Goal: Task Accomplishment & Management: Contribute content

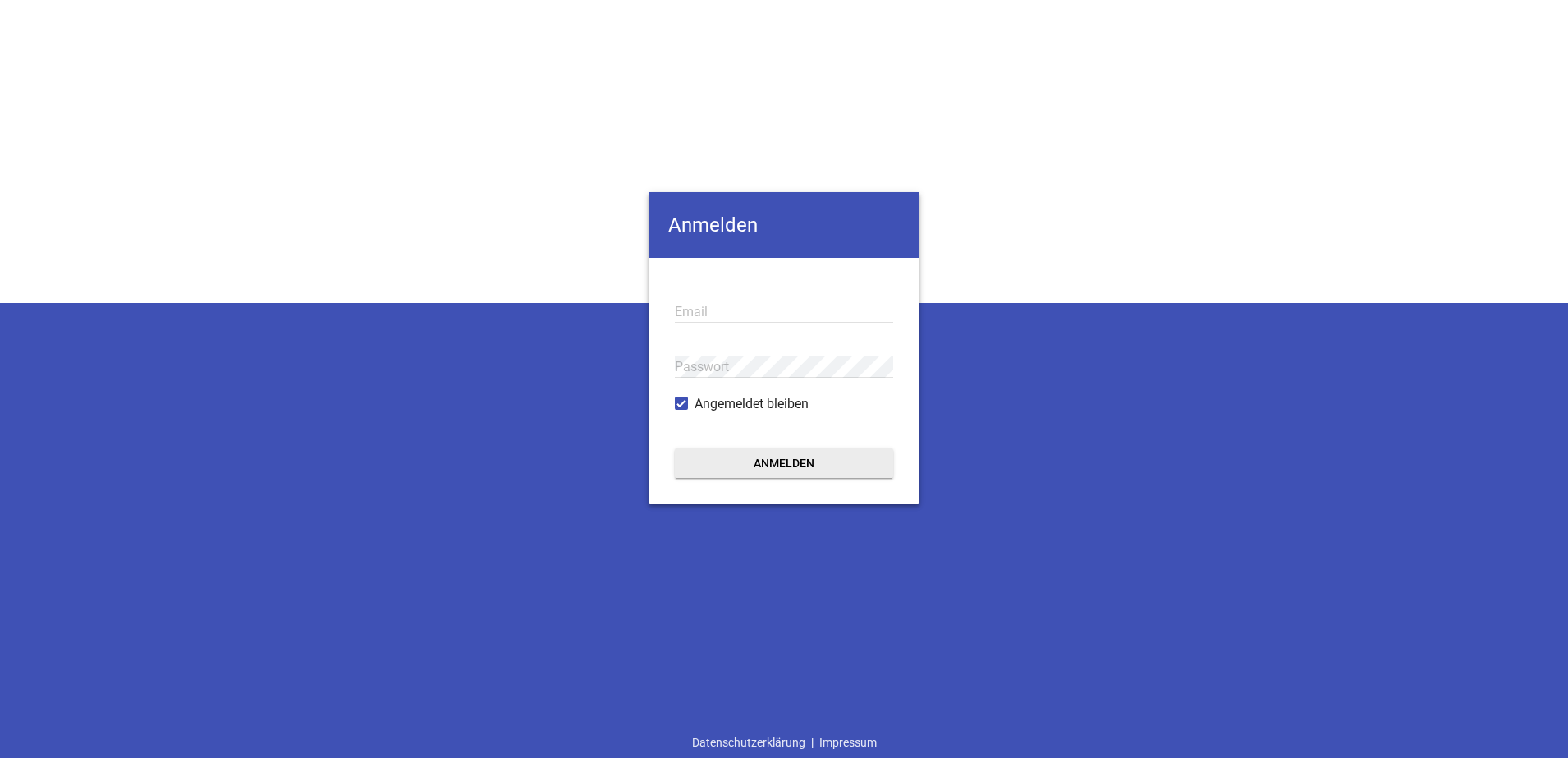
type input "[EMAIL_ADDRESS][DOMAIN_NAME]"
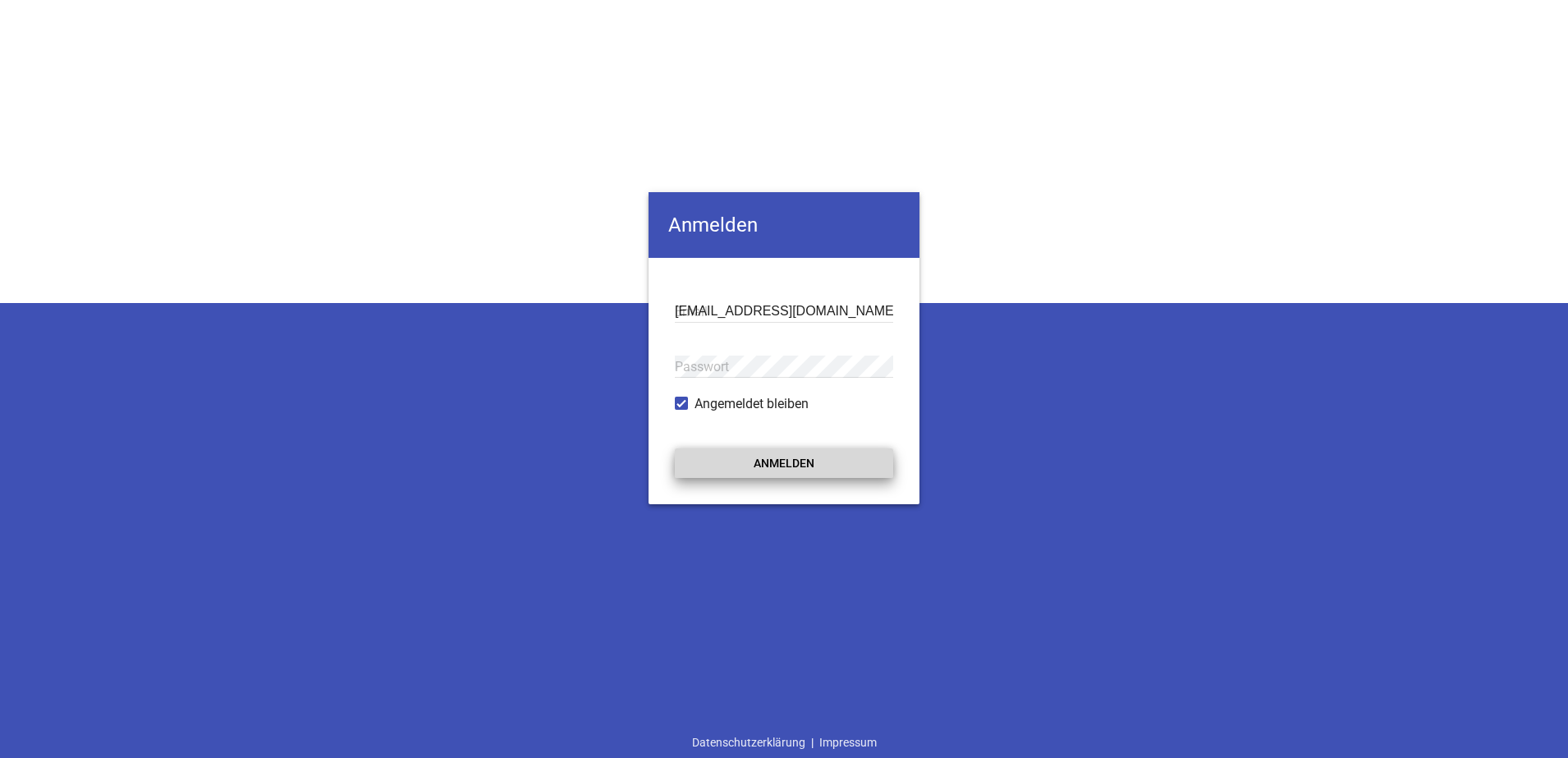
click at [774, 456] on button "Anmelden" at bounding box center [784, 463] width 218 height 29
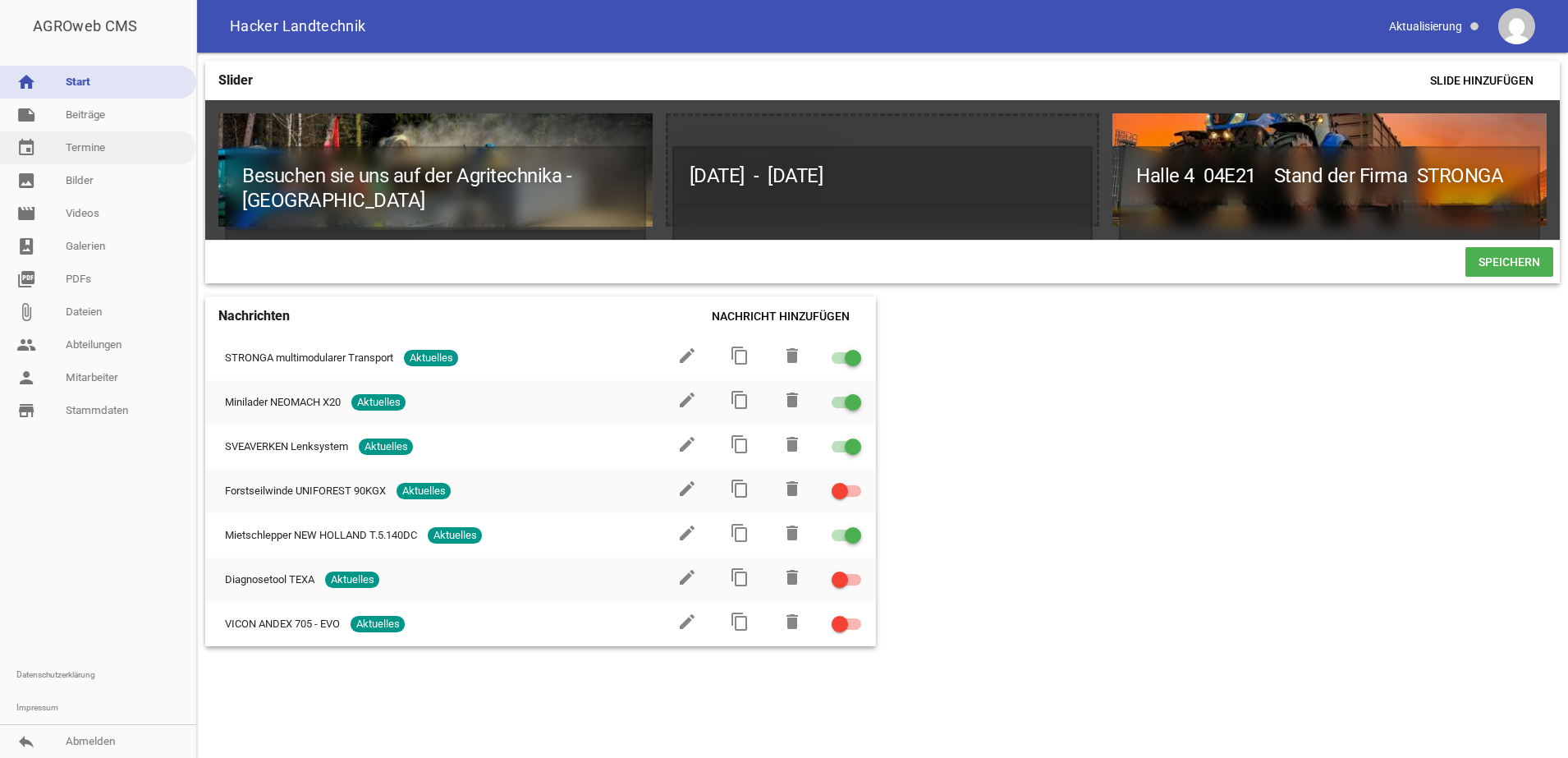
click at [91, 155] on link "event Termine" at bounding box center [98, 148] width 197 height 33
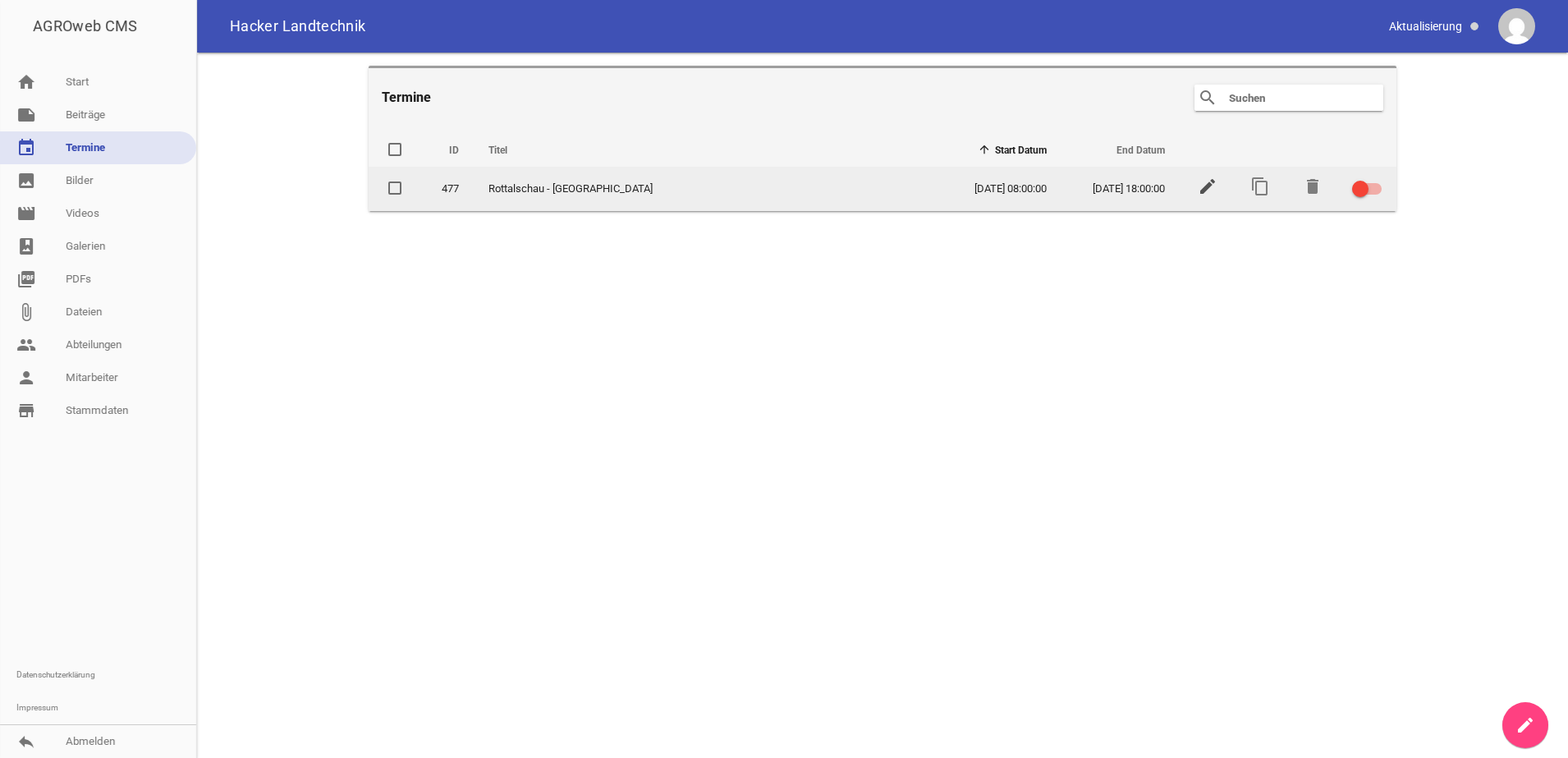
click at [1205, 182] on icon "edit" at bounding box center [1207, 186] width 20 height 20
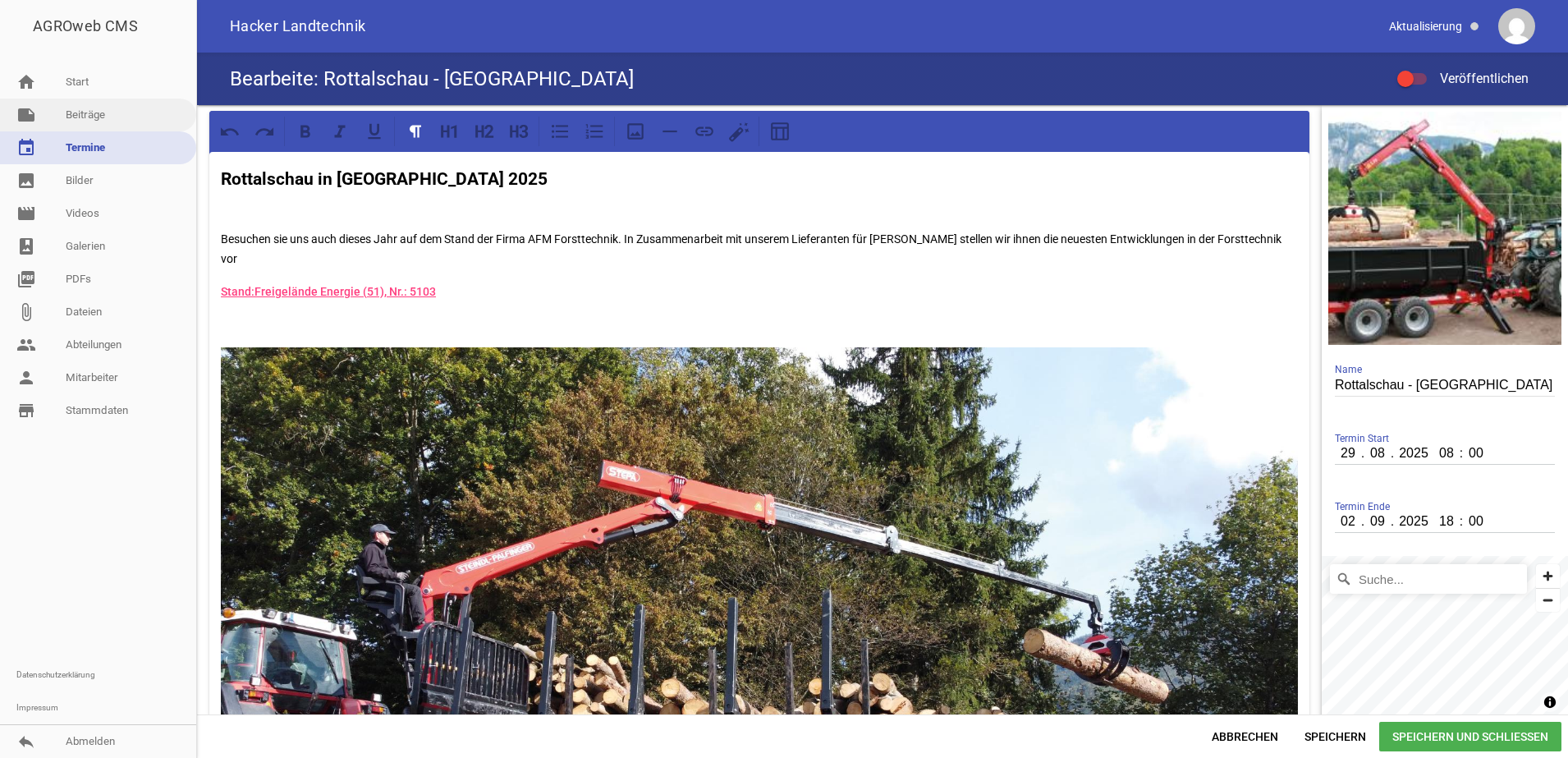
click at [73, 112] on link "note Beiträge" at bounding box center [98, 115] width 197 height 33
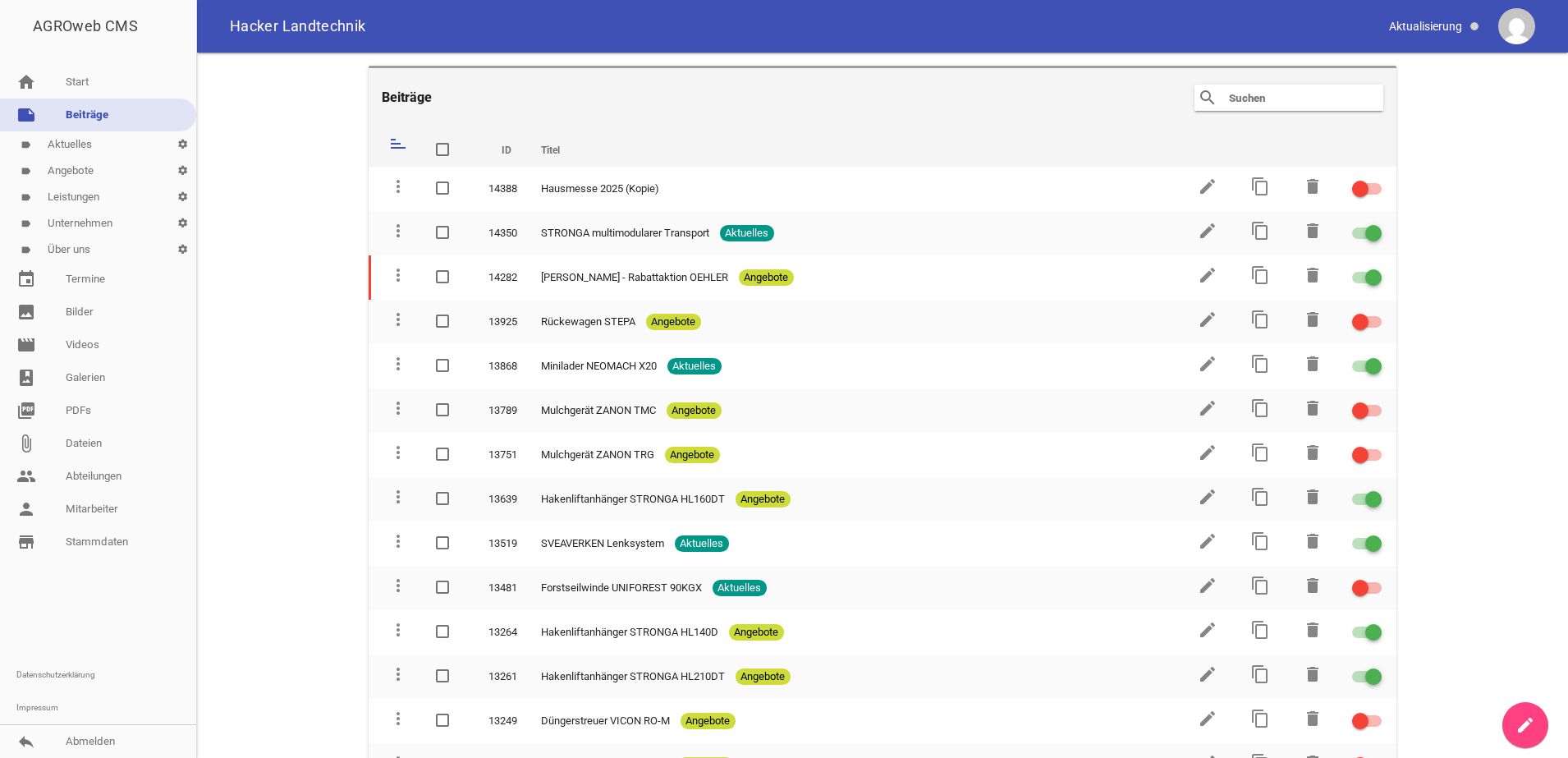
click at [67, 130] on link "note Beiträge" at bounding box center [98, 115] width 197 height 33
click at [84, 139] on link "label Aktuelles settings" at bounding box center [98, 144] width 197 height 27
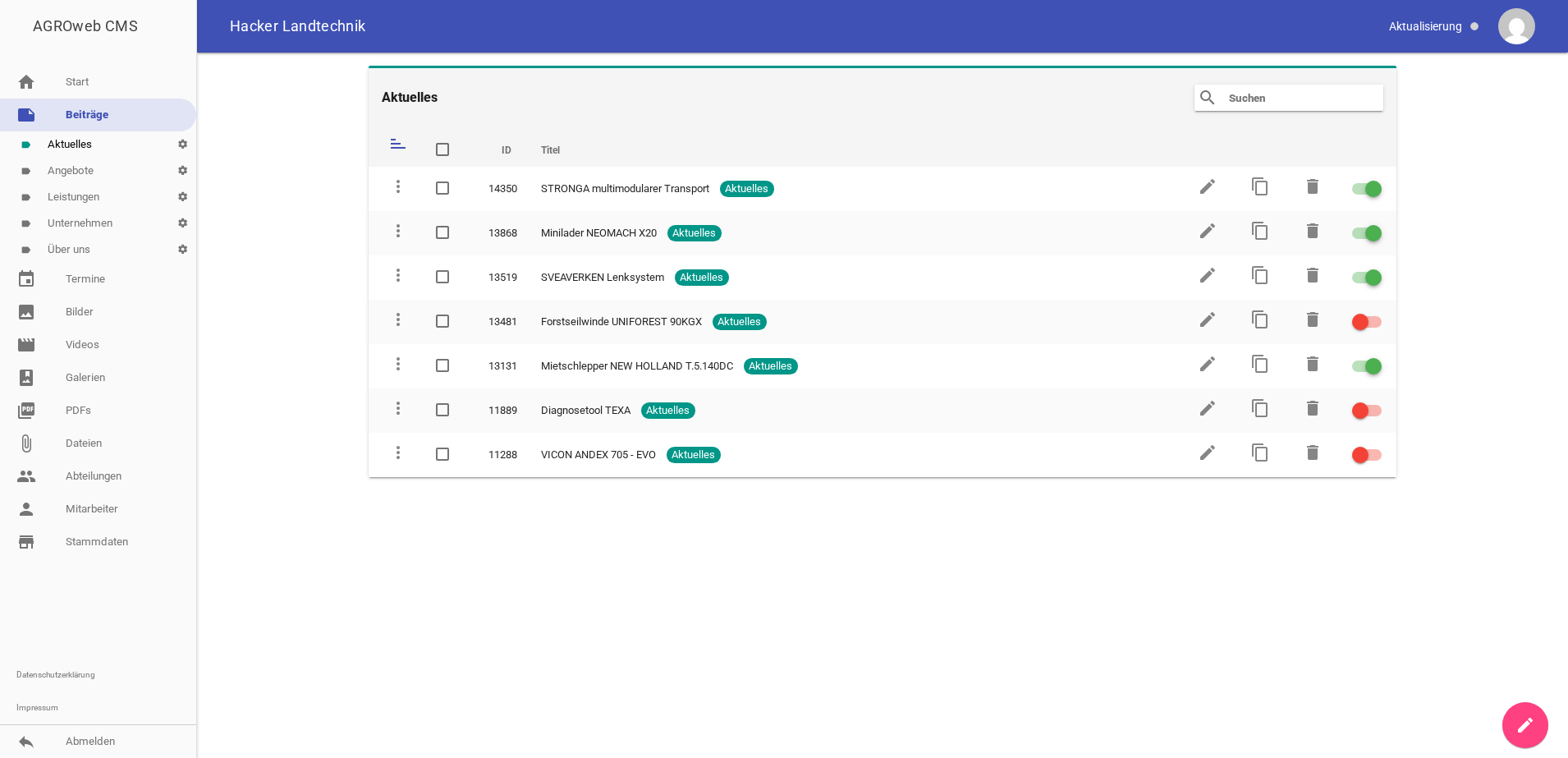
click at [75, 175] on link "label Angebote settings" at bounding box center [98, 171] width 197 height 27
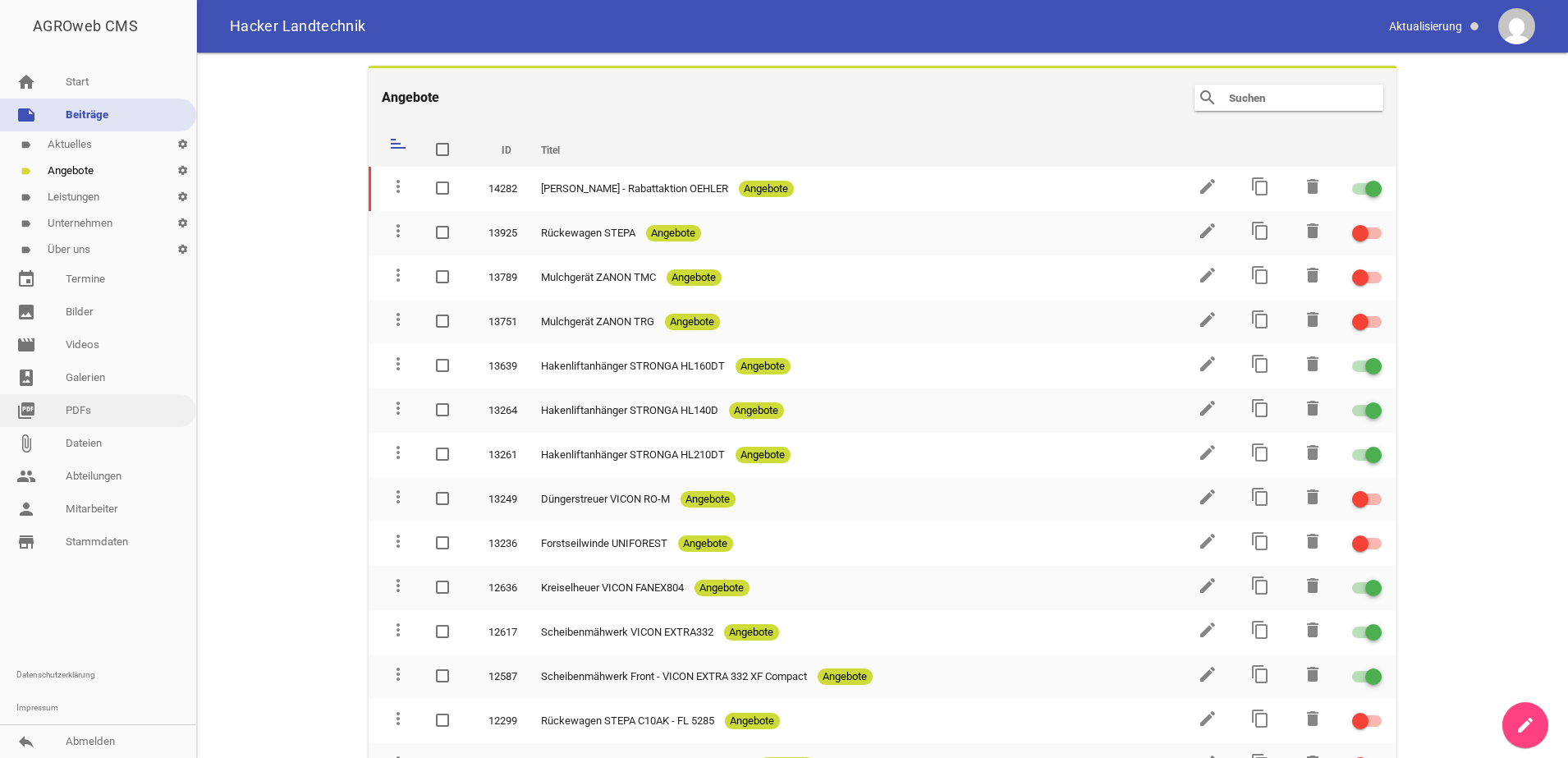
click at [106, 282] on link "event Termine" at bounding box center [98, 279] width 197 height 33
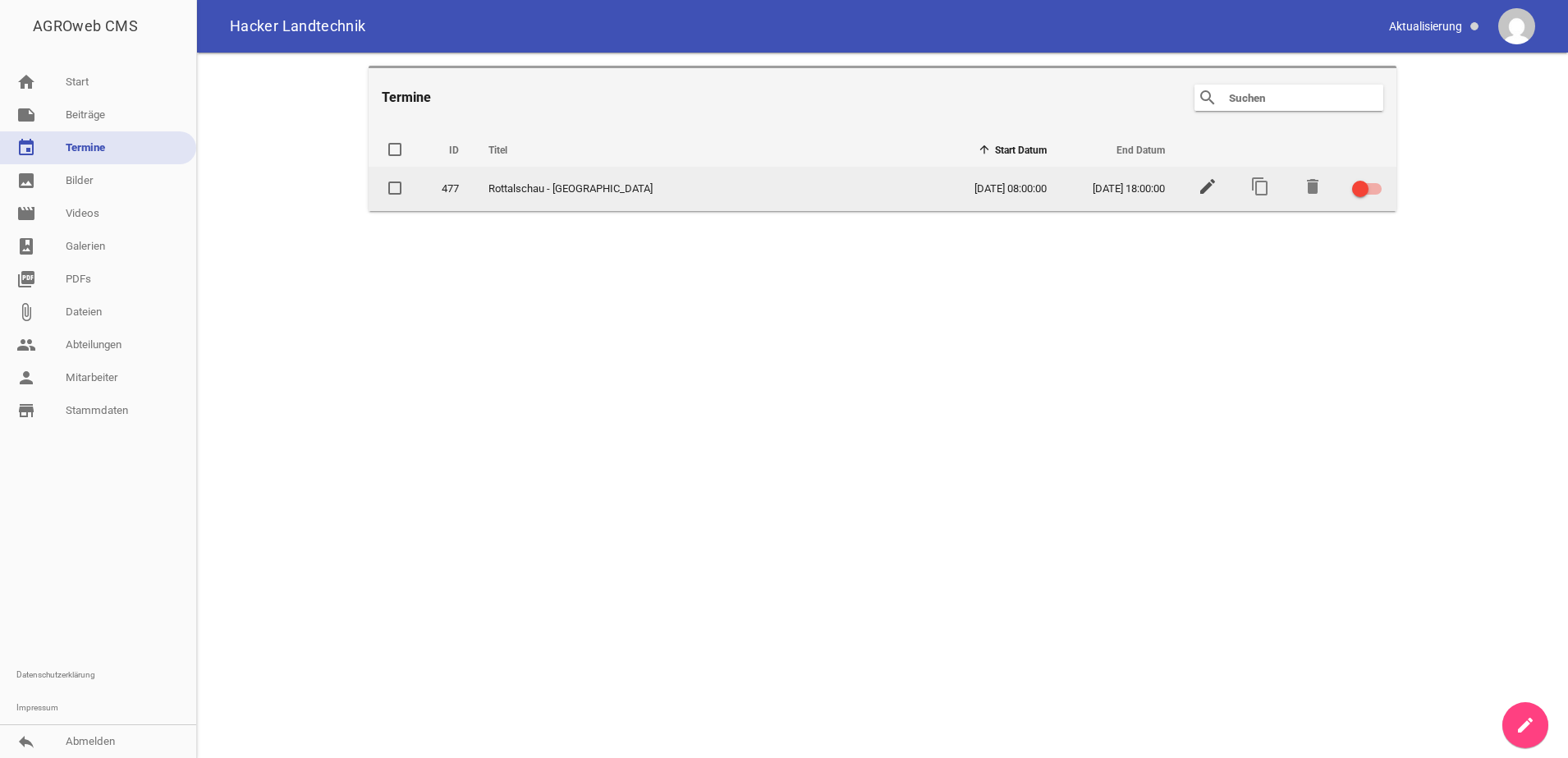
click at [1214, 185] on icon "edit" at bounding box center [1207, 186] width 20 height 20
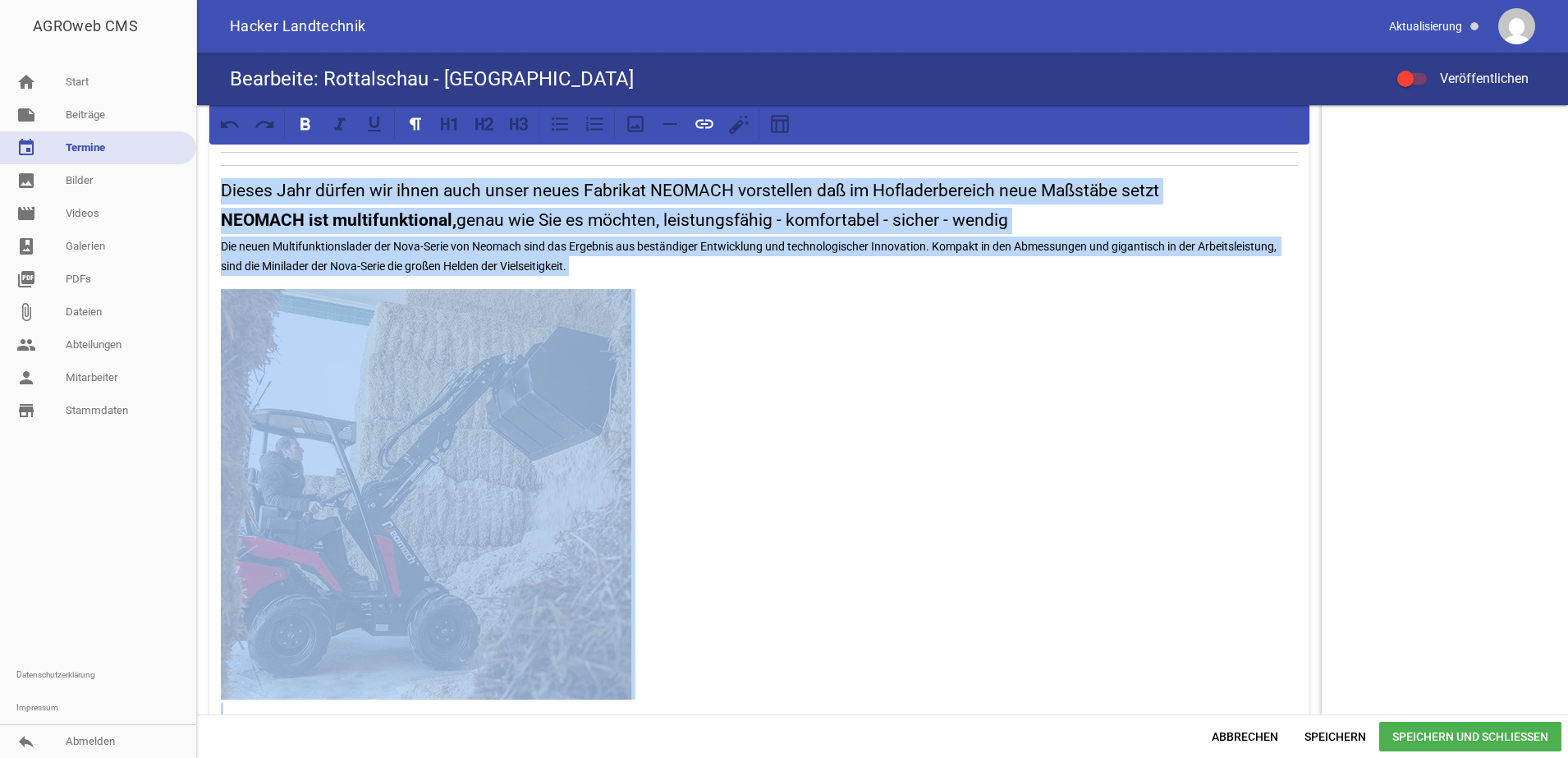
scroll to position [997, 0]
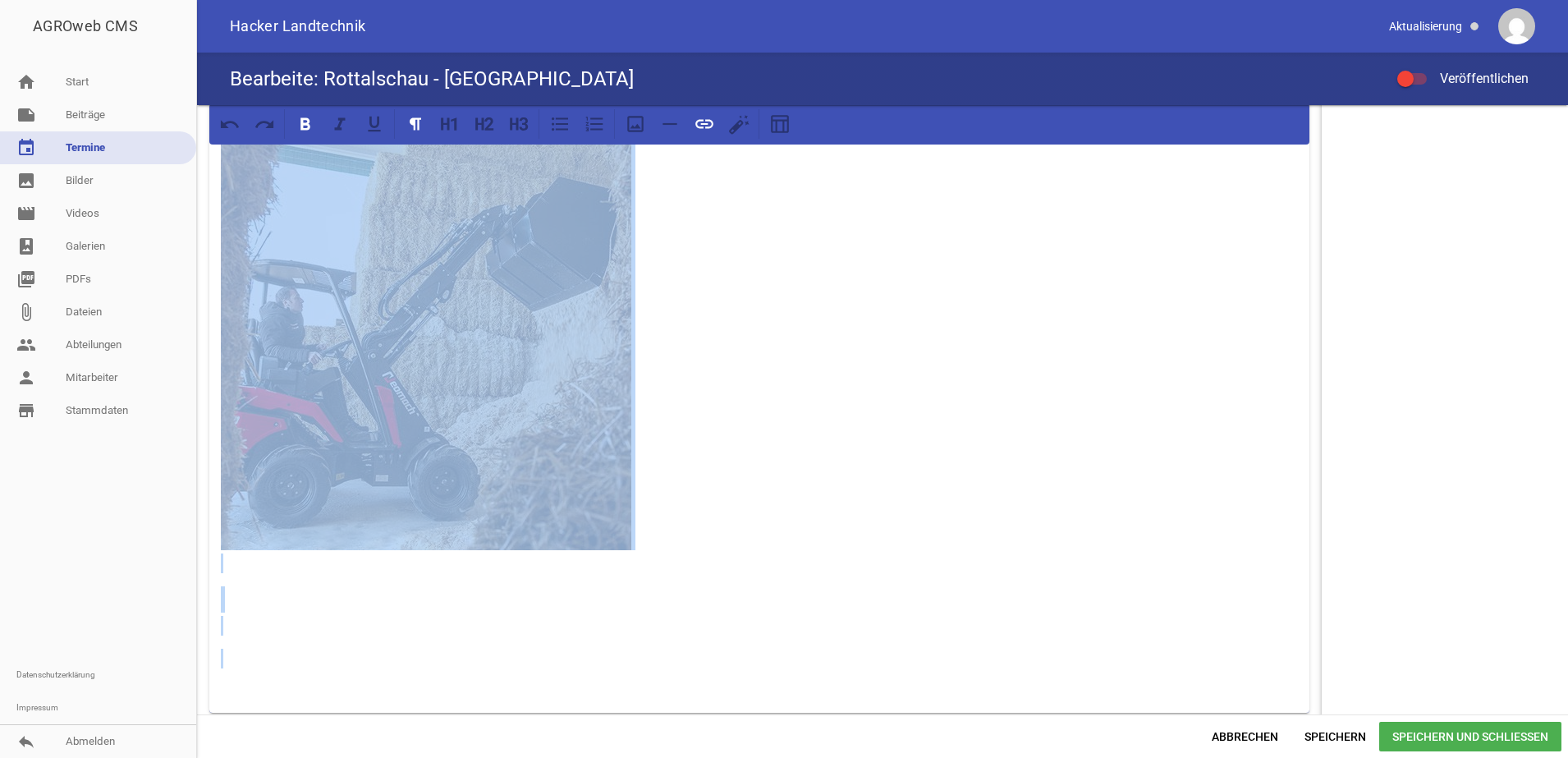
drag, startPoint x: 216, startPoint y: 231, endPoint x: 701, endPoint y: 745, distance: 706.7
click at [701, 745] on div "Rottalschau in [GEOGRAPHIC_DATA] 2025 Besuchen sie uns auch dieses Jahr auf dem…" at bounding box center [882, 431] width 1371 height 652
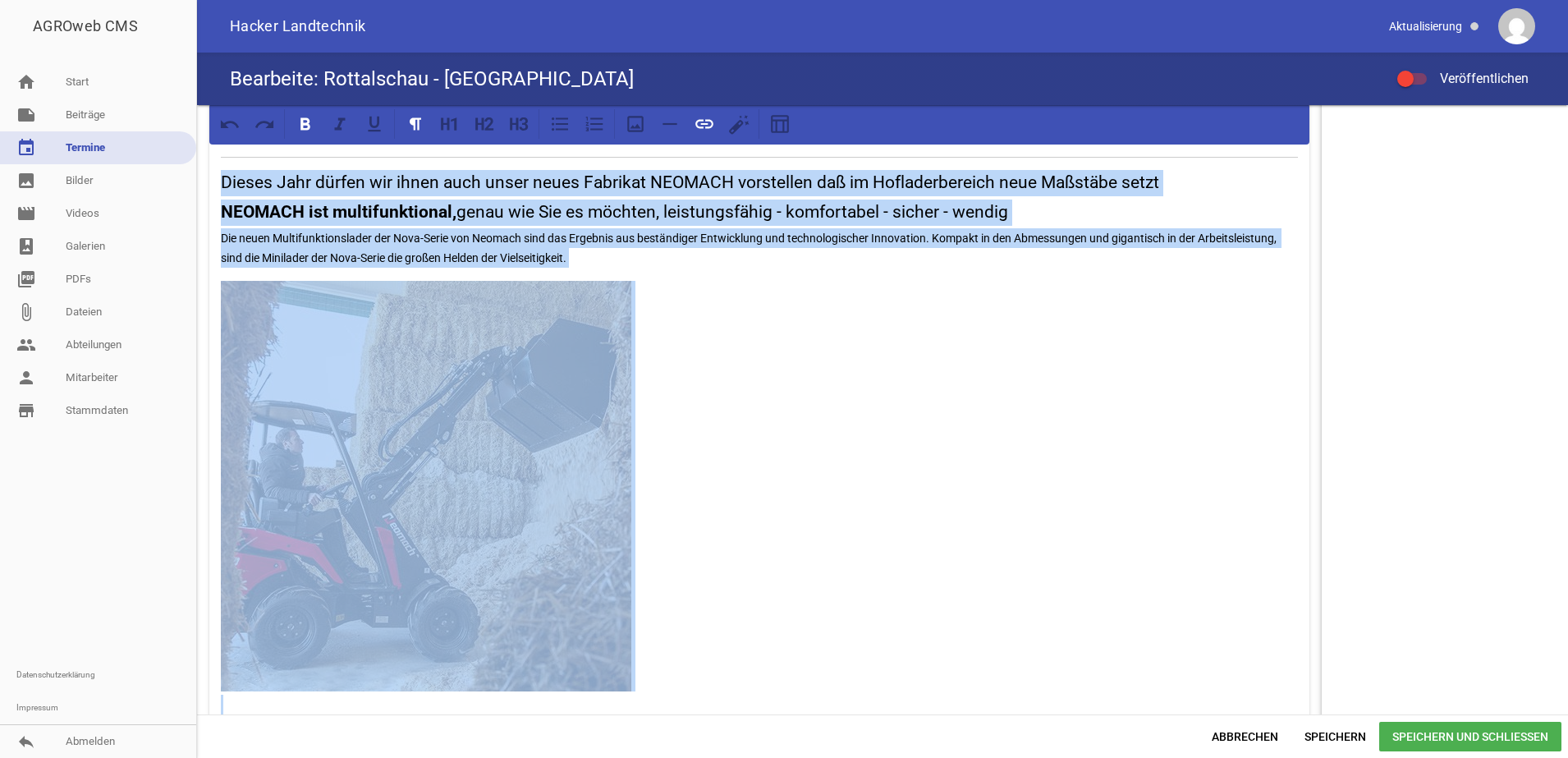
scroll to position [586, 0]
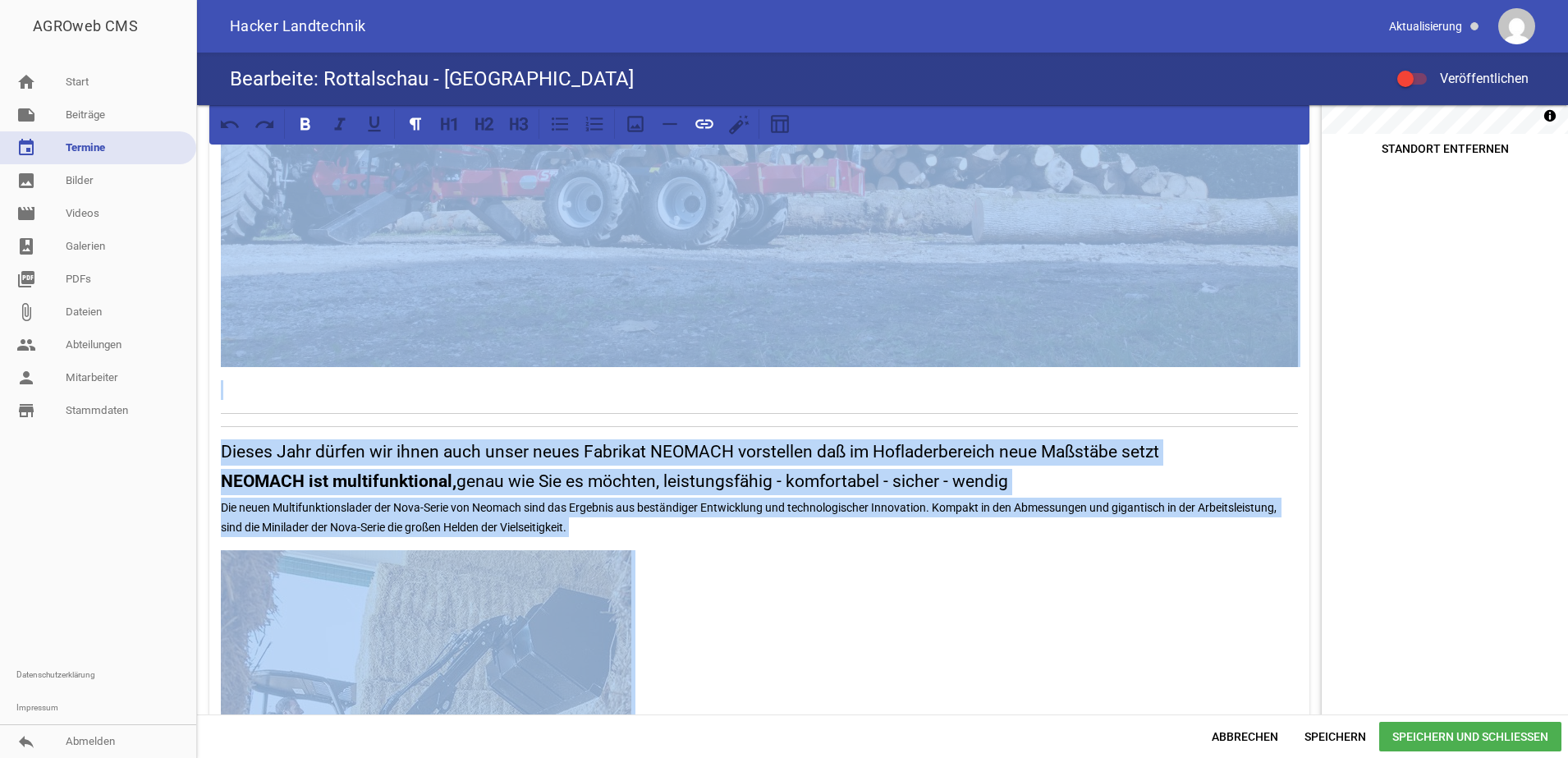
click at [493, 482] on h3 "NEOMACH ist multifunktional, genau wie Sie es möchten, leistungsfähig - komfort…" at bounding box center [759, 482] width 1077 height 27
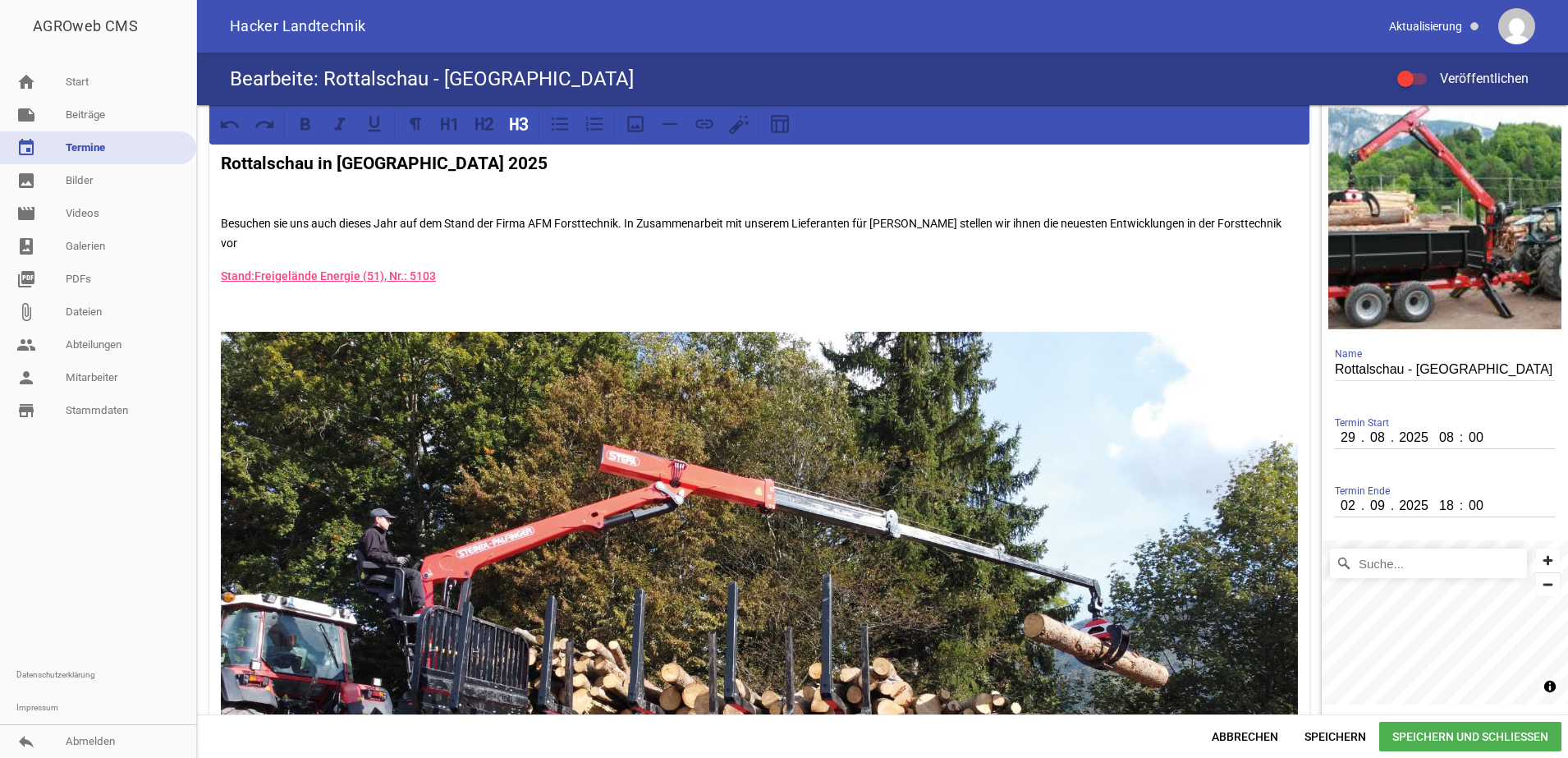
scroll to position [0, 0]
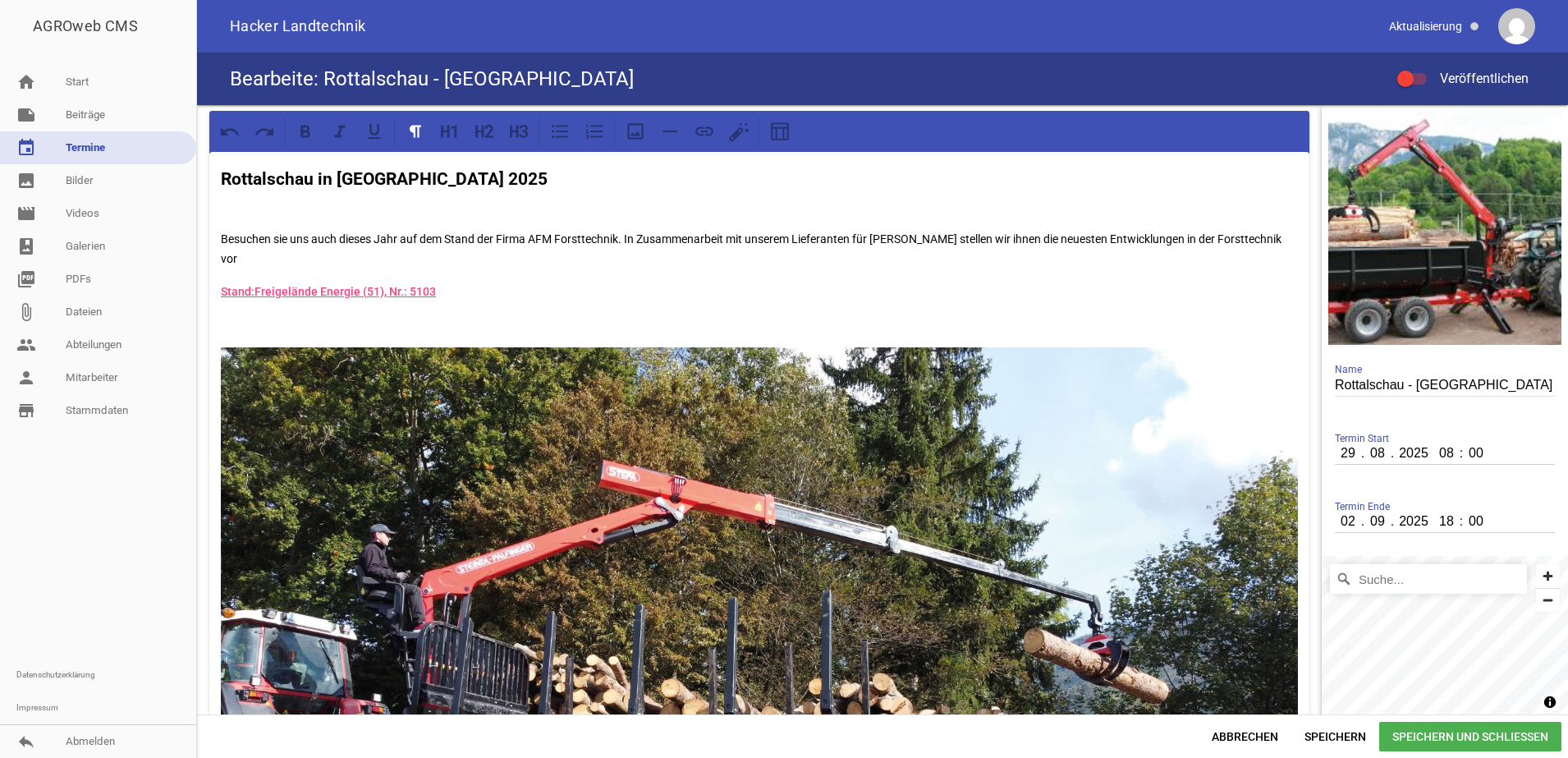
click at [451, 289] on p "Stand: Freigelände Energie (51), Nr.: 5103" at bounding box center [759, 291] width 1077 height 20
drag, startPoint x: 346, startPoint y: 258, endPoint x: 235, endPoint y: 166, distance: 144.2
copy div "ottalschau in [GEOGRAPHIC_DATA] 2025 Besuchen sie uns auch dieses Jahr auf dem …"
click at [88, 149] on link "event Termine" at bounding box center [98, 148] width 197 height 33
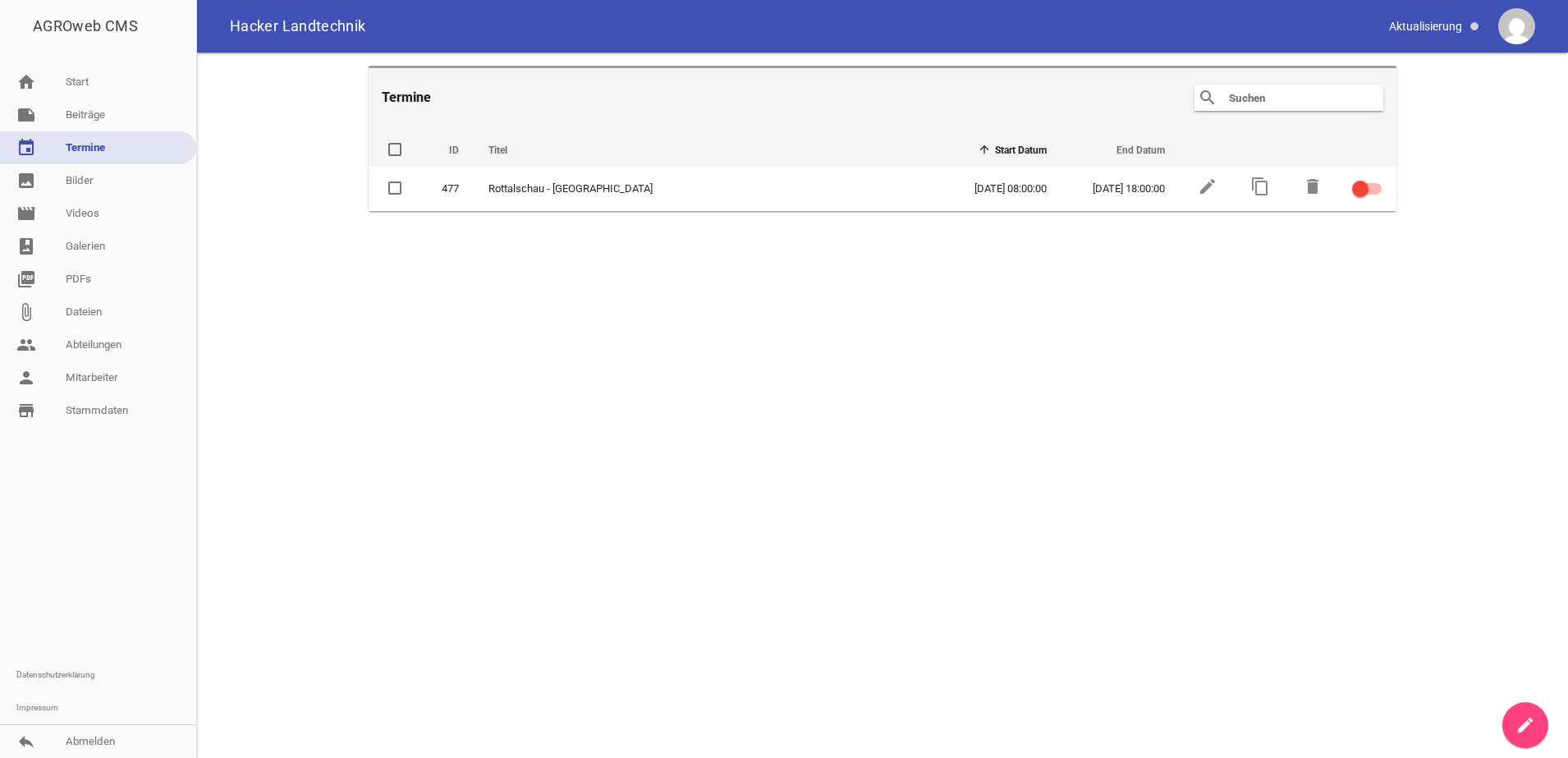
click at [1522, 731] on icon "create" at bounding box center [1525, 725] width 20 height 20
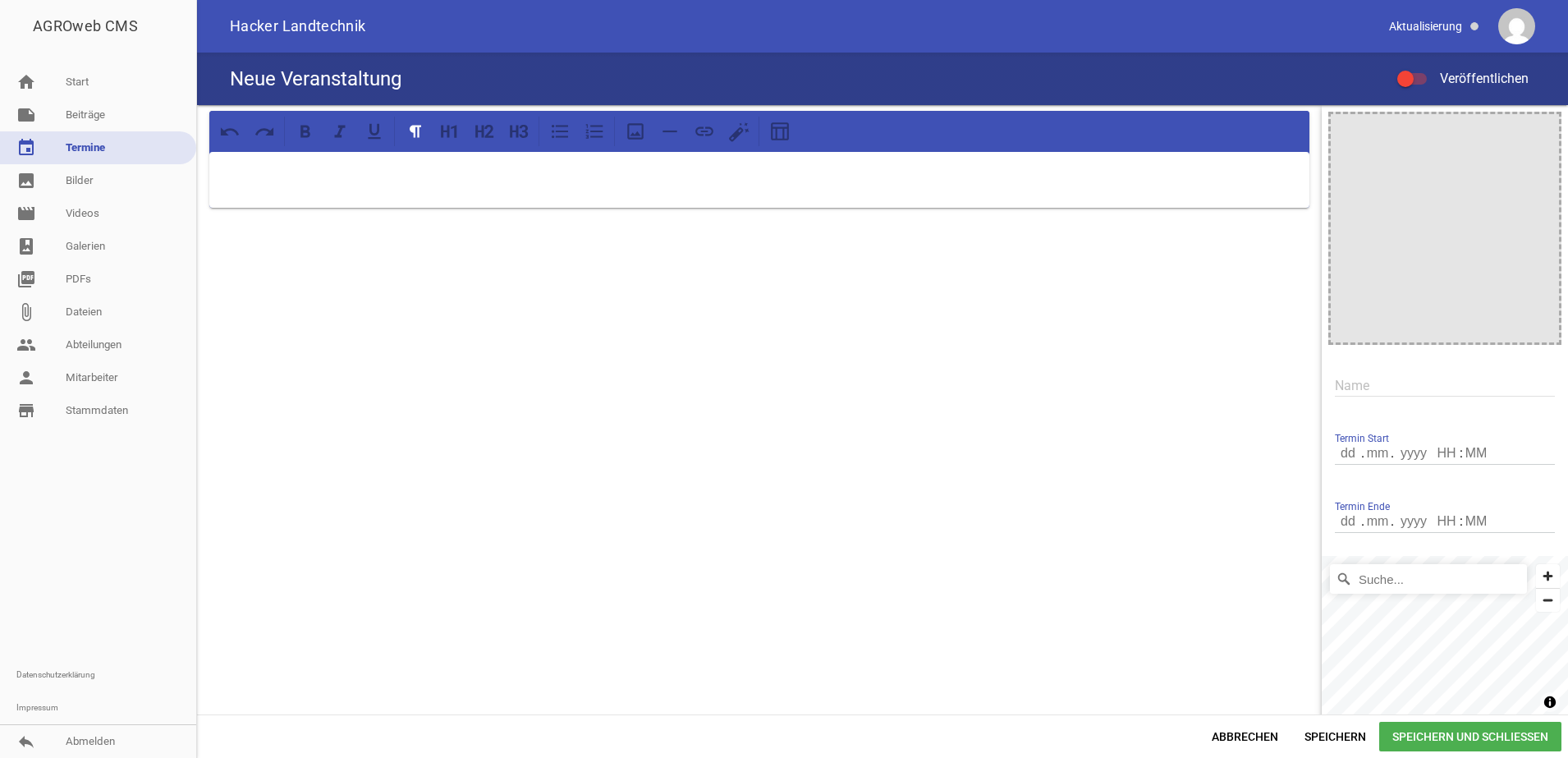
click at [422, 173] on p at bounding box center [759, 173] width 1077 height 20
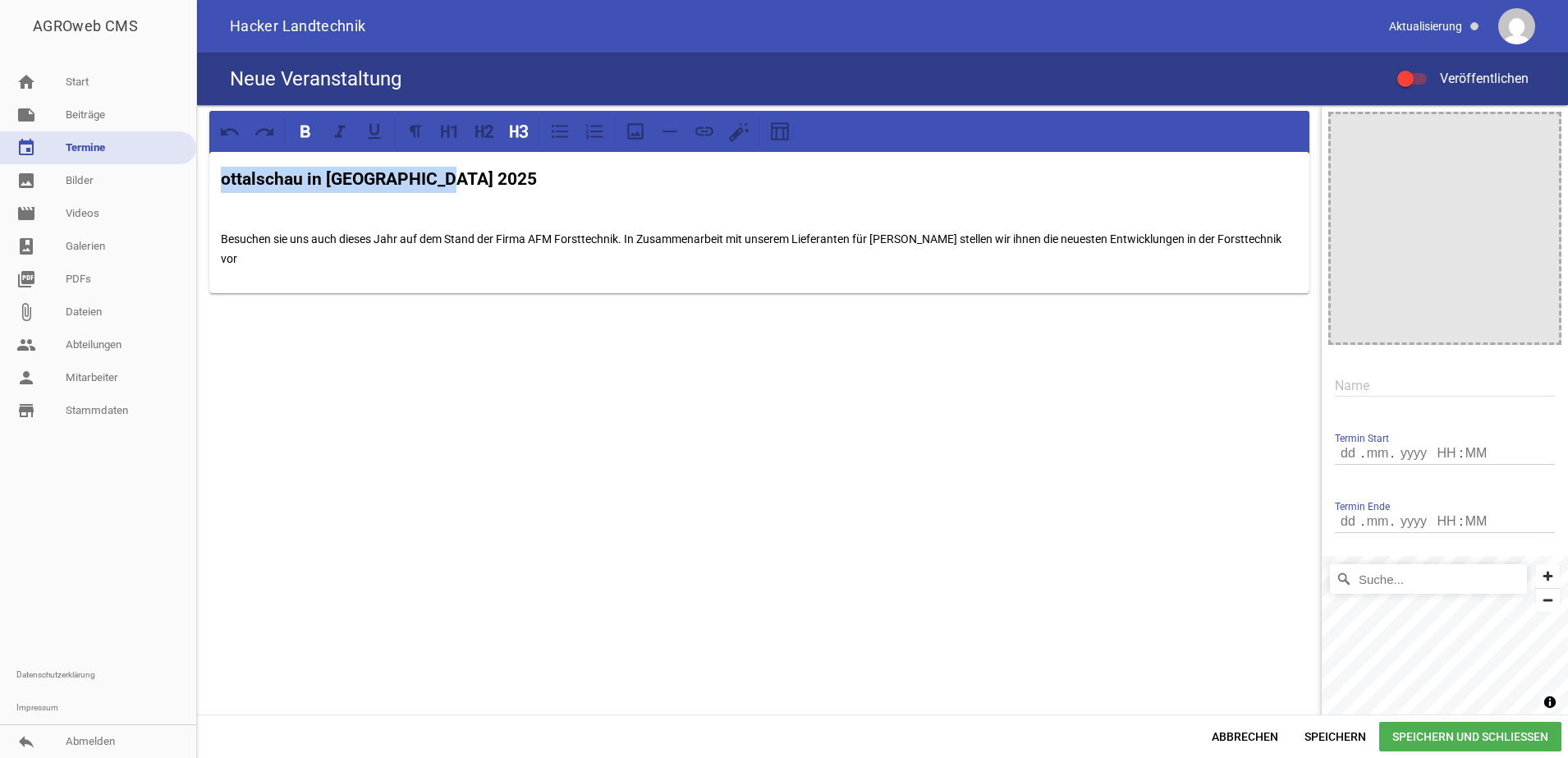
drag, startPoint x: 454, startPoint y: 173, endPoint x: 205, endPoint y: 164, distance: 249.2
click at [205, 164] on div "ottalschau in [GEOGRAPHIC_DATA] 2025 Besuchen sie uns auch dieses Jahr auf dem …" at bounding box center [759, 202] width 1125 height 194
drag, startPoint x: 623, startPoint y: 237, endPoint x: 533, endPoint y: 246, distance: 90.4
click at [533, 246] on p "Besuchen sie uns auch dieses Jahr auf dem Stand der Firma AFM Forsttechnik. In …" at bounding box center [759, 249] width 1077 height 39
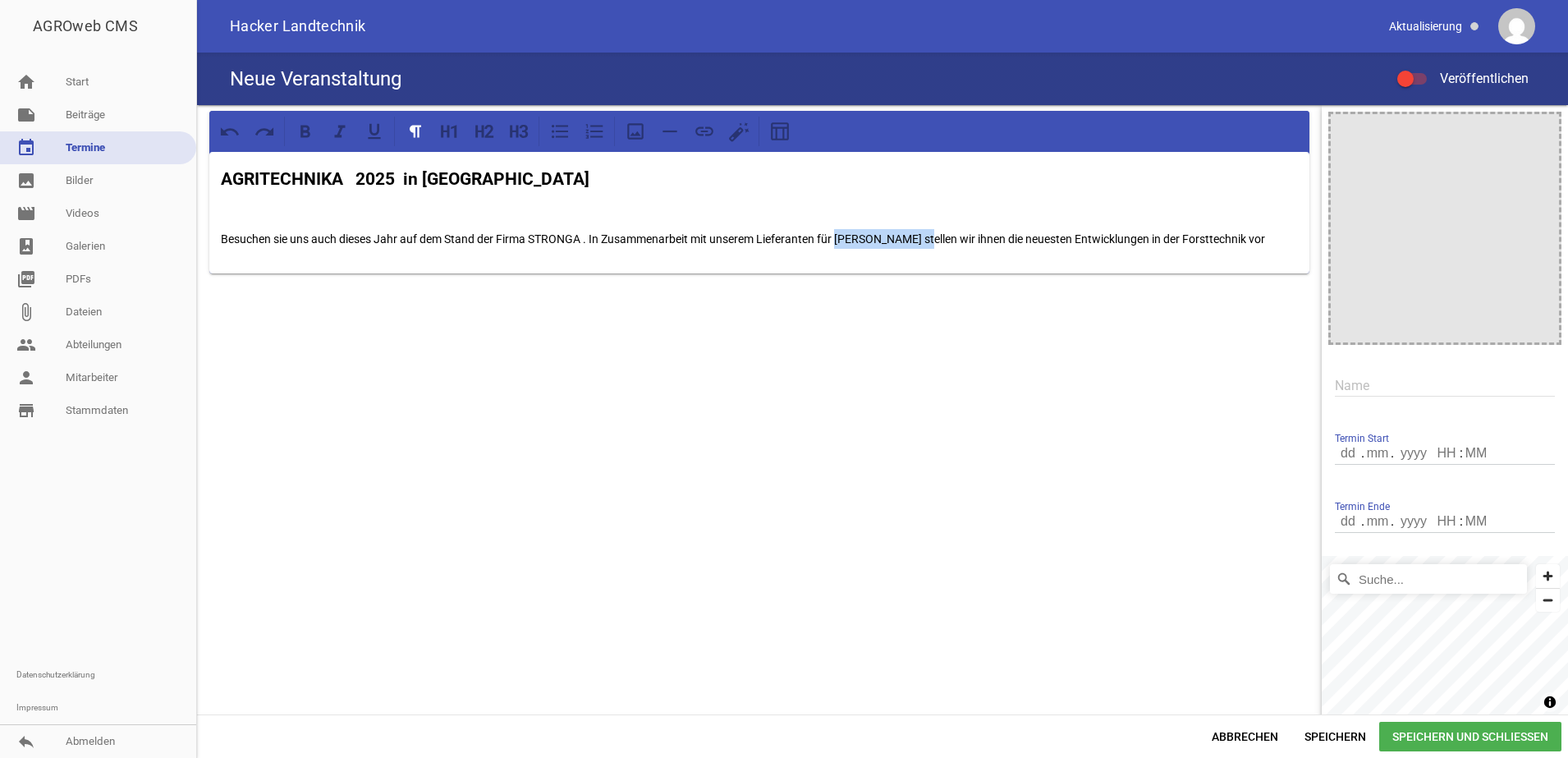
drag, startPoint x: 840, startPoint y: 242, endPoint x: 939, endPoint y: 252, distance: 99.5
click at [940, 252] on div "AGRITECHNIKA 2025 in [GEOGRAPHIC_DATA] Besuchen sie uns auch dieses Jahr auf de…" at bounding box center [759, 213] width 1100 height 122
click at [1189, 246] on p "Besuchen sie uns auch dieses Jahr auf dem Stand der Firma STRONGA . In Zusammen…" at bounding box center [759, 239] width 1077 height 20
click at [596, 233] on p "Besuchen sie uns auch dieses Jahr auf dem Stand der Firma STRONGA . In Zusammen…" at bounding box center [759, 249] width 1077 height 39
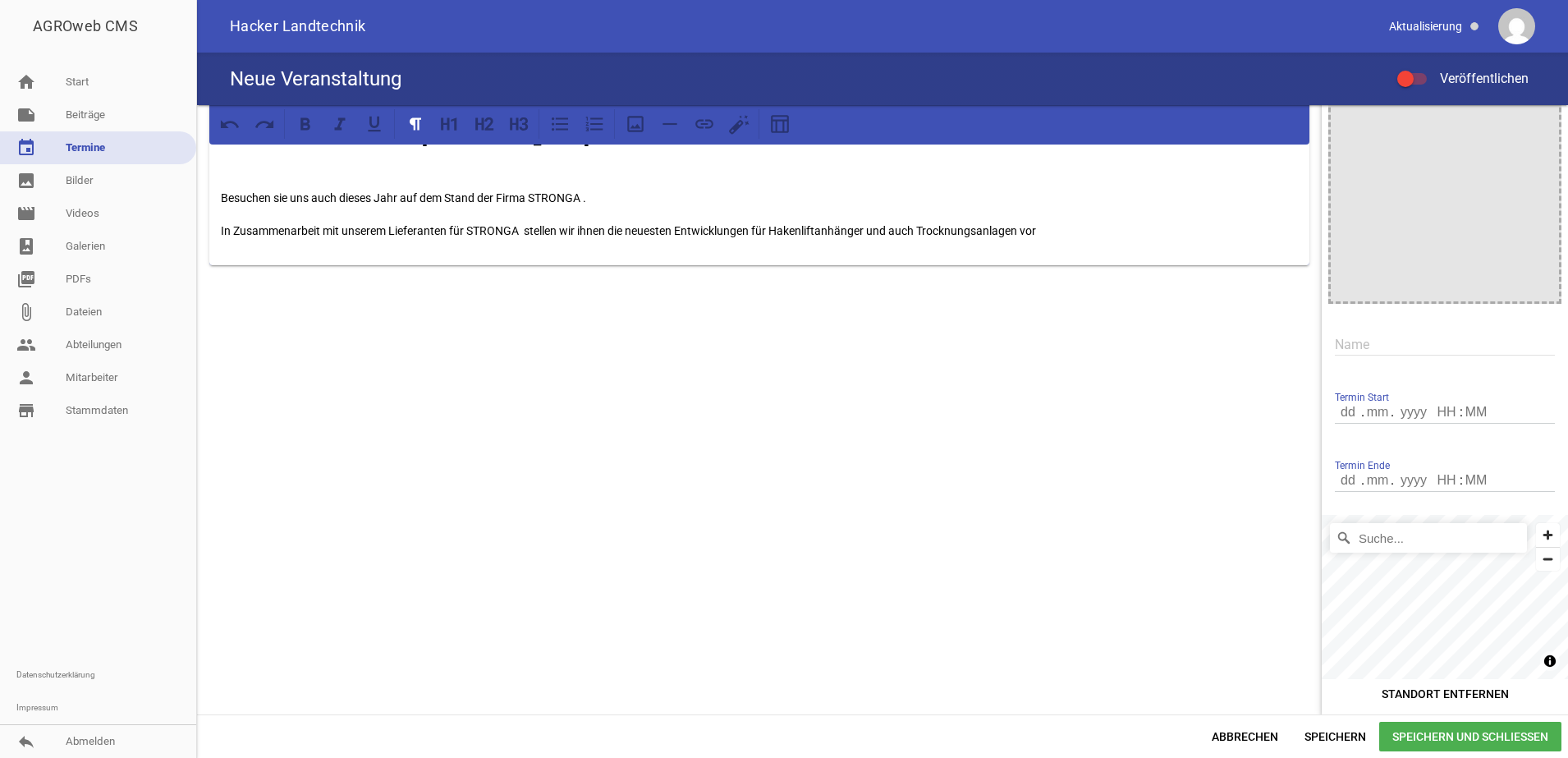
scroll to position [42, 0]
click at [1413, 531] on input "Suche..." at bounding box center [1428, 537] width 197 height 29
type input "a"
click at [1414, 535] on input "[GEOGRAPHIC_DATA]" at bounding box center [1428, 537] width 197 height 29
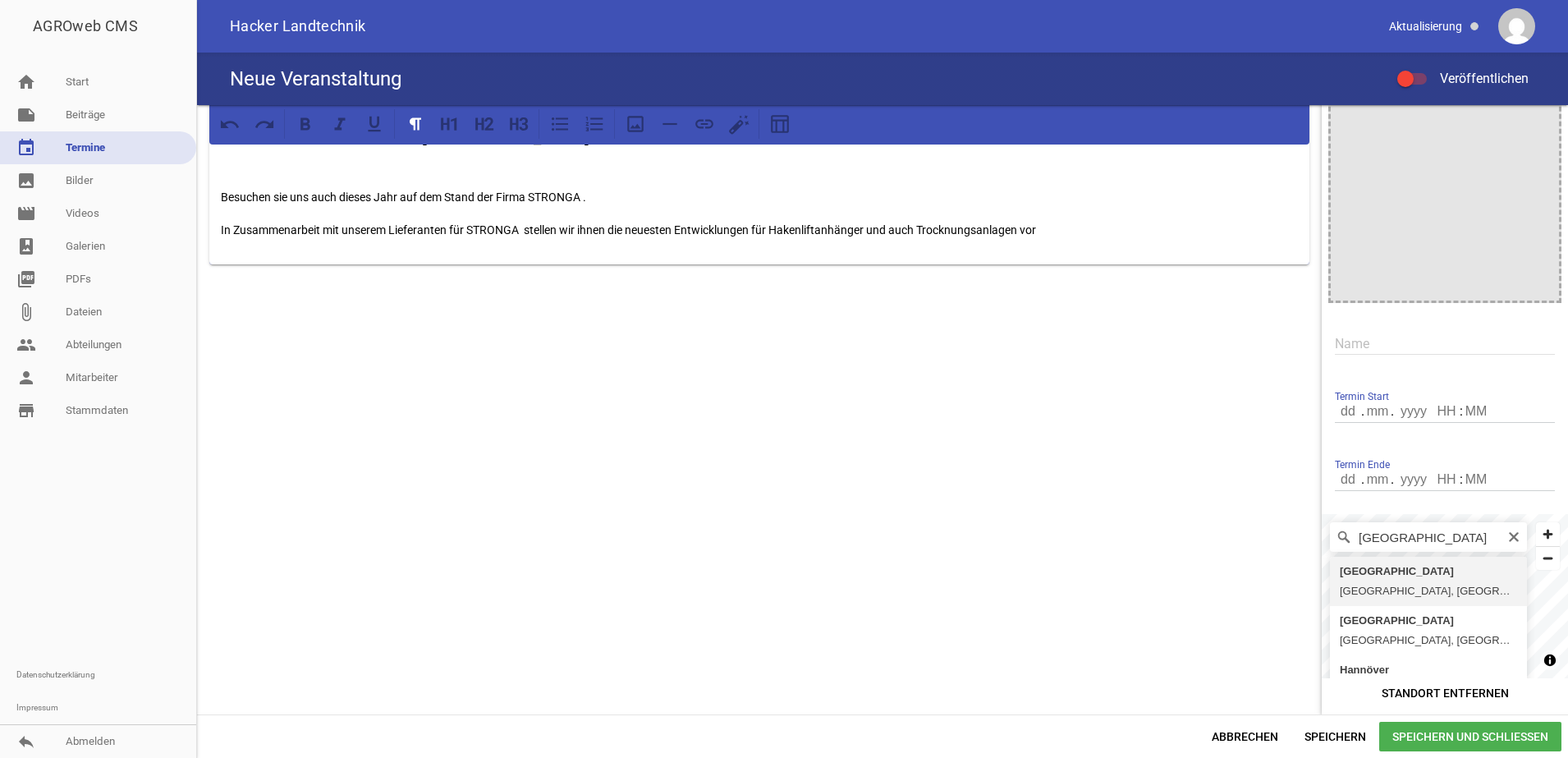
click at [1419, 545] on input "[GEOGRAPHIC_DATA]" at bounding box center [1428, 537] width 197 height 29
type input "Messe, [GEOGRAPHIC_DATA], [GEOGRAPHIC_DATA], [GEOGRAPHIC_DATA]"
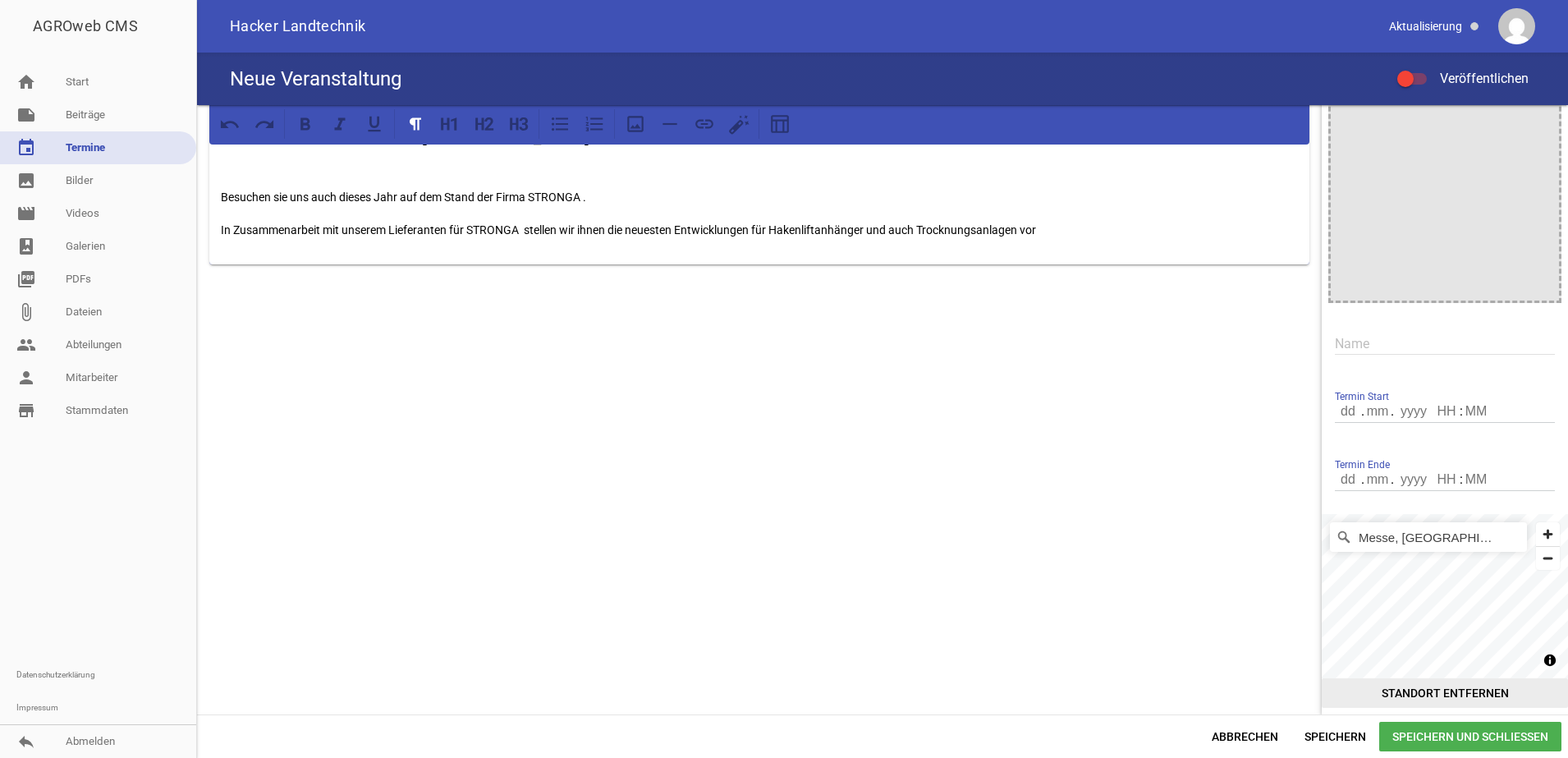
click at [1377, 693] on div "Messe, [GEOGRAPHIC_DATA], [GEOGRAPHIC_DATA], [GEOGRAPHIC_DATA] © OpenMapTiles ©…" at bounding box center [1444, 611] width 246 height 194
click at [1369, 409] on input "number" at bounding box center [1377, 411] width 29 height 21
click at [1335, 412] on input "number" at bounding box center [1349, 411] width 28 height 21
type input "09"
type input "11"
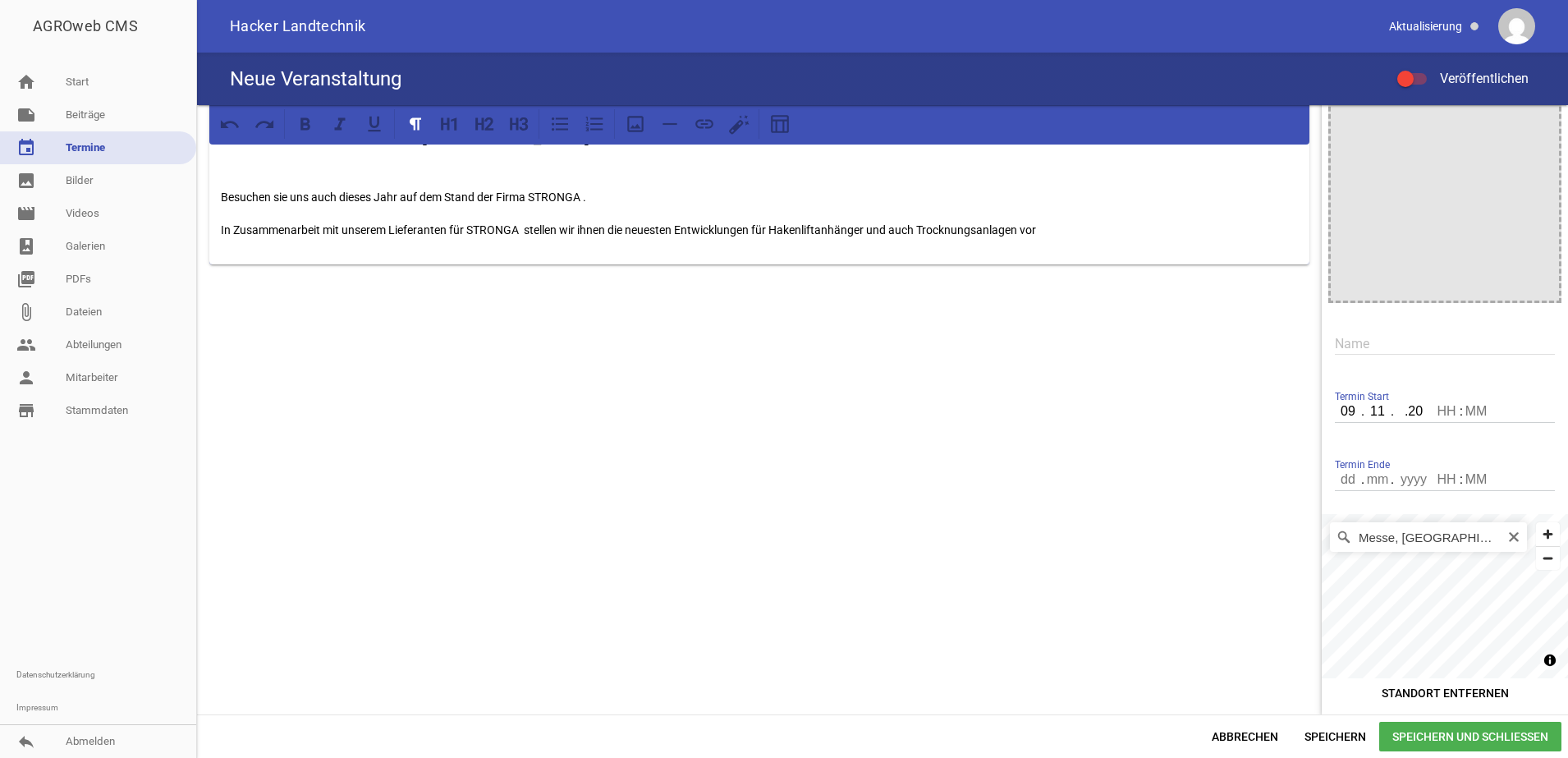
type input ".202"
type input "05"
click at [1394, 413] on input ".202" at bounding box center [1414, 411] width 43 height 21
type input "2025"
type input "09"
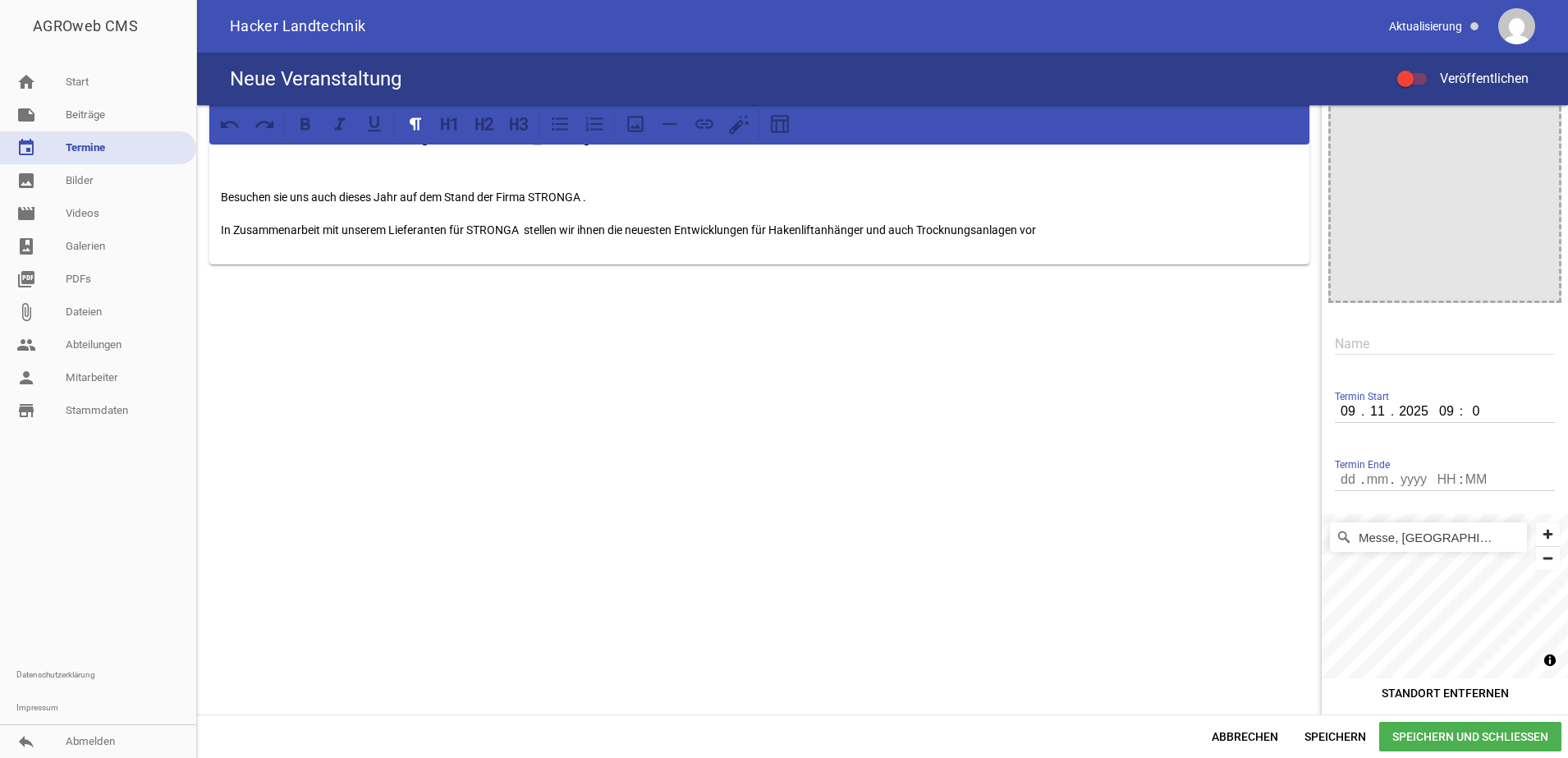
type input "00"
drag, startPoint x: 1335, startPoint y: 482, endPoint x: 1342, endPoint y: 526, distance: 44.6
click at [1337, 485] on input "number" at bounding box center [1349, 479] width 28 height 21
type input "15"
type input "11"
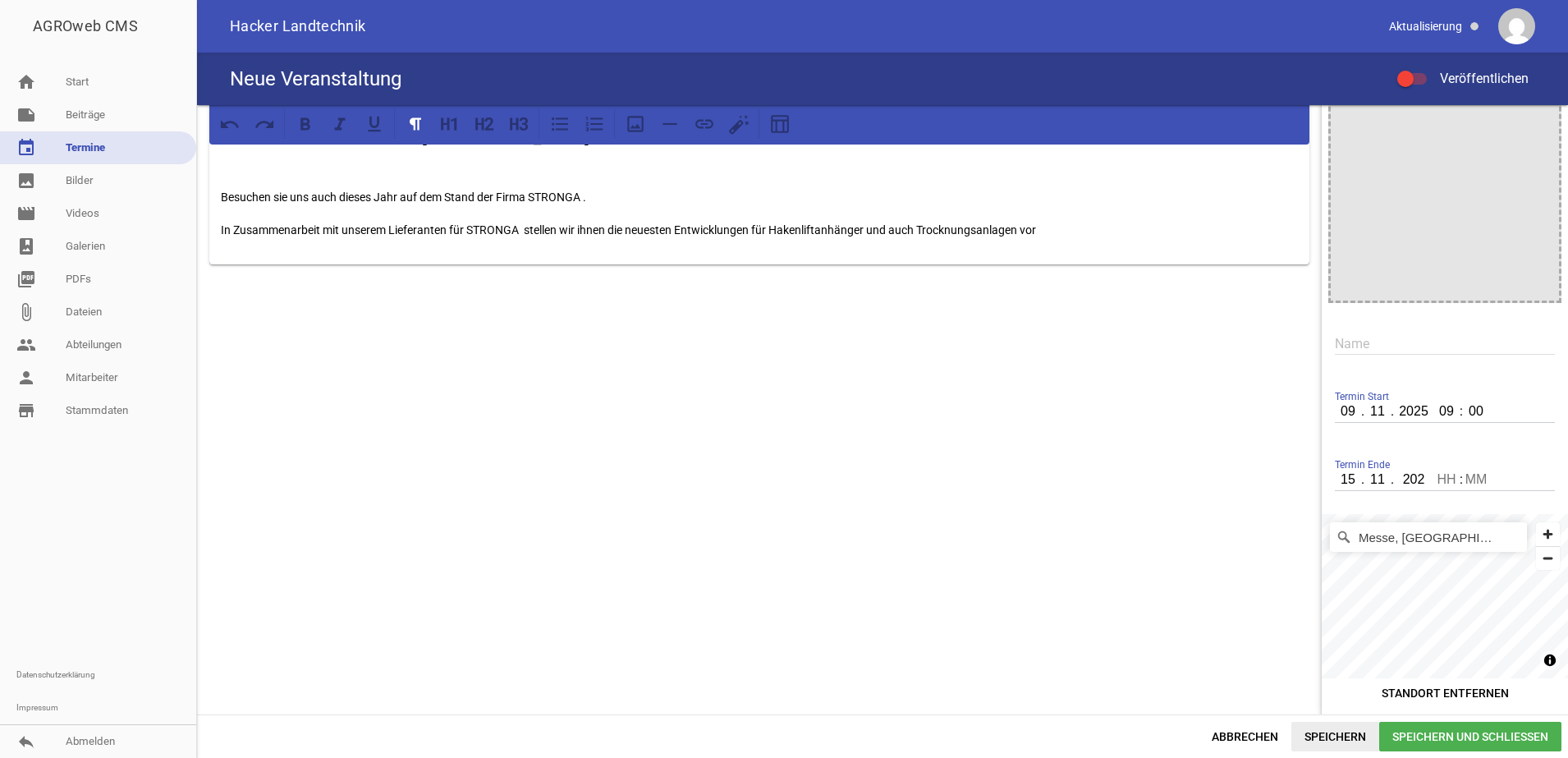
type input "2025"
type input "18"
type input "00"
click at [1189, 590] on div "AGRITECHNIKA 2025 in [GEOGRAPHIC_DATA] Besuchen sie uns auch dieses Jahr auf de…" at bounding box center [759, 389] width 1125 height 651
click at [1079, 215] on div "AGRITECHNIKA 2025 in [GEOGRAPHIC_DATA] Besuchen sie uns auch dieses Jahr auf de…" at bounding box center [759, 187] width 1100 height 155
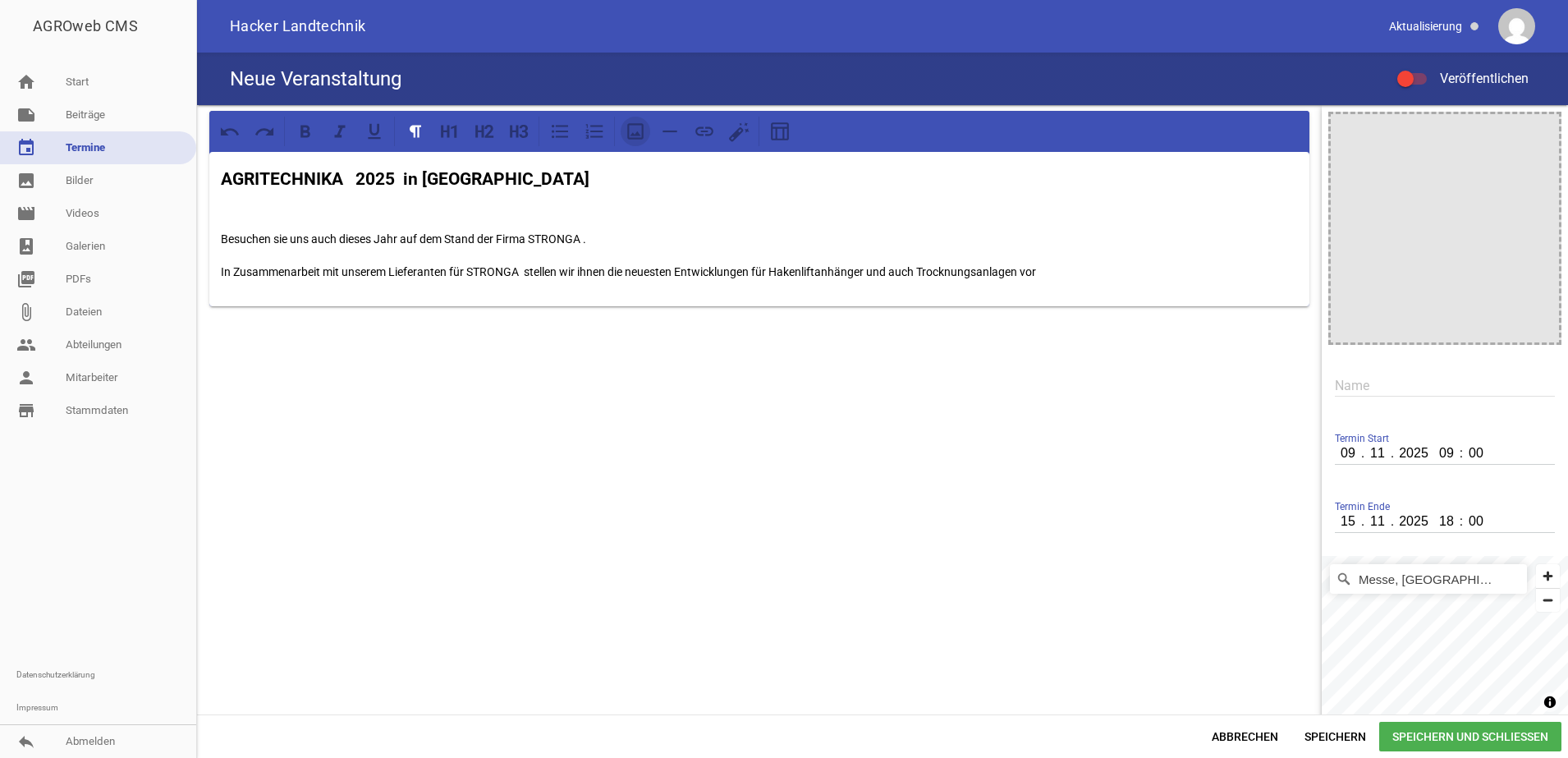
click at [633, 136] on icon at bounding box center [635, 131] width 21 height 21
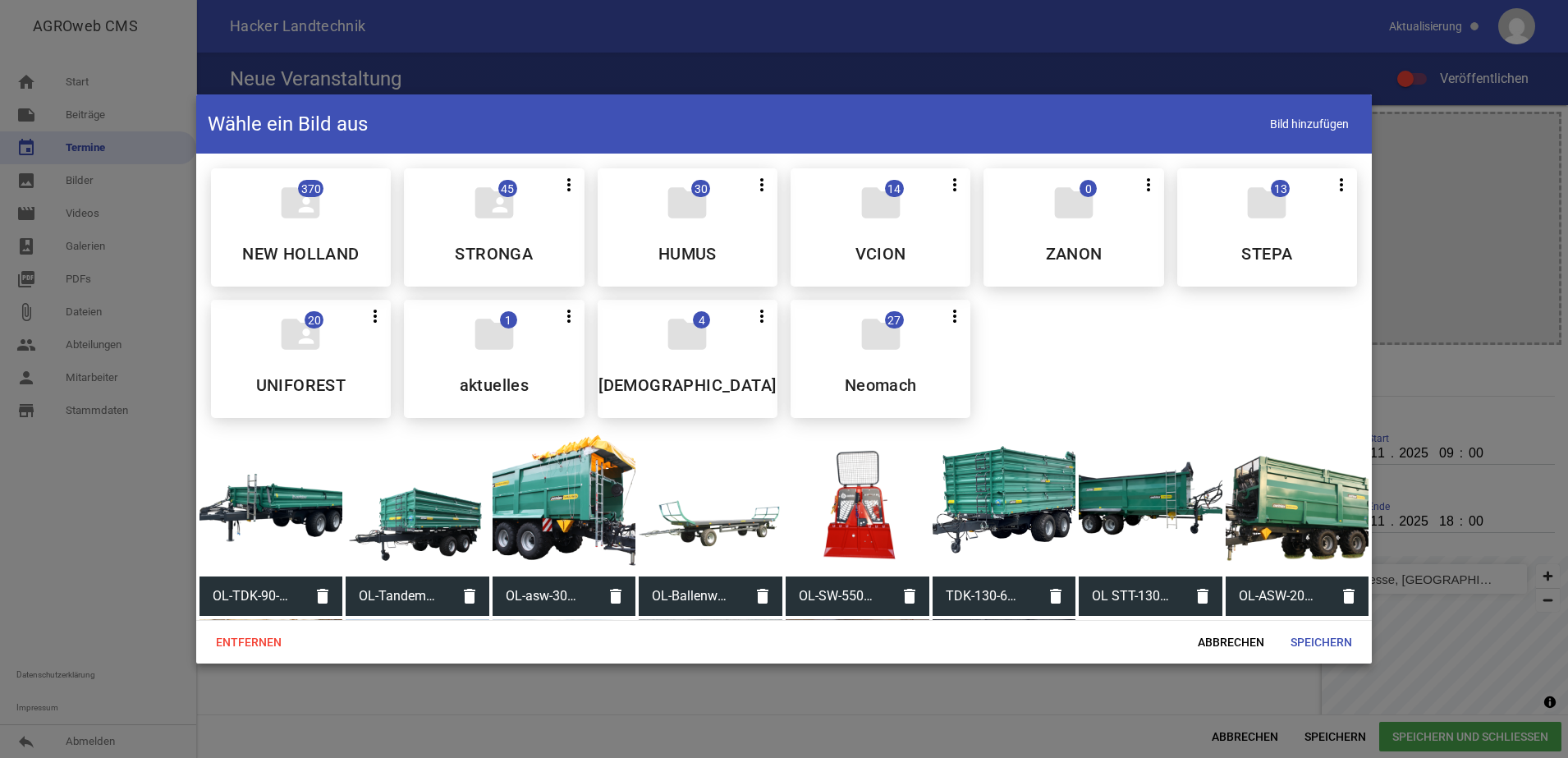
click at [1402, 178] on div at bounding box center [784, 379] width 1568 height 758
click at [1121, 68] on div at bounding box center [784, 379] width 1568 height 758
click at [1227, 646] on span "Abbrechen" at bounding box center [1231, 641] width 93 height 29
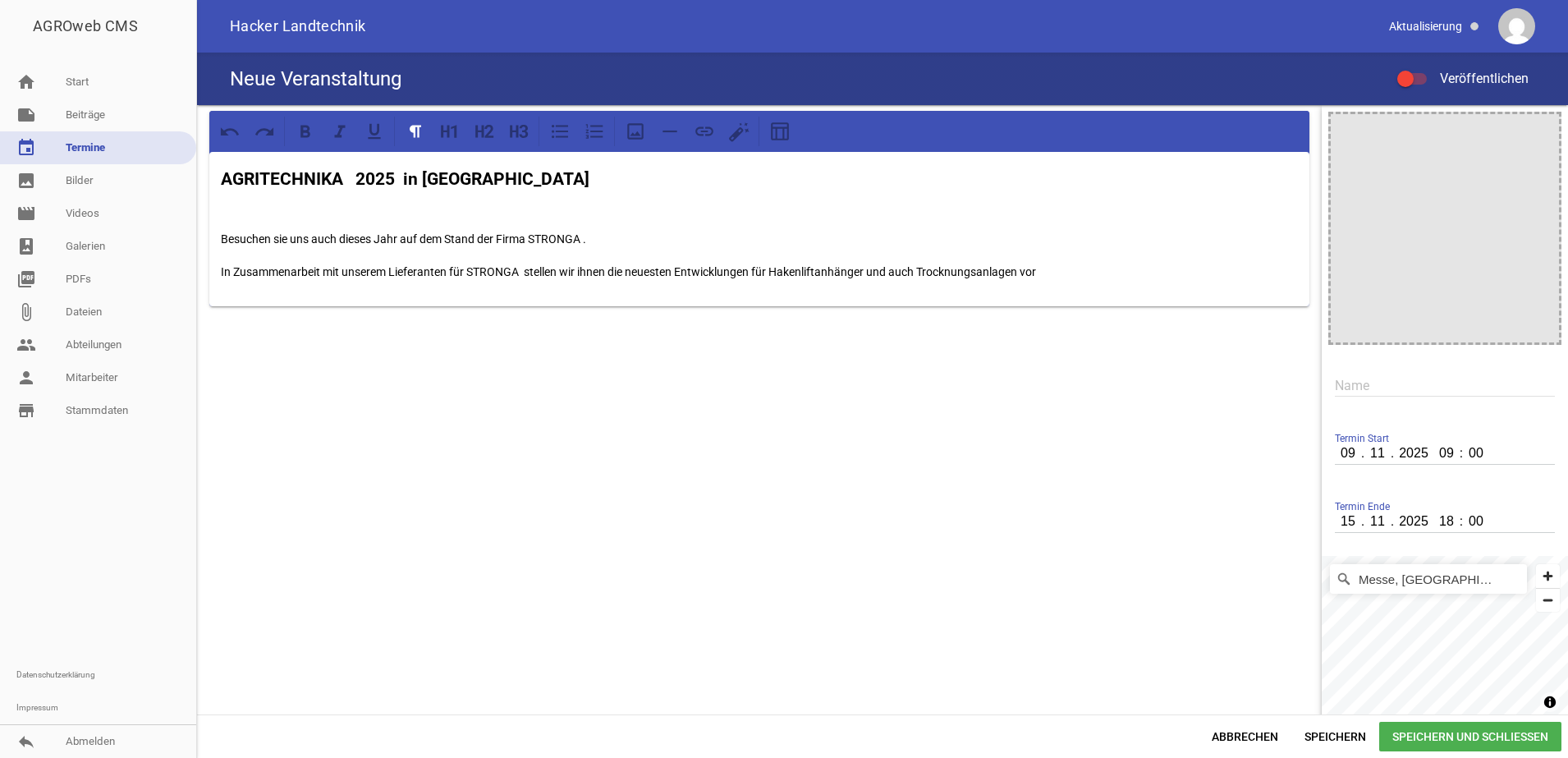
drag, startPoint x: 178, startPoint y: 521, endPoint x: 185, endPoint y: 512, distance: 11.4
click at [178, 521] on div at bounding box center [98, 543] width 197 height 232
click at [232, 446] on div "AGRITECHNIKA 2025 in [GEOGRAPHIC_DATA] Besuchen sie uns auch dieses Jahr auf de…" at bounding box center [759, 430] width 1125 height 651
drag, startPoint x: 232, startPoint y: 446, endPoint x: 550, endPoint y: 531, distance: 329.2
click at [550, 531] on div "AGRITECHNIKA 2025 in [GEOGRAPHIC_DATA] Besuchen sie uns auch dieses Jahr auf de…" at bounding box center [759, 430] width 1125 height 651
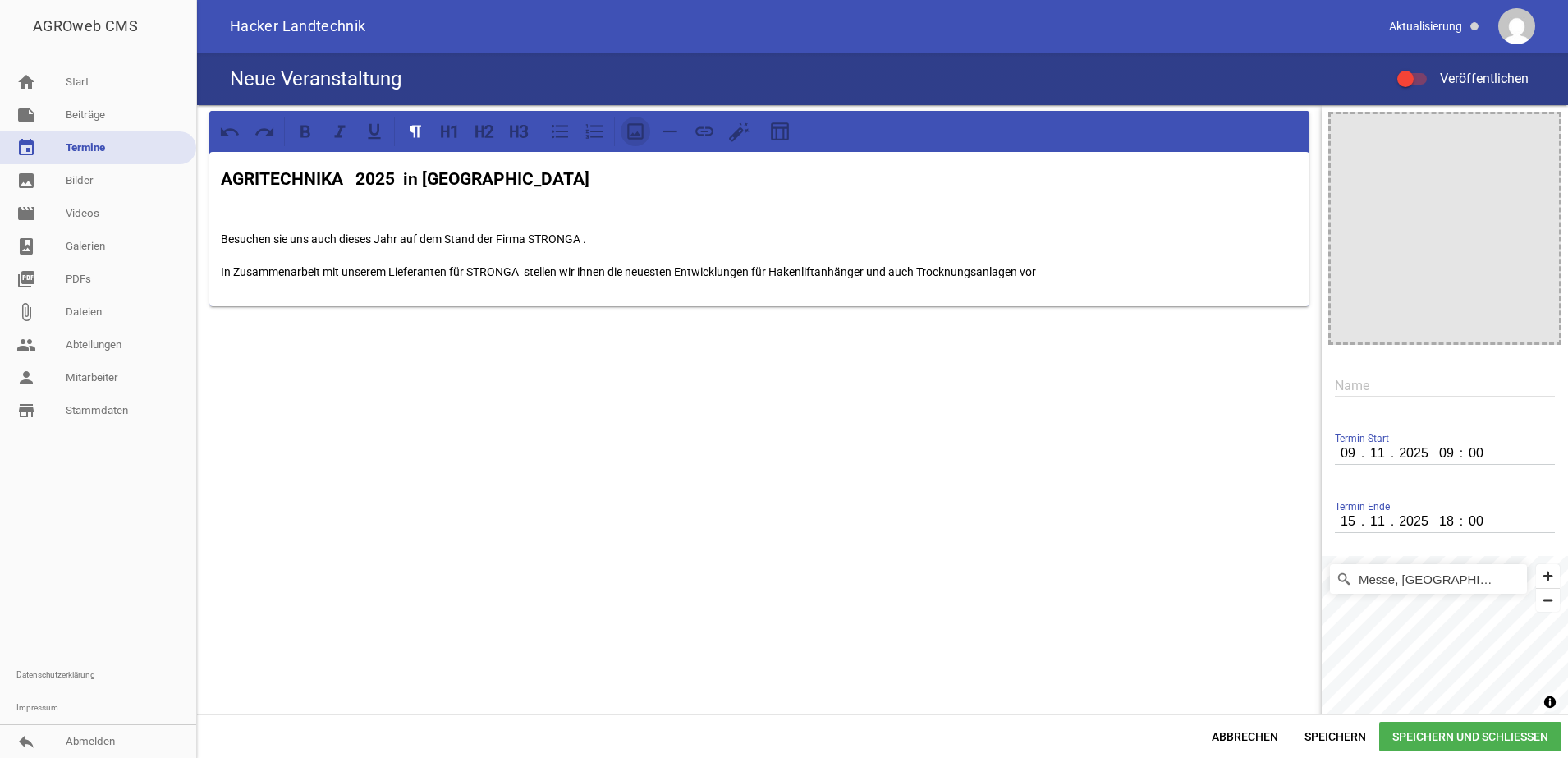
click at [630, 131] on icon at bounding box center [635, 131] width 21 height 21
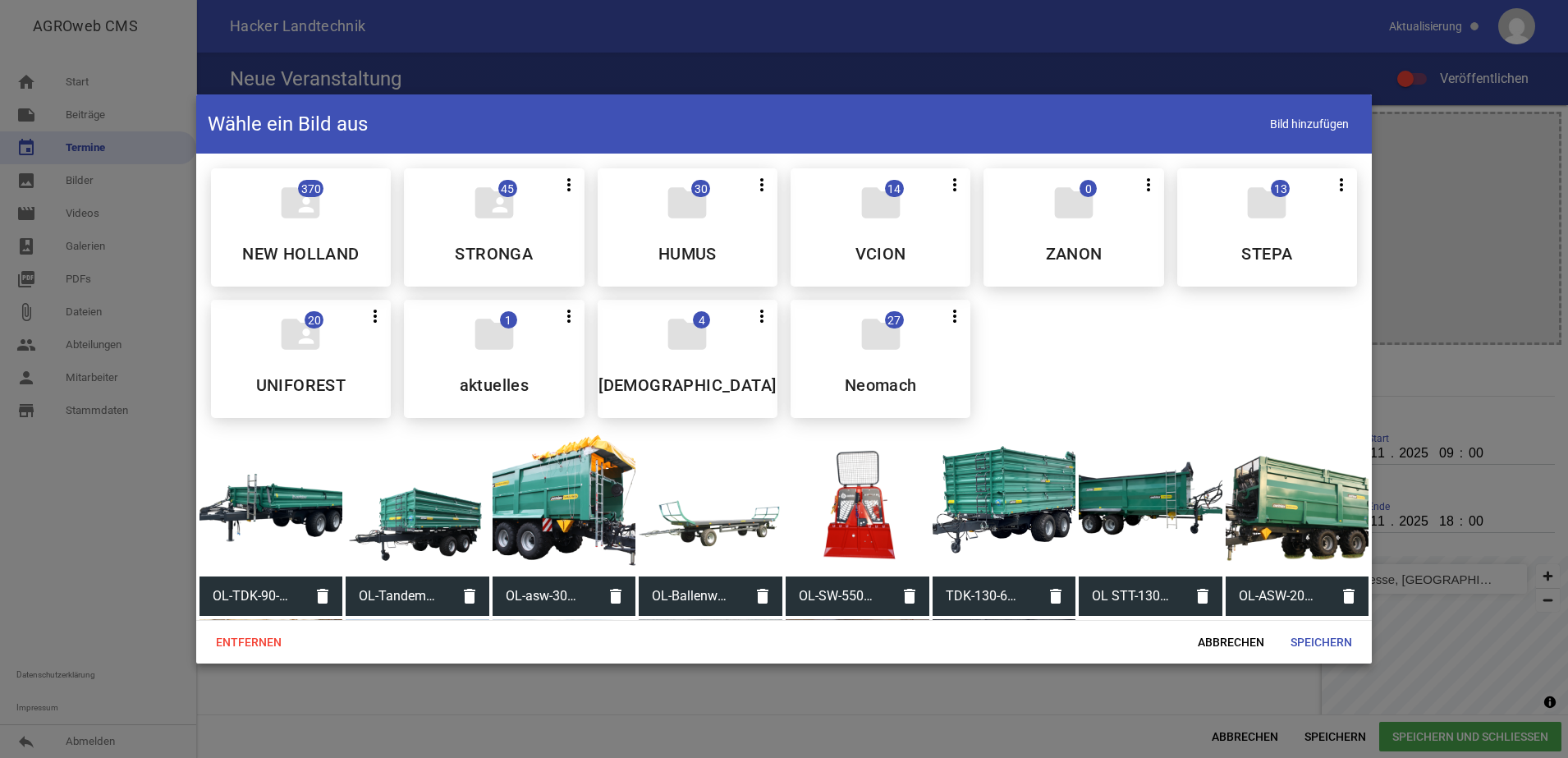
click at [1500, 200] on div at bounding box center [784, 379] width 1568 height 758
click at [1244, 638] on span "Abbrechen" at bounding box center [1231, 641] width 93 height 29
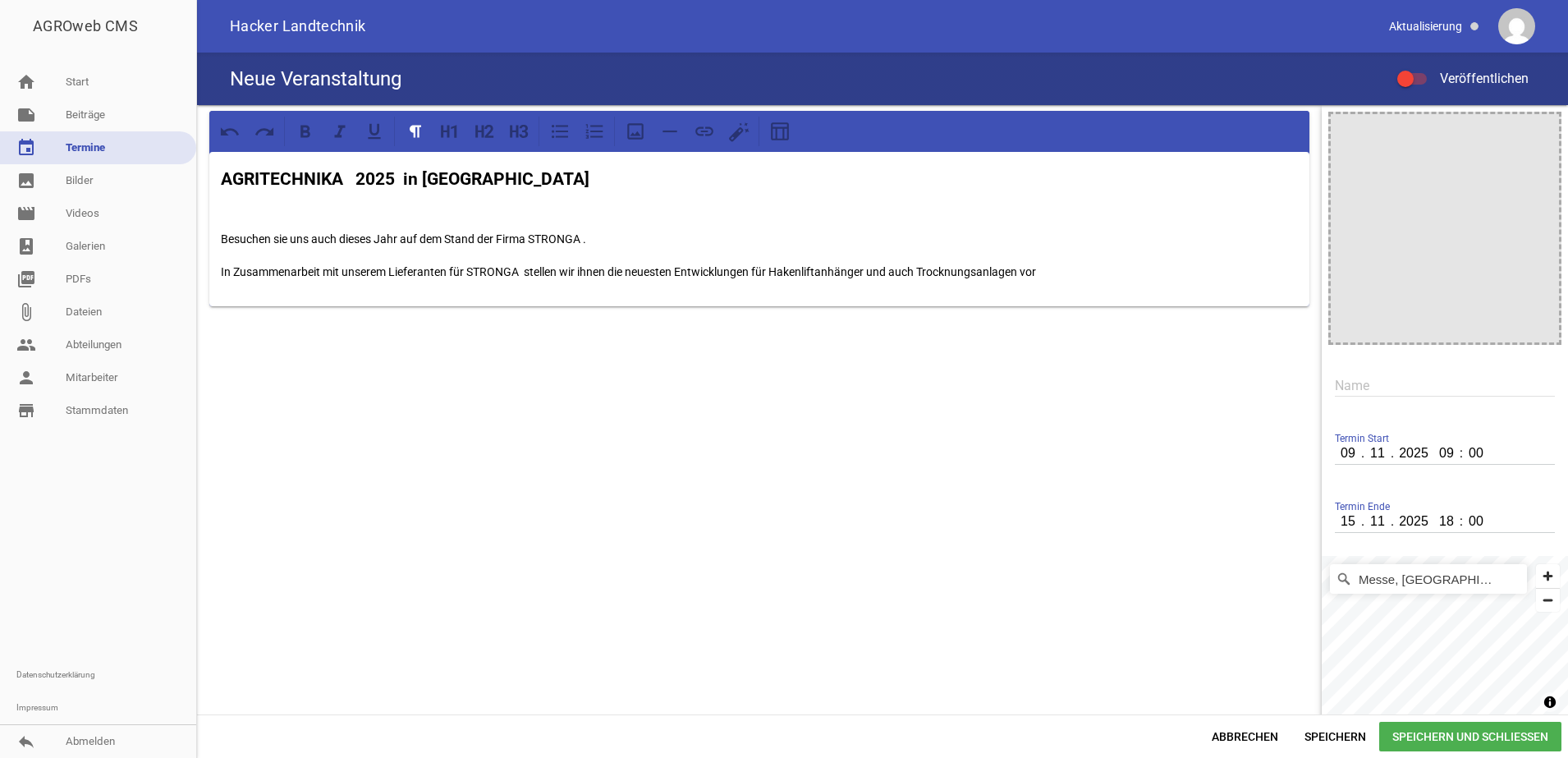
click at [327, 441] on div "AGRITECHNIKA 2025 in [GEOGRAPHIC_DATA] Besuchen sie uns auch dieses Jahr auf de…" at bounding box center [759, 430] width 1125 height 651
drag, startPoint x: 327, startPoint y: 441, endPoint x: 324, endPoint y: 377, distance: 64.1
click at [324, 377] on div "AGRITECHNIKA 2025 in [GEOGRAPHIC_DATA] Besuchen sie uns auch dieses Jahr auf de…" at bounding box center [759, 430] width 1125 height 651
drag, startPoint x: 270, startPoint y: 371, endPoint x: 290, endPoint y: 270, distance: 103.0
click at [290, 270] on p "In Zusammenarbeit mit unserem Lieferanten für STRONGA stellen wir ihnen die neu…" at bounding box center [759, 271] width 1077 height 20
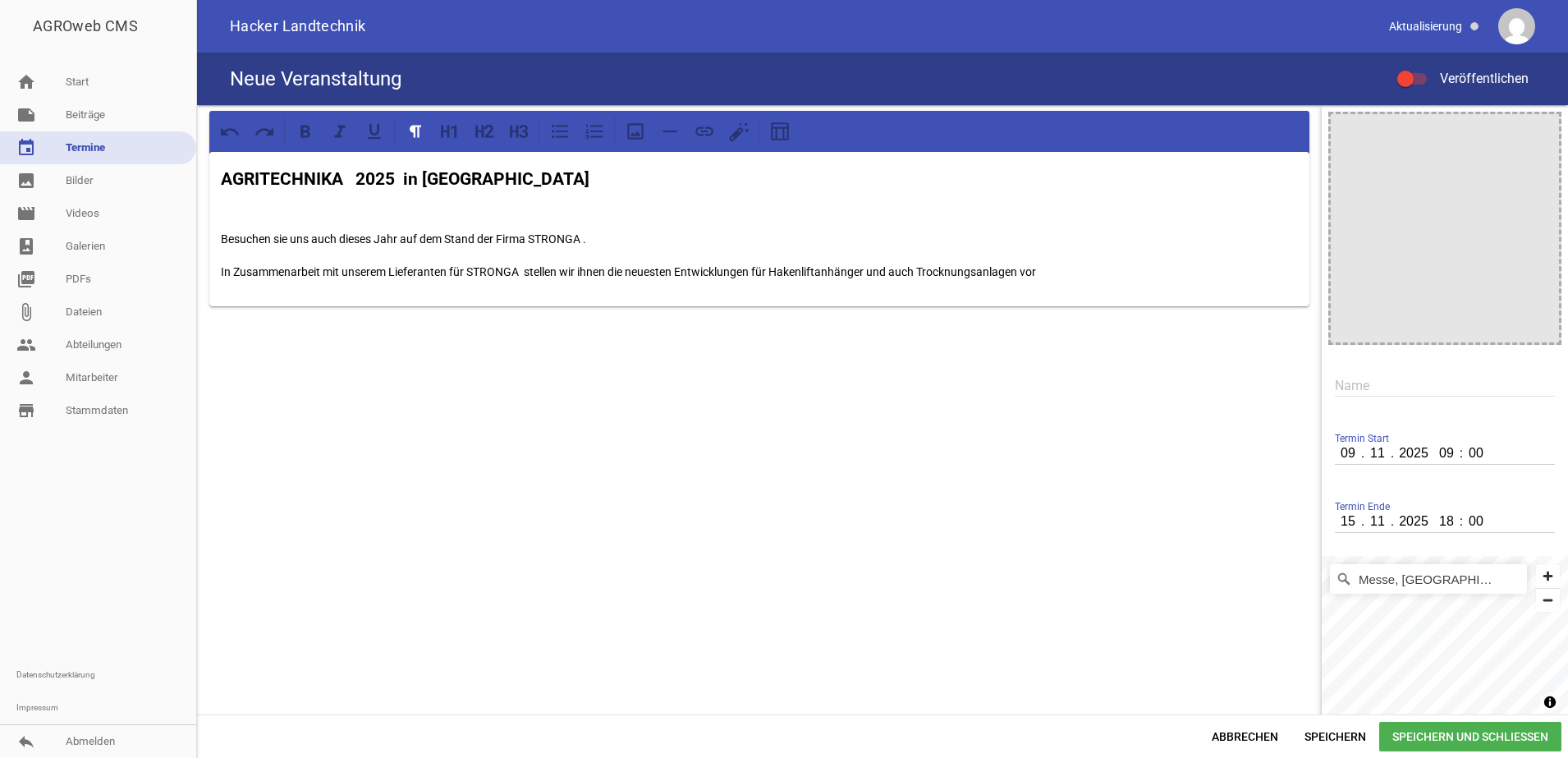
click at [270, 278] on p "In Zusammenarbeit mit unserem Lieferanten für STRONGA stellen wir ihnen die neu…" at bounding box center [759, 271] width 1077 height 20
click at [258, 295] on div "AGRITECHNIKA 2025 in [GEOGRAPHIC_DATA] Besuchen sie uns auch dieses Jahr auf de…" at bounding box center [759, 229] width 1100 height 155
click at [1177, 281] on p "In Zusammenarbeit mit unserem Lieferanten für STRONGA stellen wir ihnen die neu…" at bounding box center [759, 271] width 1077 height 20
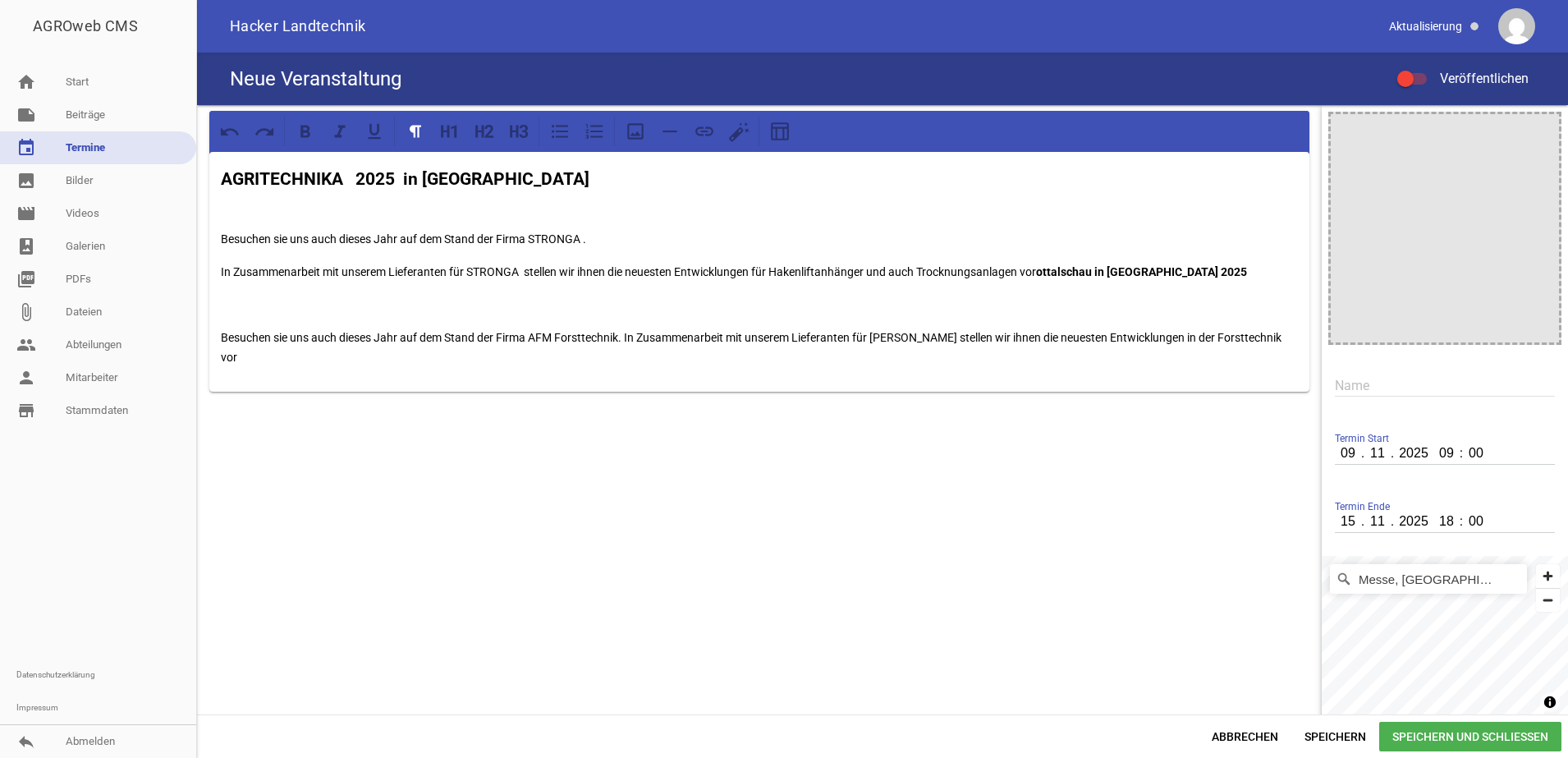
drag, startPoint x: 355, startPoint y: 352, endPoint x: 227, endPoint y: 327, distance: 130.4
click at [227, 328] on p "Besuchen sie uns auch dieses Jahr auf dem Stand der Firma AFM Forsttechnik. In …" at bounding box center [759, 348] width 1077 height 39
click at [276, 318] on div "AGRITECHNIKA 2025 in [GEOGRAPHIC_DATA] Besuchen sie uns auch dieses Jahr auf de…" at bounding box center [759, 271] width 1100 height 240
click at [237, 122] on icon at bounding box center [229, 131] width 21 height 21
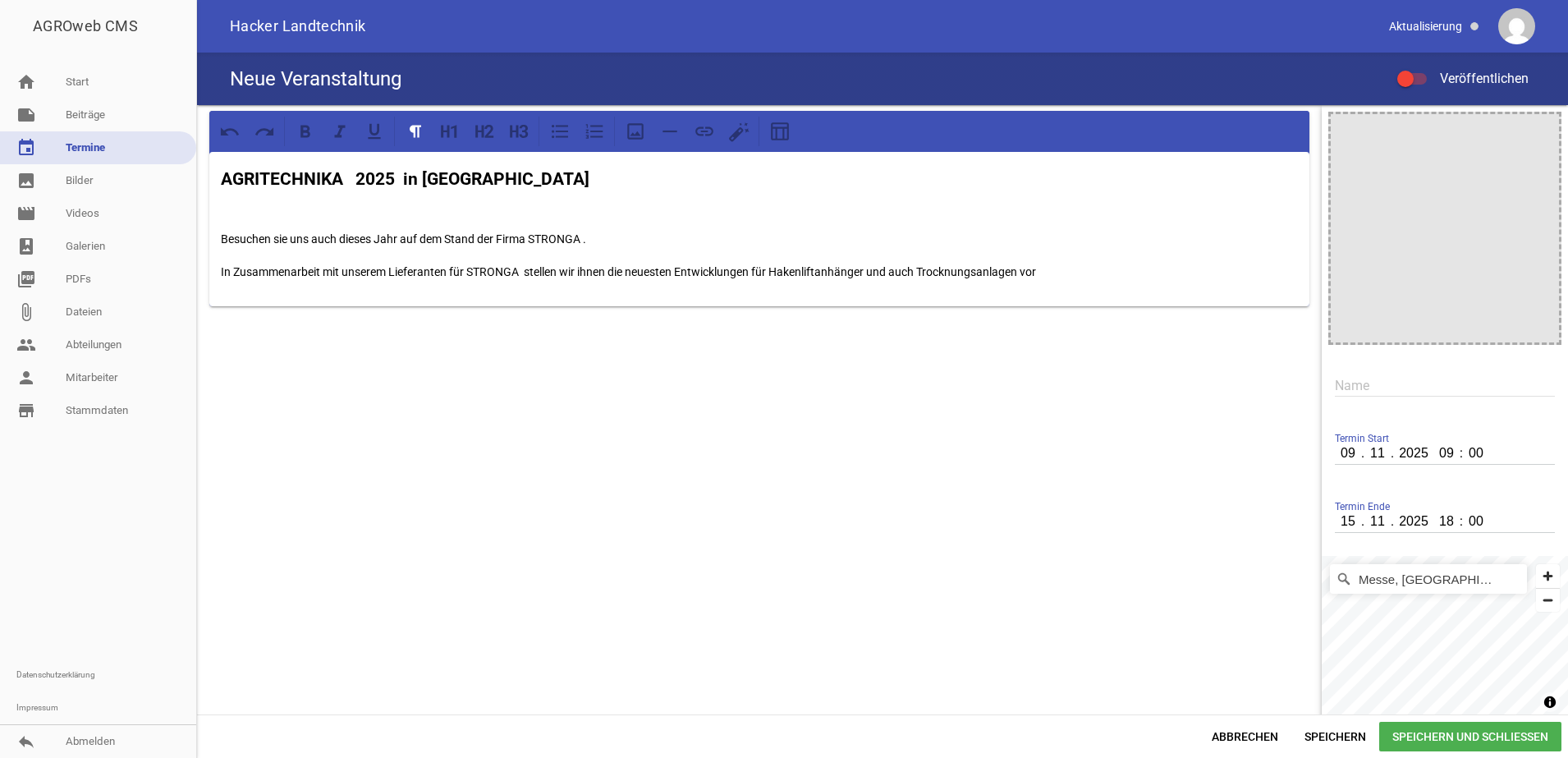
click at [1167, 256] on div "AGRITECHNIKA 2025 in [GEOGRAPHIC_DATA] Besuchen sie uns auch dieses Jahr auf de…" at bounding box center [759, 229] width 1100 height 155
click at [633, 136] on icon at bounding box center [635, 131] width 21 height 21
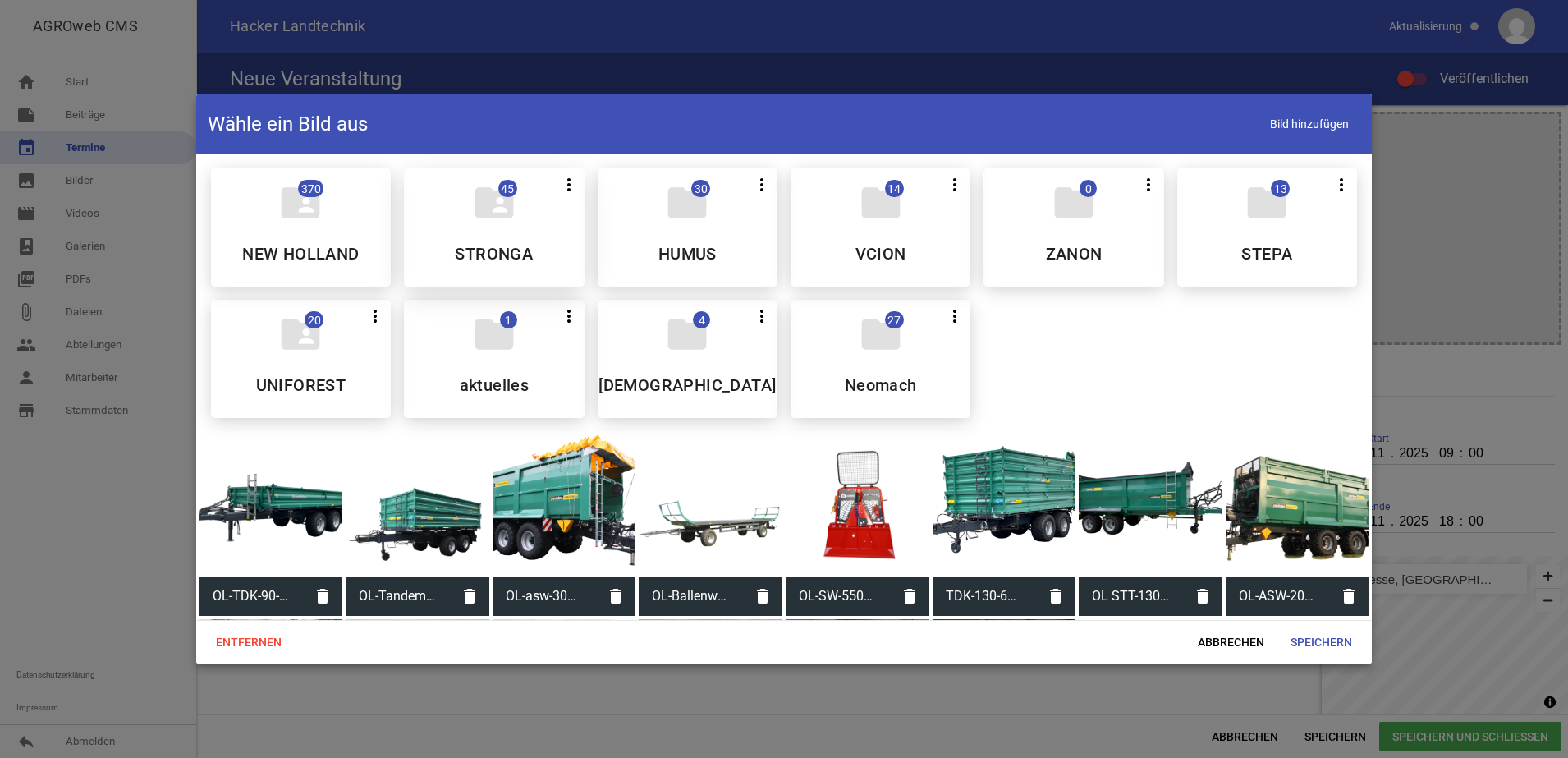
click at [524, 235] on div "folder_shared 45 more_vert Nicht mehr Teilen Bearbeiten Löschen STRONGA" at bounding box center [493, 227] width 179 height 118
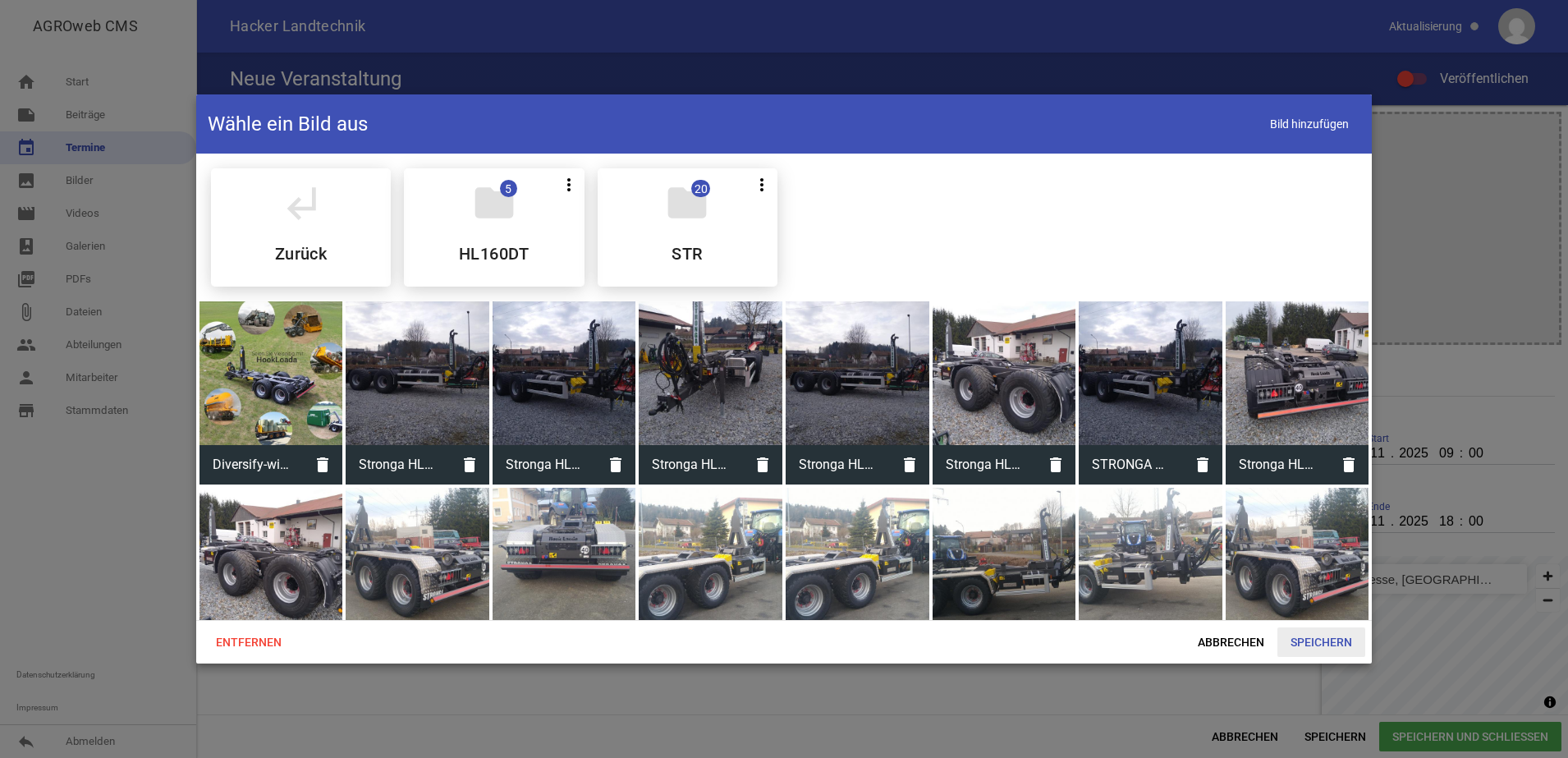
click at [1318, 644] on span "Speichern" at bounding box center [1322, 641] width 88 height 29
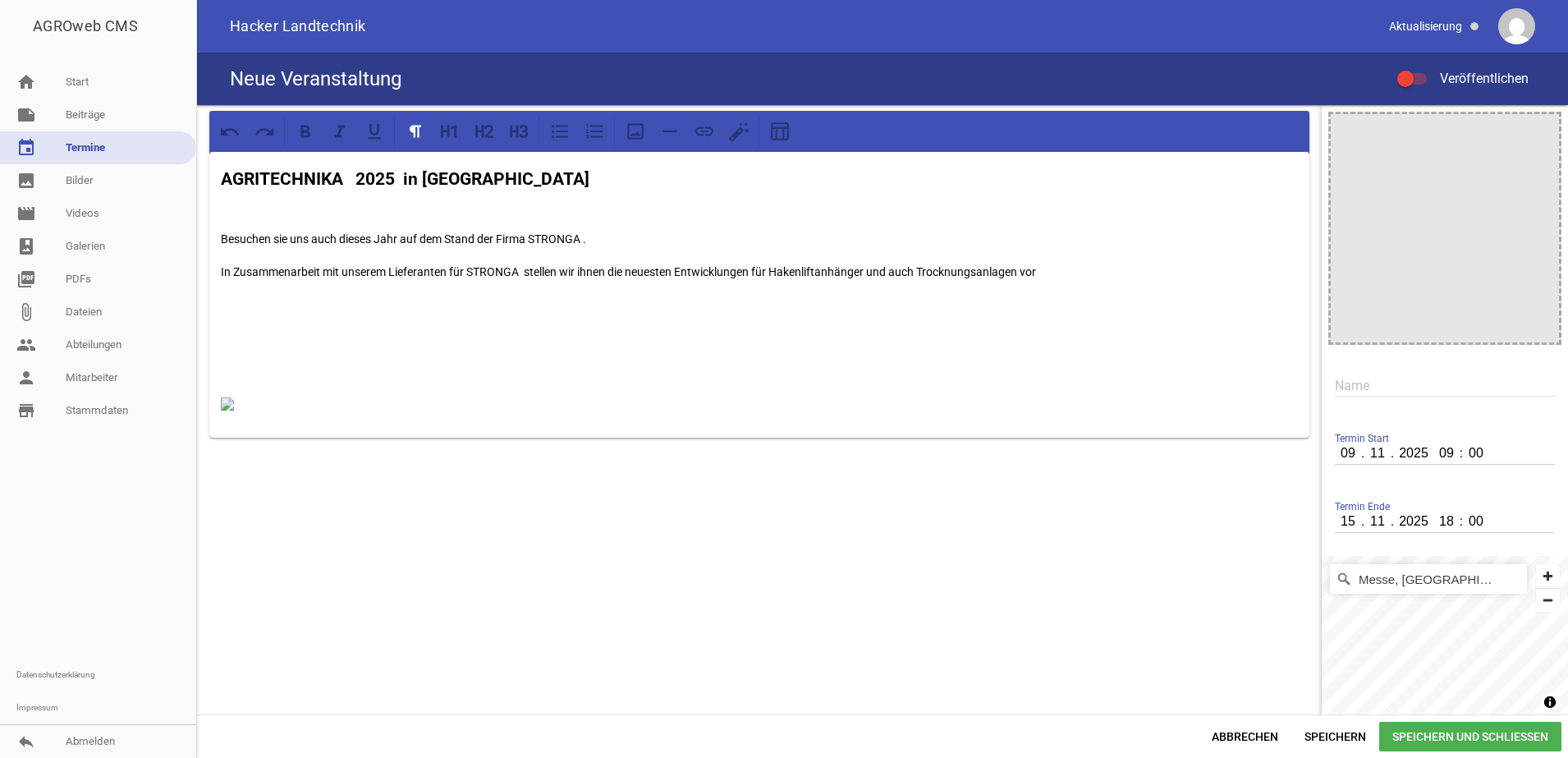
click at [220, 403] on div "AGRITECHNIKA 2025 in [GEOGRAPHIC_DATA] Besuchen sie uns auch dieses Jahr auf de…" at bounding box center [759, 294] width 1100 height 286
click at [224, 404] on img at bounding box center [227, 403] width 13 height 13
click at [252, 410] on p at bounding box center [759, 403] width 1077 height 20
click at [1492, 743] on span "Speichern und Schließen" at bounding box center [1470, 736] width 182 height 29
click at [87, 188] on link "image Bilder" at bounding box center [98, 180] width 197 height 33
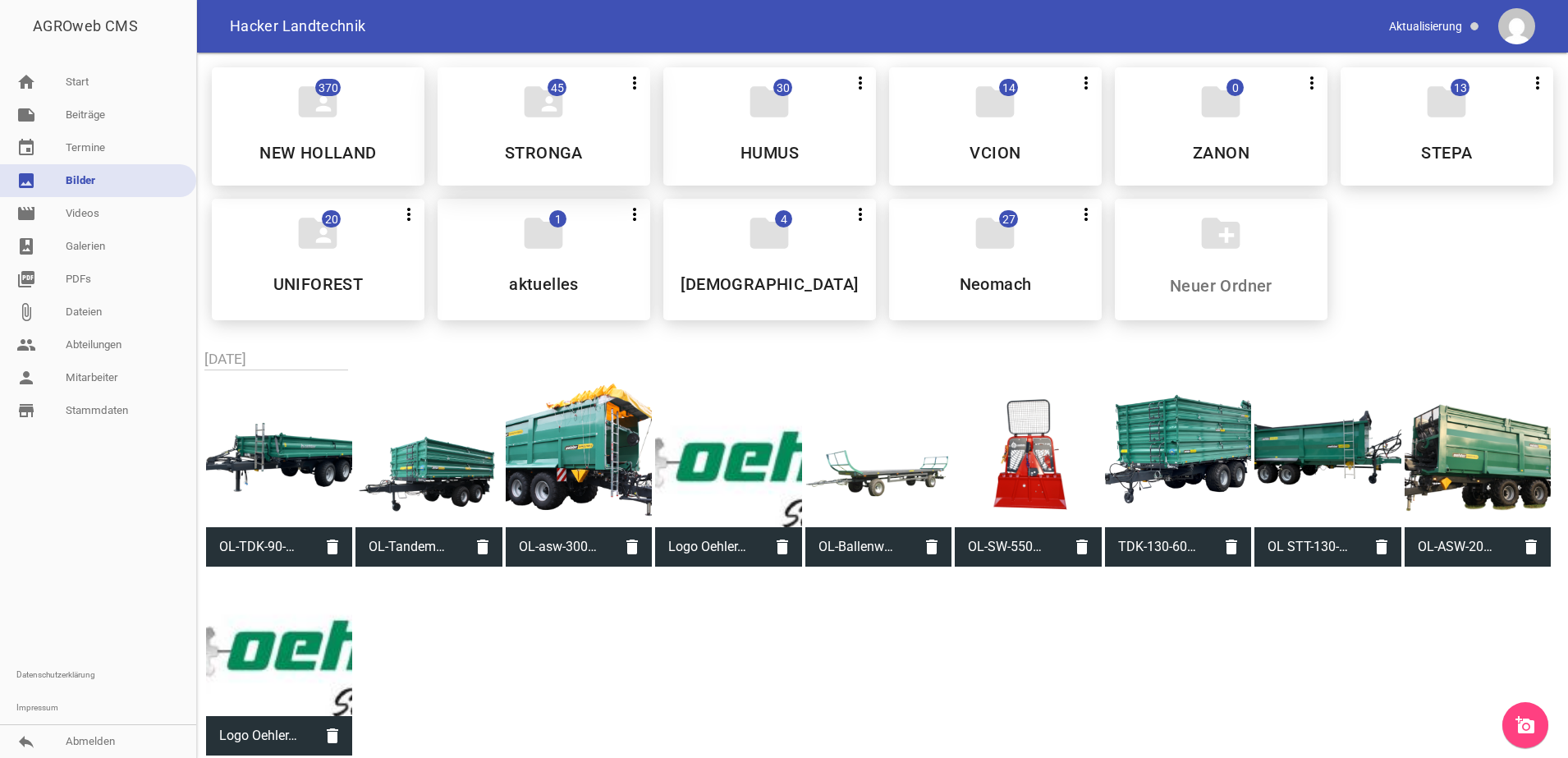
click at [555, 144] on h5 "STRONGA" at bounding box center [544, 152] width 78 height 16
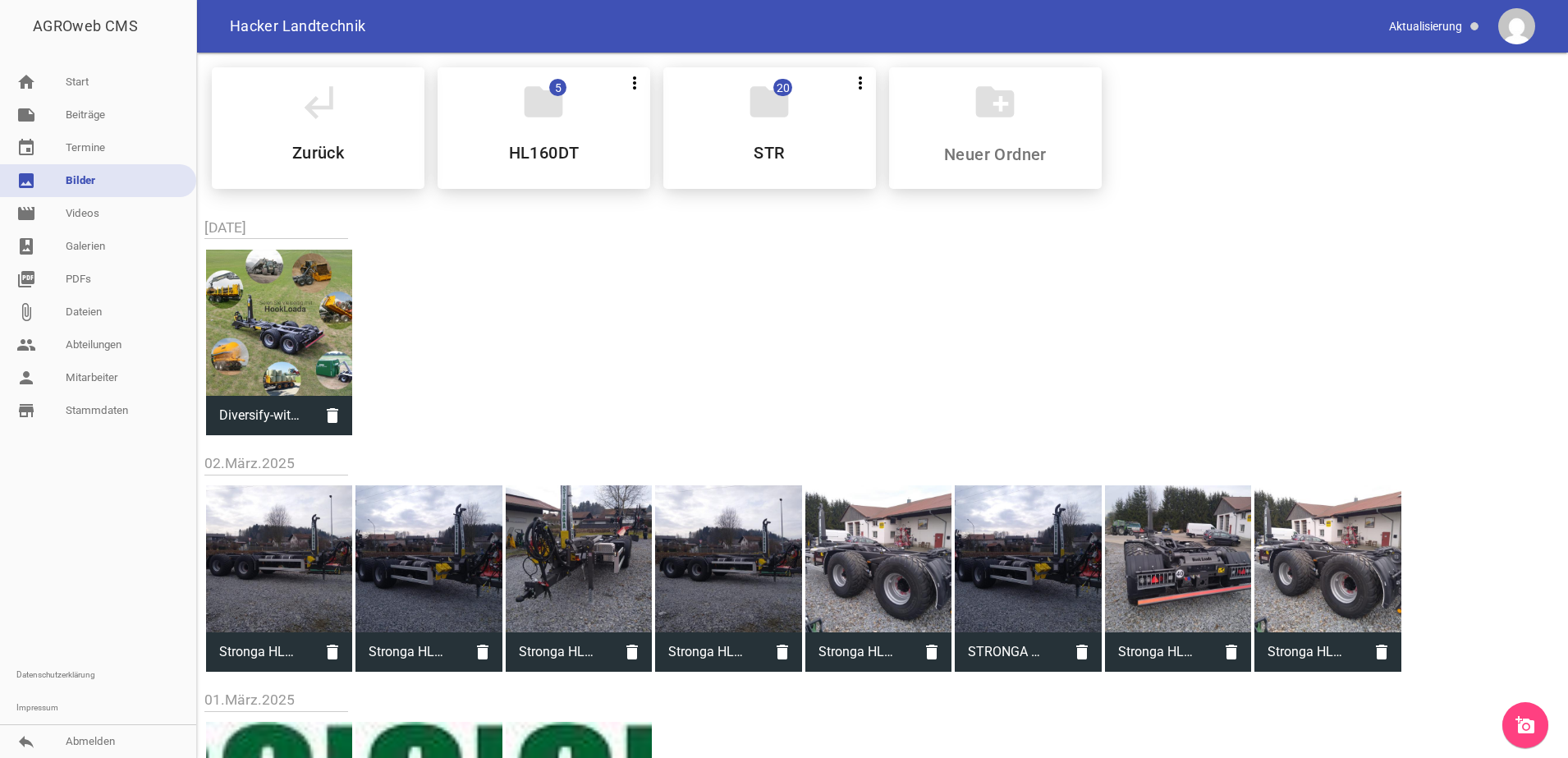
click at [555, 144] on h5 "HL160DT" at bounding box center [544, 152] width 70 height 16
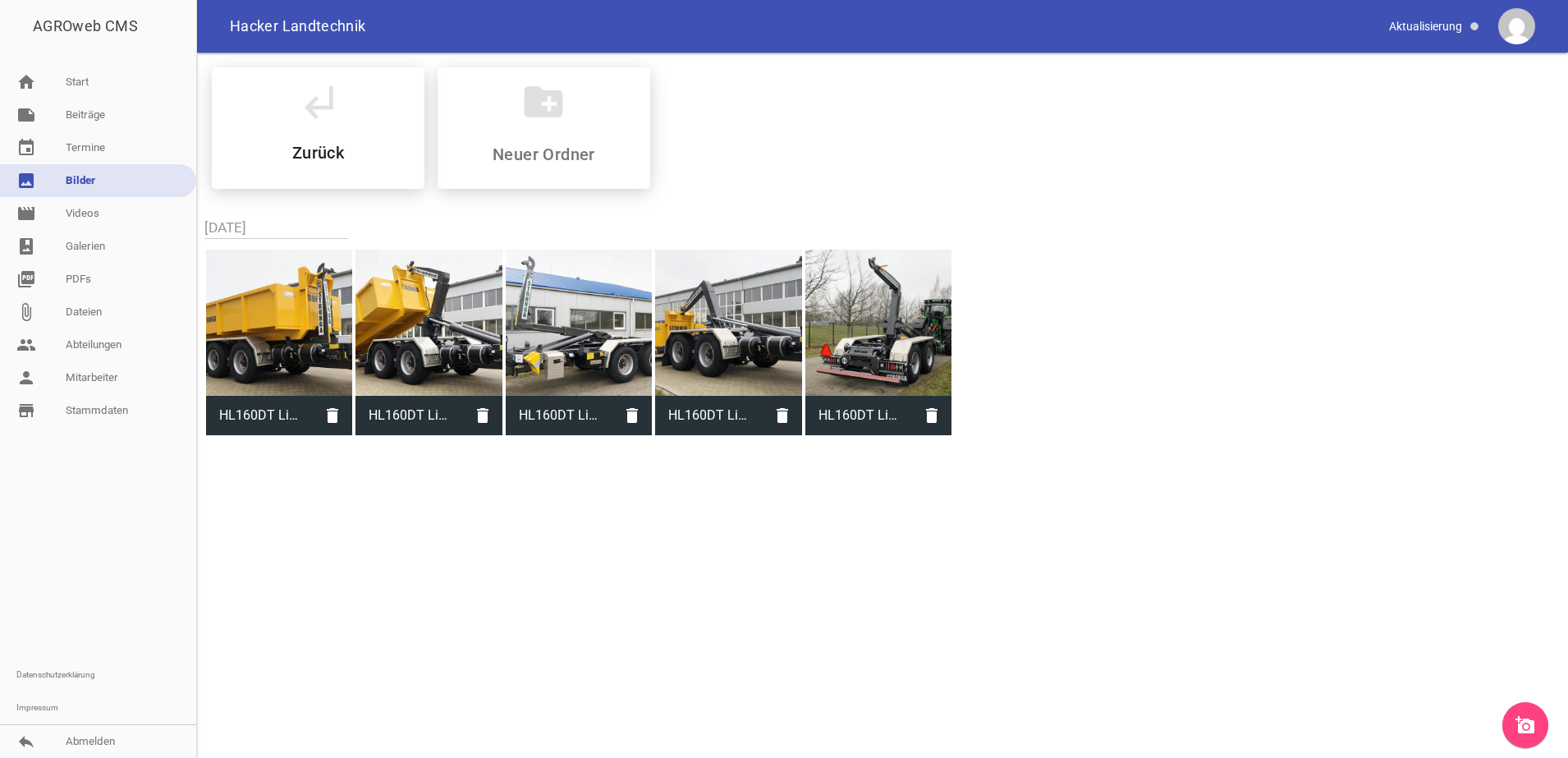
click at [1510, 728] on link "add_a_photo" at bounding box center [1526, 725] width 46 height 46
click at [356, 138] on div "subdirectory_arrow_left Zurück" at bounding box center [319, 128] width 213 height 122
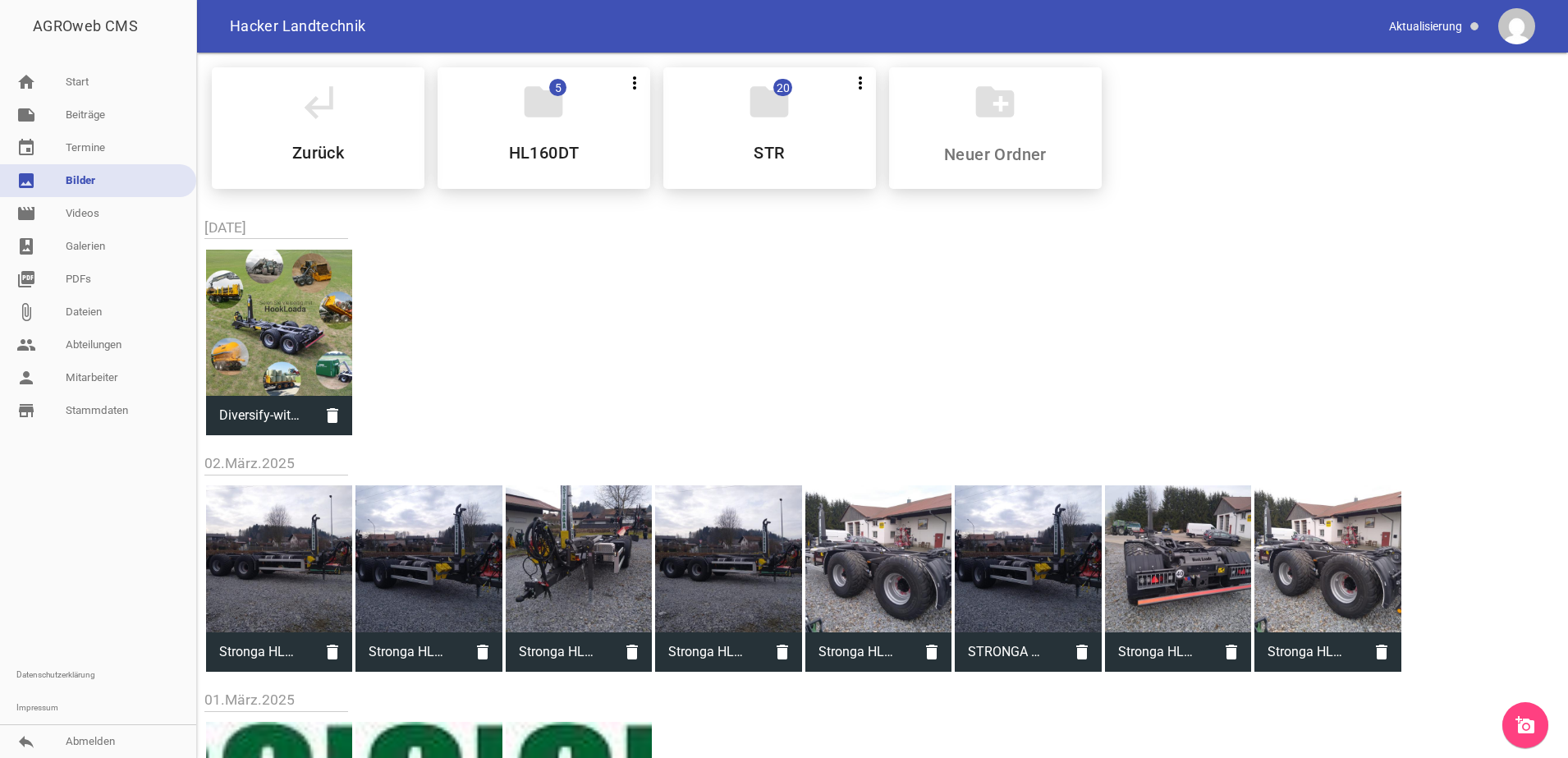
click at [1516, 743] on link "add_a_photo" at bounding box center [1526, 725] width 46 height 46
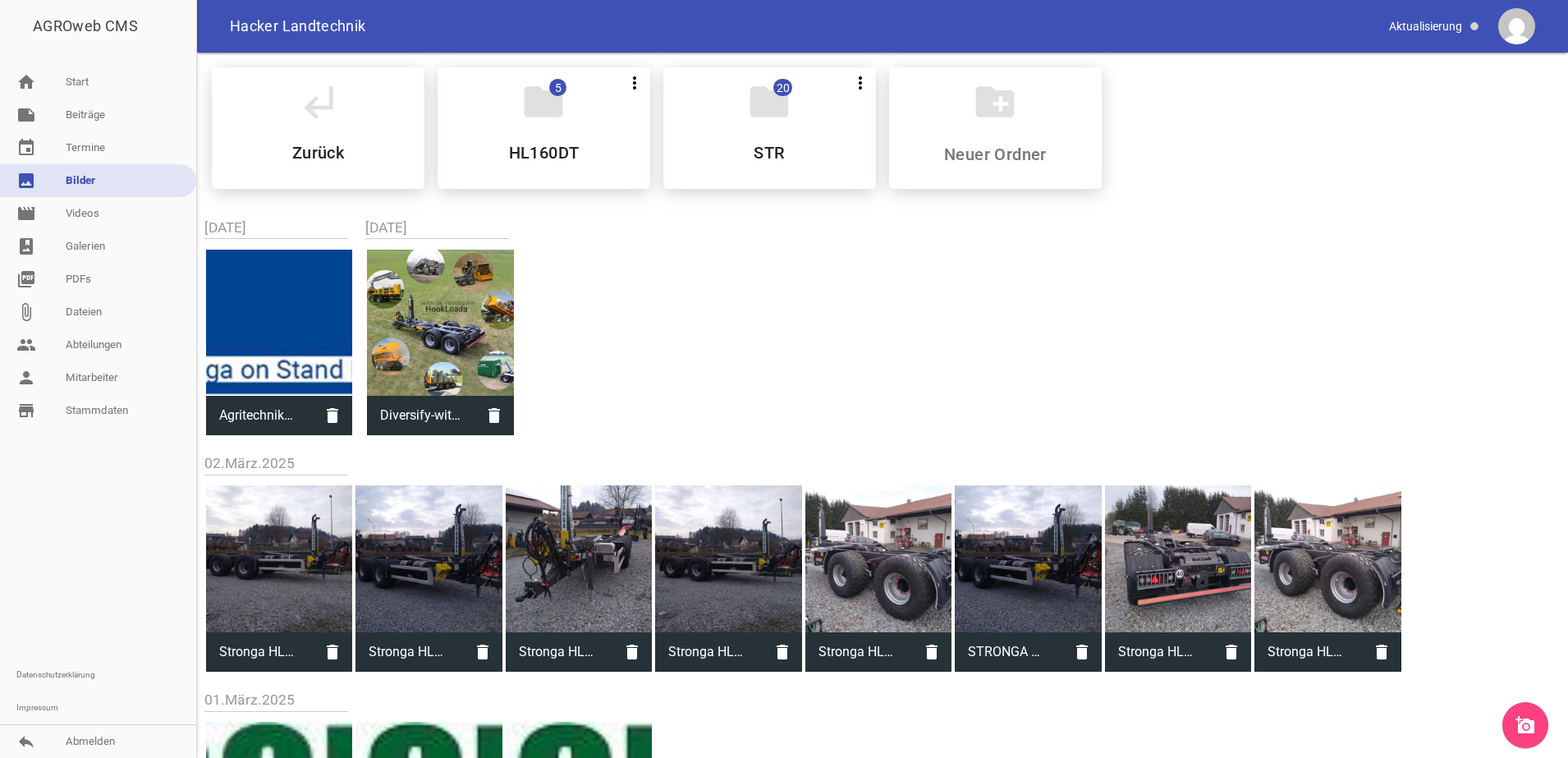
click at [289, 297] on div at bounding box center [279, 323] width 146 height 146
type input "Agritechnika 2025 STRONGA.png"
type input "122"
type input "623"
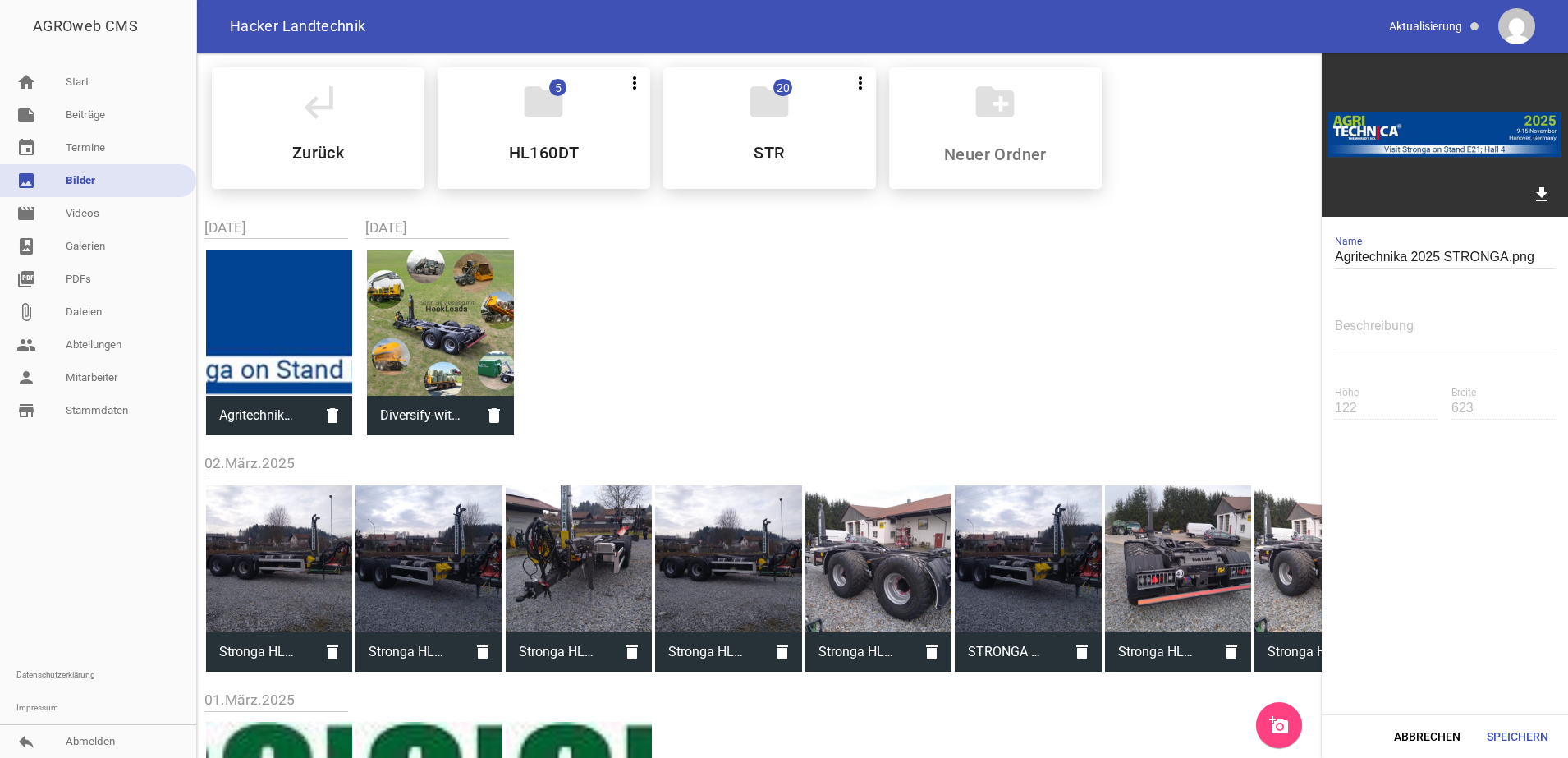
click at [981, 450] on div "[DATE][PERSON_NAME] Stronga HL210 Lagermaschine Zierer (3).jpg delete Stronga H…" at bounding box center [804, 556] width 1199 height 236
click at [1355, 328] on textarea at bounding box center [1445, 332] width 220 height 37
type textarea "Agritechnika 2025"
click at [1537, 749] on button "Speichern" at bounding box center [1517, 736] width 88 height 29
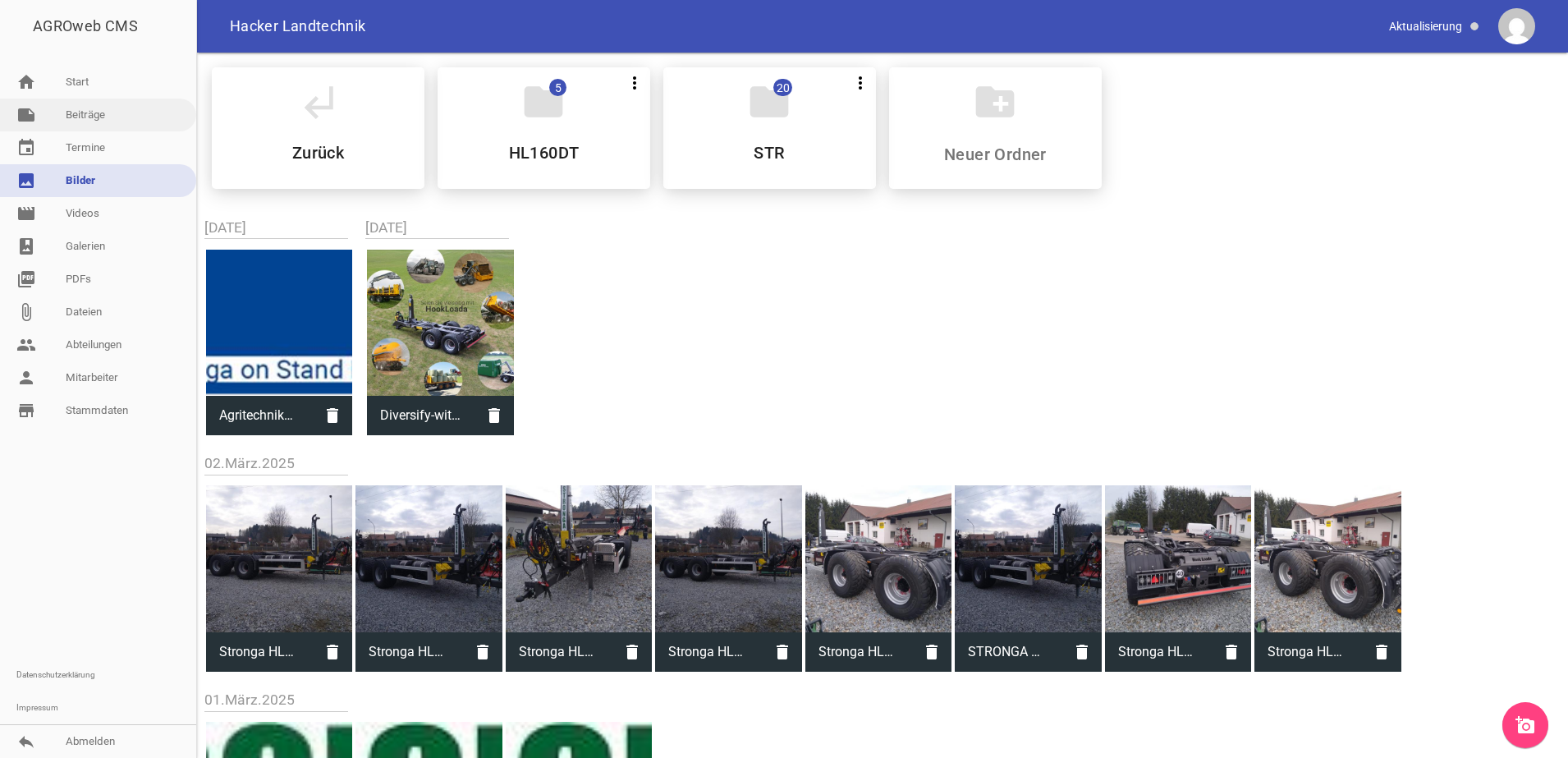
click at [94, 110] on link "note Beiträge" at bounding box center [98, 115] width 197 height 33
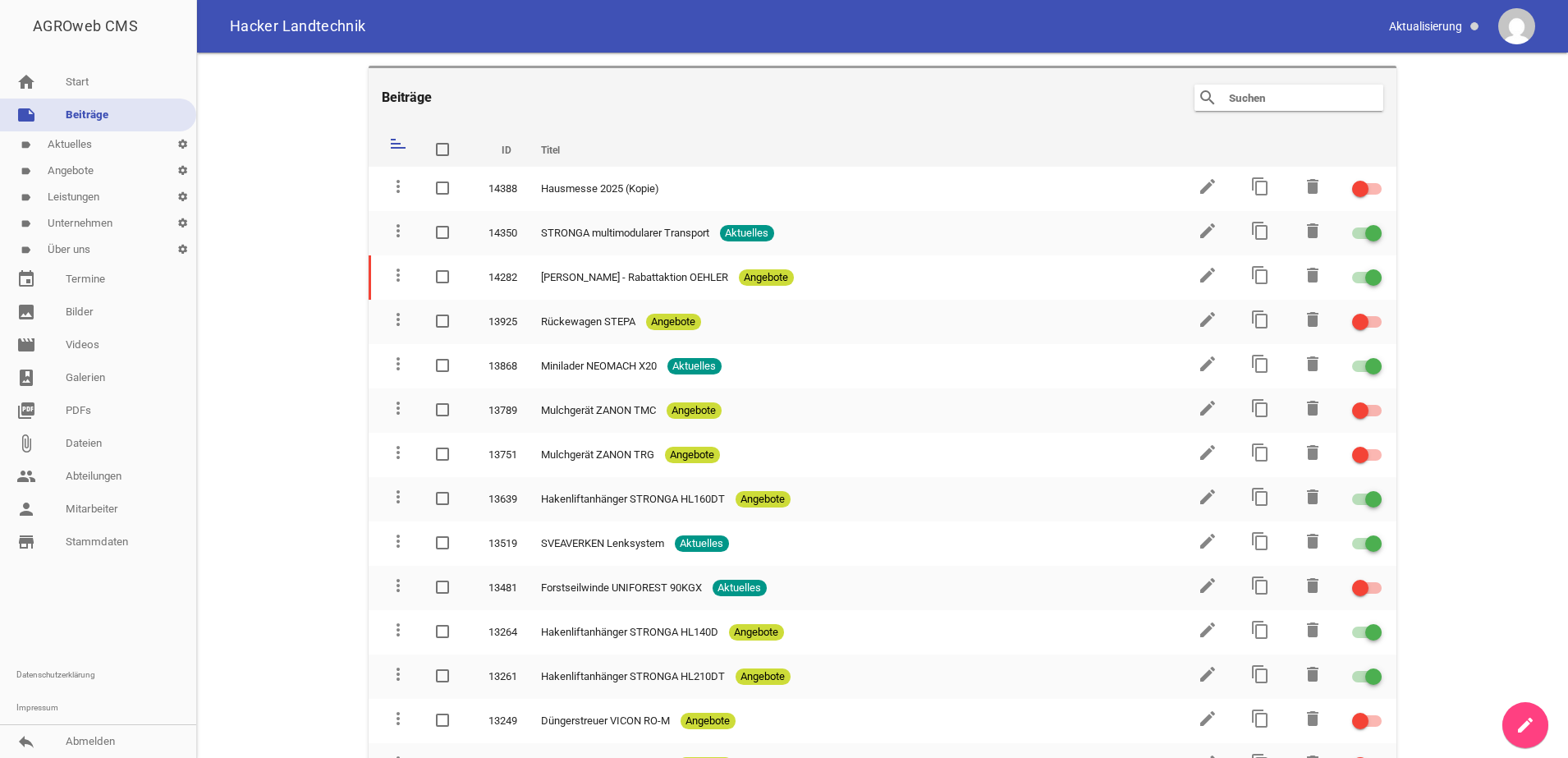
click at [68, 178] on link "label Angebote settings" at bounding box center [98, 171] width 197 height 27
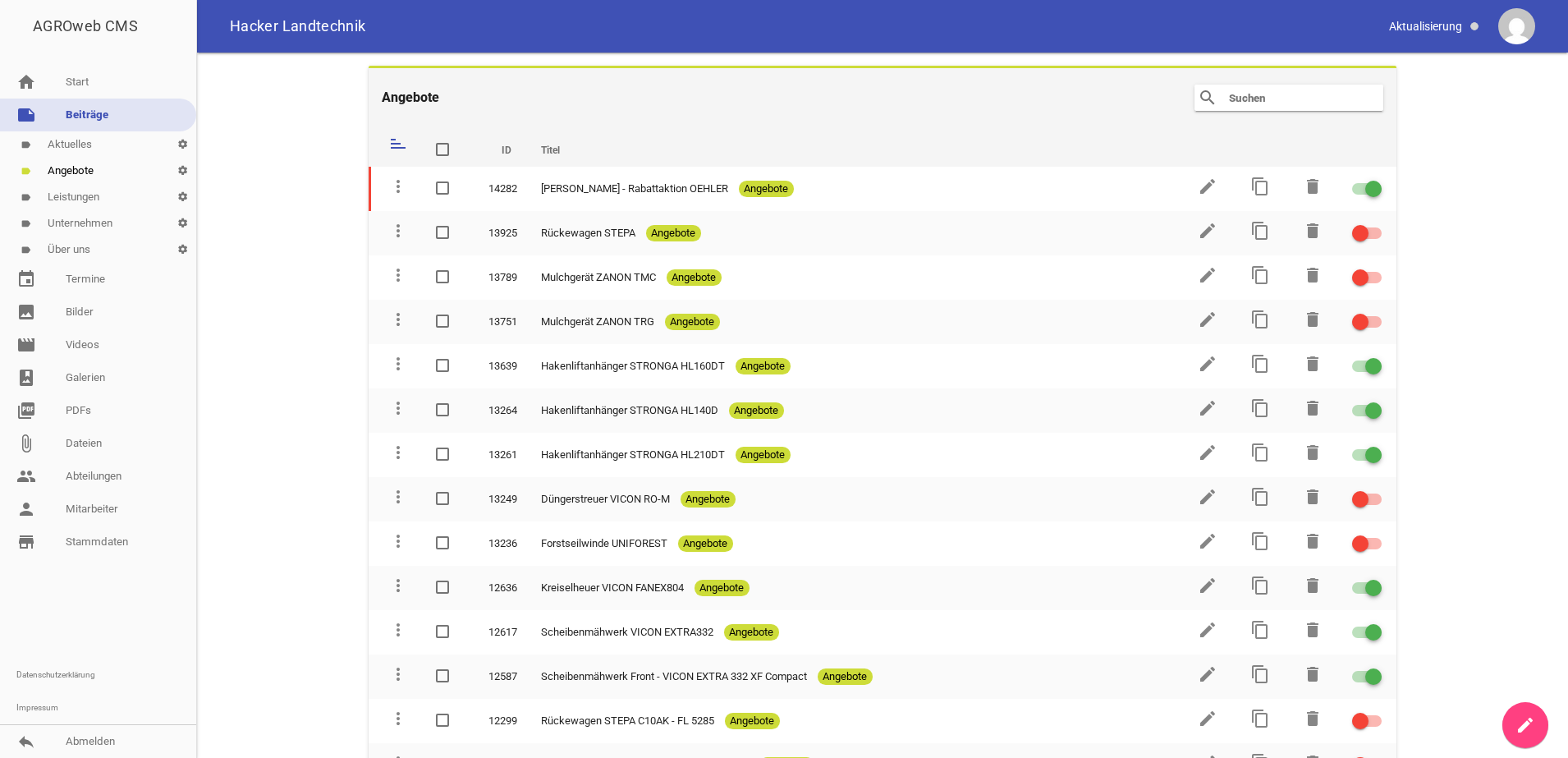
click at [70, 147] on link "label Aktuelles settings" at bounding box center [98, 144] width 197 height 27
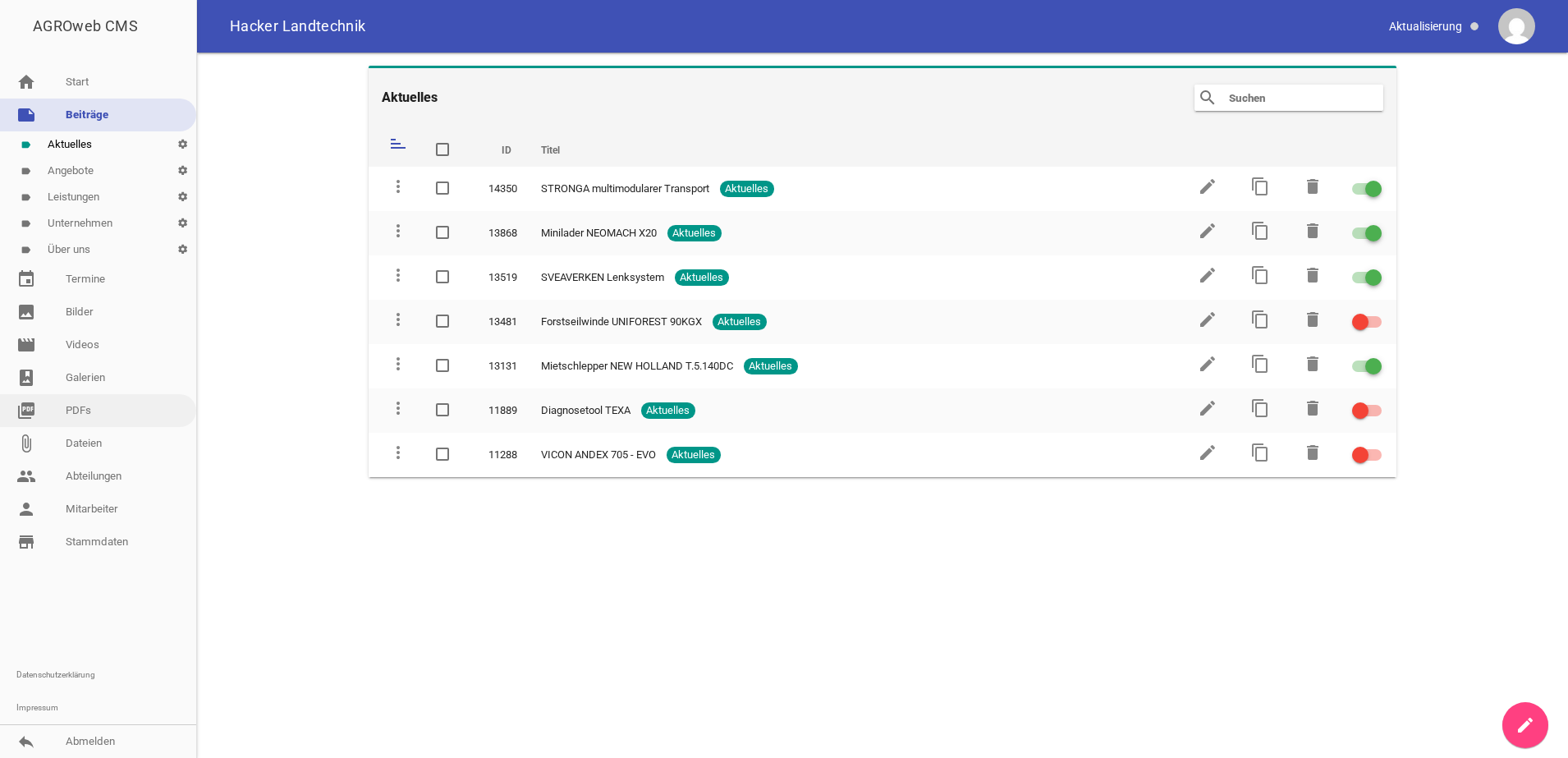
click at [100, 275] on link "event Termine" at bounding box center [98, 279] width 197 height 33
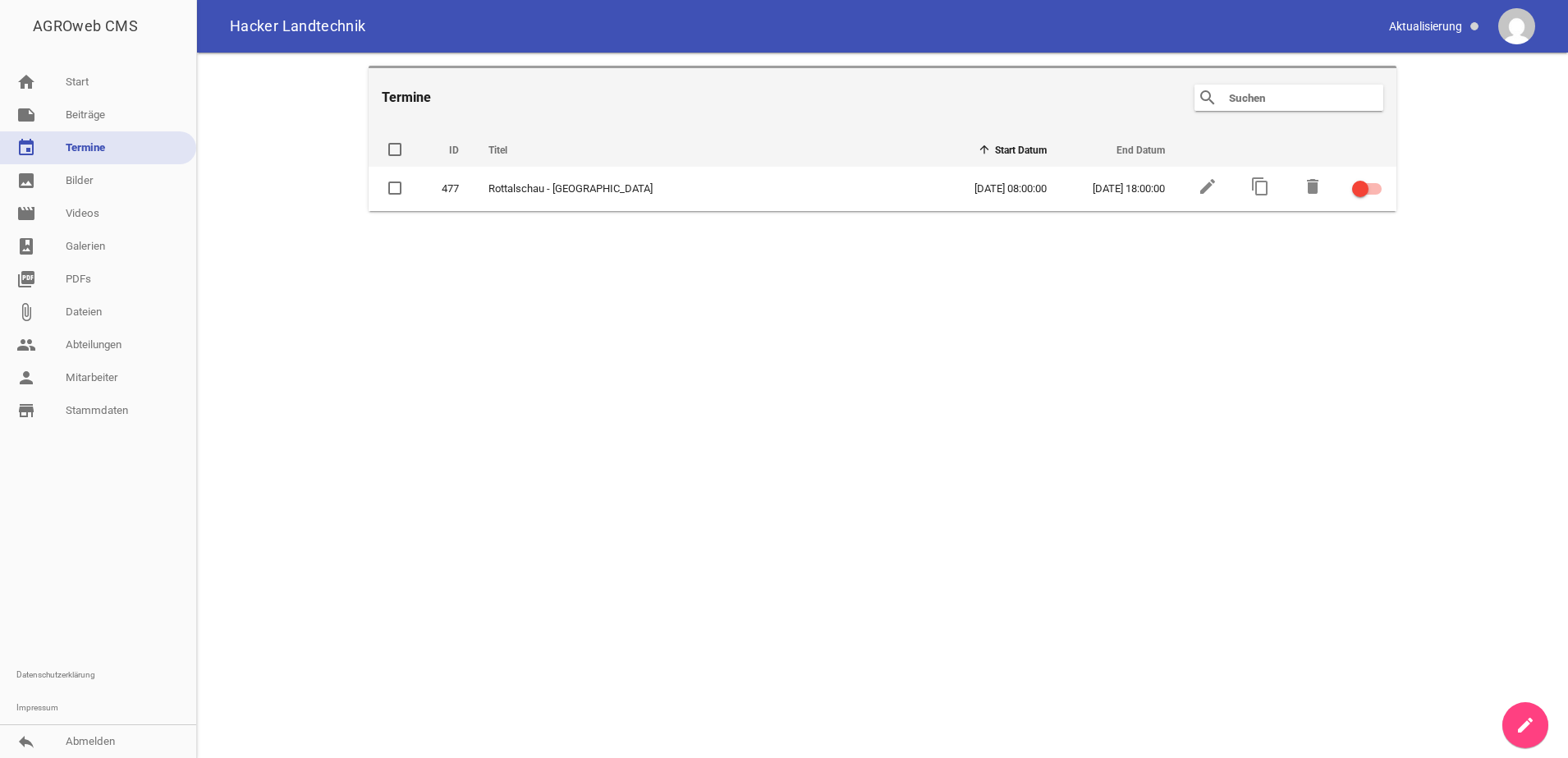
click at [1510, 719] on link "create" at bounding box center [1526, 725] width 46 height 46
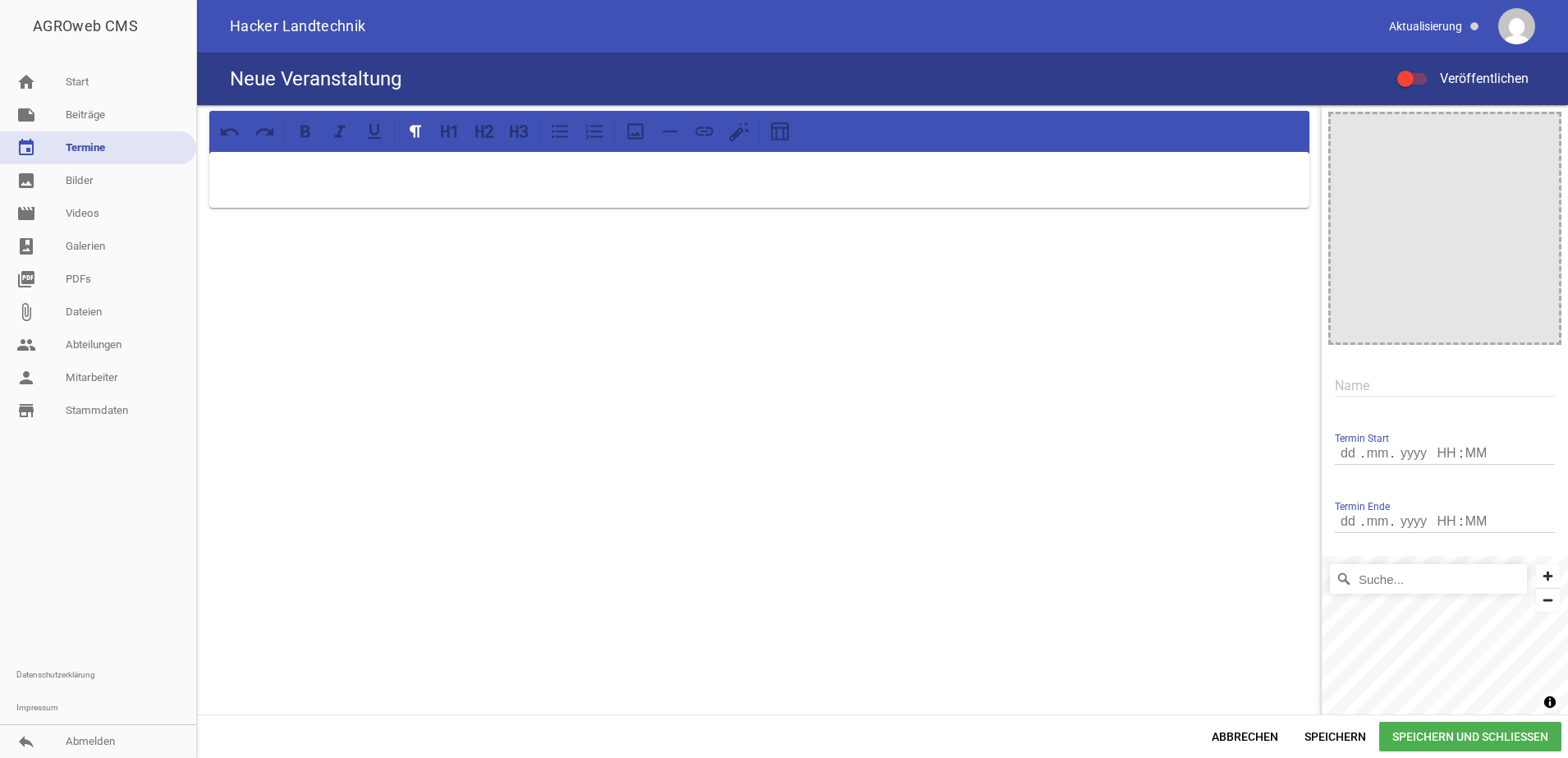
click at [1410, 580] on input "Suche..." at bounding box center [1428, 579] width 197 height 29
drag, startPoint x: 1502, startPoint y: 579, endPoint x: 1258, endPoint y: 579, distance: 244.0
click at [1258, 579] on div "image Name Termin Start . . : Termin Ende . . : [GEOGRAPHIC_DATA], Département …" at bounding box center [882, 409] width 1371 height 609
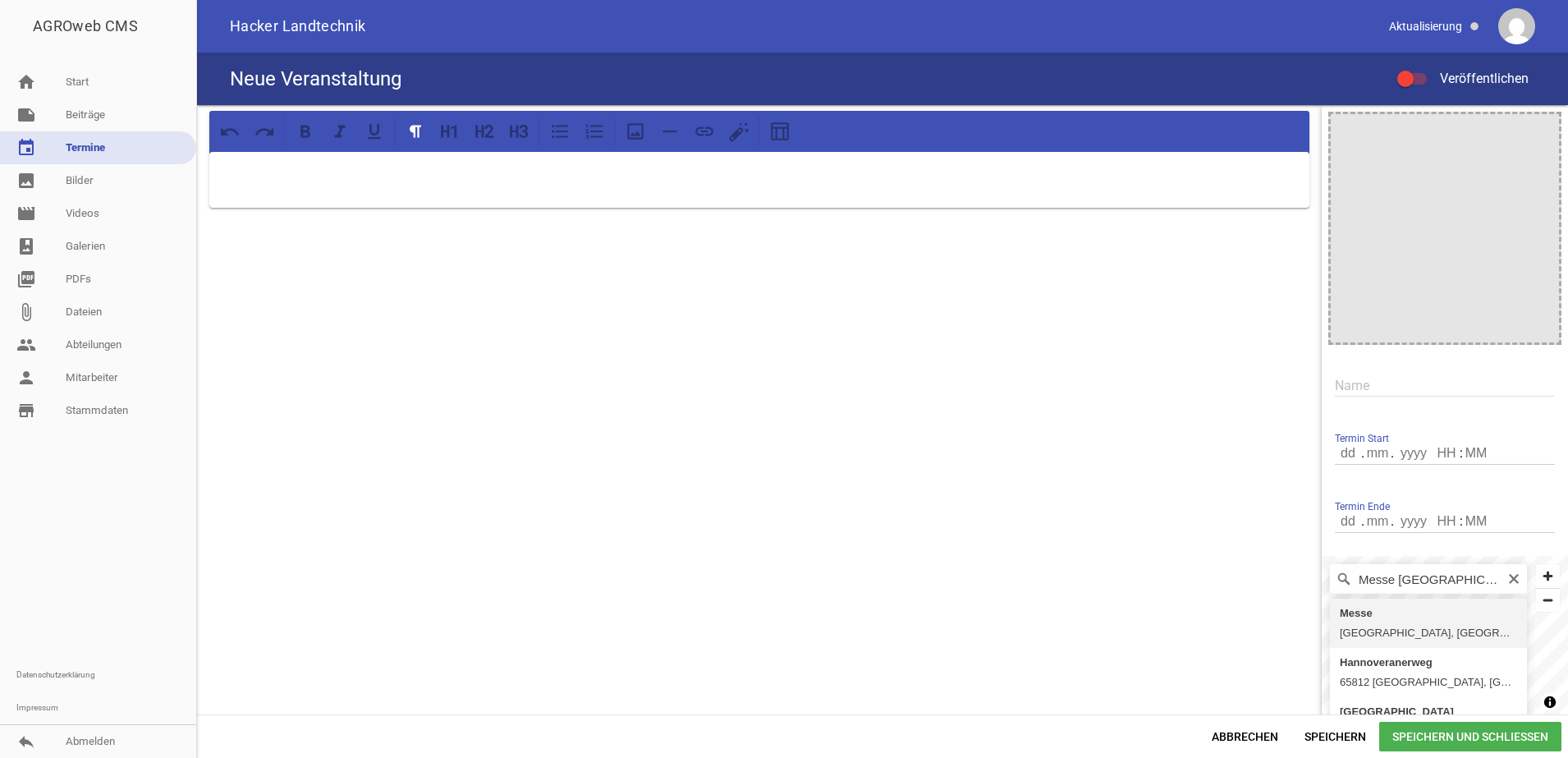
type input "Messe, [GEOGRAPHIC_DATA], [GEOGRAPHIC_DATA], [GEOGRAPHIC_DATA]"
click at [1338, 461] on input "number" at bounding box center [1349, 452] width 28 height 21
type input "09"
type input ".1"
type input "1"
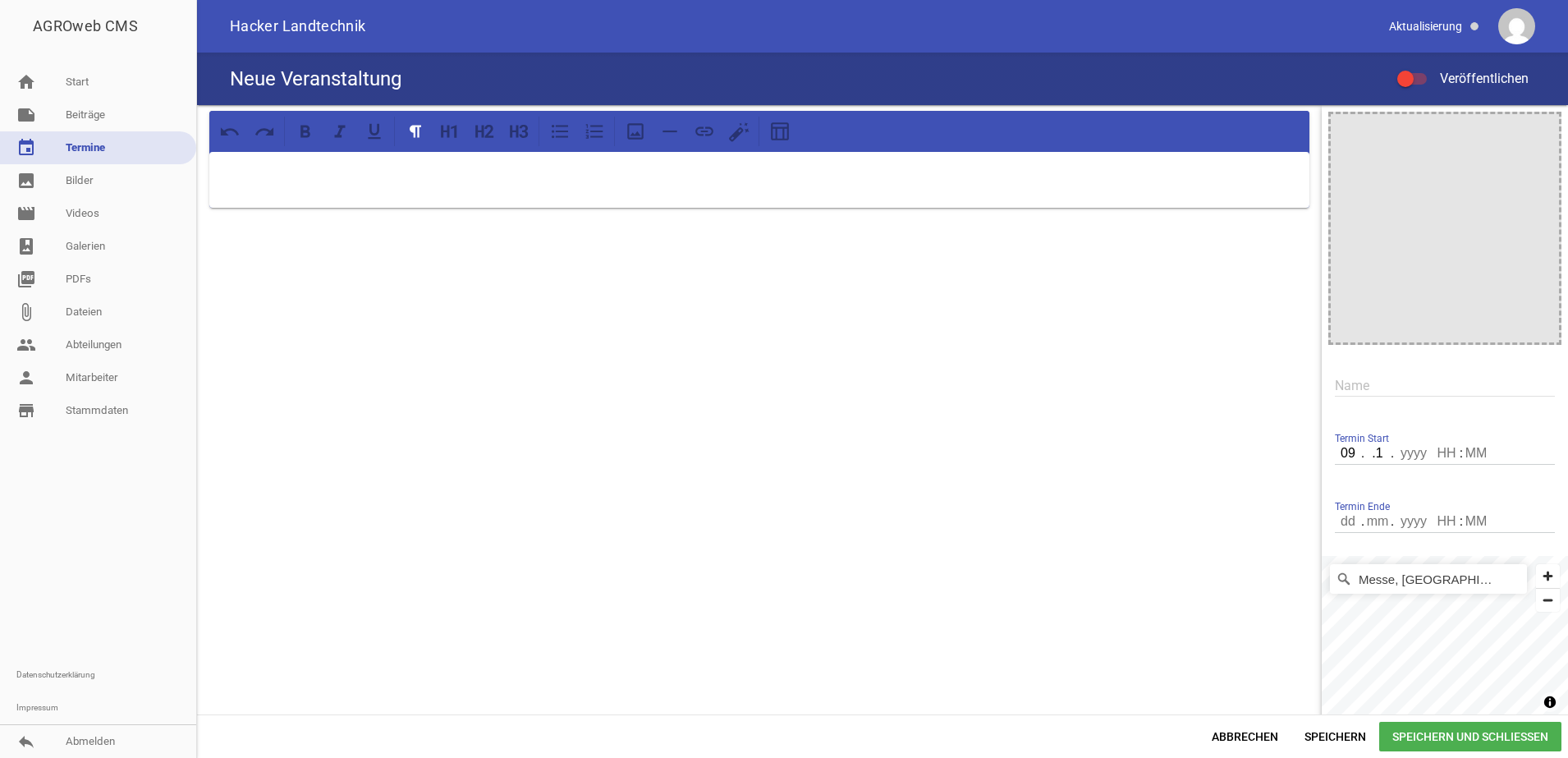
type input "1"
click at [1382, 458] on input ".1" at bounding box center [1377, 452] width 29 height 21
type input "02"
type input "0002"
click at [1377, 436] on span "Termin Start" at bounding box center [1362, 438] width 54 height 16
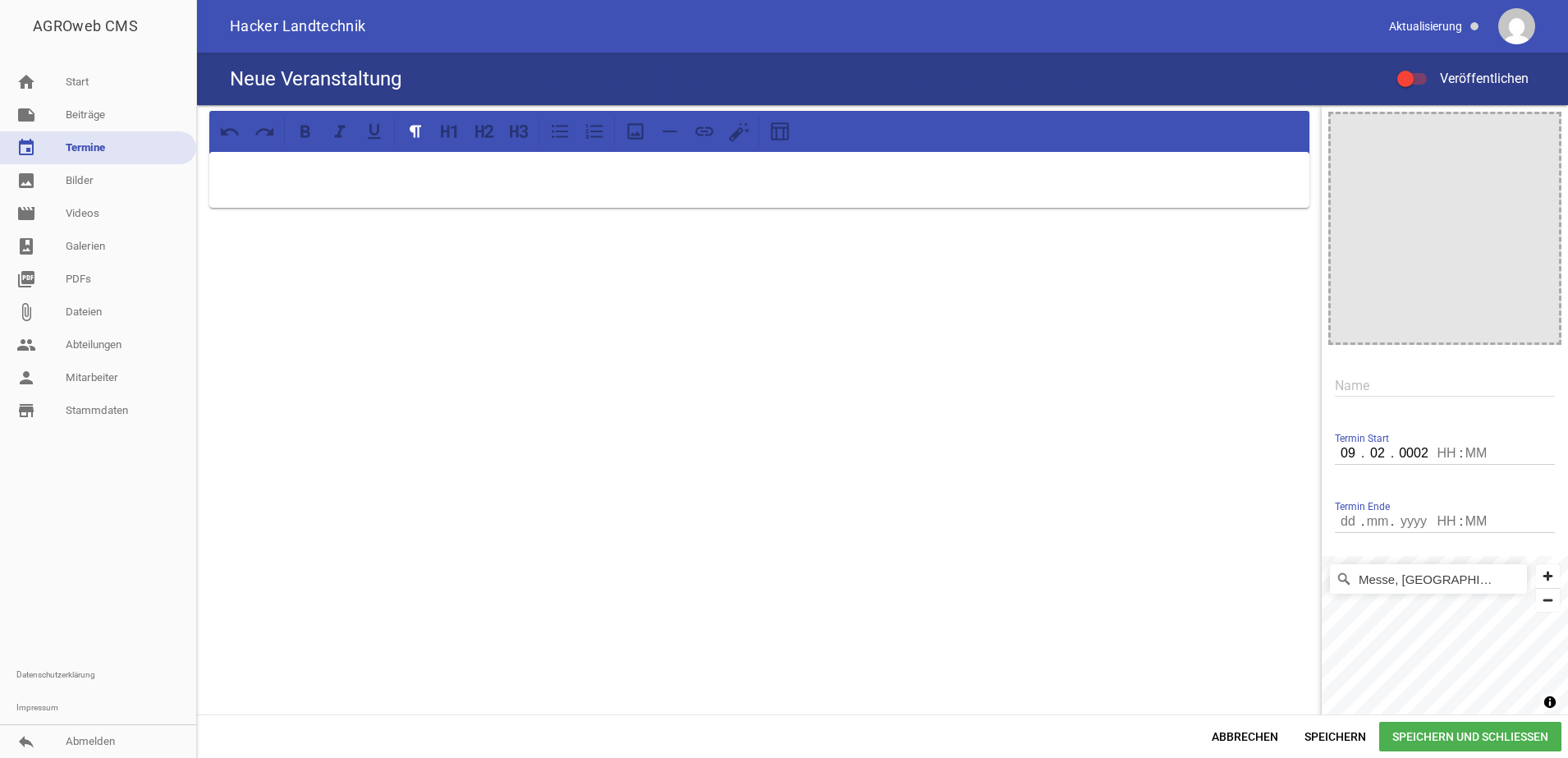
click at [1377, 446] on input "02" at bounding box center [1377, 452] width 29 height 21
type input "11"
type input "2025"
type input "09"
type input "00"
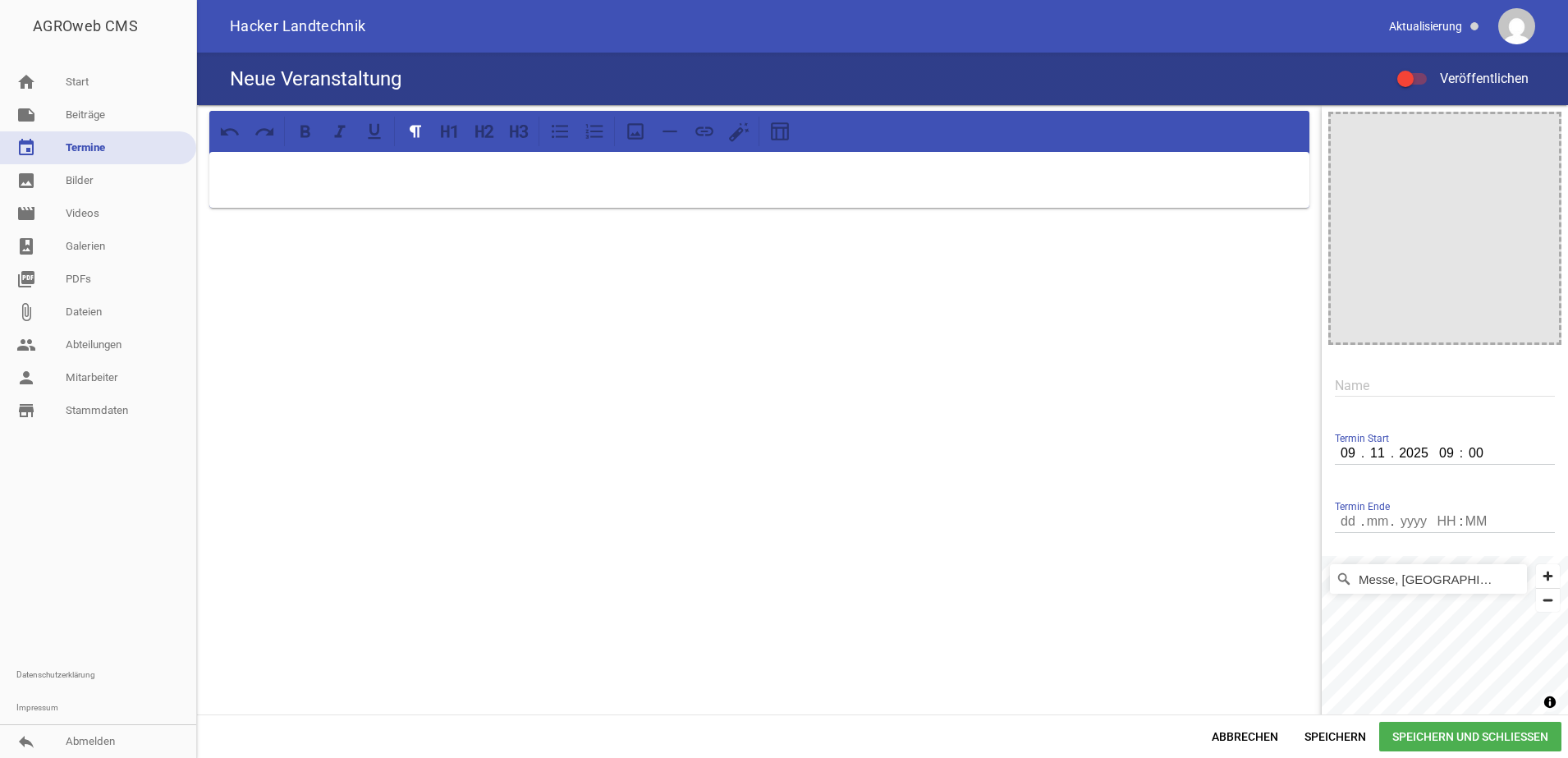
click at [1335, 522] on input "number" at bounding box center [1349, 521] width 28 height 21
type input "15"
type input "11"
click at [1420, 506] on div "Termin Ende [DATE] :" at bounding box center [1445, 522] width 220 height 55
click at [1420, 520] on input "2022" at bounding box center [1414, 521] width 43 height 21
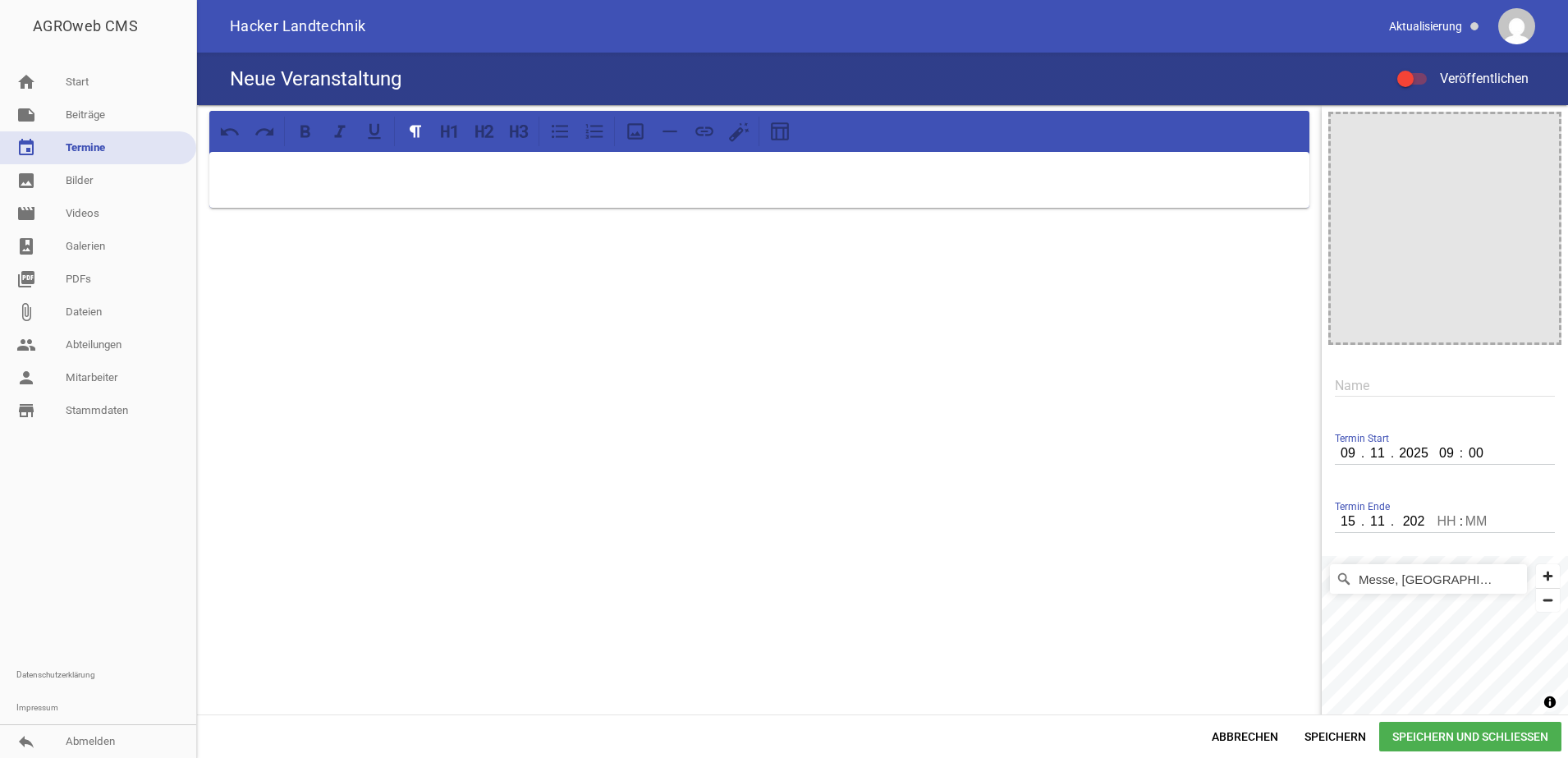
type input "2025"
type input "18"
type input "00"
click at [599, 526] on div at bounding box center [759, 430] width 1125 height 651
click at [392, 179] on p at bounding box center [759, 173] width 1077 height 20
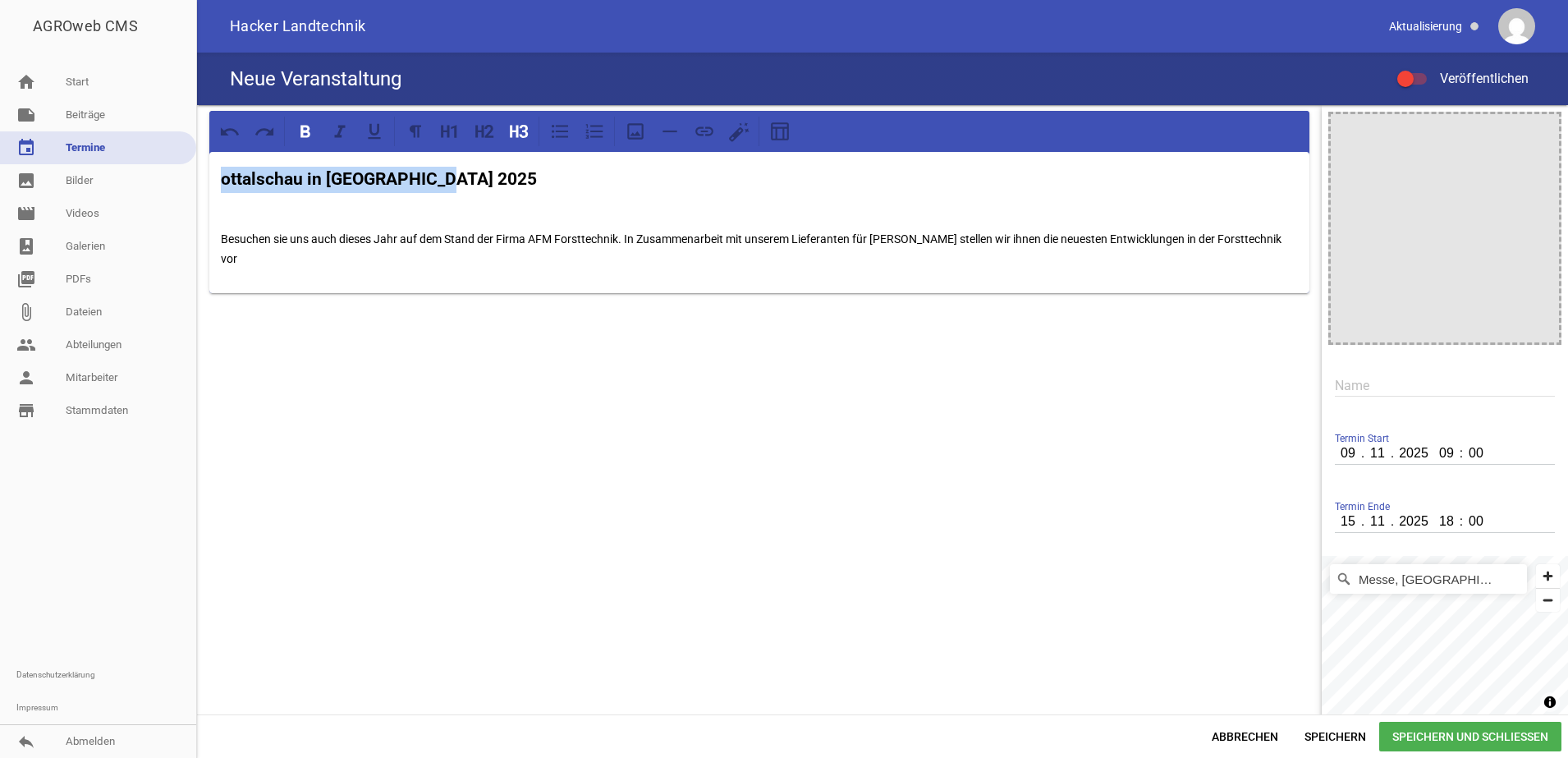
drag, startPoint x: 509, startPoint y: 183, endPoint x: 215, endPoint y: 191, distance: 294.1
click at [204, 171] on div "ottalschau in [GEOGRAPHIC_DATA] 2025 Besuchen sie uns auch dieses Jahr auf dem …" at bounding box center [759, 202] width 1125 height 194
click at [577, 248] on p "Besuchen sie uns auch dieses Jahr auf dem Stand der Firma AFM Forsttechnik. In …" at bounding box center [759, 249] width 1077 height 39
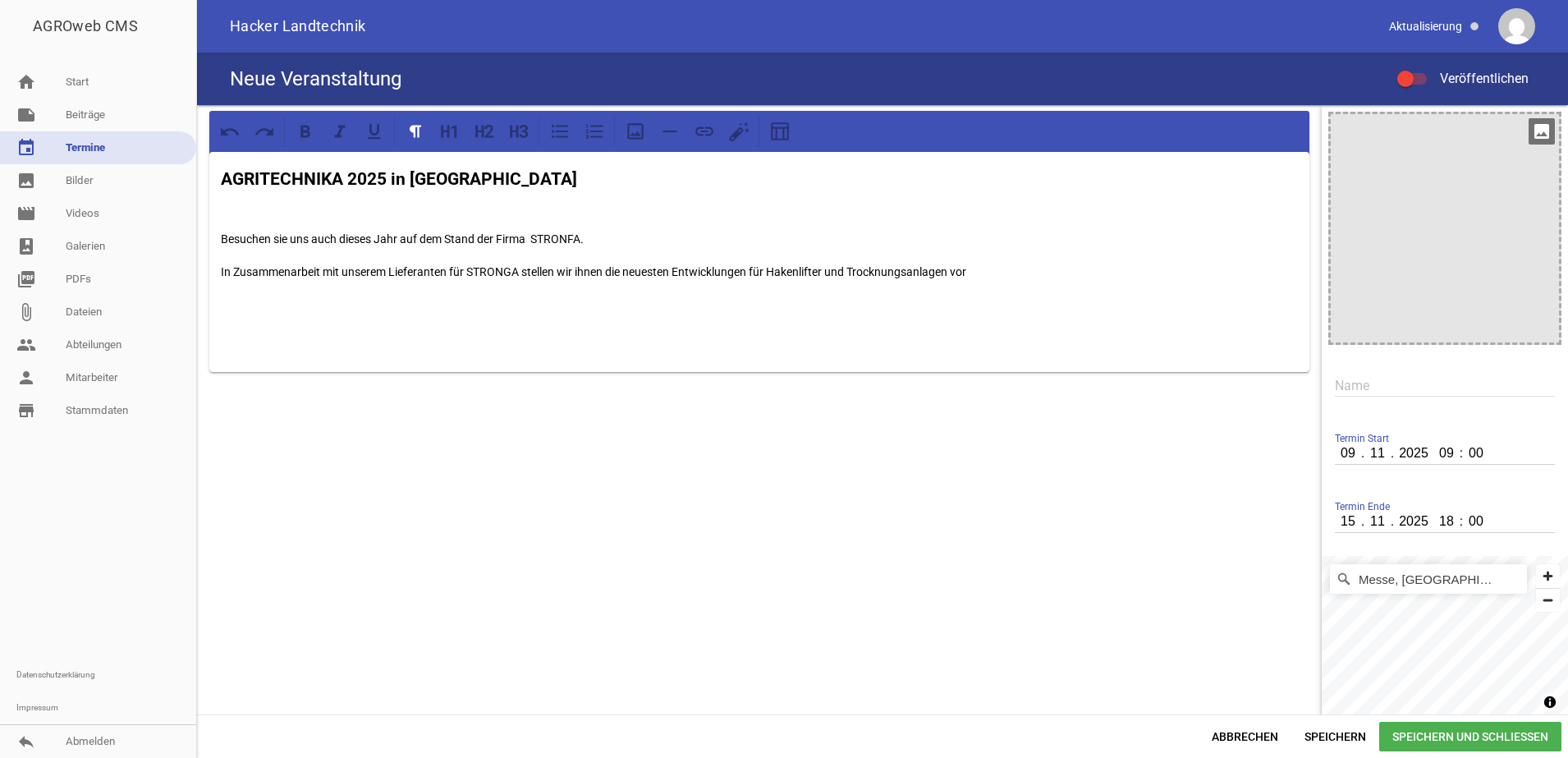
click at [1528, 128] on icon "image" at bounding box center [1541, 131] width 27 height 27
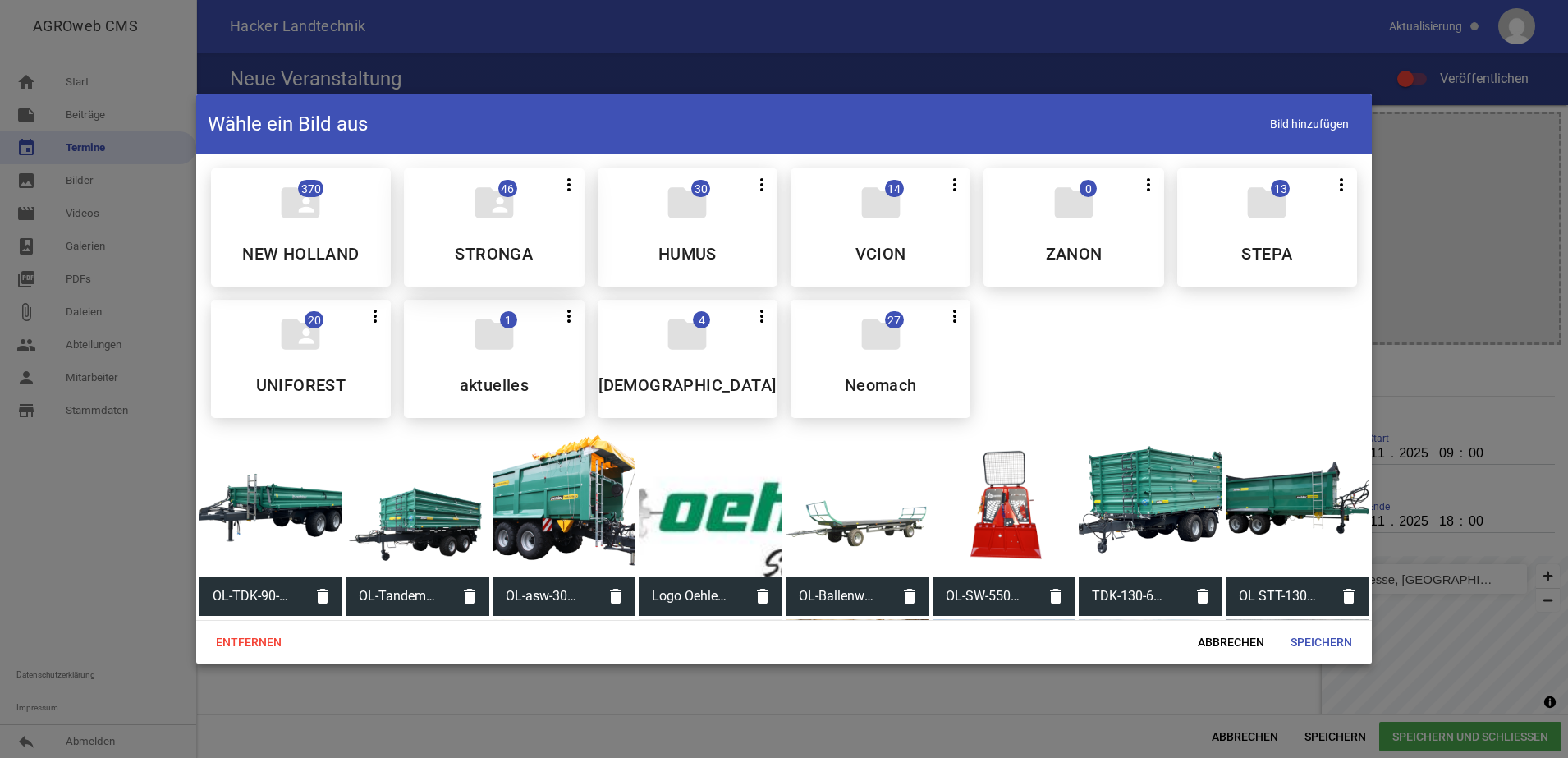
click at [517, 249] on h5 "STRONGA" at bounding box center [494, 253] width 78 height 16
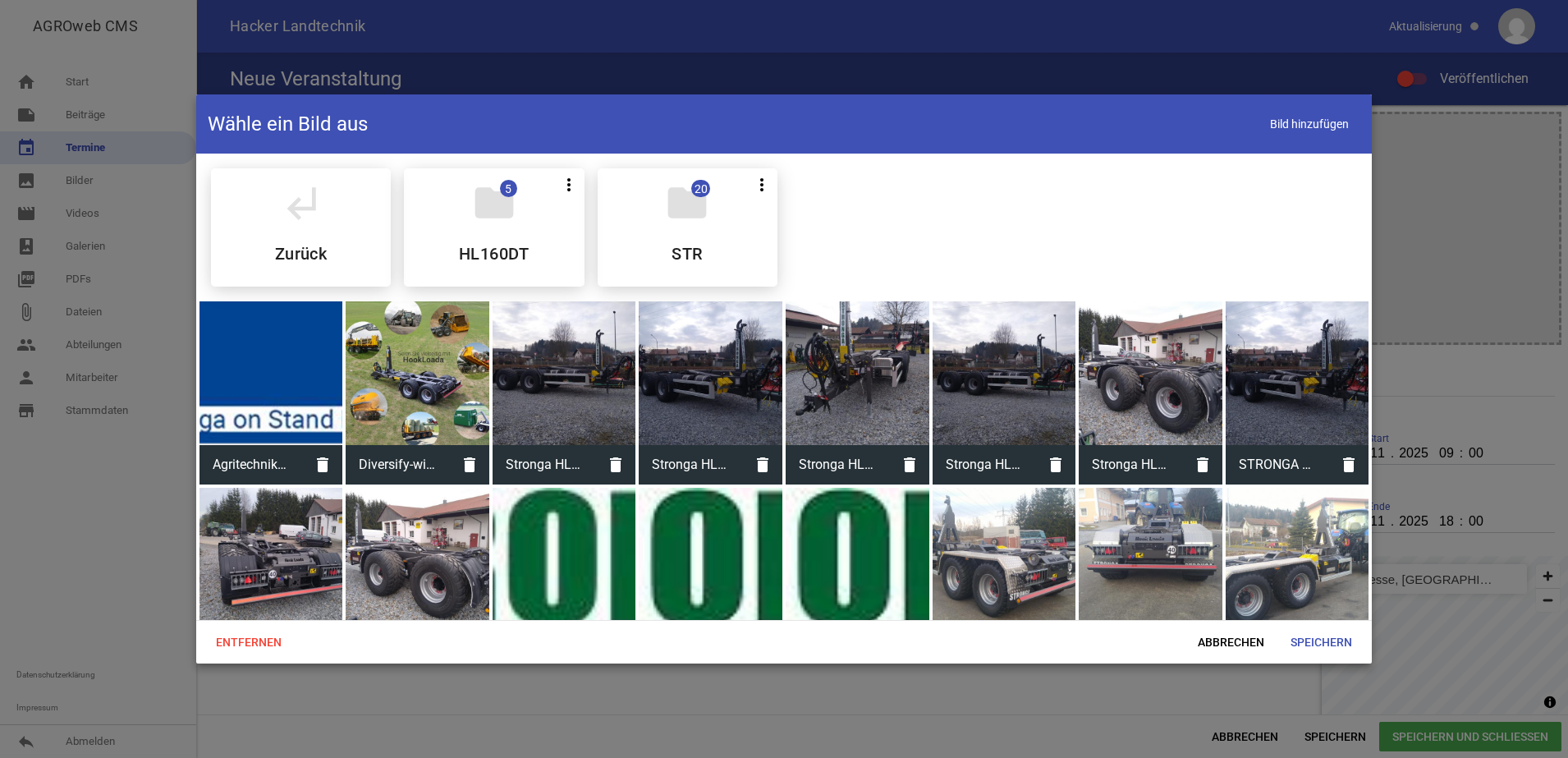
click at [268, 412] on div at bounding box center [270, 373] width 143 height 143
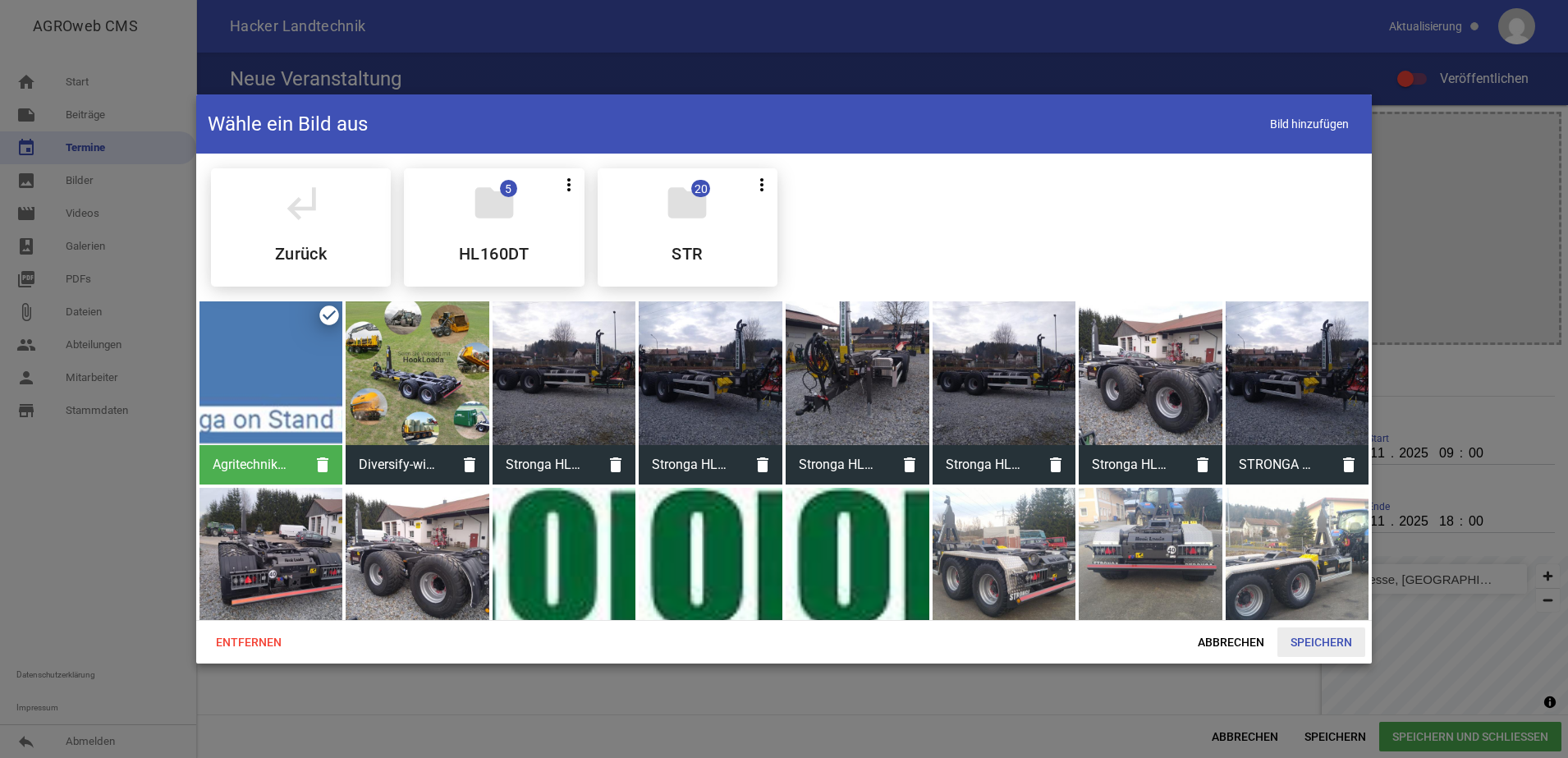
click at [1338, 634] on span "Speichern" at bounding box center [1322, 641] width 88 height 29
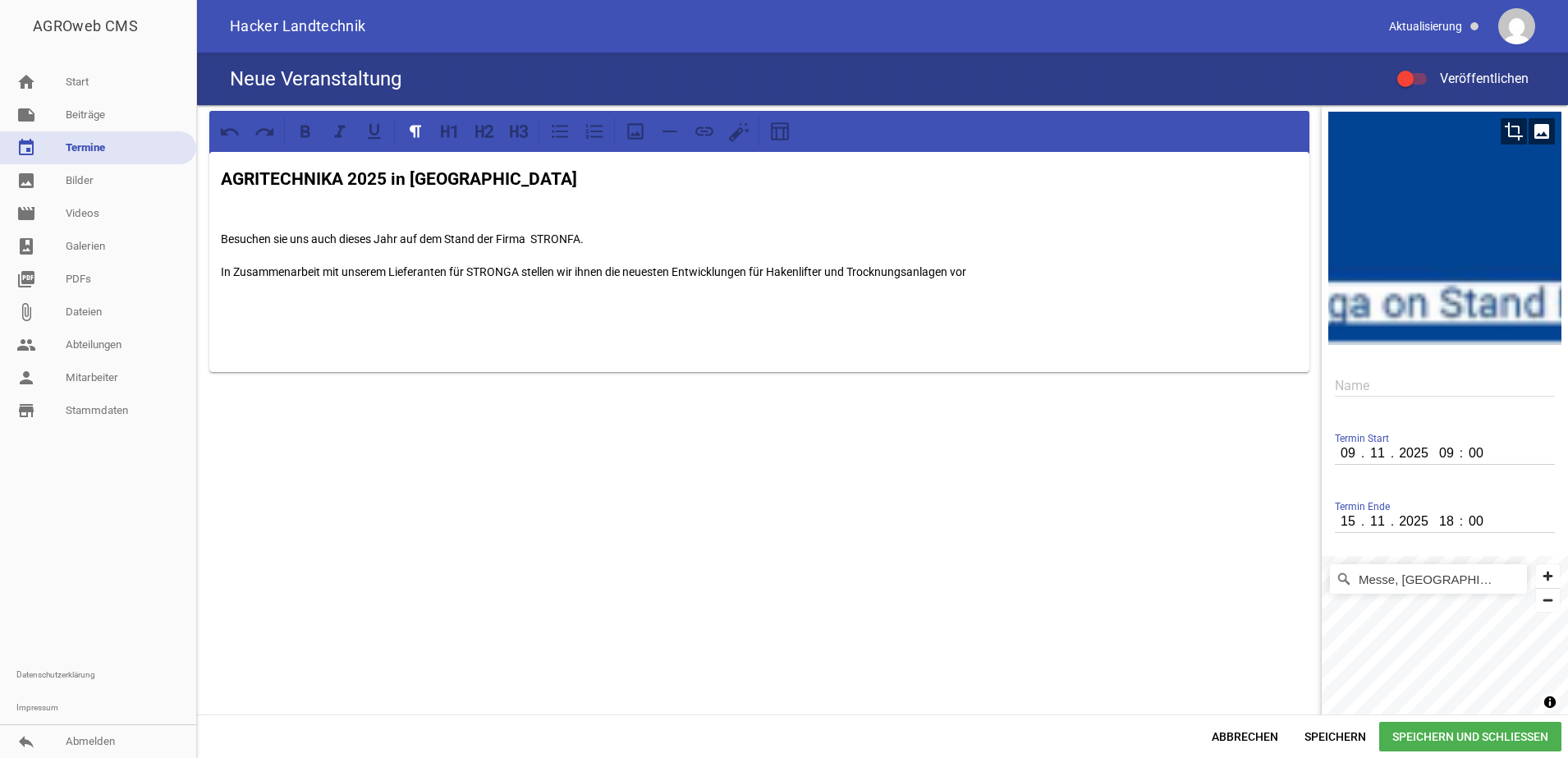
click at [1466, 214] on div at bounding box center [1445, 228] width 234 height 233
click at [1443, 300] on div at bounding box center [1445, 228] width 234 height 233
drag, startPoint x: 1443, startPoint y: 300, endPoint x: 1465, endPoint y: 185, distance: 117.1
click at [1465, 185] on div at bounding box center [1445, 228] width 234 height 233
click at [1533, 130] on icon "image" at bounding box center [1541, 131] width 27 height 27
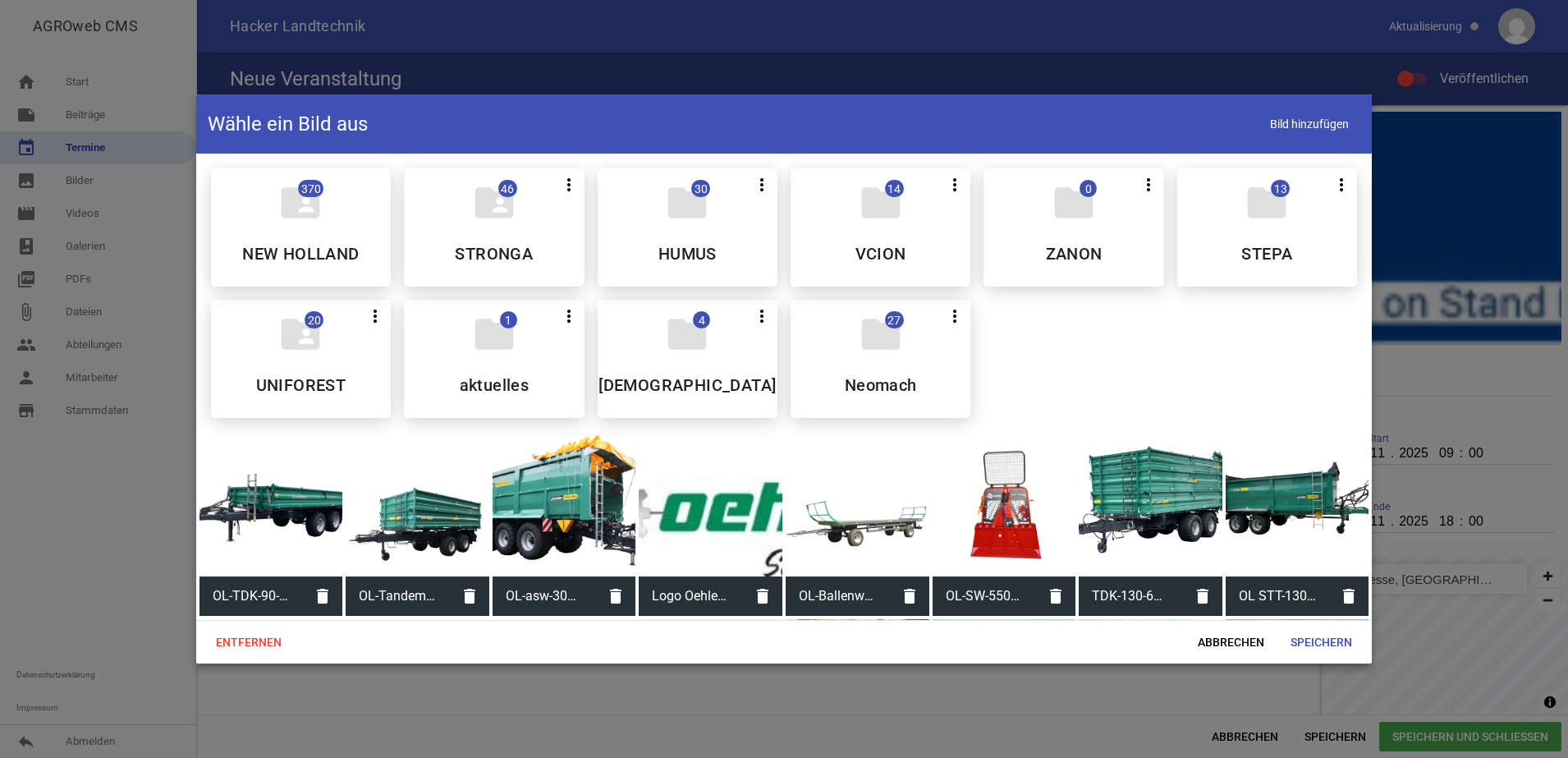
click at [1182, 45] on div at bounding box center [784, 379] width 1568 height 758
click at [1235, 642] on span "Abbrechen" at bounding box center [1231, 641] width 93 height 29
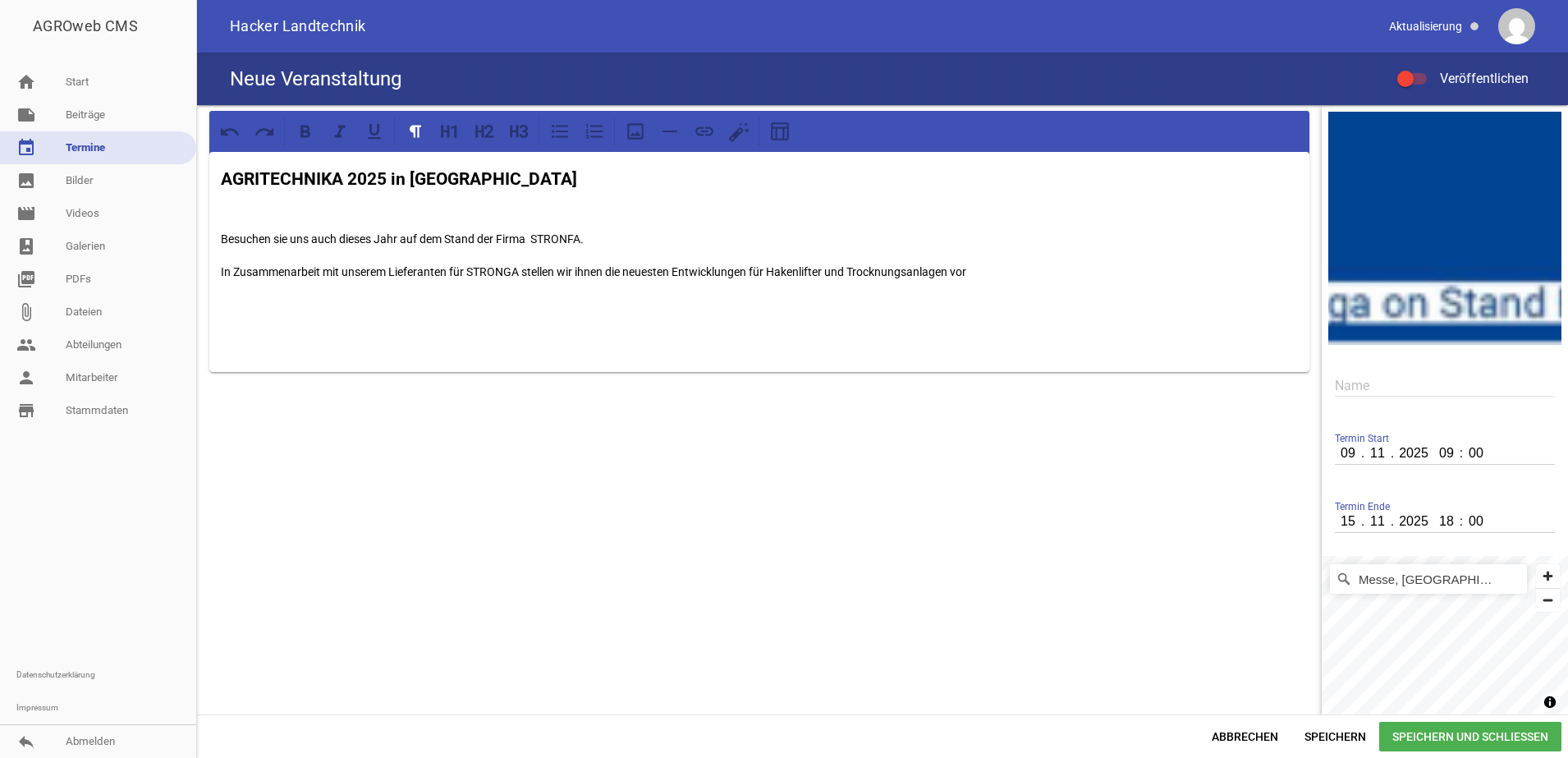
click at [883, 721] on div at bounding box center [701, 736] width 995 height 29
click at [634, 119] on button at bounding box center [635, 131] width 29 height 29
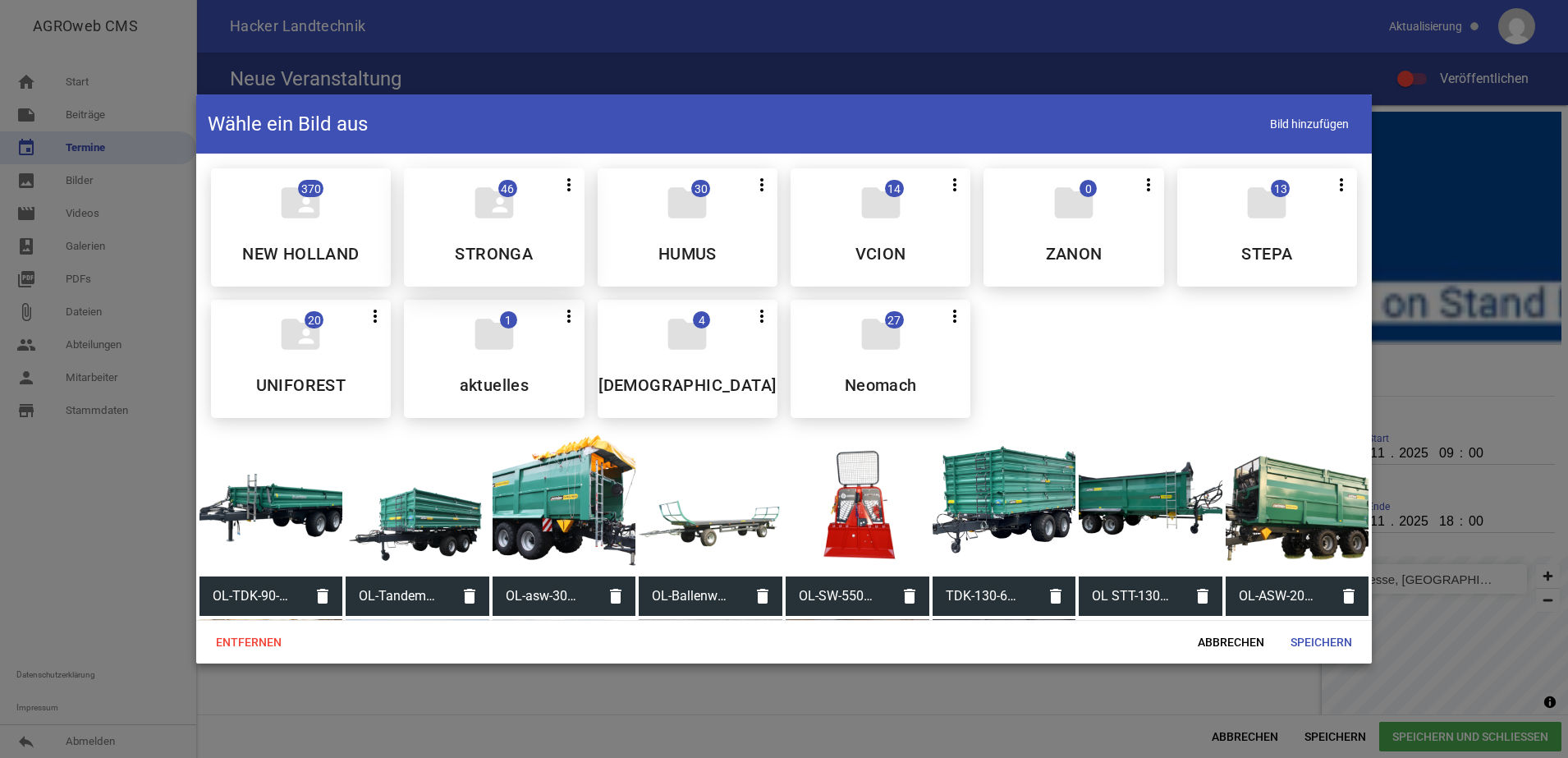
click at [507, 246] on h5 "STRONGA" at bounding box center [494, 253] width 78 height 16
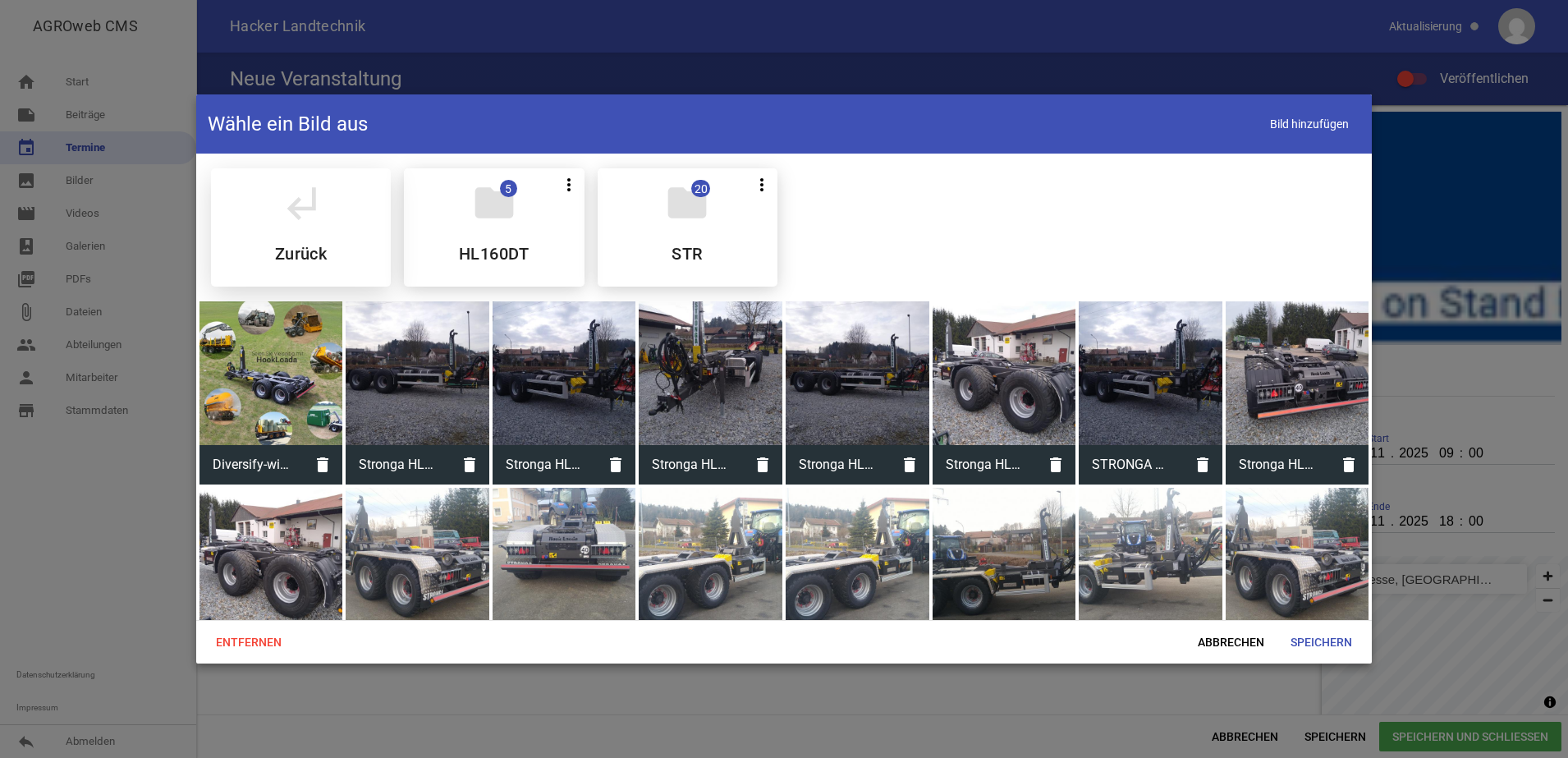
click at [333, 232] on div "subdirectory_arrow_left Zurück" at bounding box center [301, 227] width 179 height 118
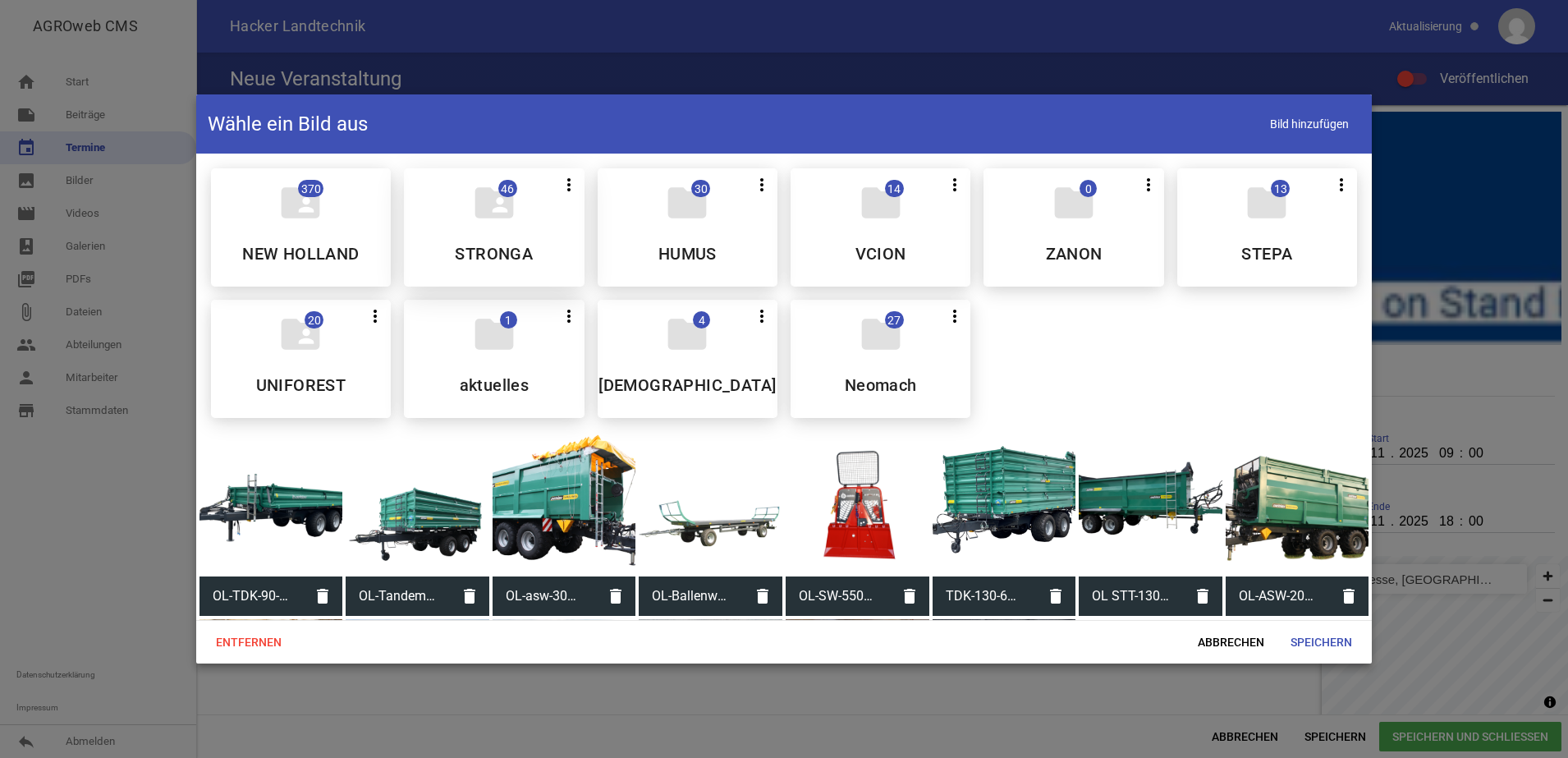
click at [494, 246] on h5 "STRONGA" at bounding box center [494, 253] width 78 height 16
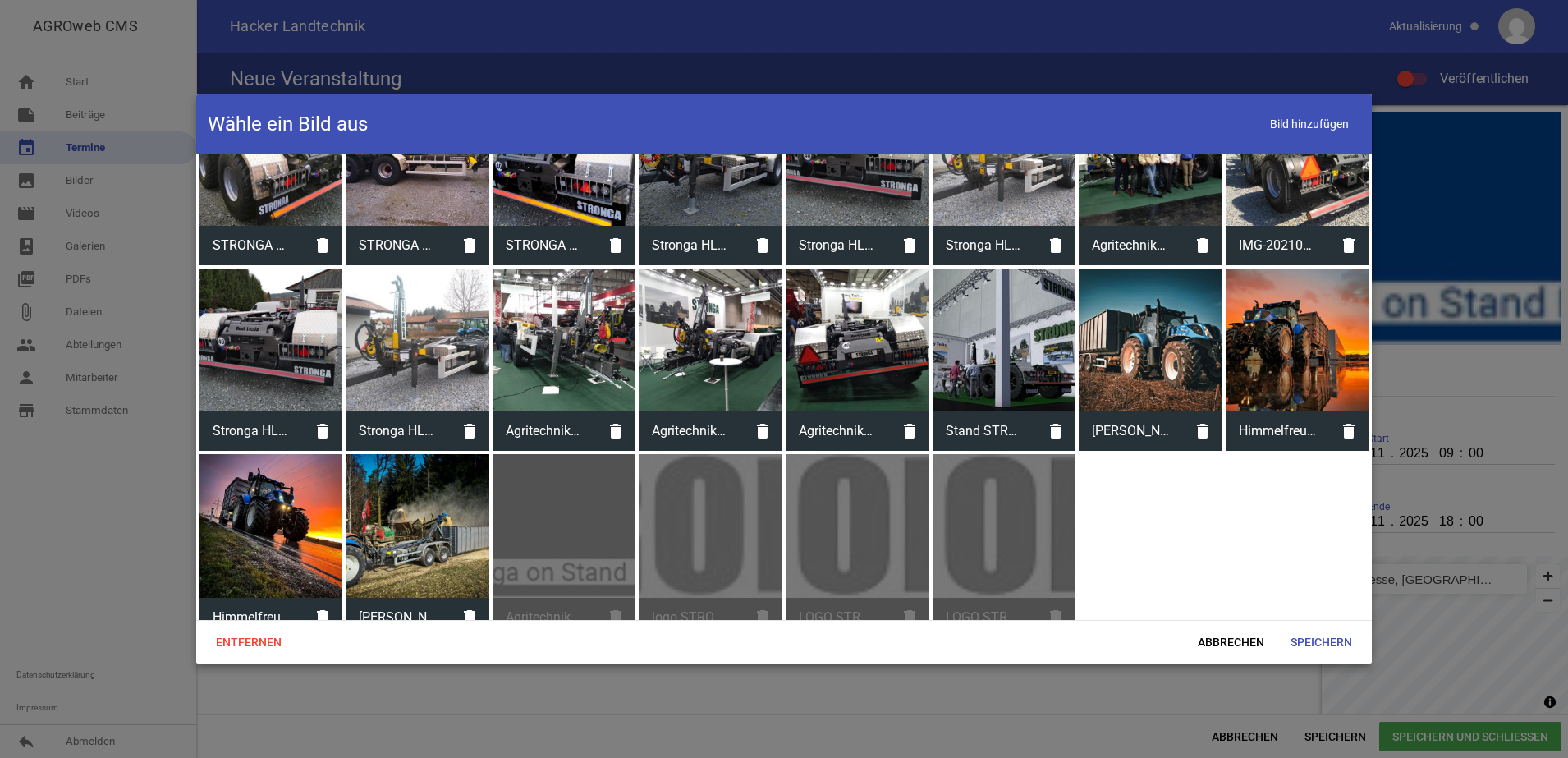
scroll to position [791, 0]
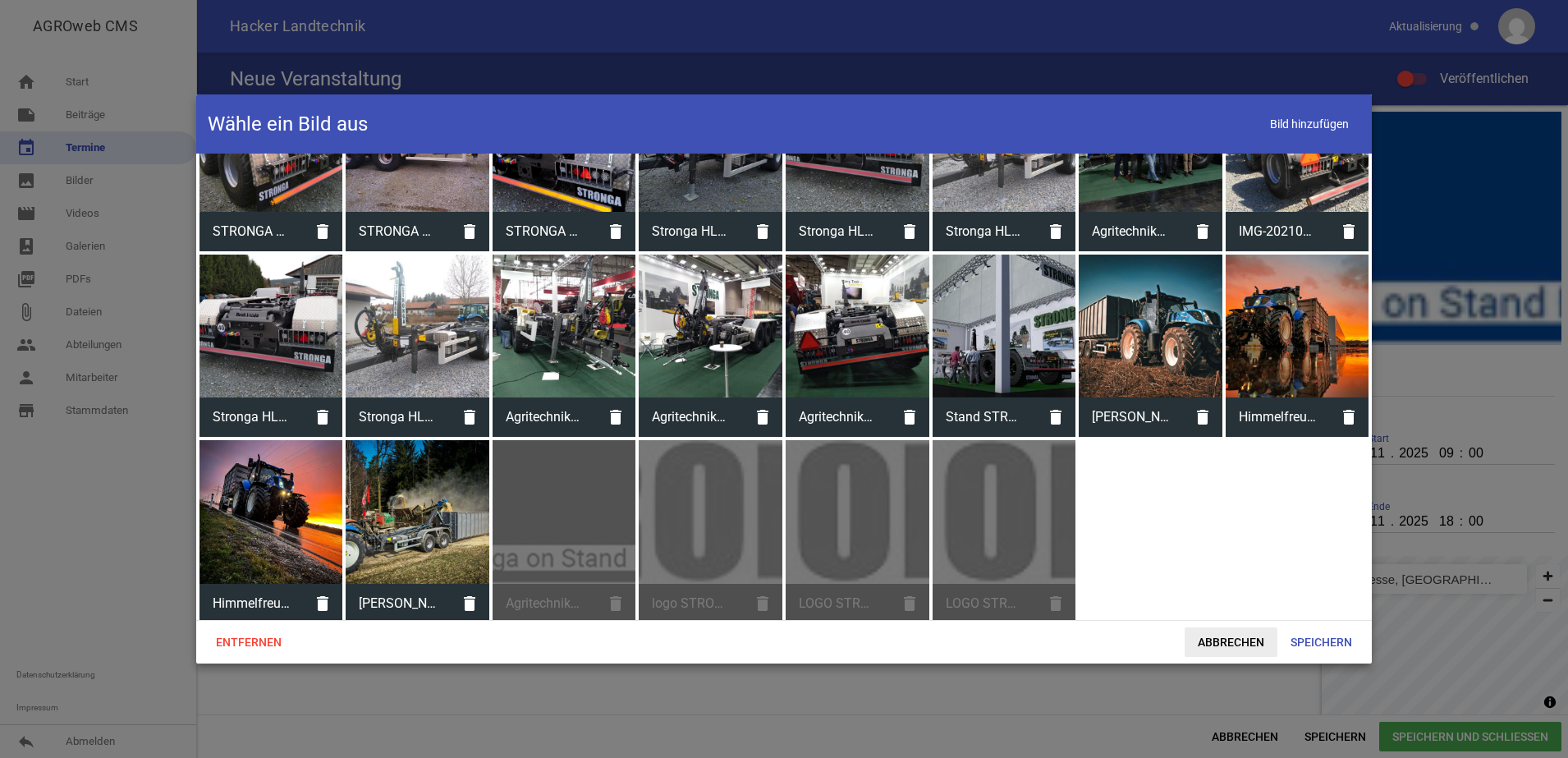
click at [1236, 634] on span "Abbrechen" at bounding box center [1231, 641] width 93 height 29
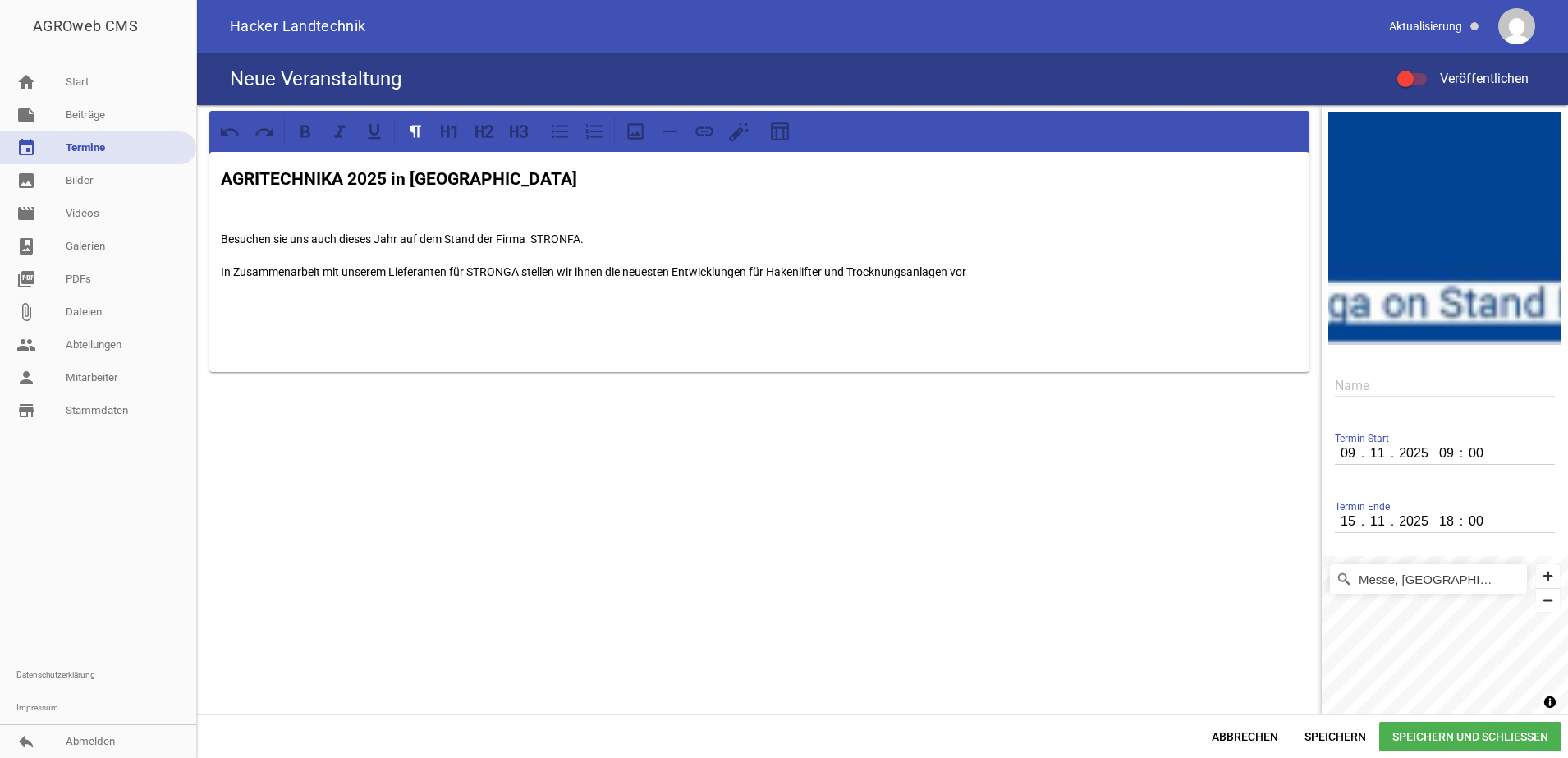
click at [759, 216] on div "AGRITECHNIKA 2025 in [GEOGRAPHIC_DATA] Besuchen sie uns auch dieses Jahr auf de…" at bounding box center [759, 262] width 1100 height 220
click at [1045, 290] on div "AGRITECHNIKA 2025 in [GEOGRAPHIC_DATA] Besuchen sie uns auch dieses Jahr auf de…" at bounding box center [759, 262] width 1100 height 220
drag, startPoint x: 472, startPoint y: 324, endPoint x: 386, endPoint y: 340, distance: 87.5
click at [387, 343] on p at bounding box center [759, 337] width 1077 height 20
click at [635, 141] on icon at bounding box center [635, 131] width 21 height 21
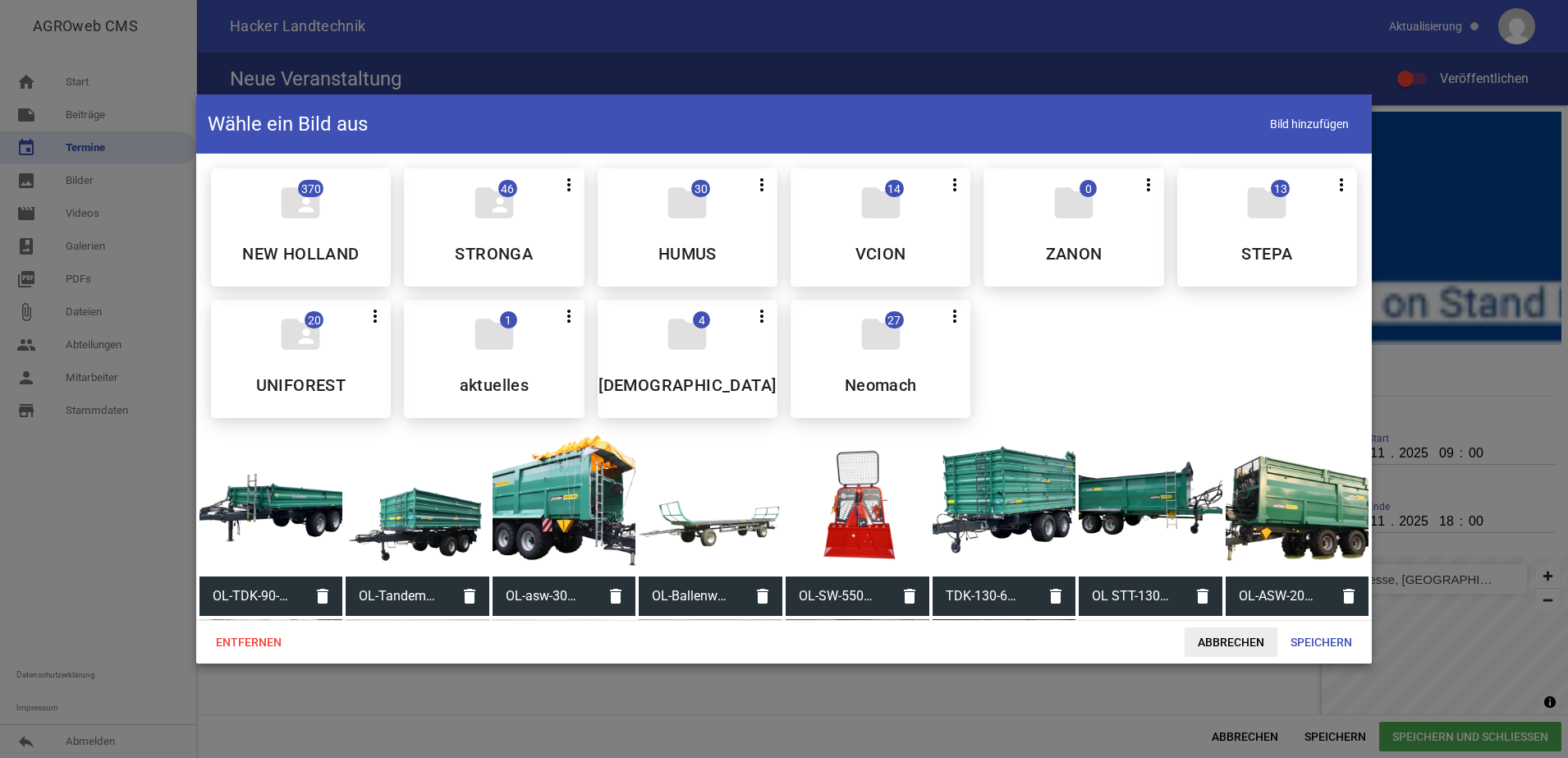
click at [1212, 648] on span "Abbrechen" at bounding box center [1231, 641] width 93 height 29
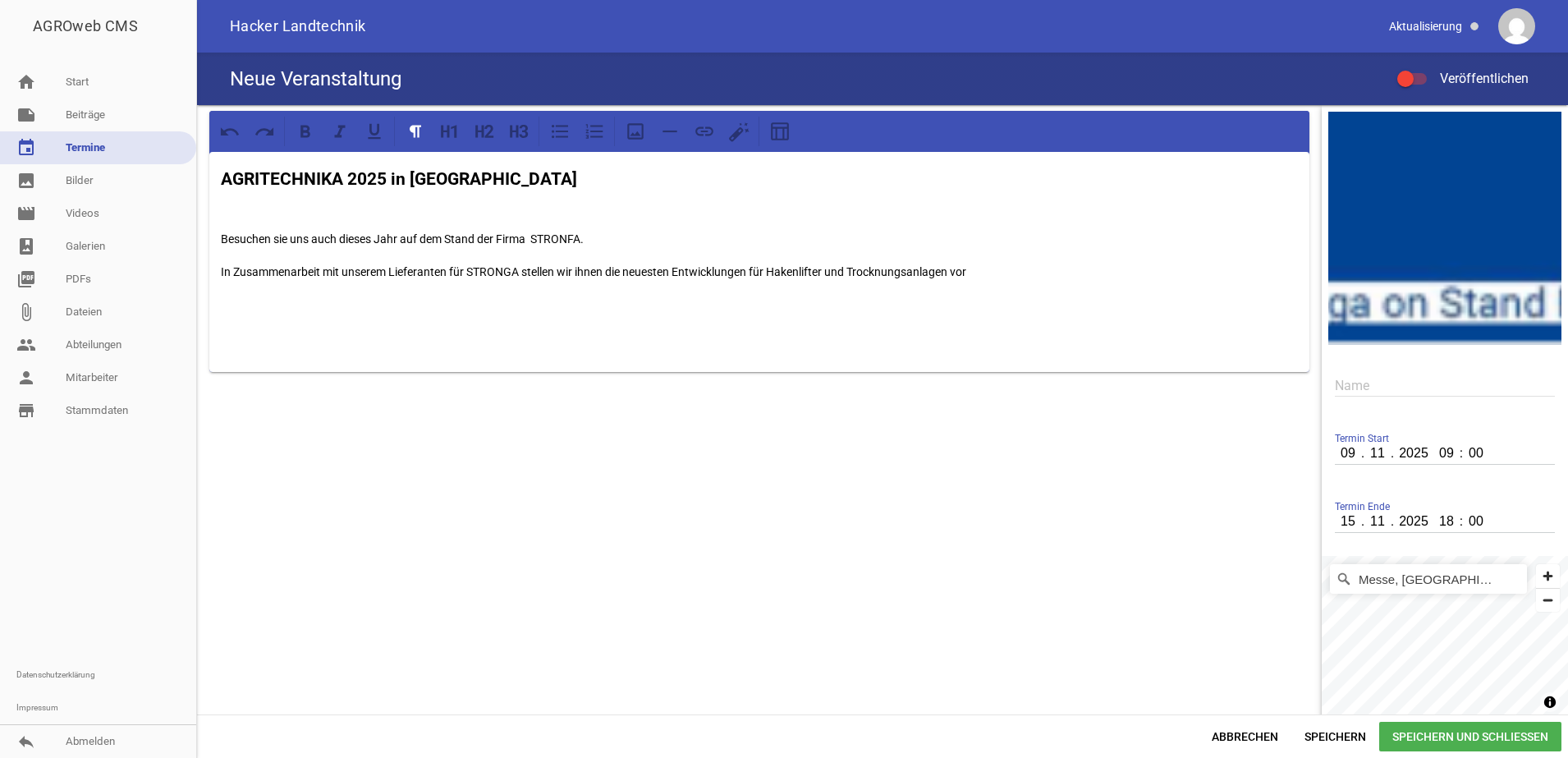
click at [295, 318] on div "AGRITECHNIKA 2025 in [GEOGRAPHIC_DATA] Besuchen sie uns auch dieses Jahr auf de…" at bounding box center [759, 262] width 1100 height 220
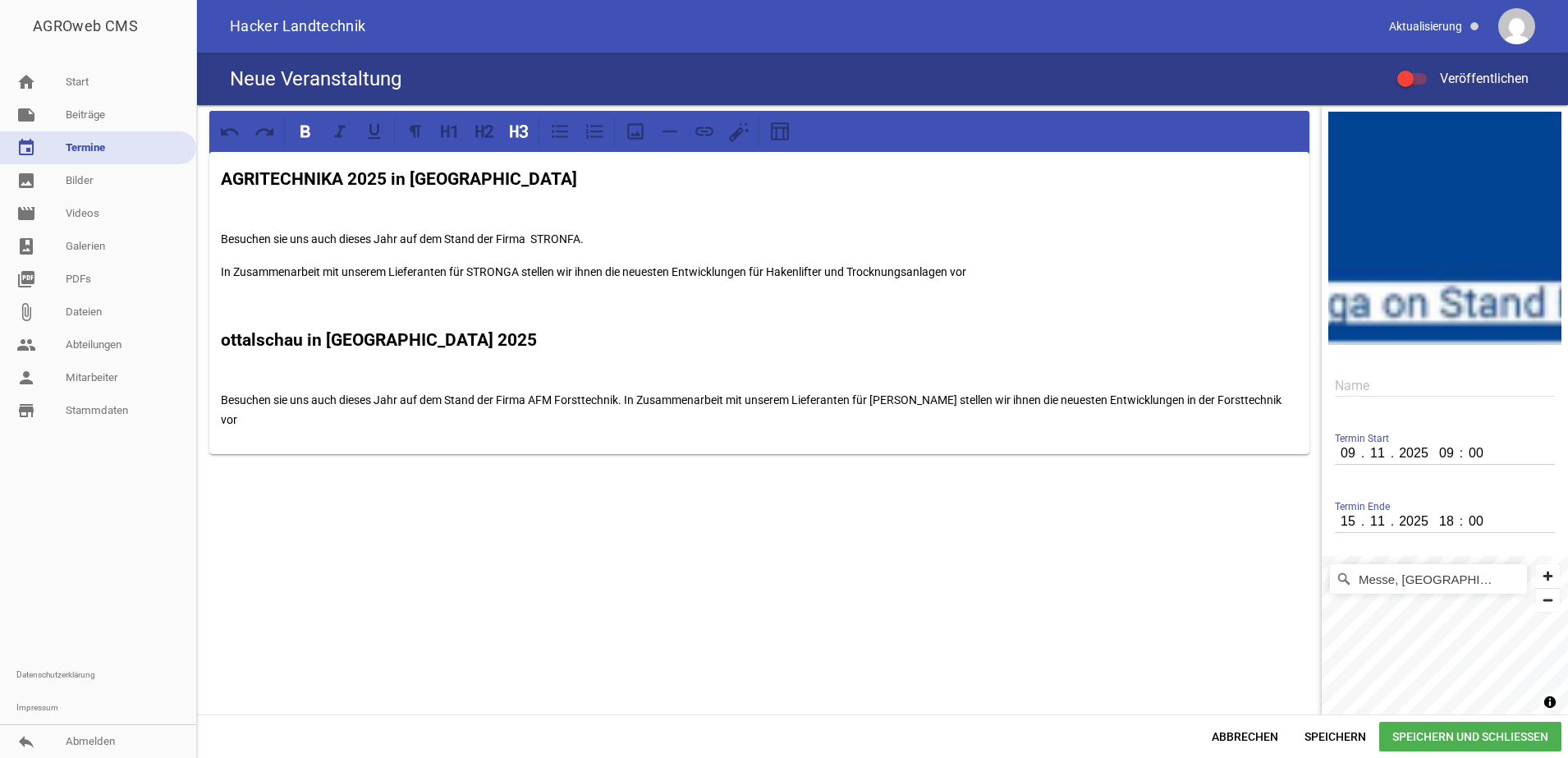
drag, startPoint x: 362, startPoint y: 415, endPoint x: 211, endPoint y: 325, distance: 175.8
click at [211, 325] on div "AGRITECHNIKA 2025 in [GEOGRAPHIC_DATA] Besuchen sie uns auch dieses Jahr auf de…" at bounding box center [759, 303] width 1100 height 302
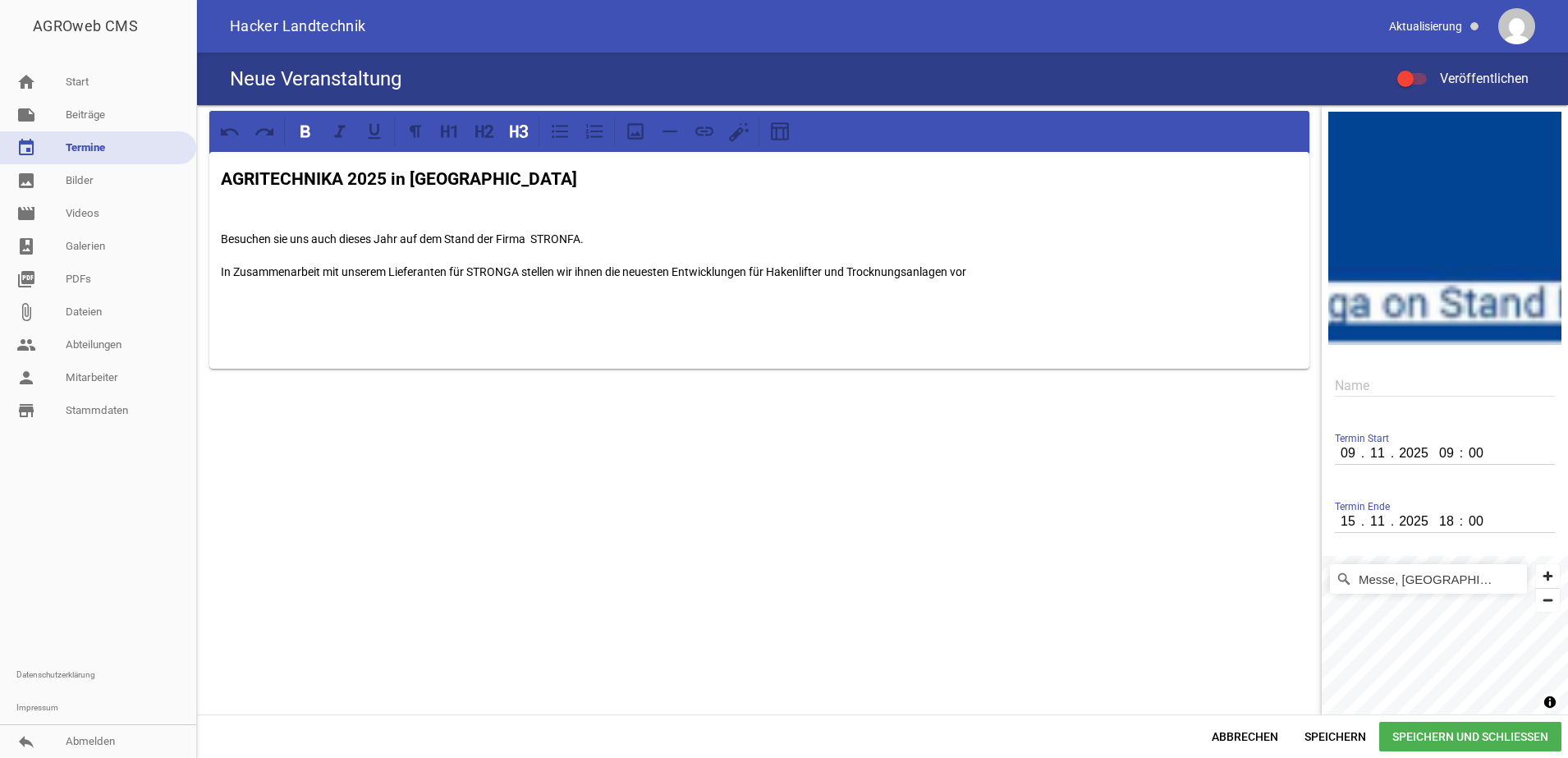
click at [335, 333] on h3 at bounding box center [759, 341] width 1077 height 27
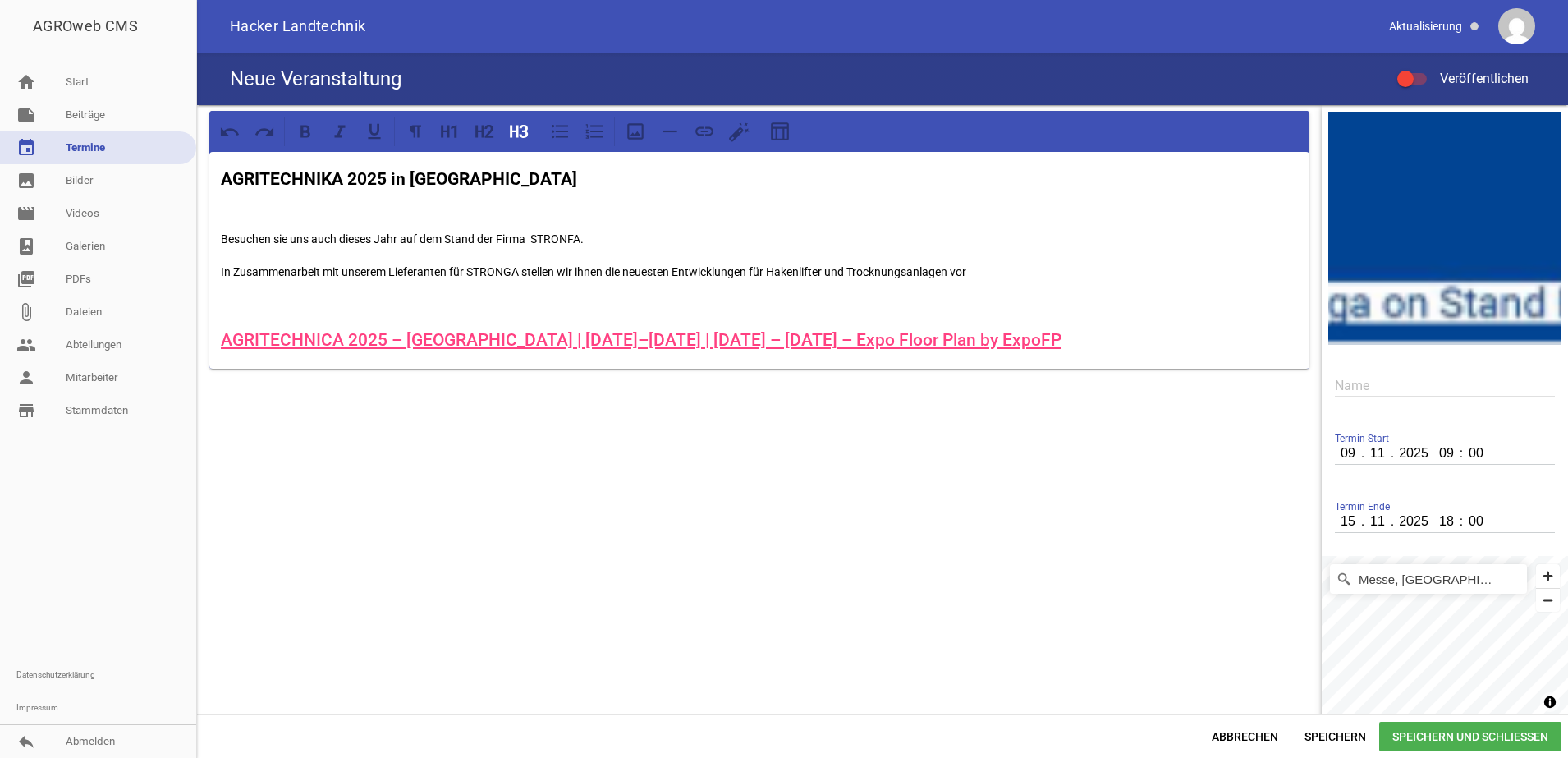
click at [969, 341] on link "AGRITECHNICA 2025 – [GEOGRAPHIC_DATA] | [DATE]–[DATE] | [DATE] – [DATE] – Expo …" at bounding box center [641, 339] width 841 height 20
click at [1401, 735] on span "Speichern und Schließen" at bounding box center [1470, 736] width 182 height 29
click at [1052, 350] on h3 "AGRITECHNICA 2025 – [GEOGRAPHIC_DATA] | [DATE]–[DATE] | [DATE] – [DATE] – Expo …" at bounding box center [759, 341] width 1077 height 27
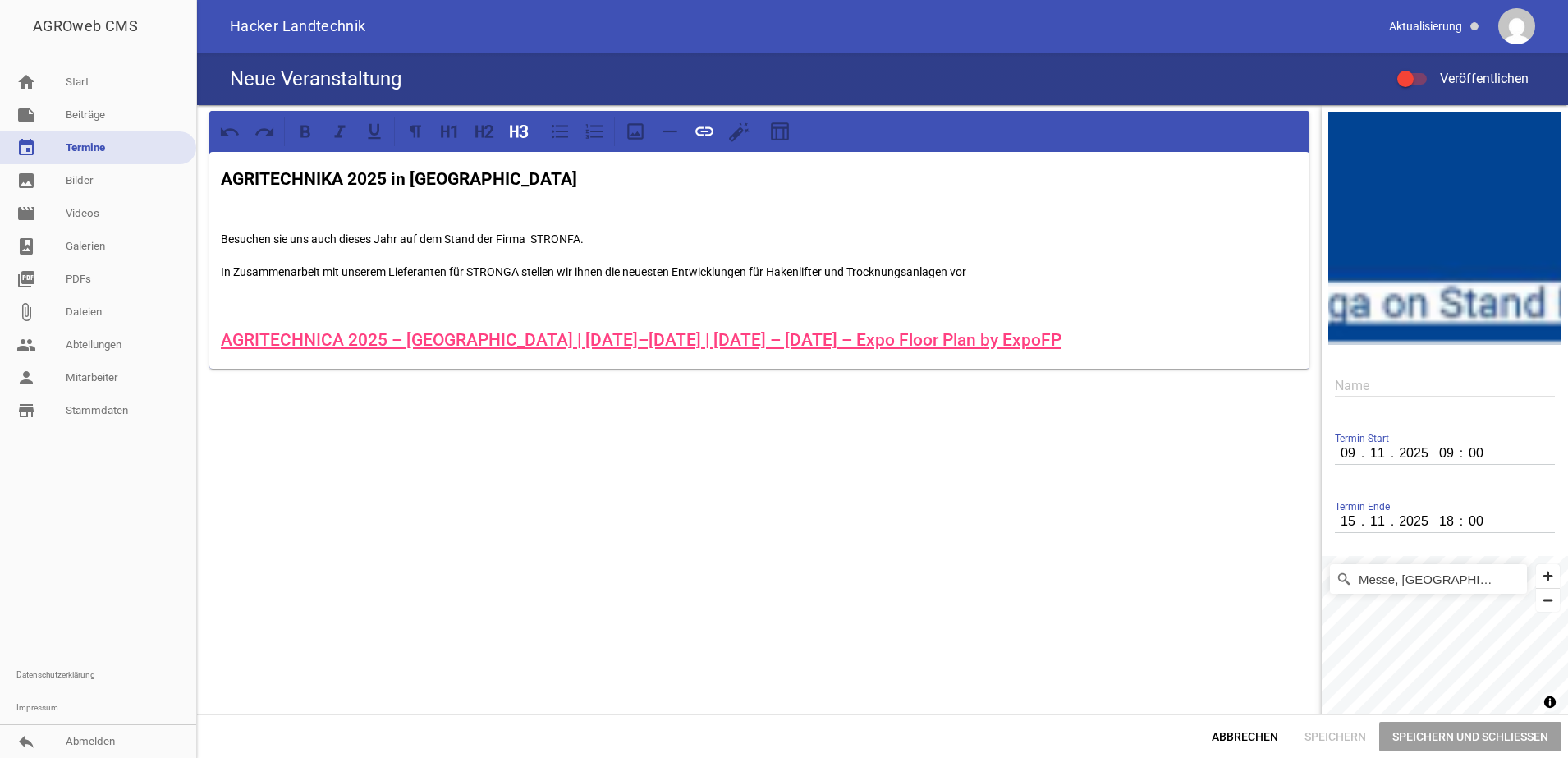
click at [1052, 350] on h3 "AGRITECHNICA 2025 – [GEOGRAPHIC_DATA] | [DATE]–[DATE] | [DATE] – [DATE] – Expo …" at bounding box center [759, 341] width 1077 height 27
drag, startPoint x: 1145, startPoint y: 349, endPoint x: 165, endPoint y: 305, distance: 981.0
click at [165, 305] on div "AGROweb CMS home Start note Beiträge label Aktuelles settings label Angebote se…" at bounding box center [784, 379] width 1568 height 758
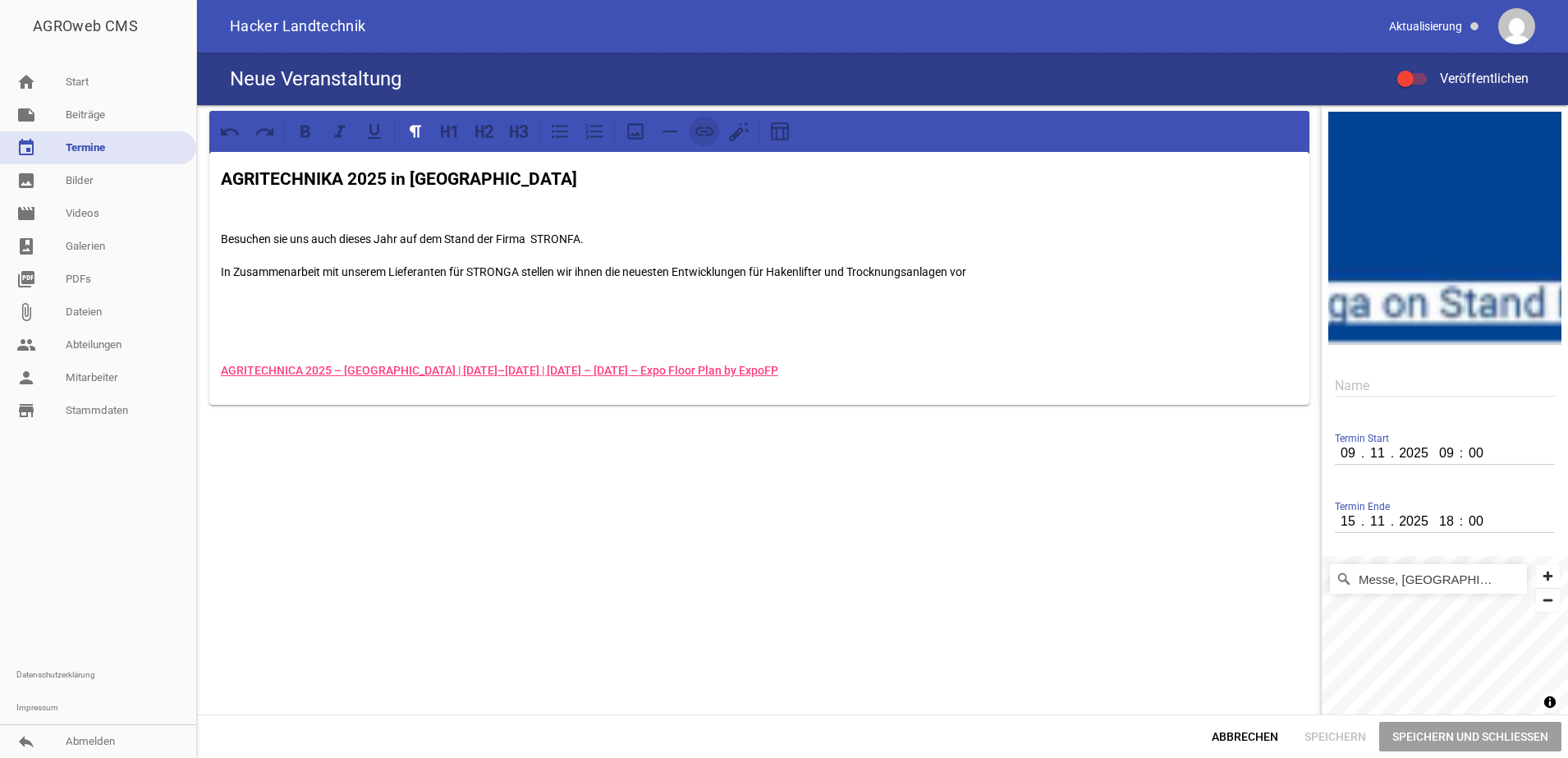
click at [694, 126] on icon at bounding box center [704, 131] width 21 height 21
drag, startPoint x: 843, startPoint y: 367, endPoint x: 455, endPoint y: 391, distance: 388.7
click at [455, 391] on div "AGRITECHNIKA 2025 in [GEOGRAPHIC_DATA] Besuchen sie uns auch dieses Jahr auf de…" at bounding box center [759, 278] width 1100 height 252
drag, startPoint x: 344, startPoint y: 370, endPoint x: 190, endPoint y: 370, distance: 154.0
click at [190, 370] on div "AGROweb CMS home Start note Beiträge label Aktuelles settings label Angebote se…" at bounding box center [784, 379] width 1568 height 758
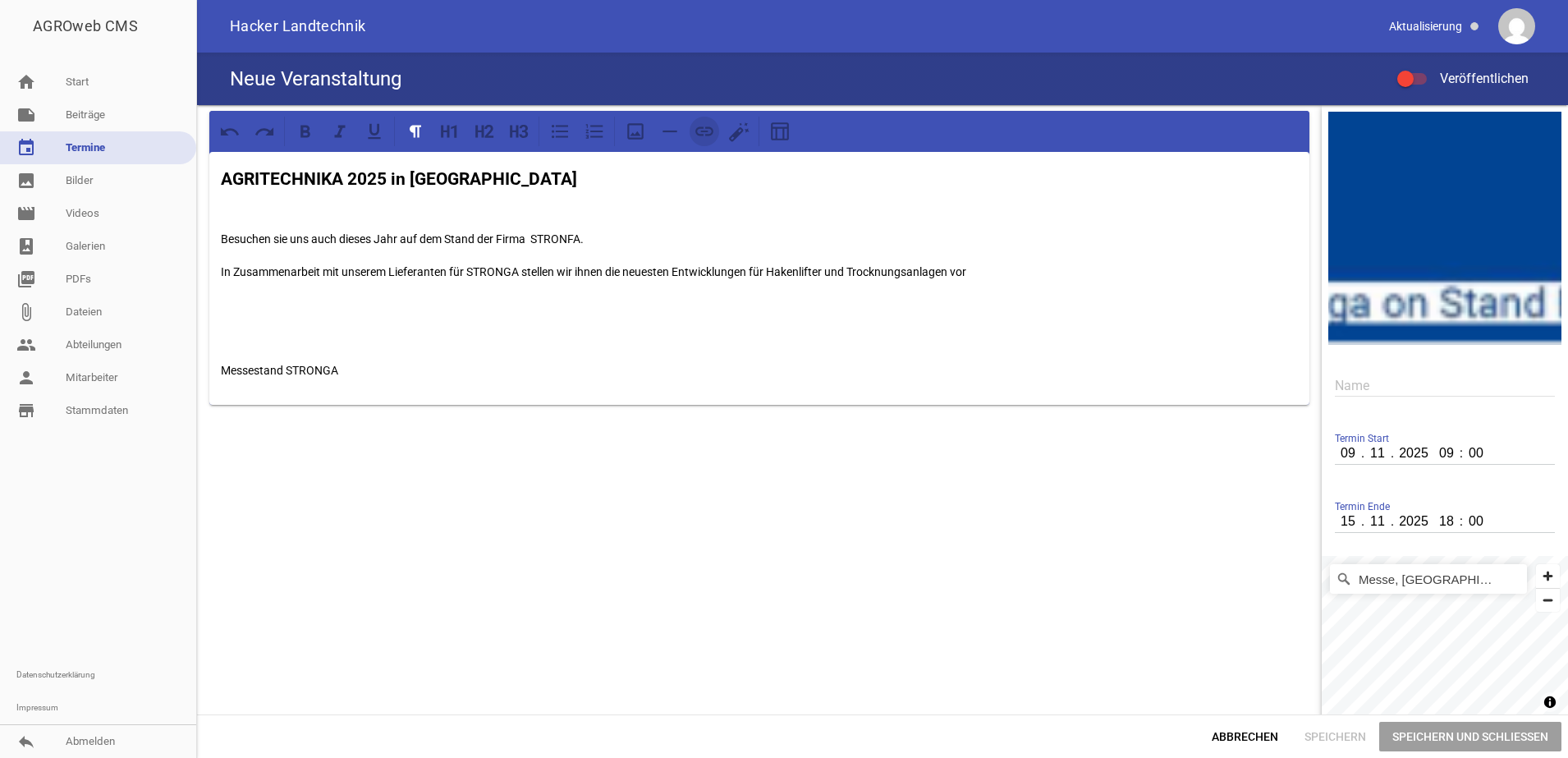
click at [699, 139] on icon at bounding box center [704, 131] width 21 height 21
click at [279, 374] on p "Messestand STRONGA" at bounding box center [759, 370] width 1077 height 20
drag, startPoint x: 357, startPoint y: 376, endPoint x: 250, endPoint y: 355, distance: 109.0
click at [194, 378] on div "AGROweb CMS home Start note Beiträge label Aktuelles settings label Angebote se…" at bounding box center [784, 379] width 1568 height 758
click at [701, 121] on icon at bounding box center [704, 131] width 21 height 21
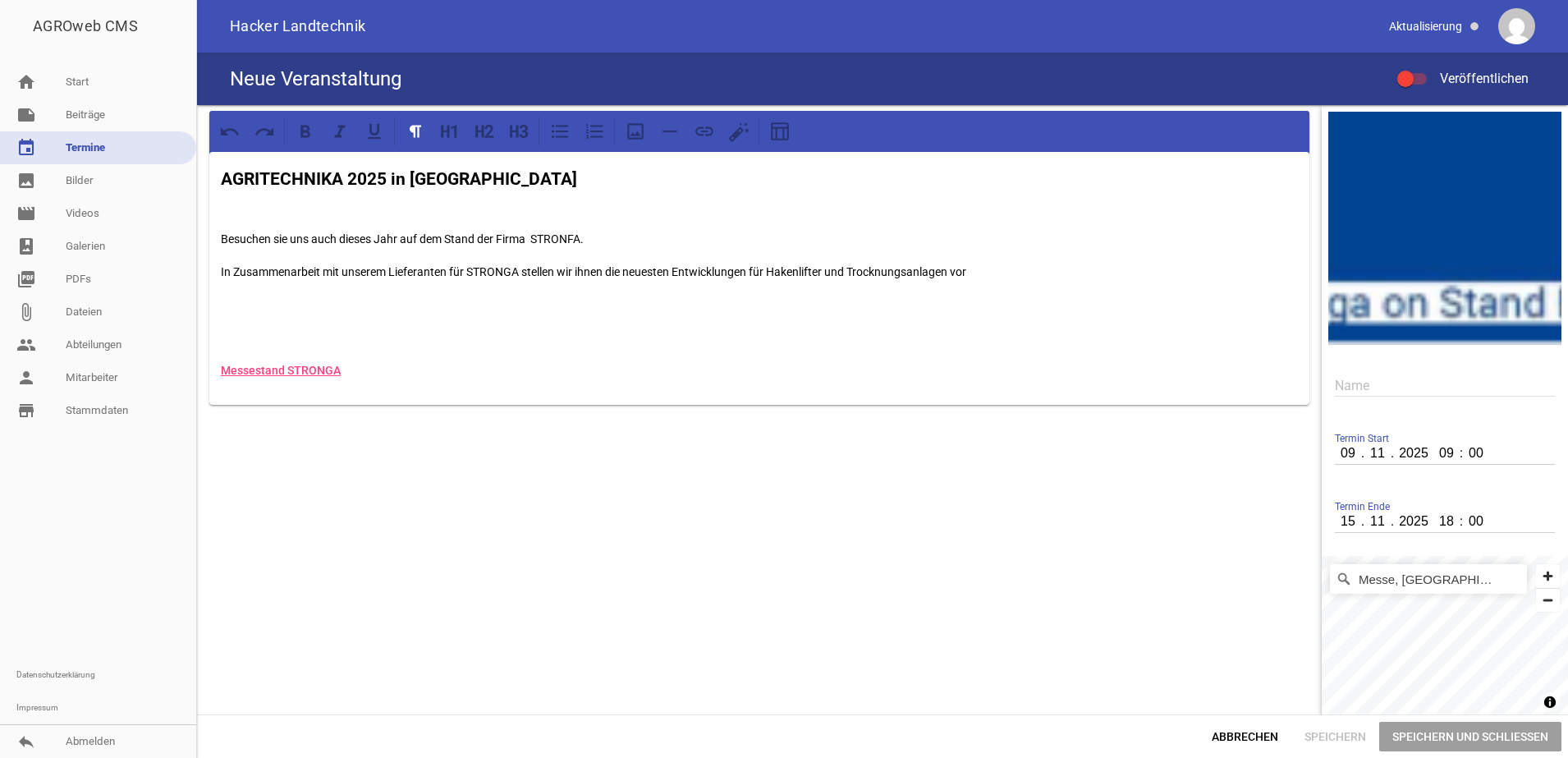
click at [336, 332] on p at bounding box center [759, 337] width 1077 height 20
click at [1410, 731] on span "Speichern und Schließen" at bounding box center [1470, 736] width 182 height 29
click at [1449, 740] on span "Speichern und Schließen" at bounding box center [1470, 736] width 182 height 29
click at [1320, 739] on span "Speichern" at bounding box center [1335, 736] width 88 height 29
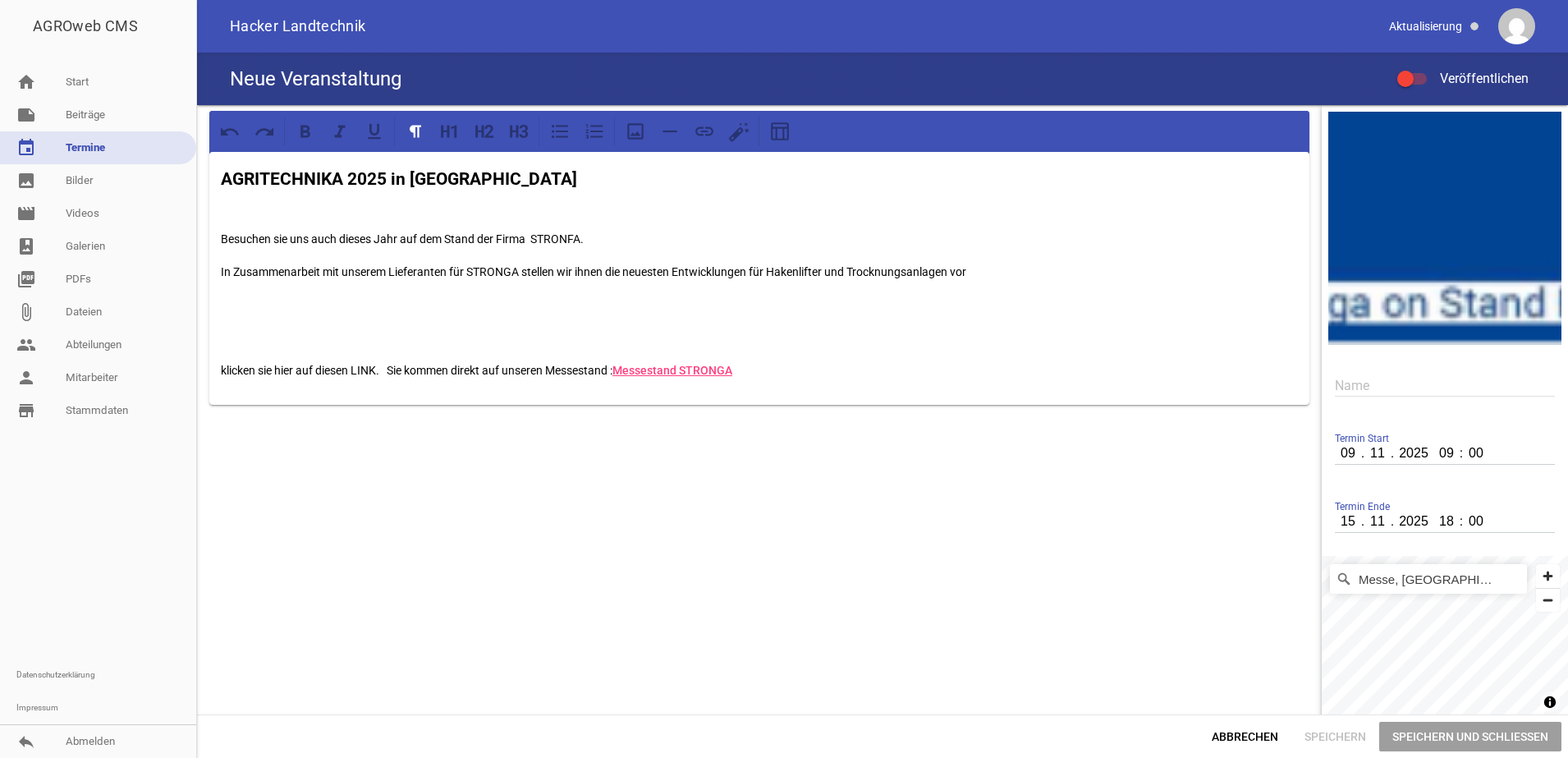
click at [1522, 734] on span "Speichern und Schließen" at bounding box center [1470, 736] width 182 height 29
click at [1445, 73] on span "Veröffentlichen" at bounding box center [1474, 78] width 108 height 15
click at [1420, 69] on input "Veröffentlichen" at bounding box center [1420, 69] width 0 height 0
click at [1482, 743] on span "Speichern und Schließen" at bounding box center [1470, 736] width 182 height 29
click at [665, 312] on p at bounding box center [759, 304] width 1077 height 20
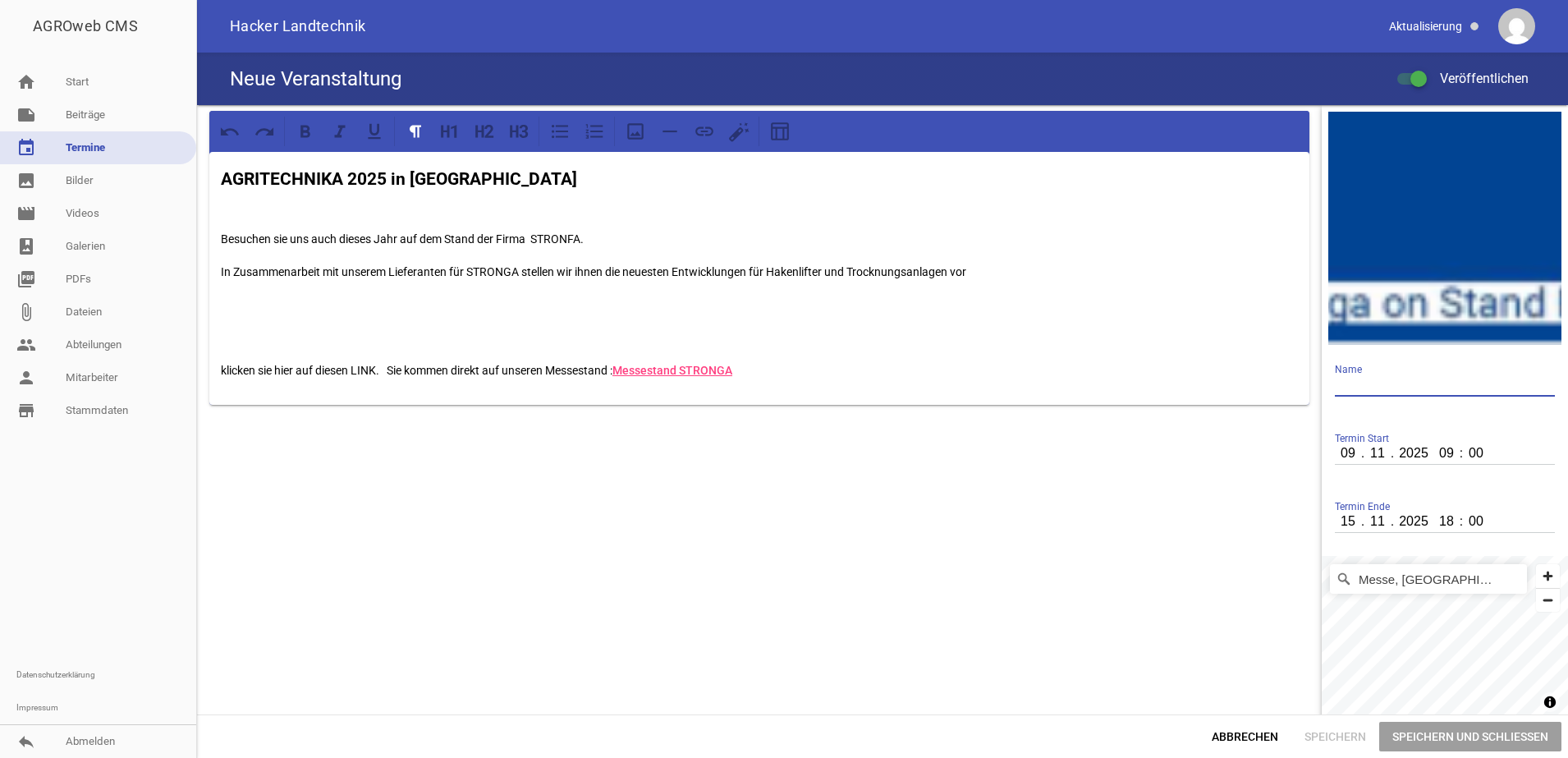
click at [1389, 387] on input "text" at bounding box center [1445, 385] width 220 height 22
click at [1375, 390] on input "AGRITECH" at bounding box center [1445, 385] width 220 height 22
type input "AGRITENIKA 2025"
click at [1465, 740] on span "Speichern und Schließen" at bounding box center [1470, 736] width 182 height 29
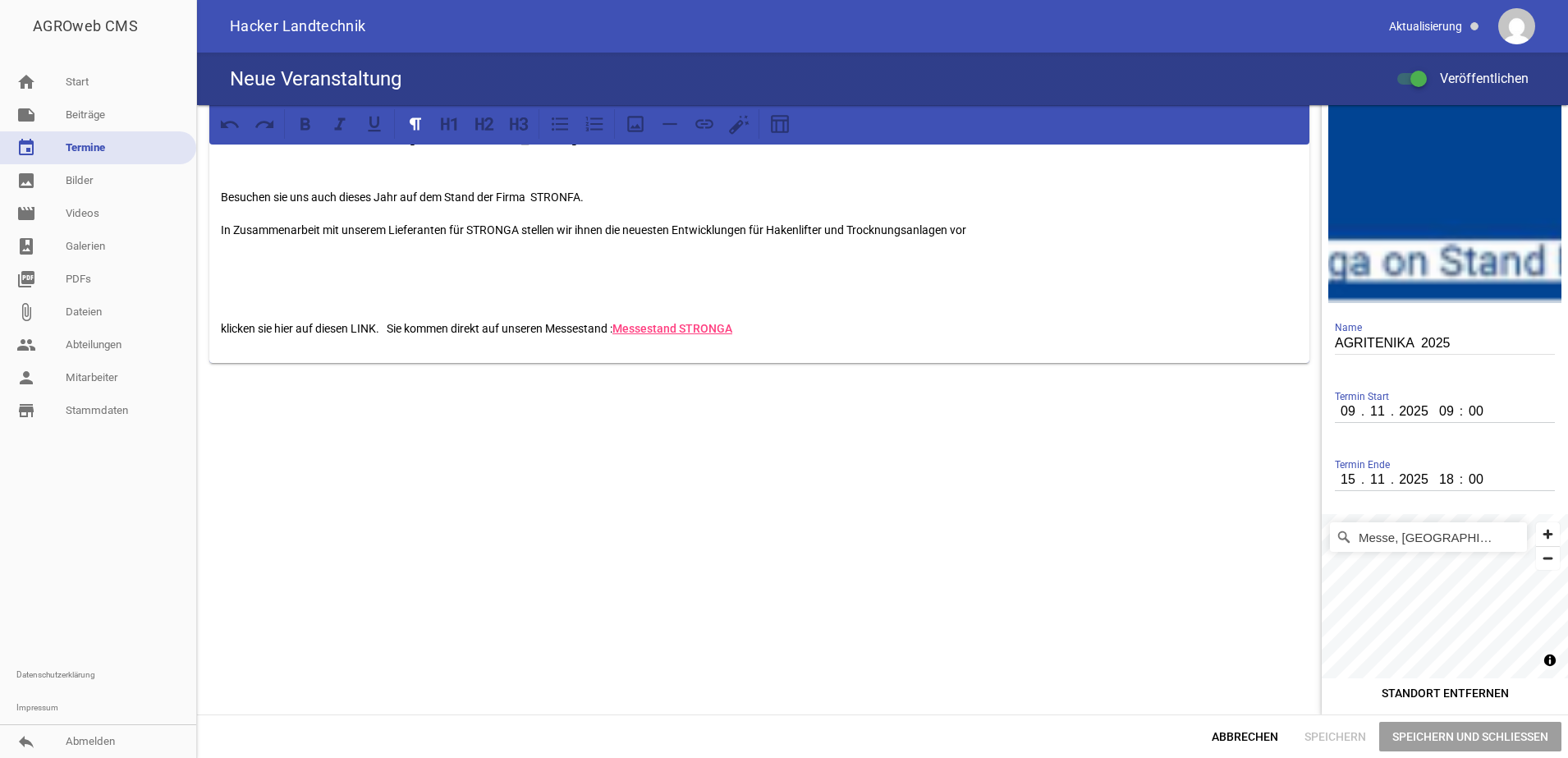
click at [1079, 585] on div "AGRITECHNIKA 2025 in [GEOGRAPHIC_DATA] Besuchen sie uns auch dieses Jahr auf de…" at bounding box center [759, 389] width 1125 height 651
click at [1442, 741] on span "Speichern und Schließen" at bounding box center [1470, 736] width 182 height 29
click at [158, 171] on link "image Bilder" at bounding box center [98, 180] width 197 height 33
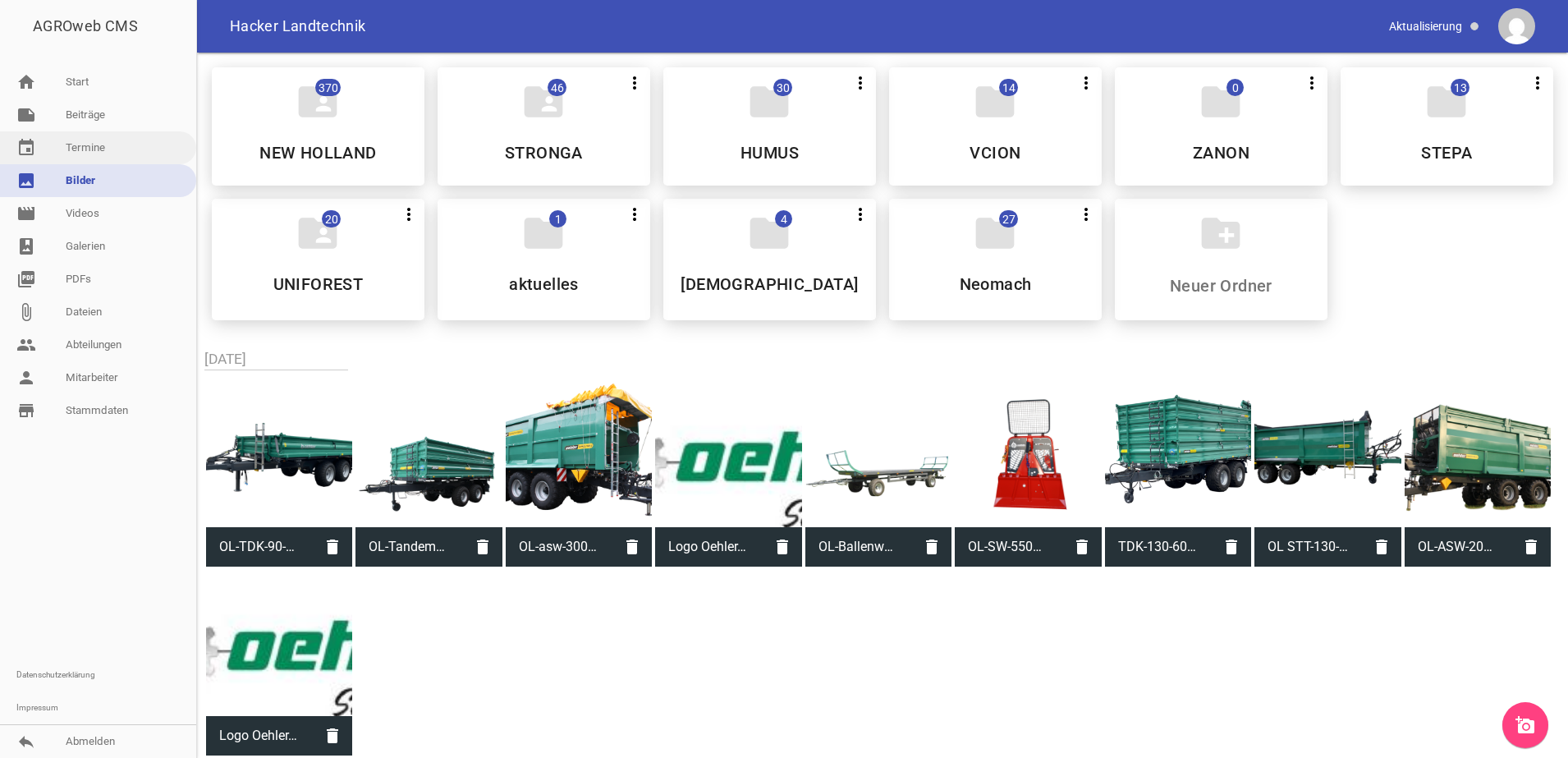
click at [160, 136] on link "event Termine" at bounding box center [98, 148] width 197 height 33
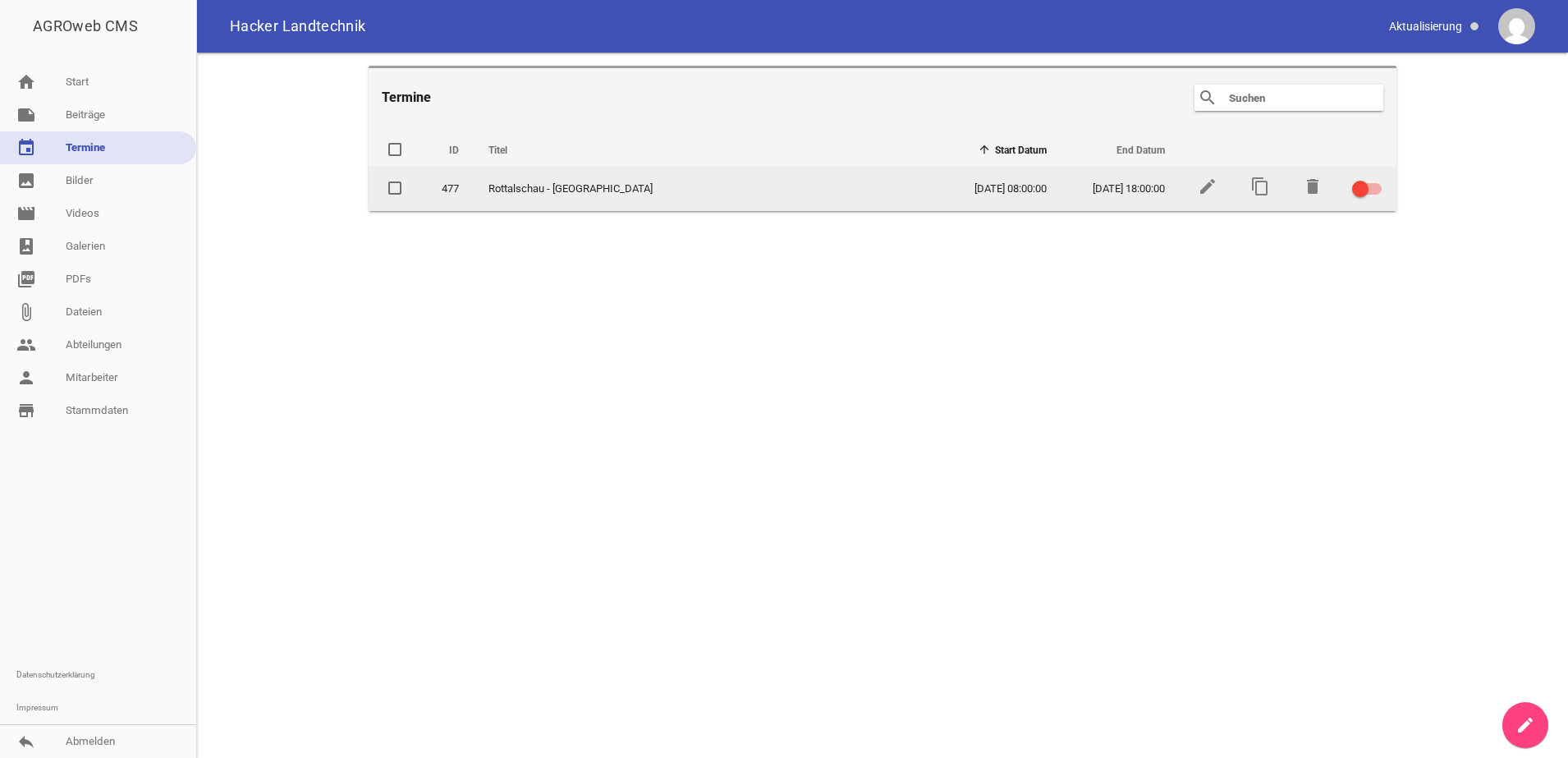
click at [1358, 192] on div at bounding box center [1360, 188] width 16 height 16
click at [1377, 179] on input "checkbox" at bounding box center [1377, 179] width 0 height 0
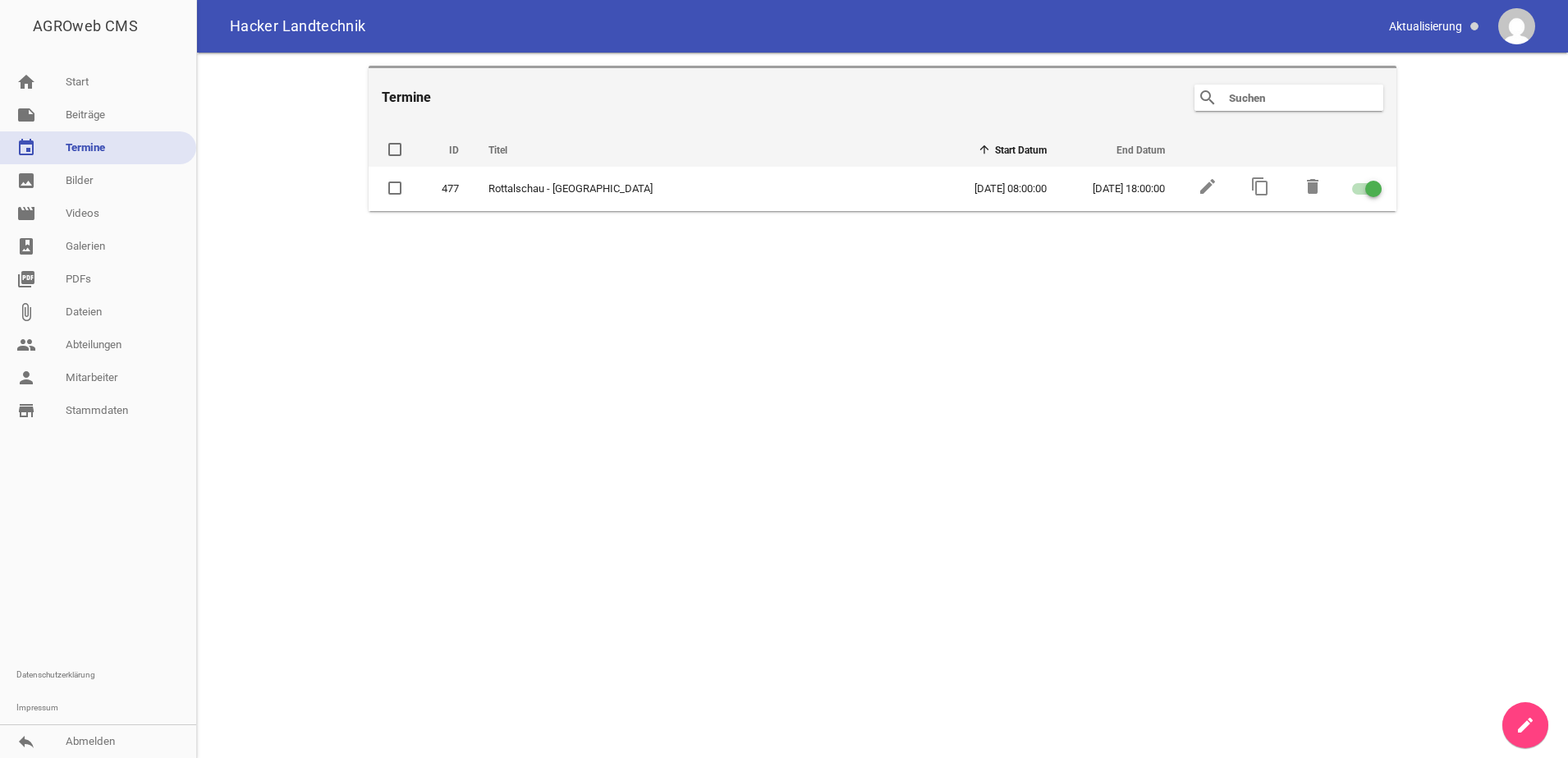
click at [531, 237] on main "Termine search clear ID Titel Start Datum End Datum delete 477 Rottalschau - [G…" at bounding box center [882, 404] width 1371 height 705
click at [71, 135] on link "event Termine" at bounding box center [98, 148] width 197 height 33
click at [886, 318] on main "Termine search clear ID Titel Start Datum End Datum delete 477 Rottalschau - [G…" at bounding box center [882, 404] width 1371 height 705
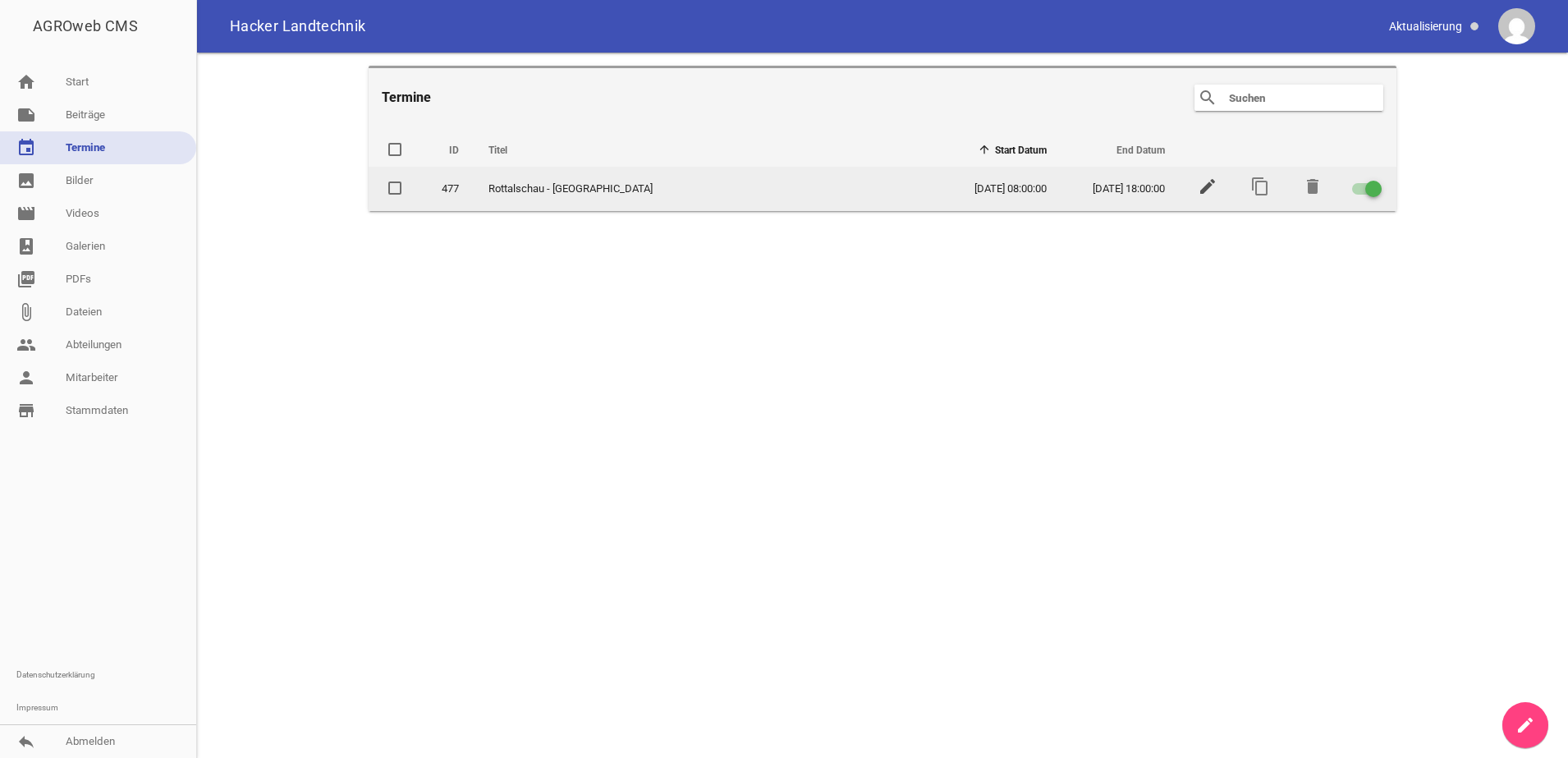
click at [1217, 181] on icon "edit" at bounding box center [1207, 186] width 20 height 20
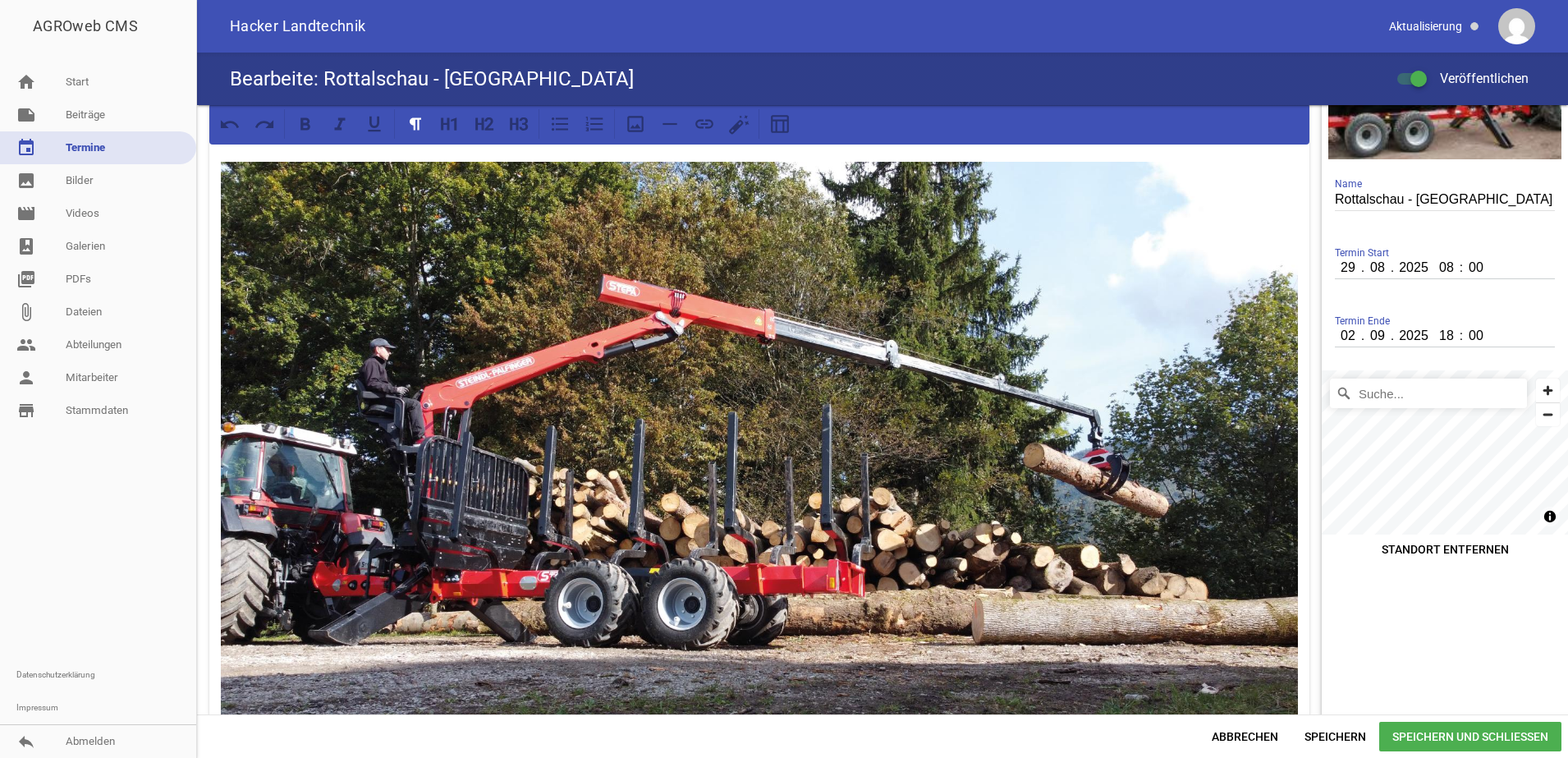
scroll to position [103, 0]
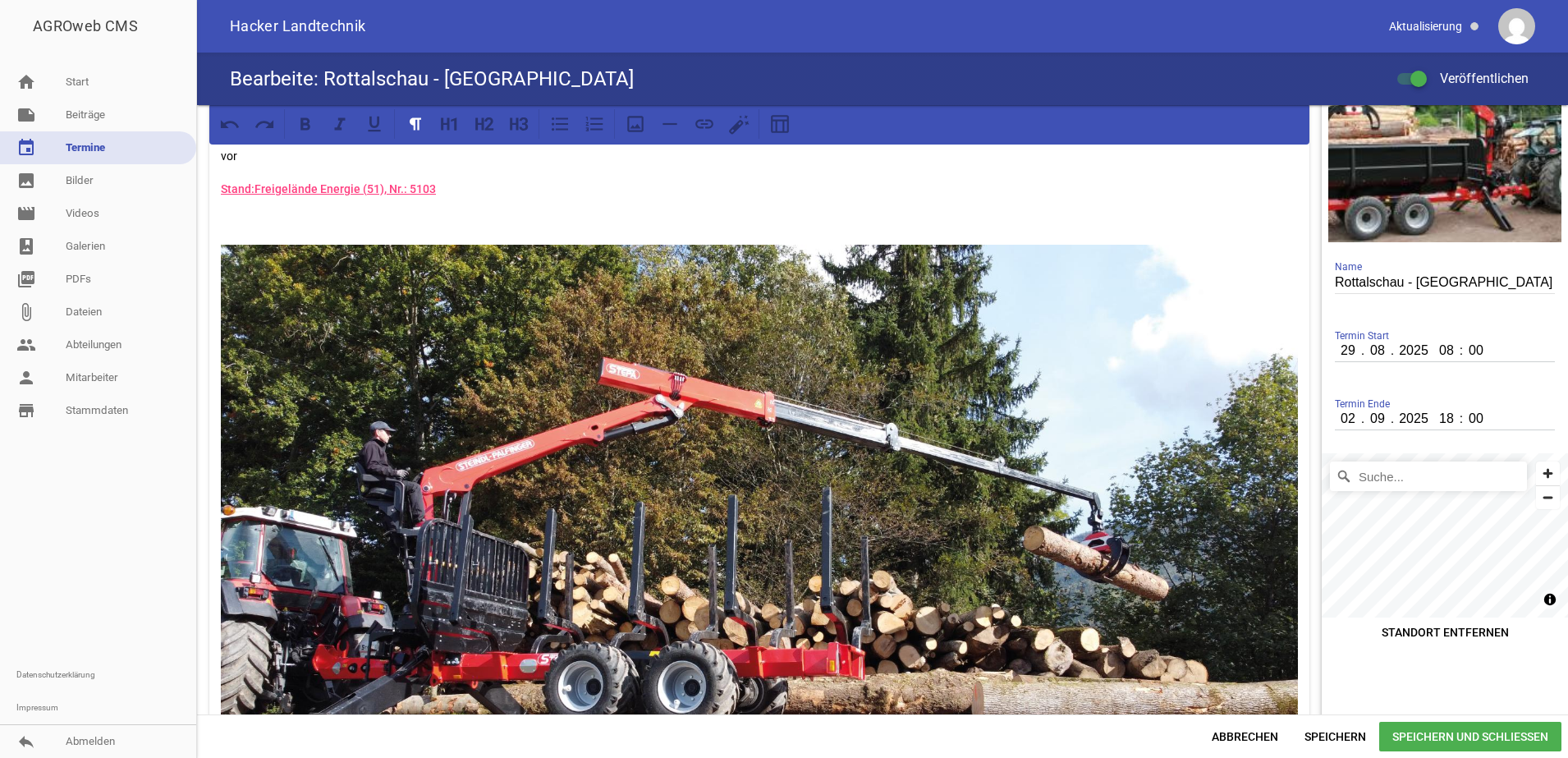
click at [86, 154] on link "event Termine" at bounding box center [98, 148] width 197 height 33
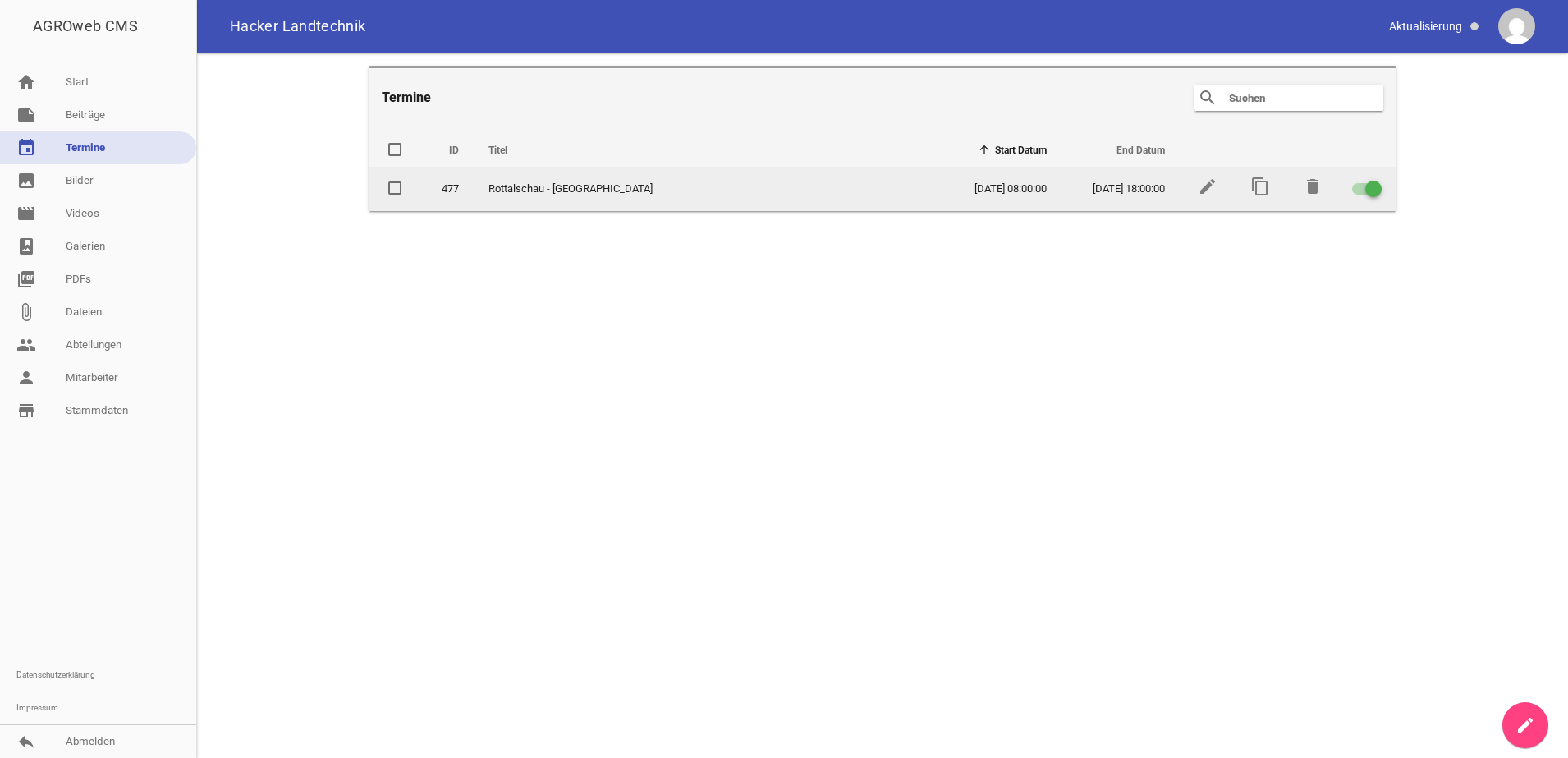
click at [1363, 185] on div at bounding box center [1367, 188] width 29 height 11
click at [1377, 179] on input "checkbox" at bounding box center [1377, 179] width 0 height 0
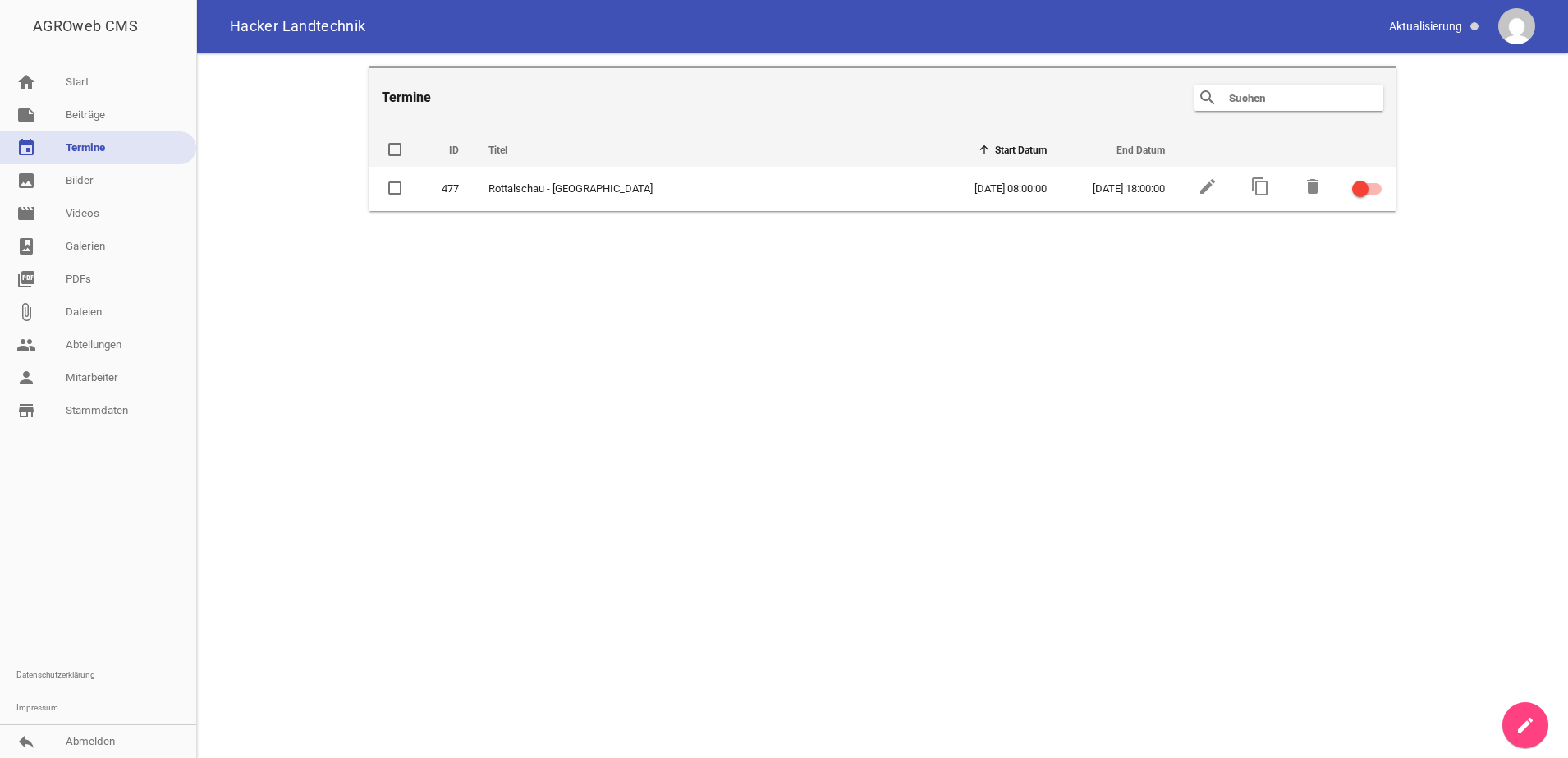
click at [1531, 731] on icon "create" at bounding box center [1525, 725] width 20 height 20
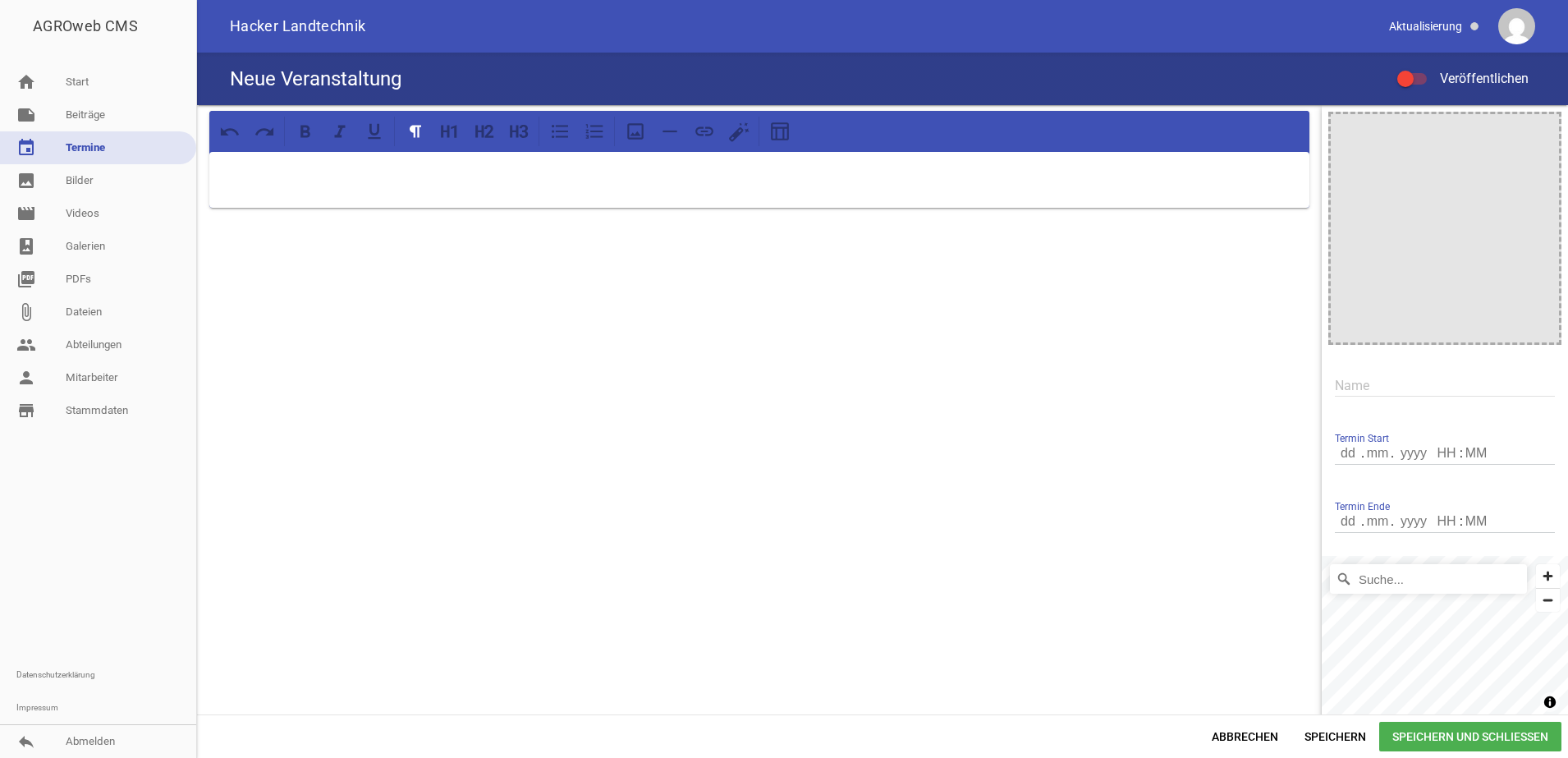
click at [580, 182] on p at bounding box center [759, 173] width 1077 height 20
click at [1413, 737] on span "Speichern und Schließen" at bounding box center [1470, 736] width 182 height 29
click at [1235, 505] on div at bounding box center [759, 430] width 1125 height 651
click at [1245, 735] on span "Abbrechen" at bounding box center [1245, 736] width 93 height 29
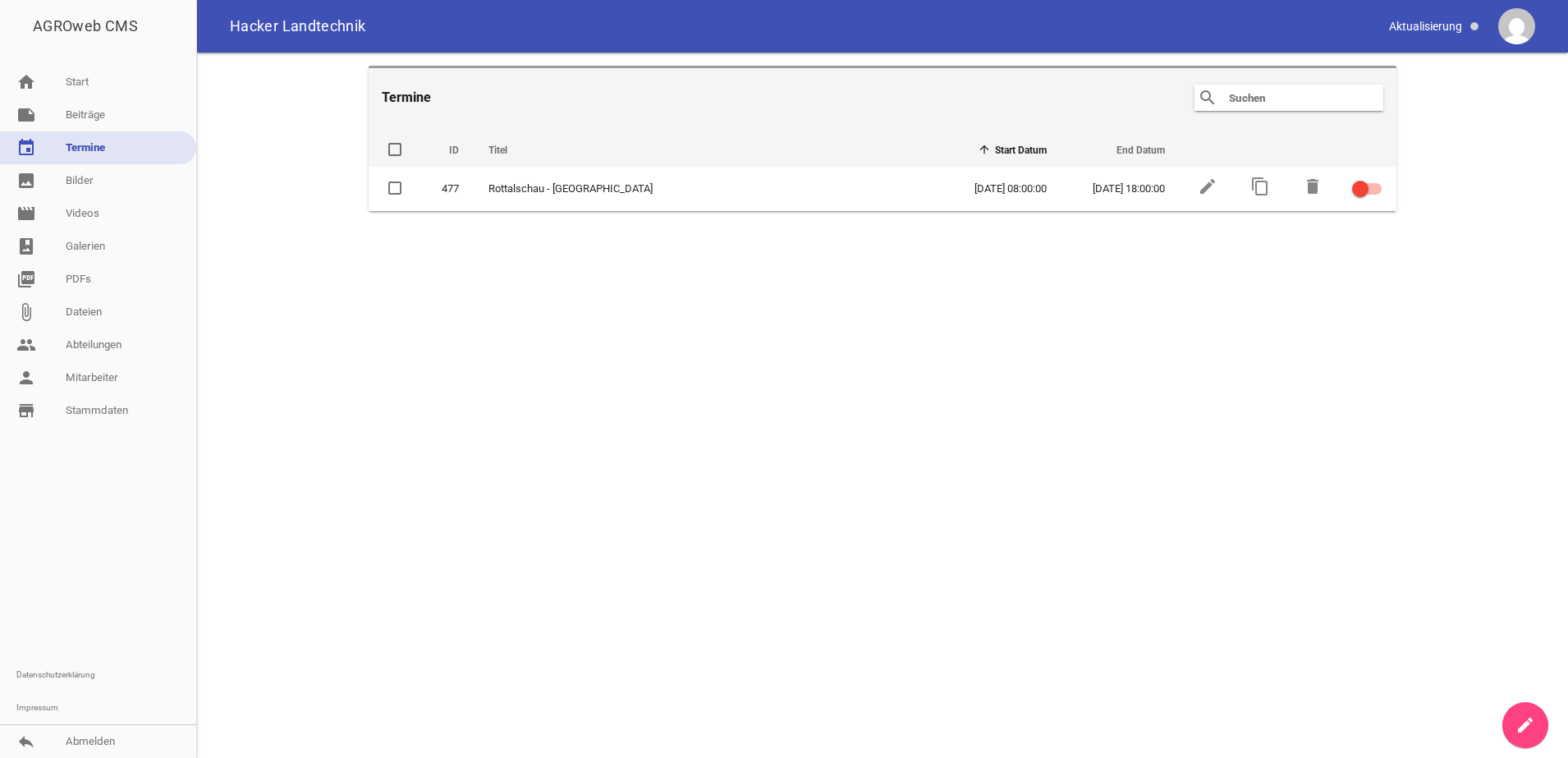
click at [1537, 719] on link "create" at bounding box center [1526, 725] width 46 height 46
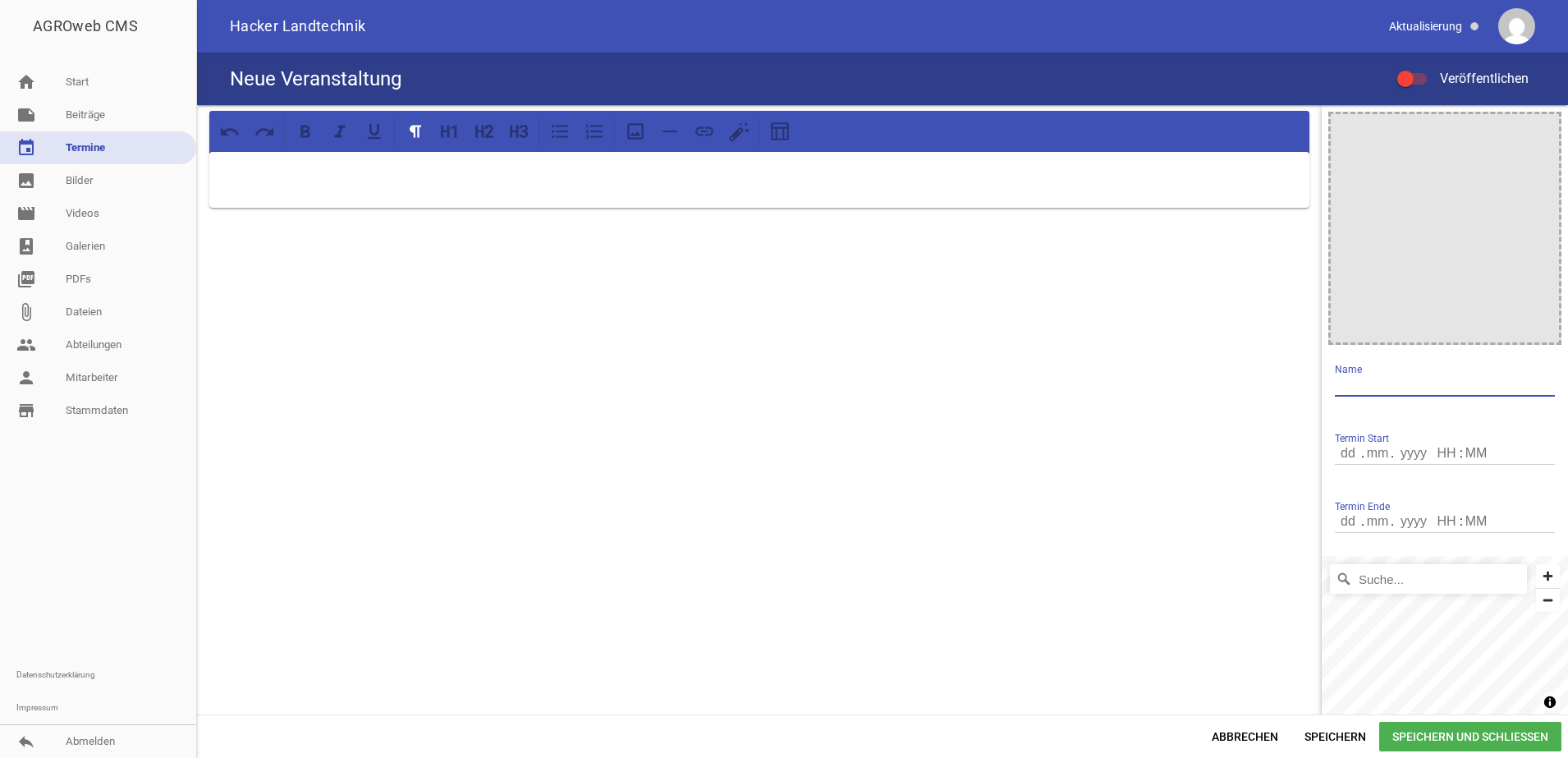
click at [1413, 377] on input "text" at bounding box center [1445, 385] width 220 height 22
type input "Agriterchnika"
click at [1464, 738] on span "Speichern und Schließen" at bounding box center [1470, 736] width 182 height 29
click at [1335, 458] on input "number" at bounding box center [1349, 452] width 28 height 21
type input "03"
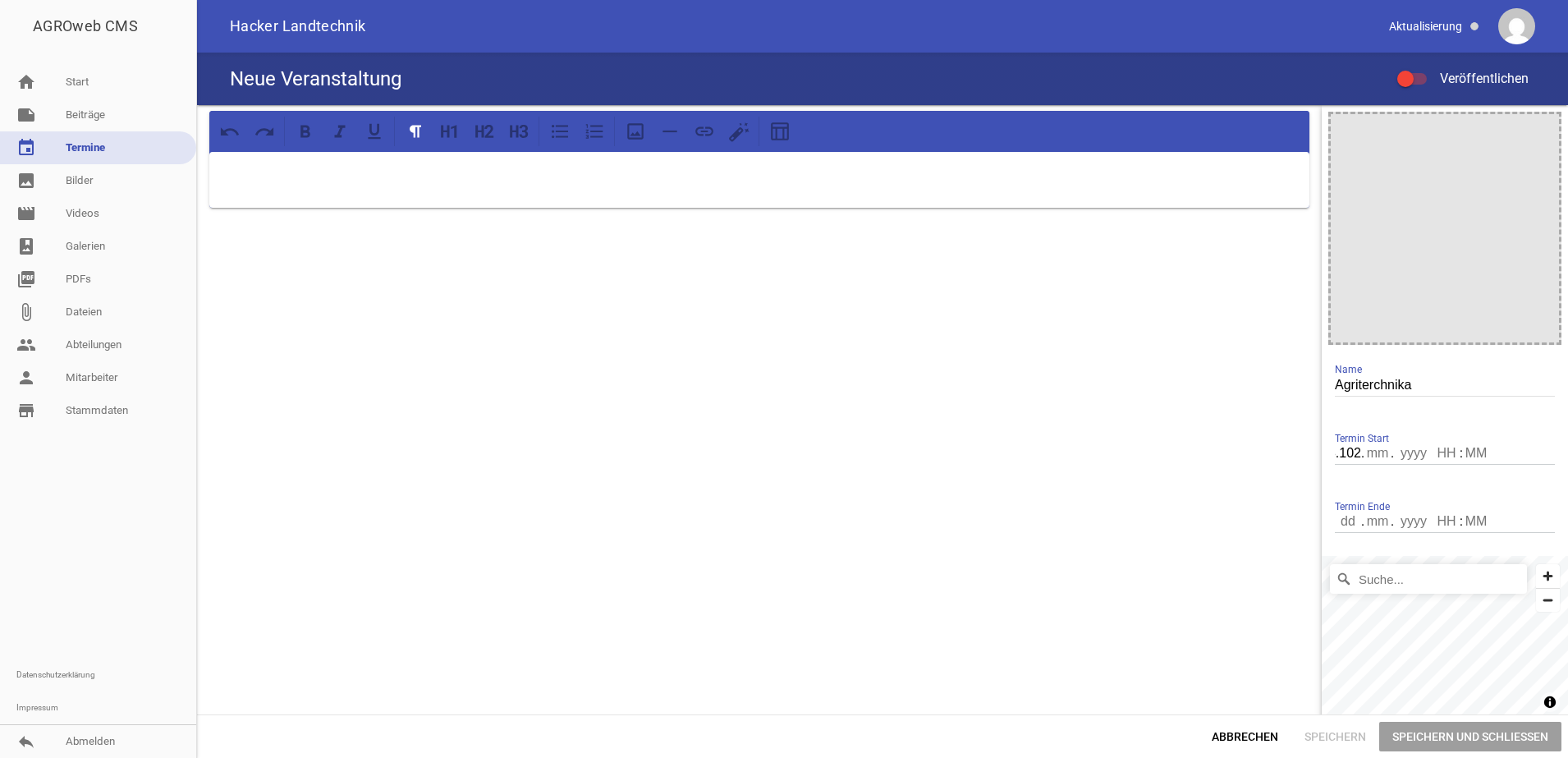
scroll to position [0, 14]
type input "03.1"
type input "0"
type input "031"
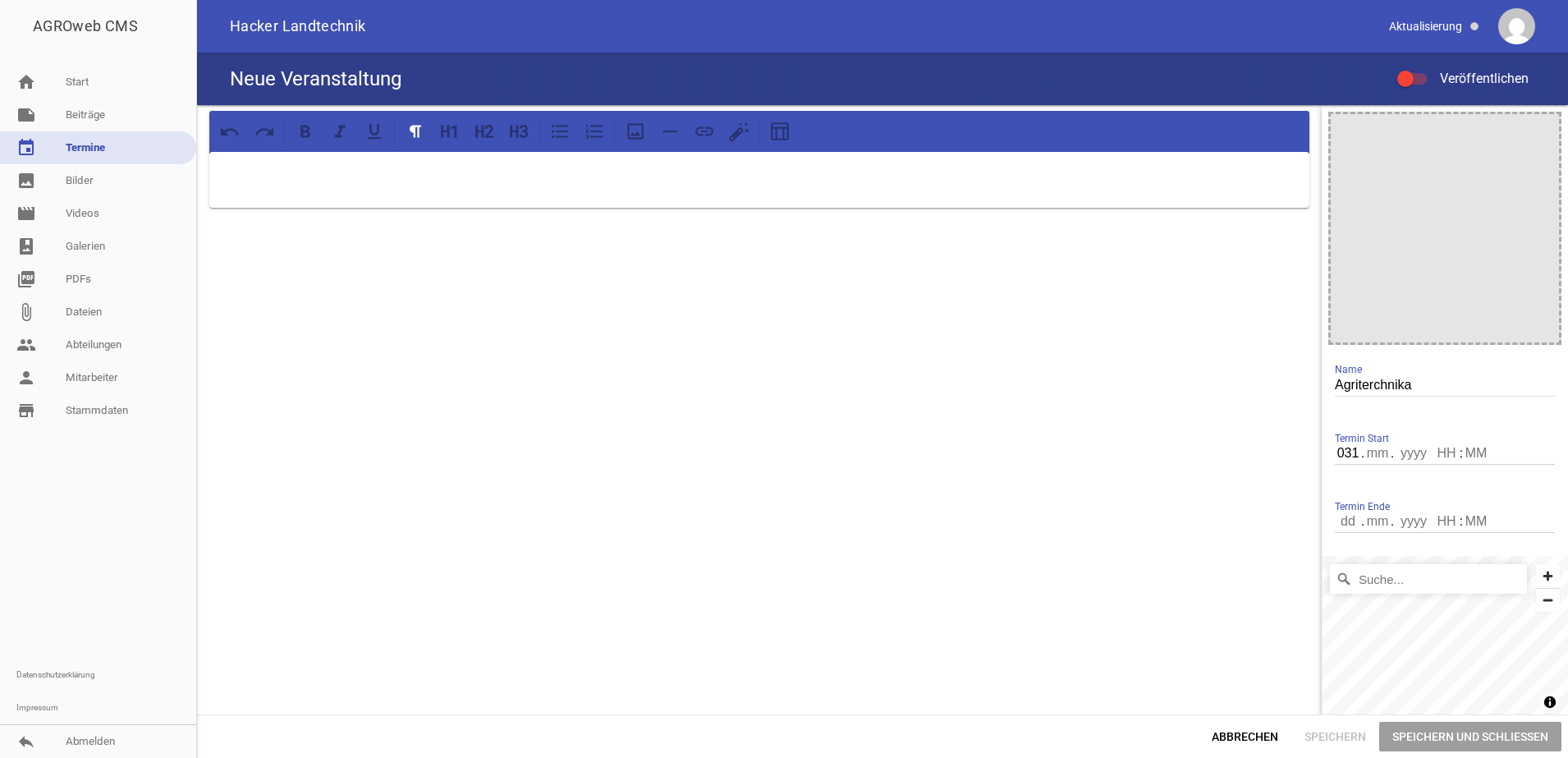
type input "0"
type input "10"
type input "2025"
type input "20"
type input "00"
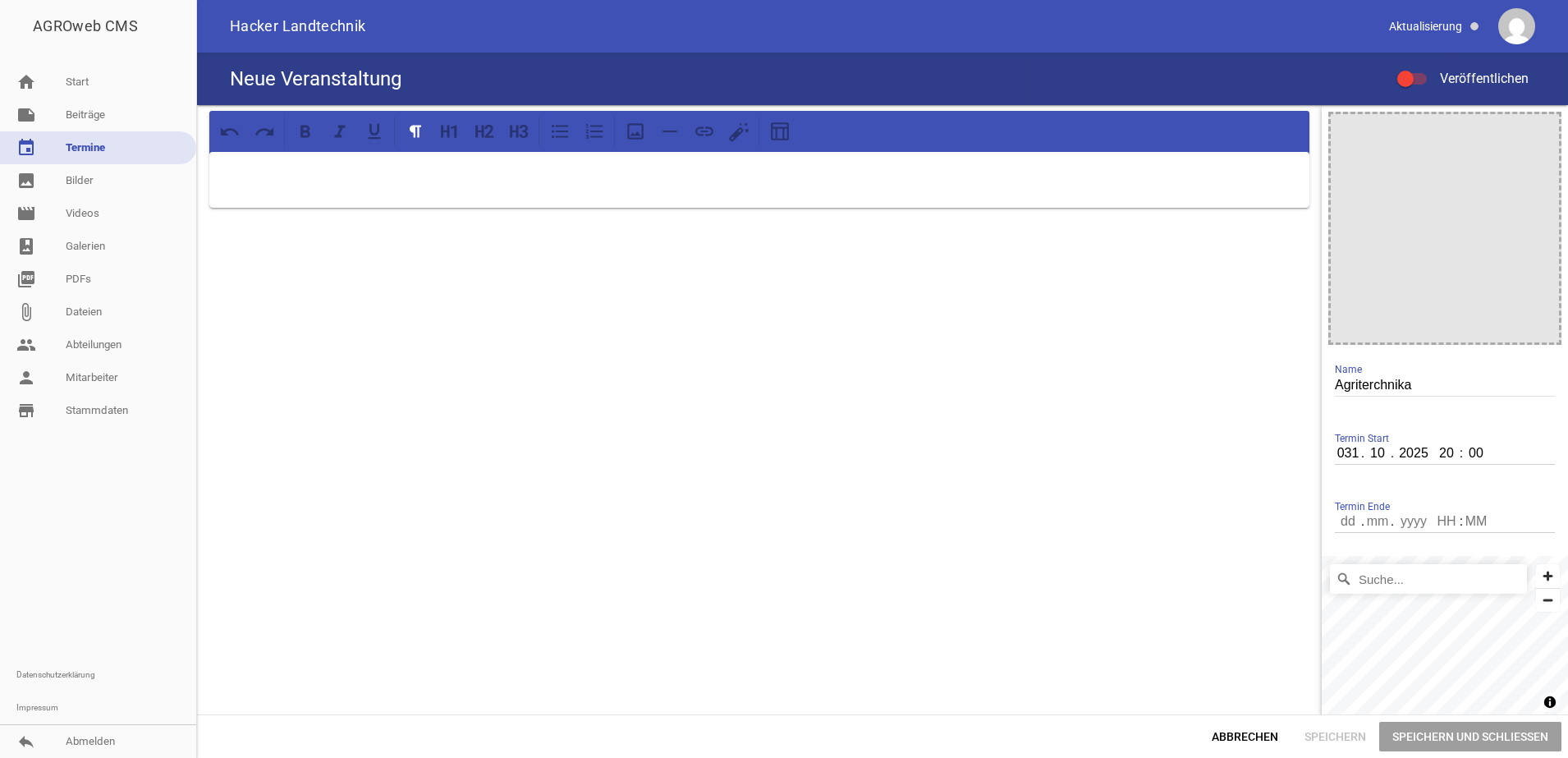
click at [1475, 744] on span "Speichern und Schließen" at bounding box center [1470, 736] width 182 height 29
click at [1419, 724] on span "Speichern und Schließen" at bounding box center [1470, 736] width 182 height 29
click at [1488, 80] on span "Veröffentlichen" at bounding box center [1474, 78] width 108 height 15
click at [1420, 69] on input "Veröffentlichen" at bounding box center [1420, 69] width 0 height 0
click at [1494, 737] on span "Speichern und Schließen" at bounding box center [1470, 736] width 182 height 29
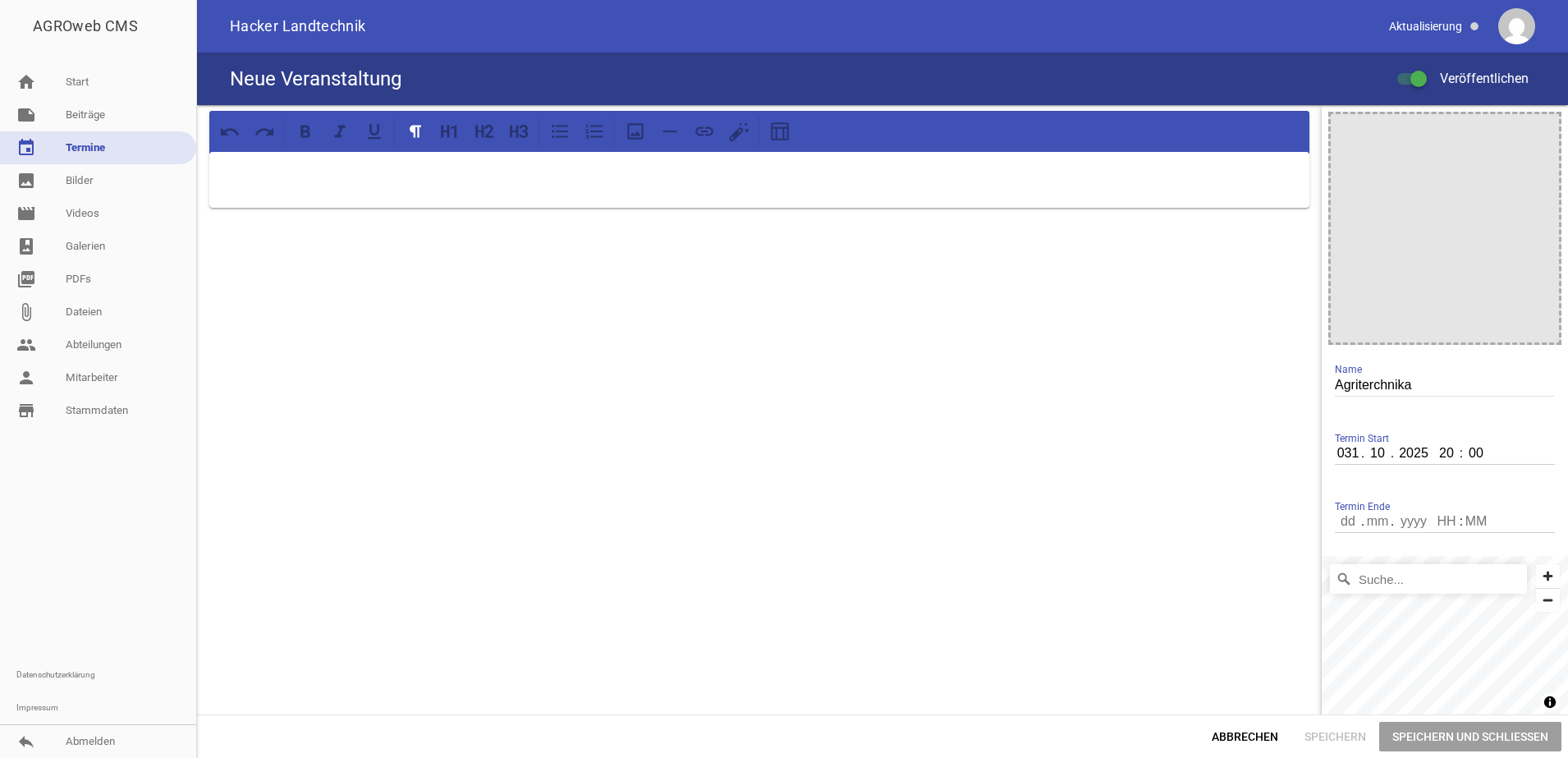
click at [1494, 737] on span "Speichern und Schließen" at bounding box center [1470, 736] width 182 height 29
click at [526, 194] on div at bounding box center [759, 179] width 1100 height 56
drag, startPoint x: 644, startPoint y: 290, endPoint x: 564, endPoint y: 293, distance: 80.1
click at [564, 293] on div at bounding box center [759, 430] width 1125 height 651
click at [1532, 117] on div at bounding box center [1445, 228] width 228 height 228
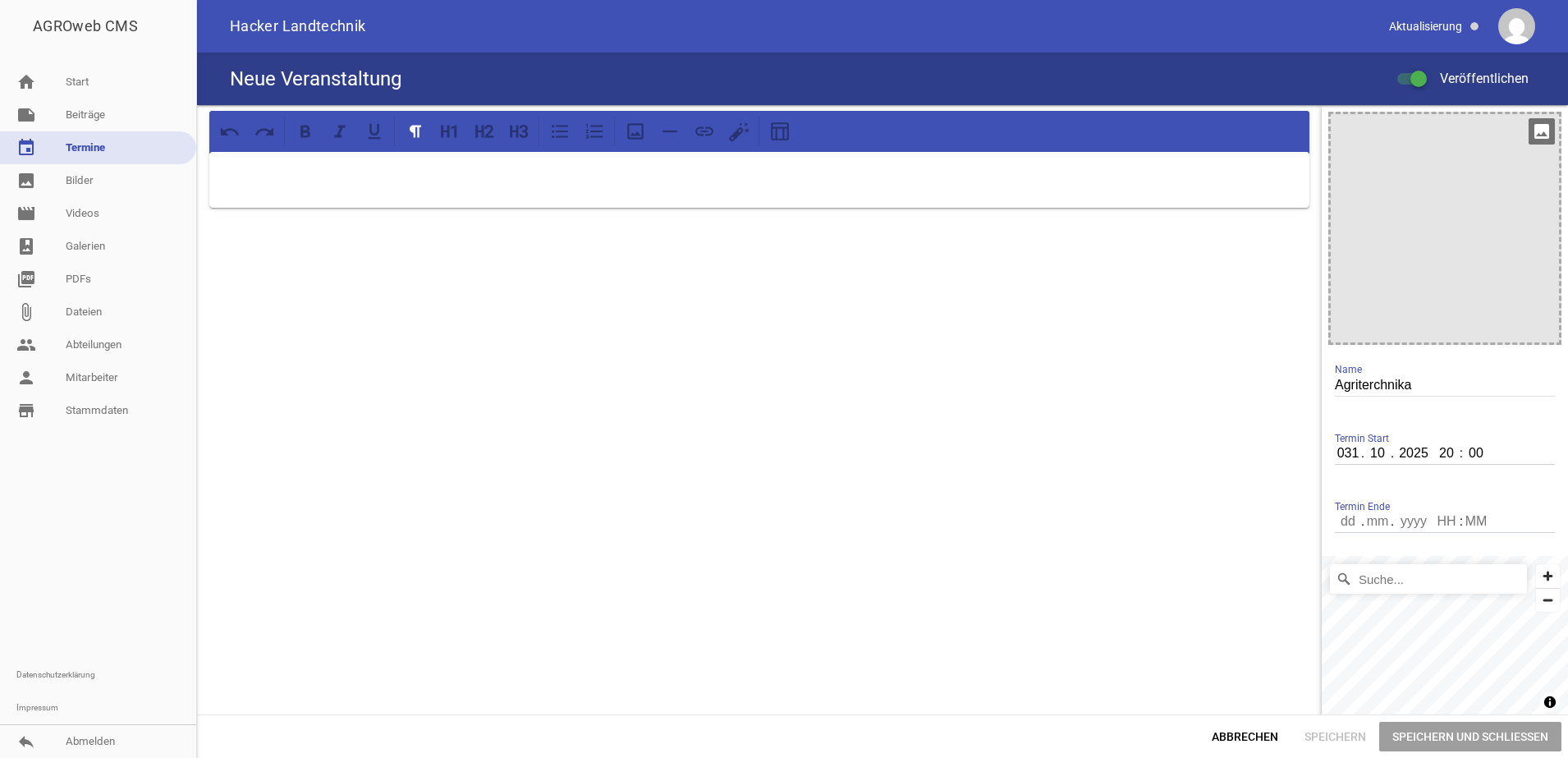
click at [1528, 133] on icon "image" at bounding box center [1541, 131] width 27 height 27
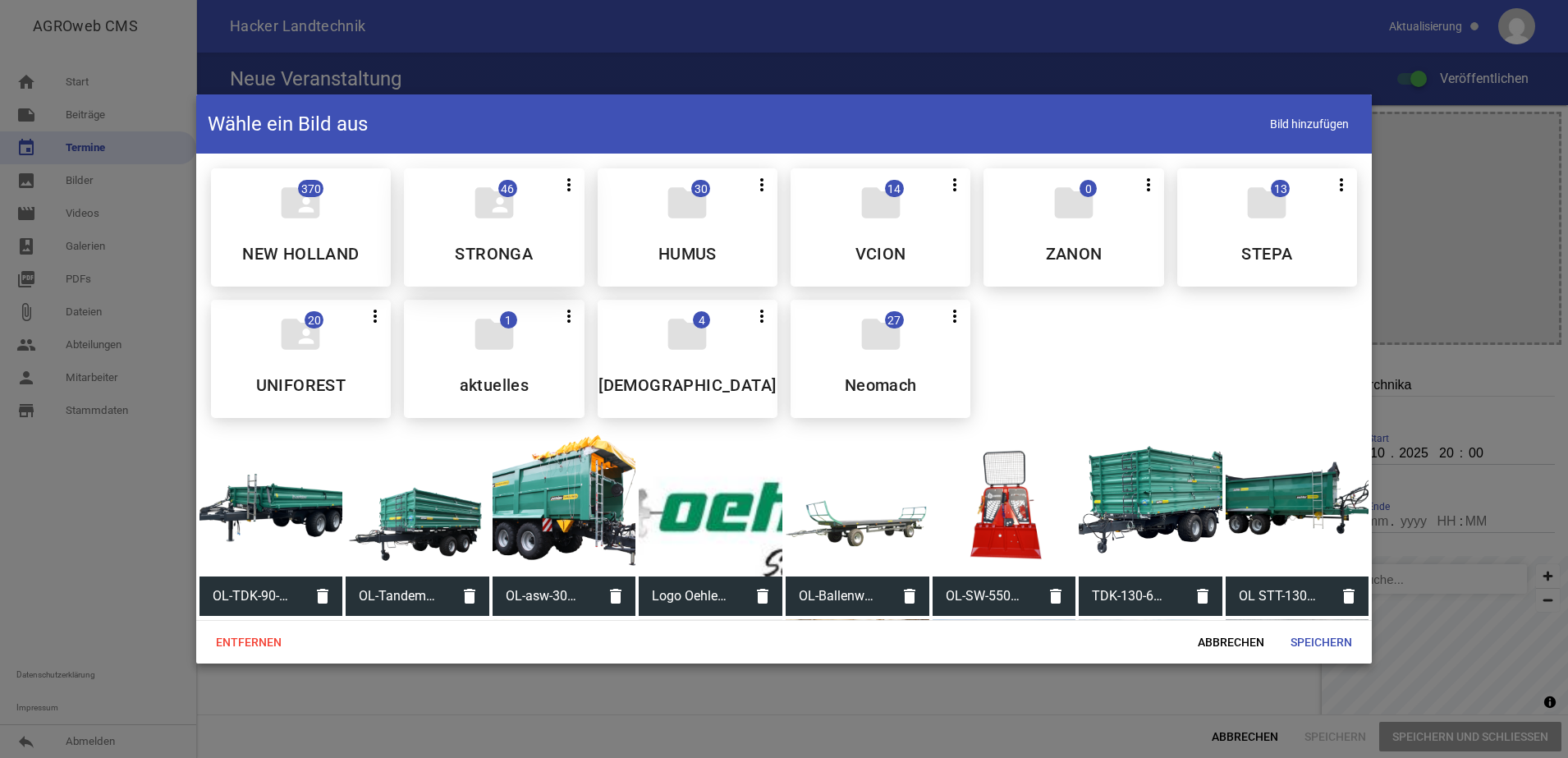
click at [577, 243] on div "folder_shared 46 more_vert Nicht mehr Teilen Bearbeiten Löschen STRONGA" at bounding box center [493, 227] width 179 height 118
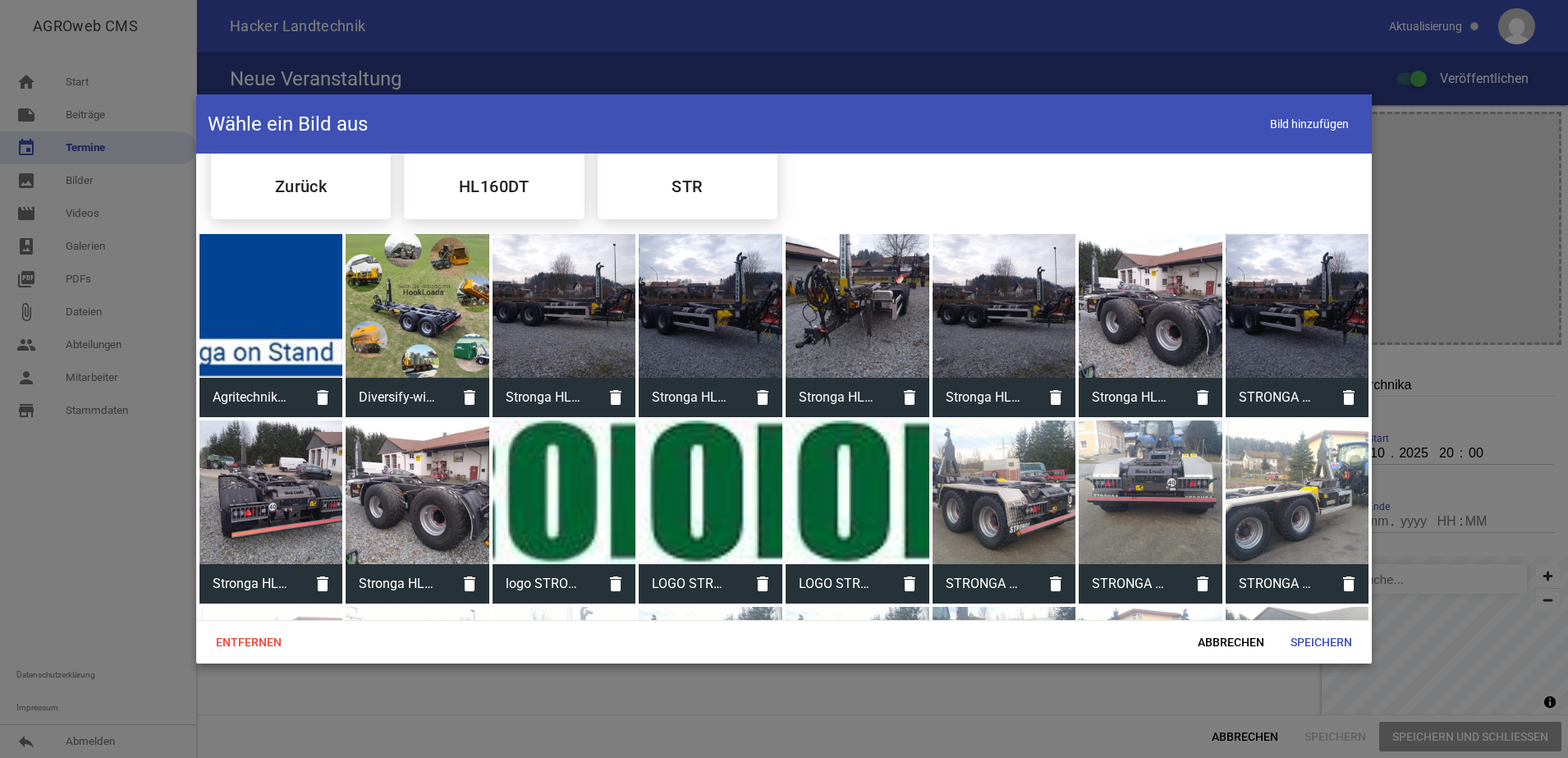
scroll to position [103, 0]
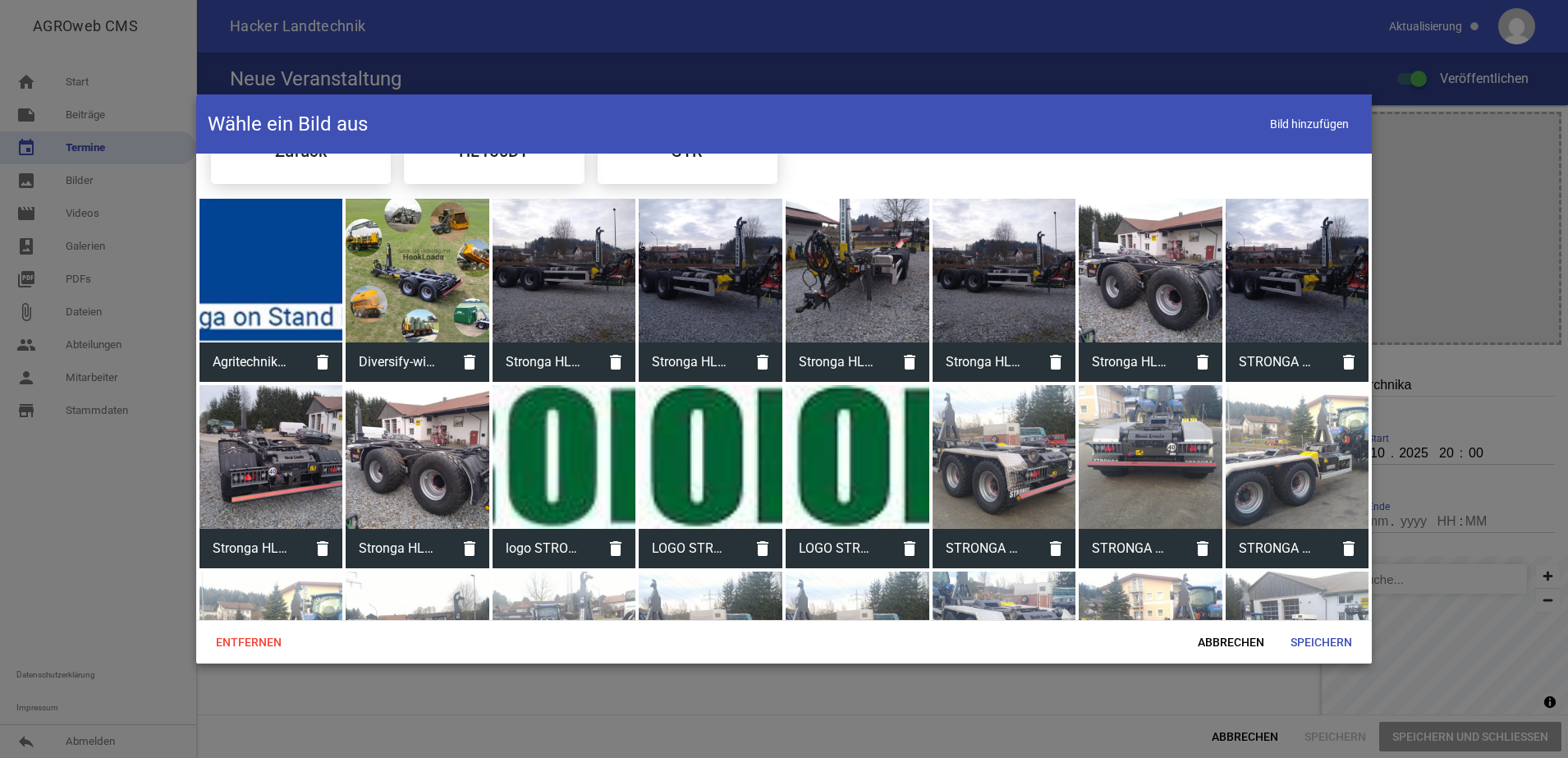
click at [832, 445] on div at bounding box center [857, 456] width 143 height 143
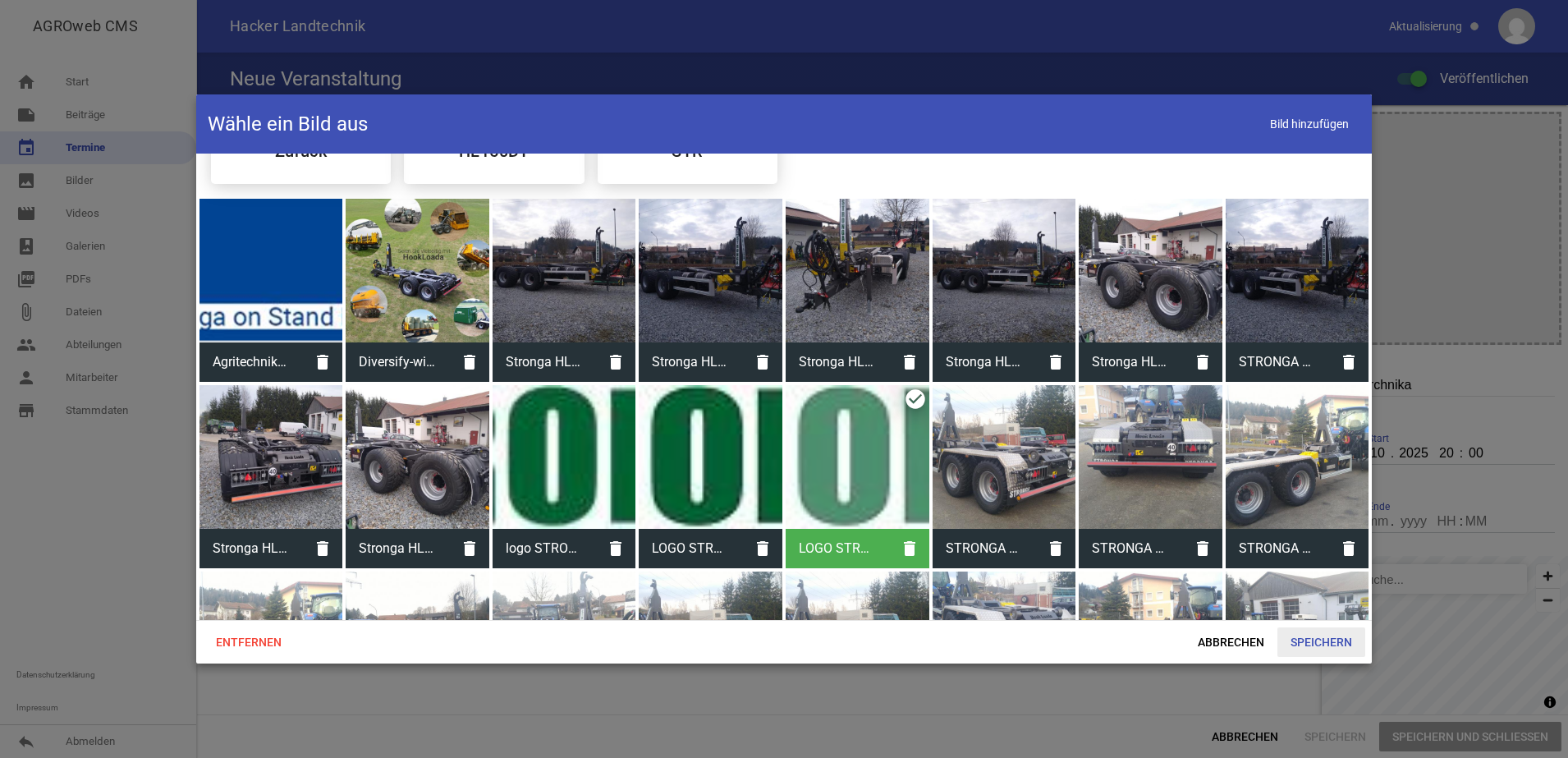
click at [1324, 641] on span "Speichern" at bounding box center [1322, 641] width 88 height 29
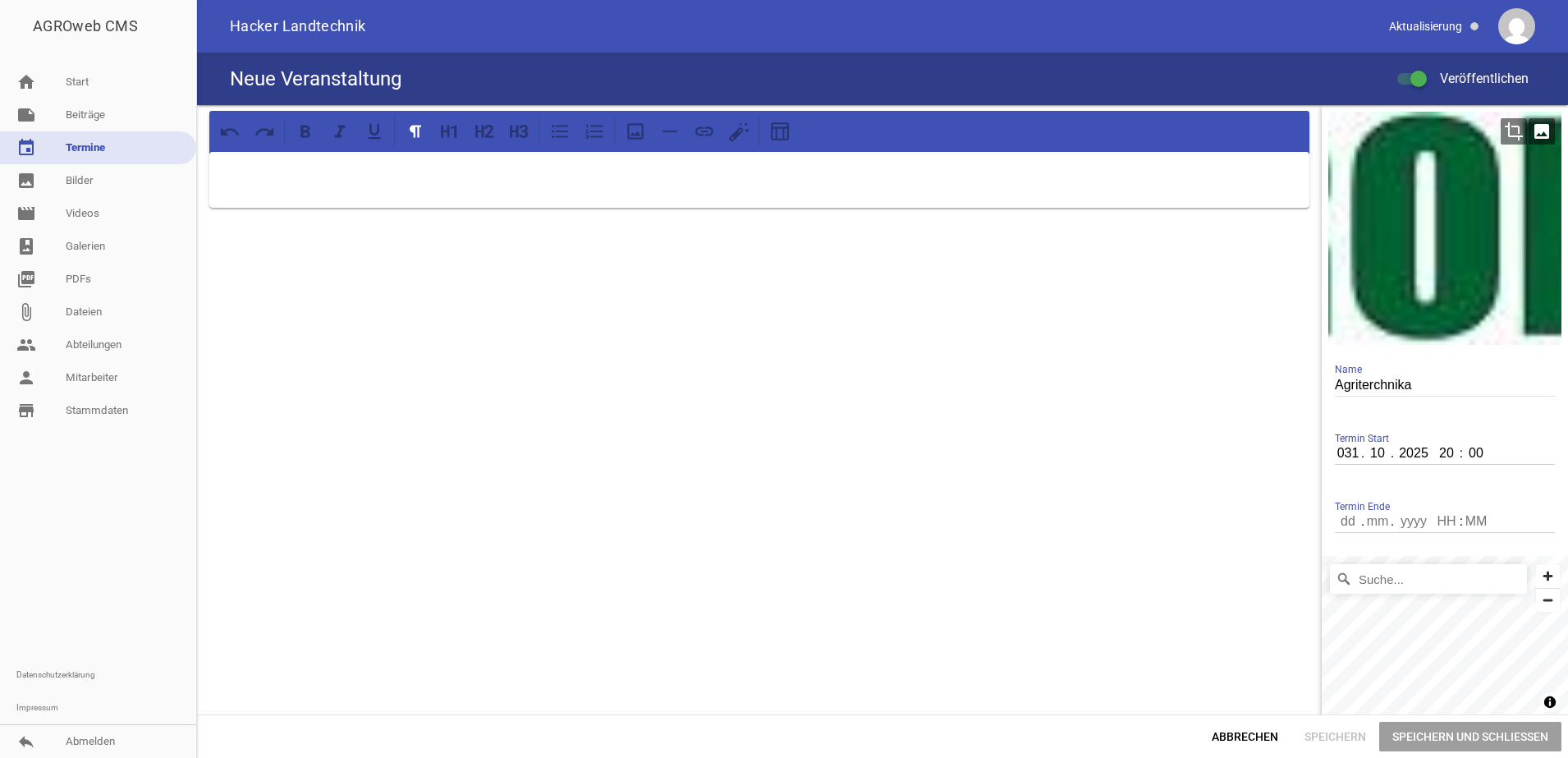
click at [1528, 128] on icon "image" at bounding box center [1541, 131] width 27 height 27
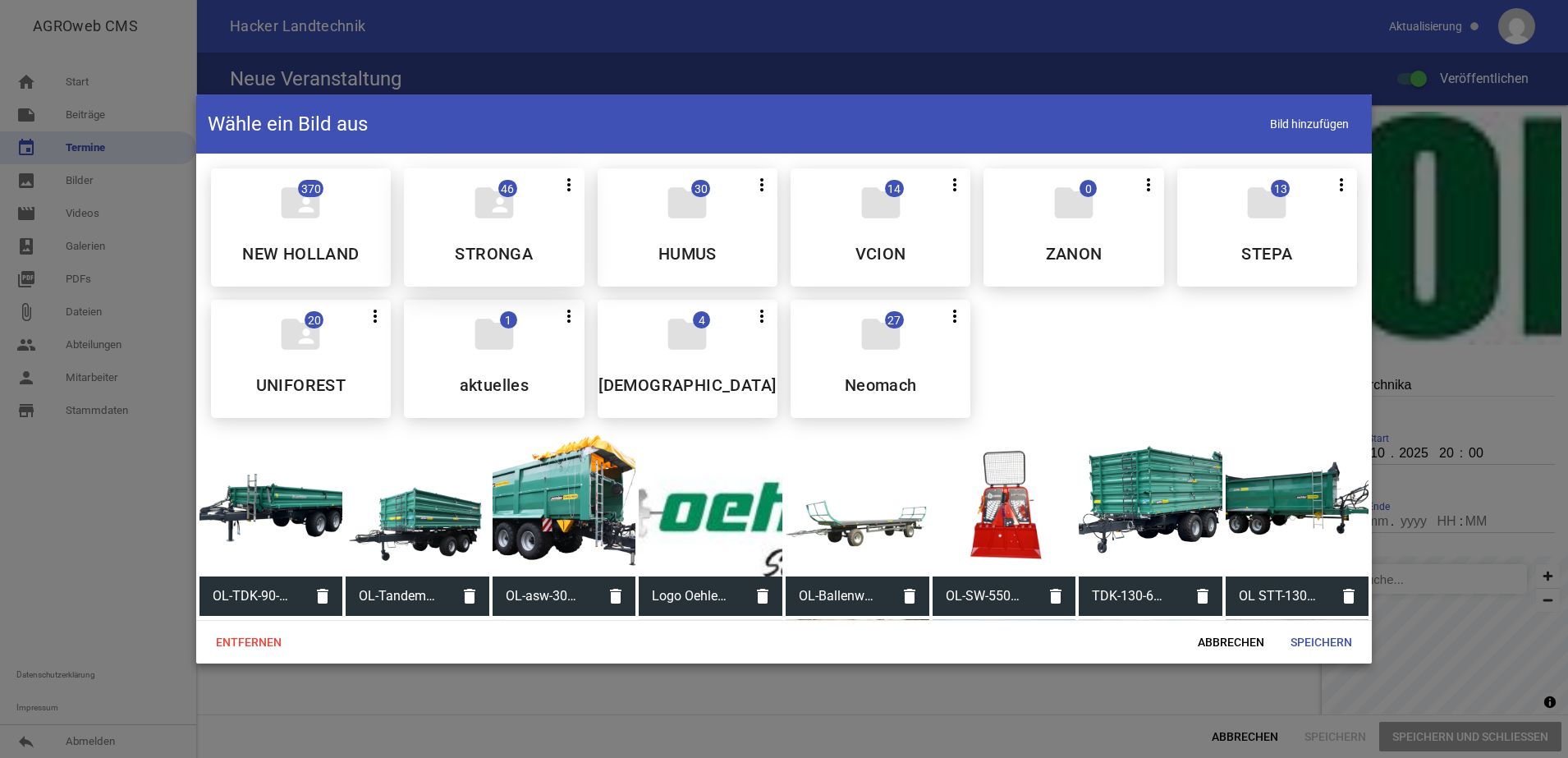
click at [487, 246] on h5 "STRONGA" at bounding box center [494, 253] width 78 height 16
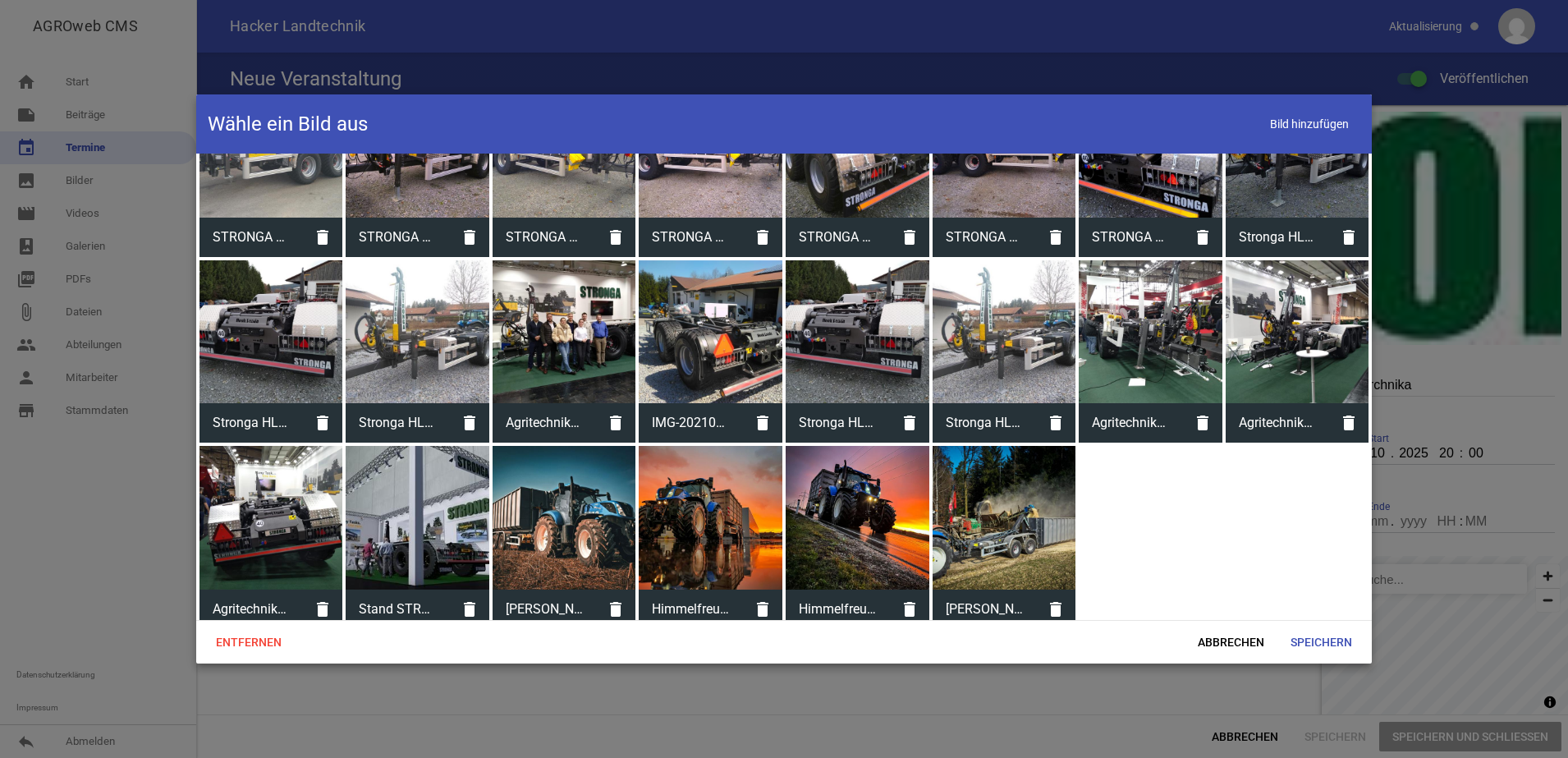
scroll to position [791, 0]
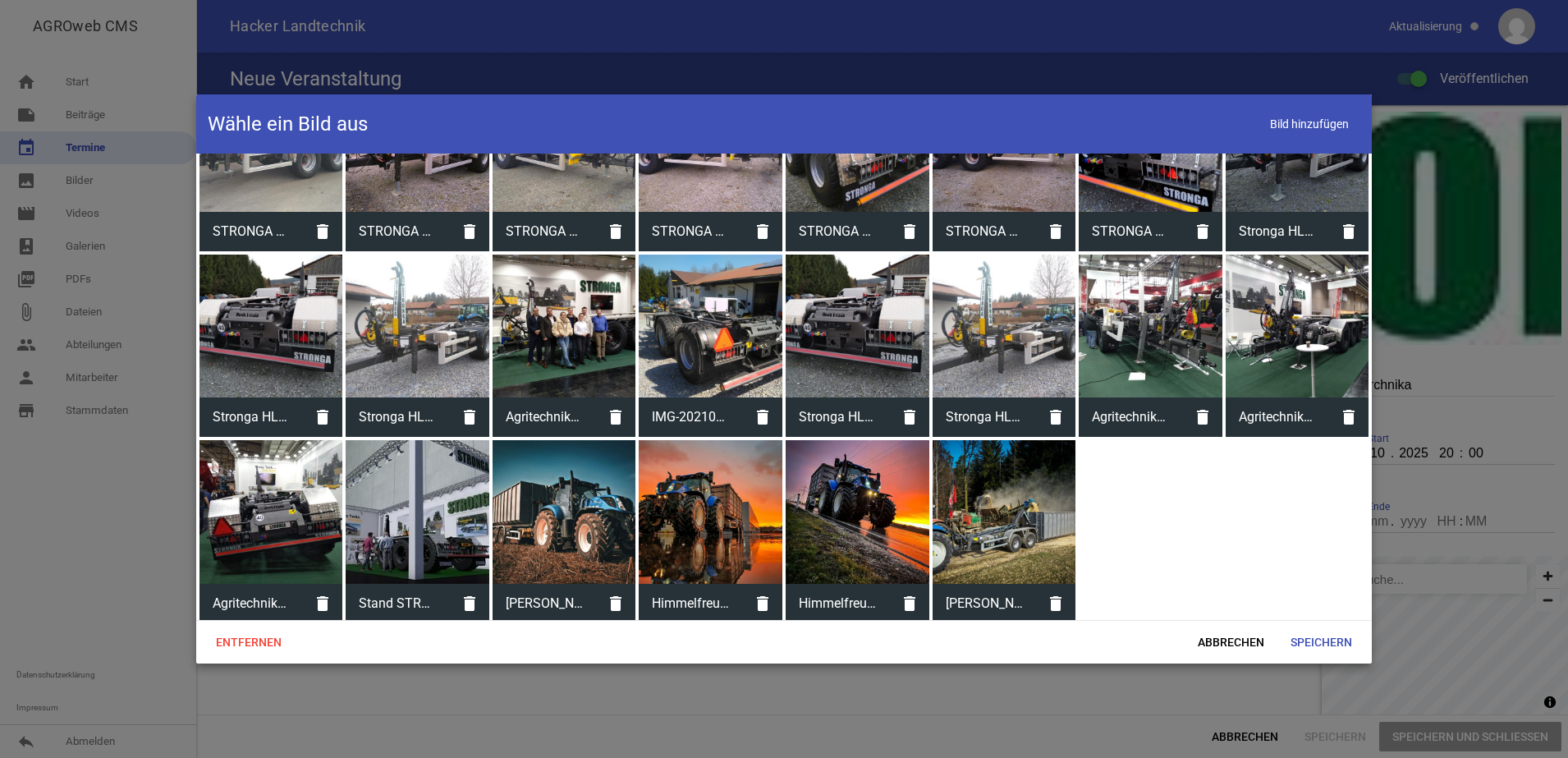
click at [974, 526] on div at bounding box center [1004, 511] width 143 height 143
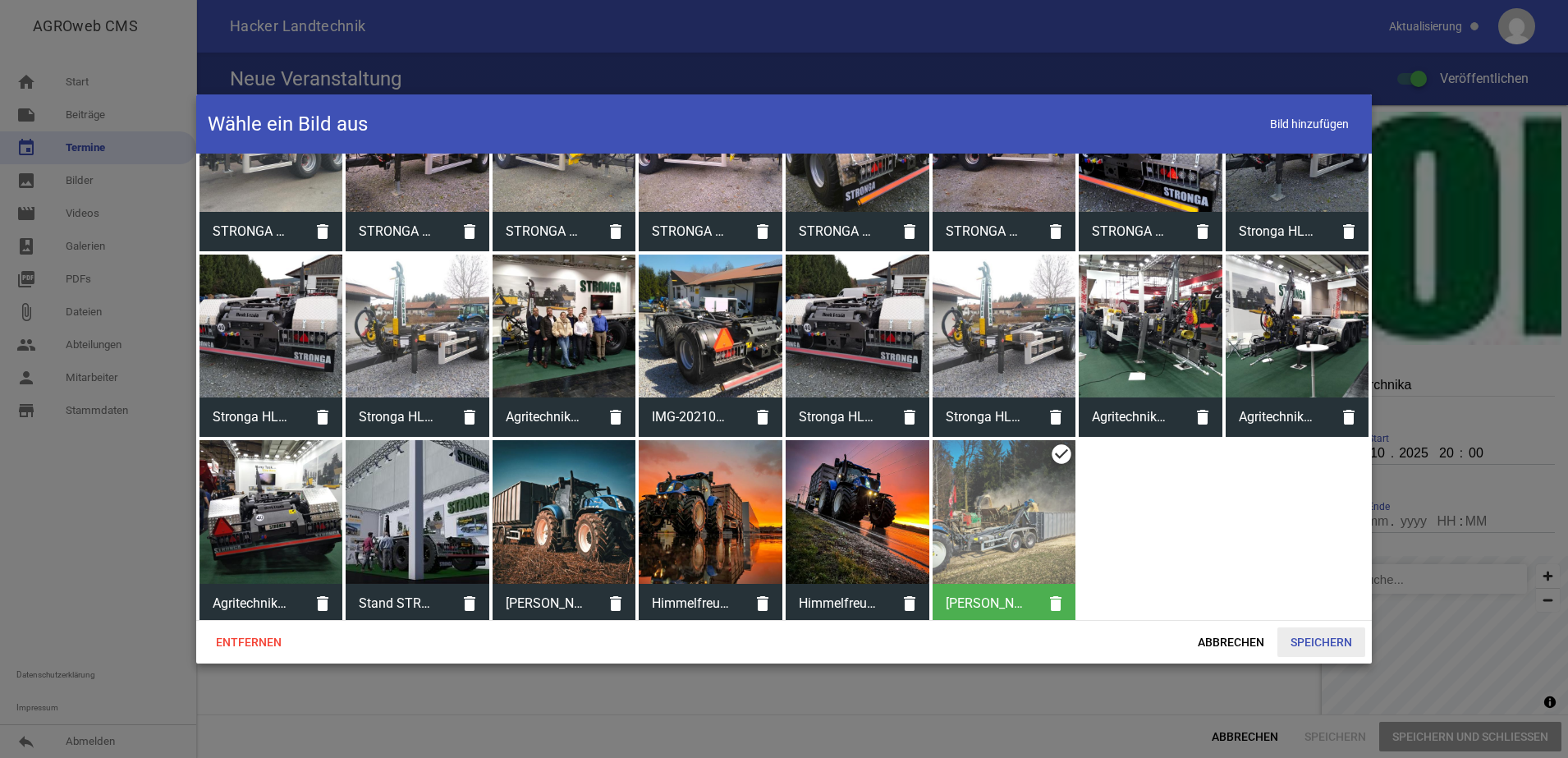
click at [1308, 644] on span "Speichern" at bounding box center [1322, 641] width 88 height 29
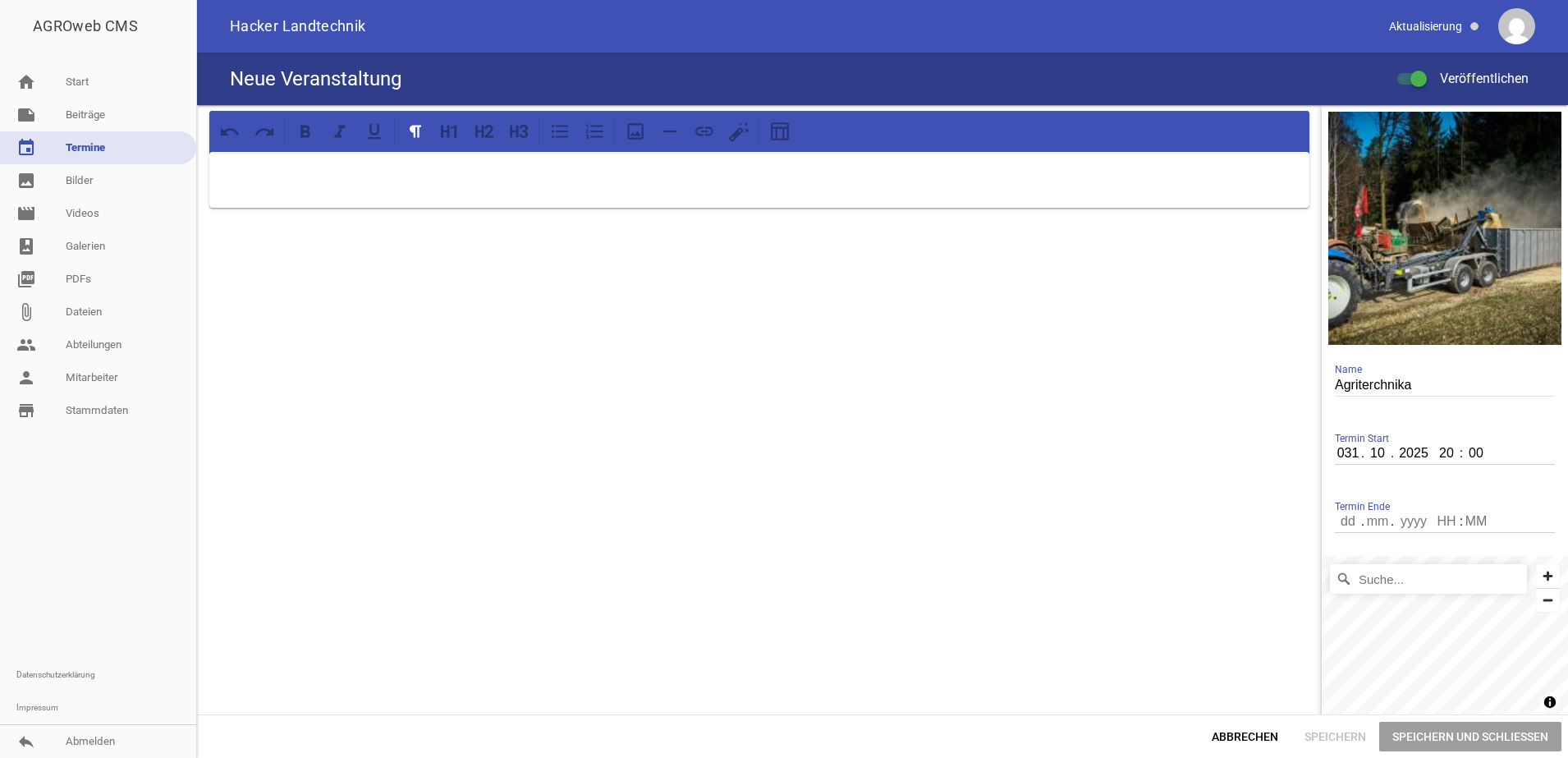
scroll to position [42, 0]
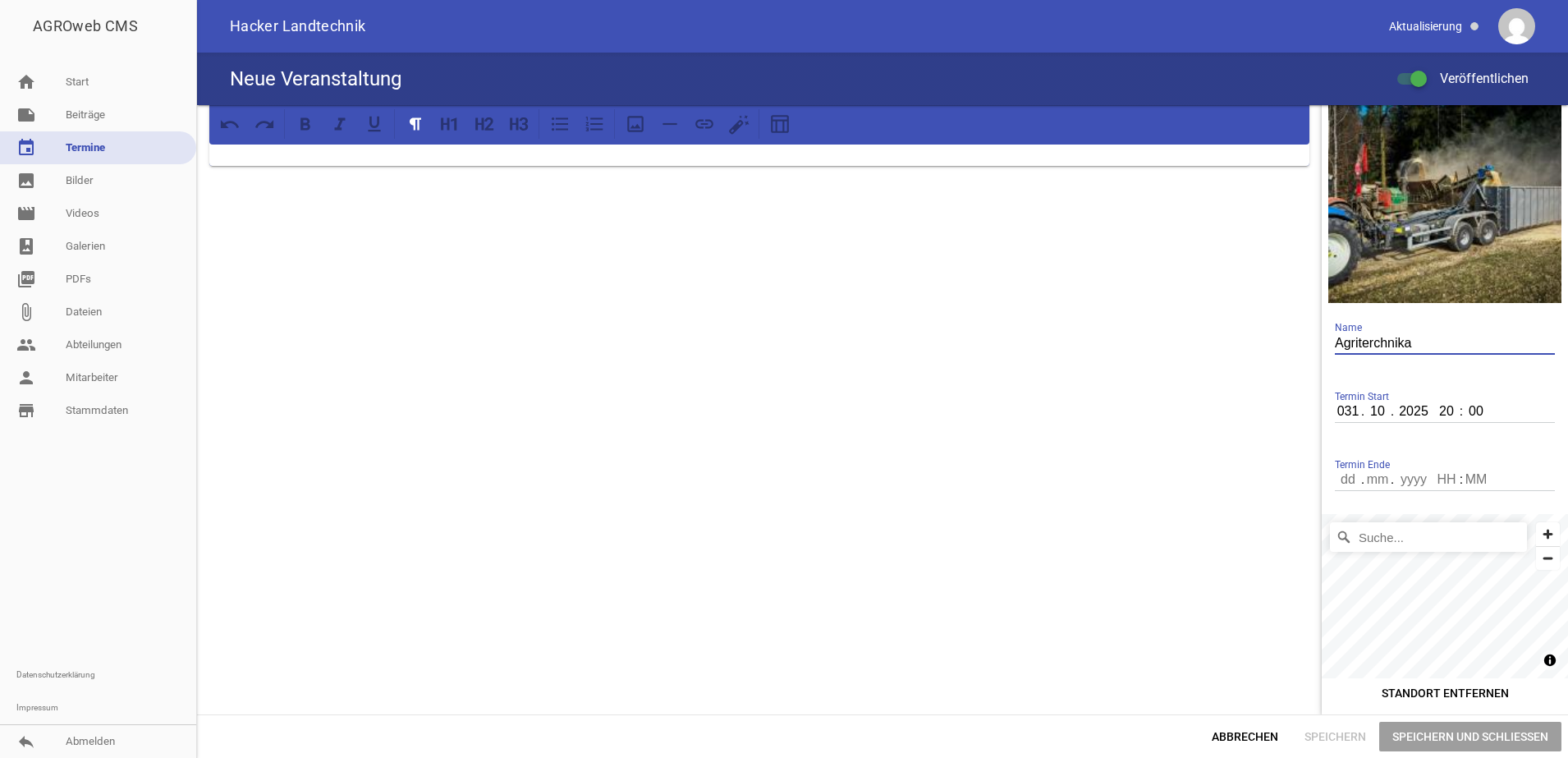
click at [1362, 337] on input "Agriterchnika" at bounding box center [1445, 343] width 220 height 22
type input "Agritechnika"
click at [1335, 407] on input "031" at bounding box center [1349, 411] width 28 height 21
click at [1341, 404] on input "31" at bounding box center [1349, 411] width 28 height 21
type input "3"
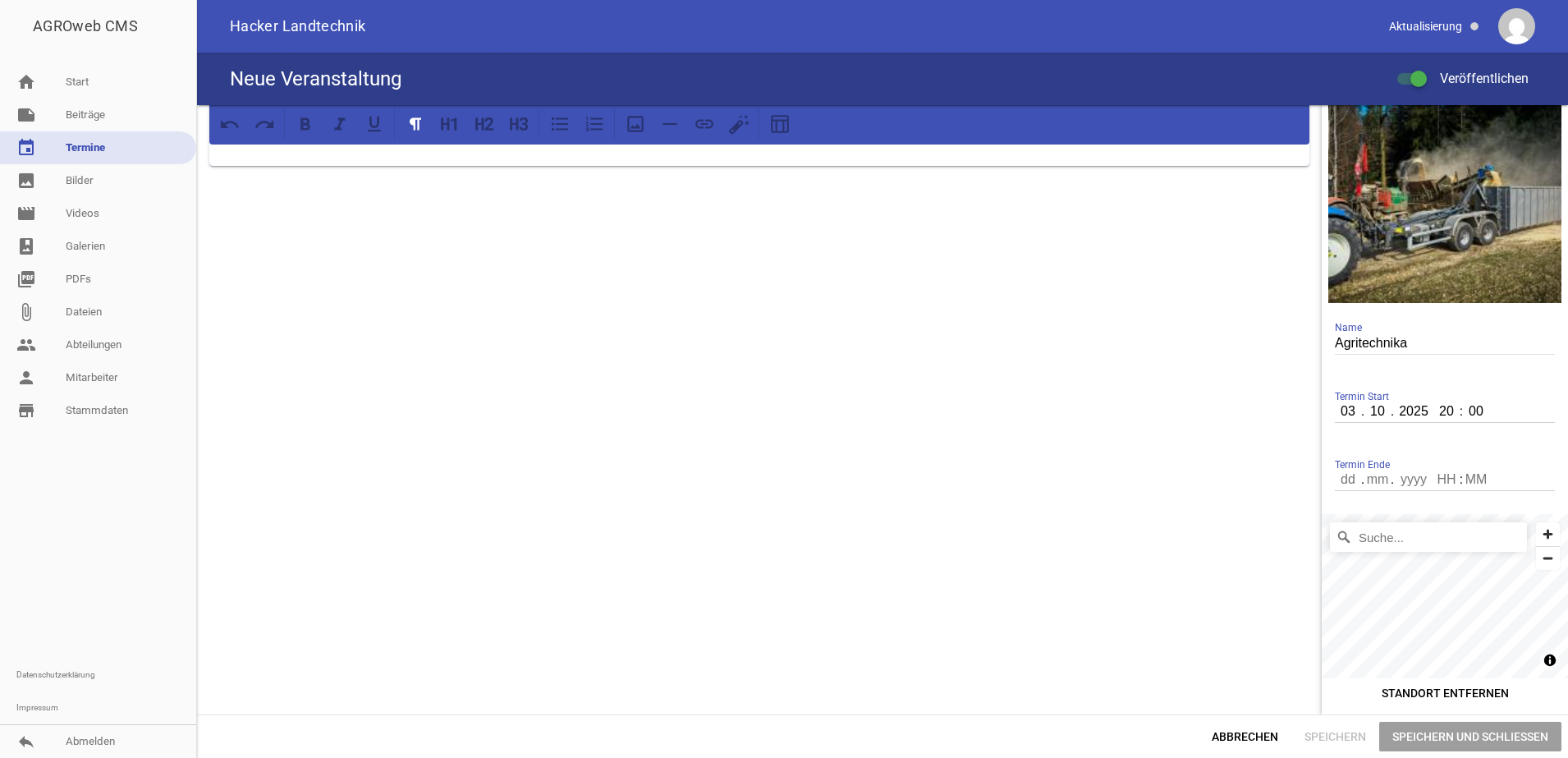
type input "03"
click at [1185, 531] on div at bounding box center [759, 389] width 1125 height 651
click at [1232, 543] on div at bounding box center [759, 389] width 1125 height 651
click at [1442, 745] on span "Speichern und Schließen" at bounding box center [1470, 736] width 182 height 29
click at [1335, 480] on input "number" at bounding box center [1349, 479] width 28 height 21
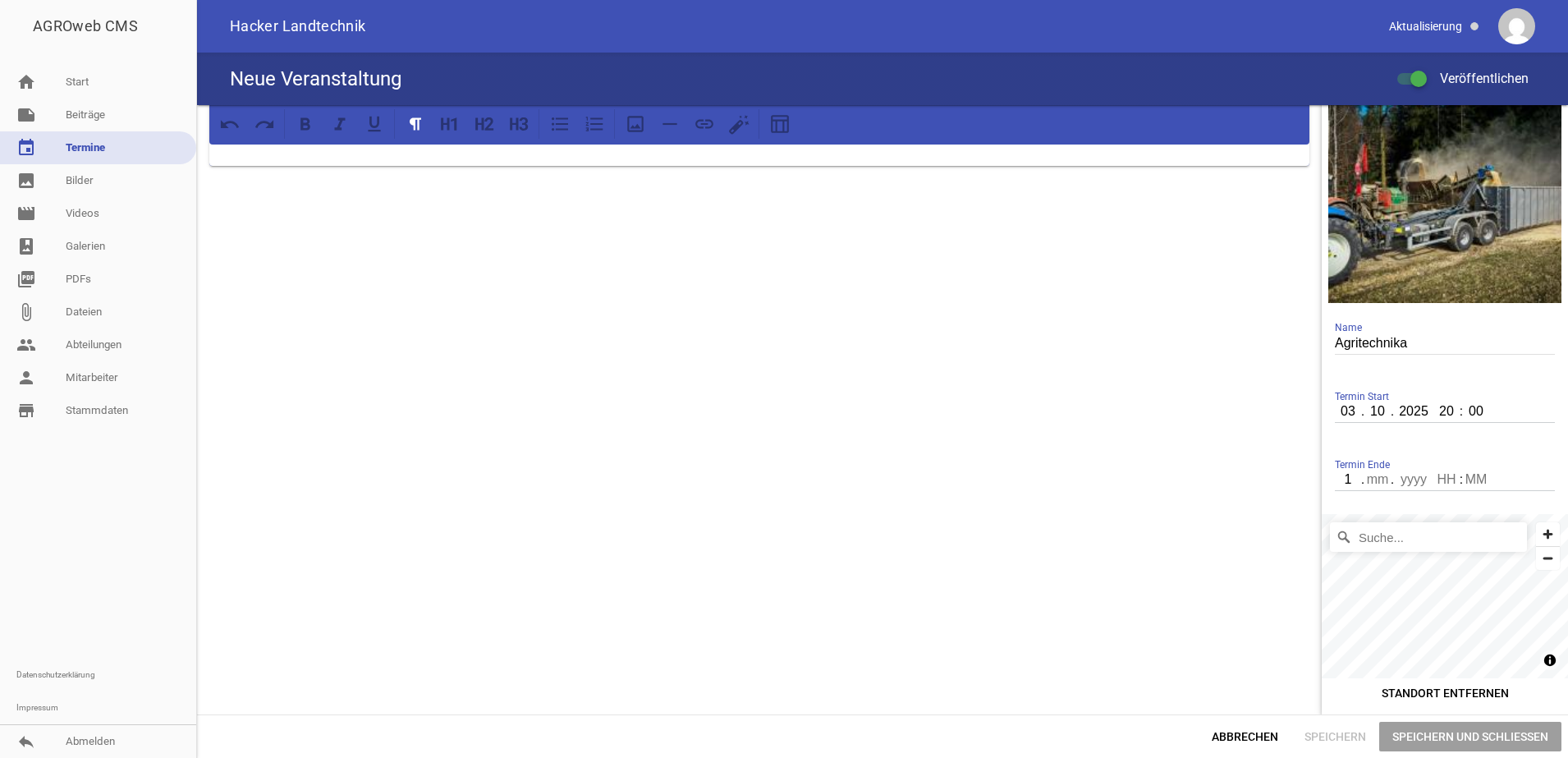
type input "15"
type input ".1"
type input "1"
type input "1.29"
type input "02"
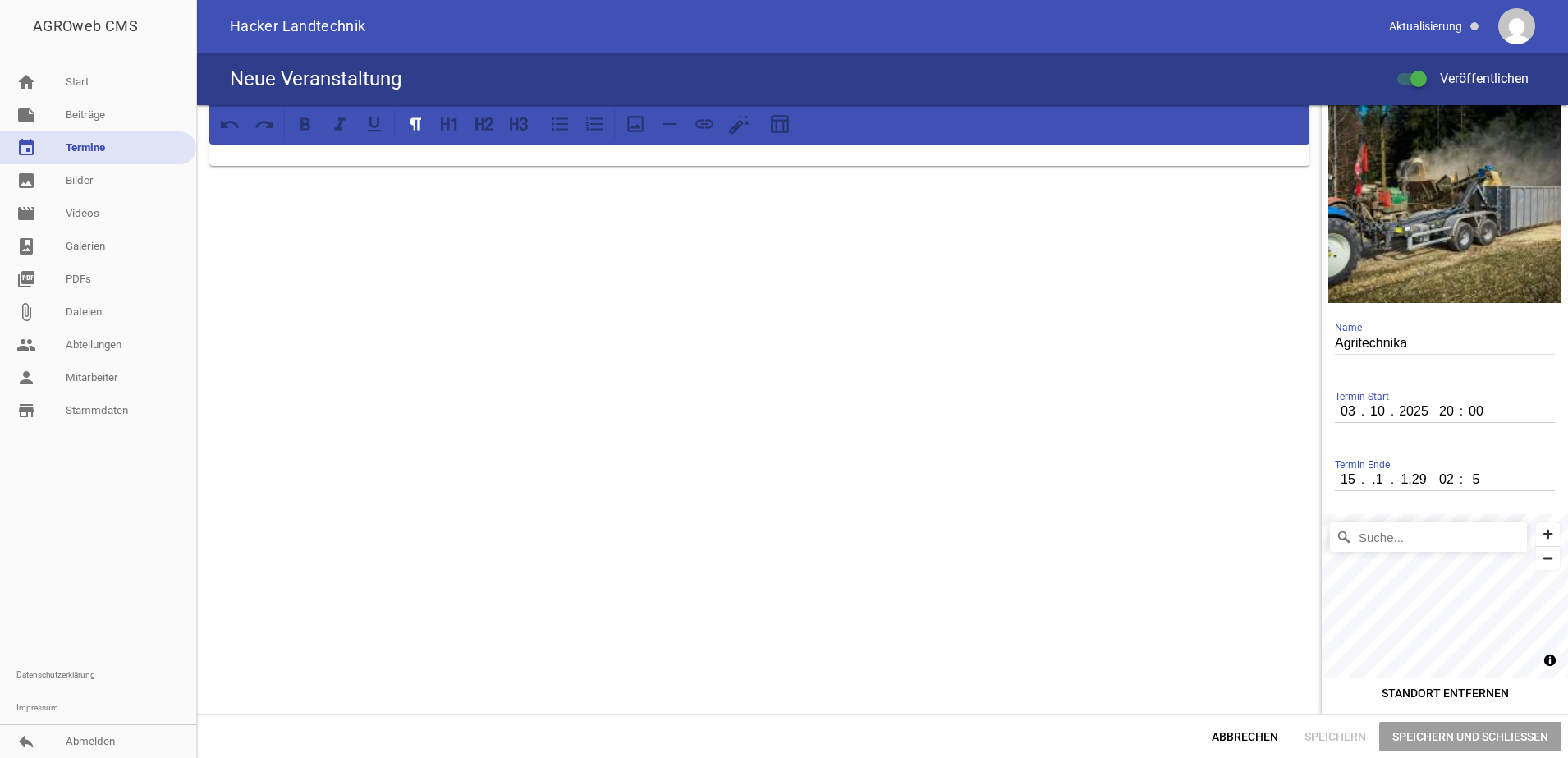
type input "5"
click at [1348, 482] on input "15" at bounding box center [1349, 479] width 28 height 21
click at [1381, 487] on input ".1" at bounding box center [1377, 479] width 29 height 21
type input "11"
type input "2025"
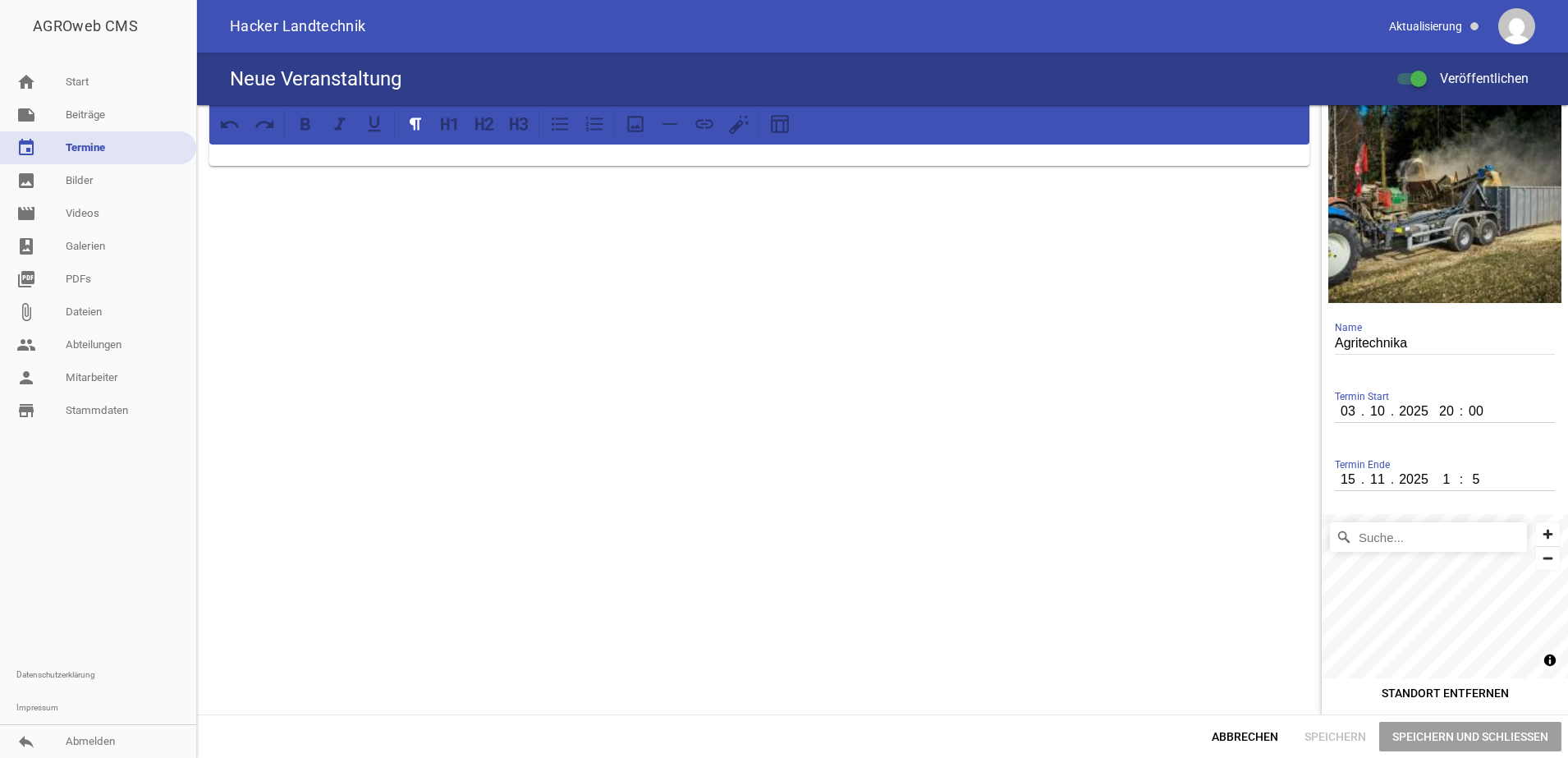
type input "18"
type input "00"
click at [1414, 536] on input "Suche..." at bounding box center [1428, 537] width 197 height 29
type input "Messe, [GEOGRAPHIC_DATA], [GEOGRAPHIC_DATA], [GEOGRAPHIC_DATA]"
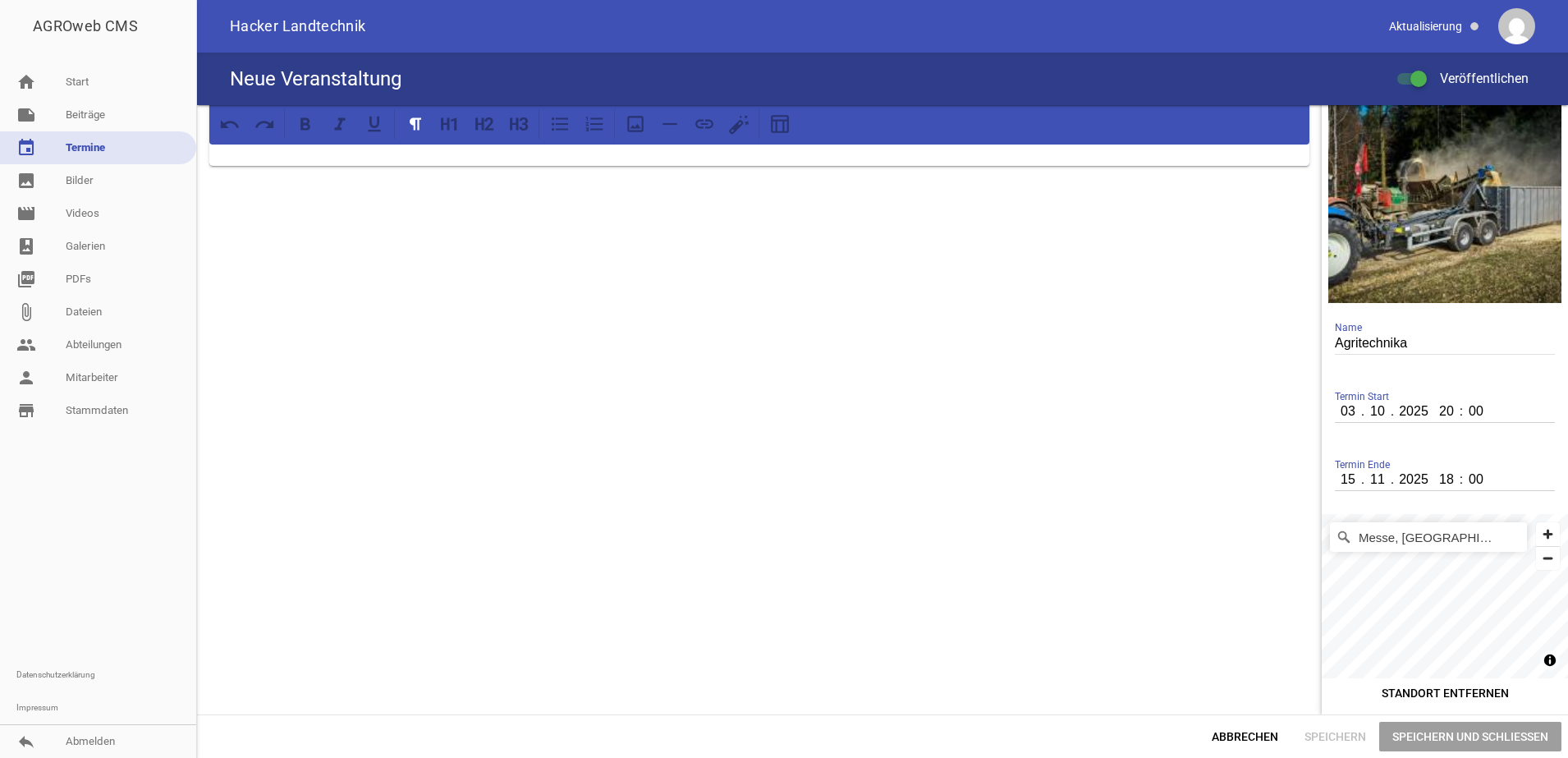
click at [1133, 472] on div at bounding box center [759, 389] width 1125 height 651
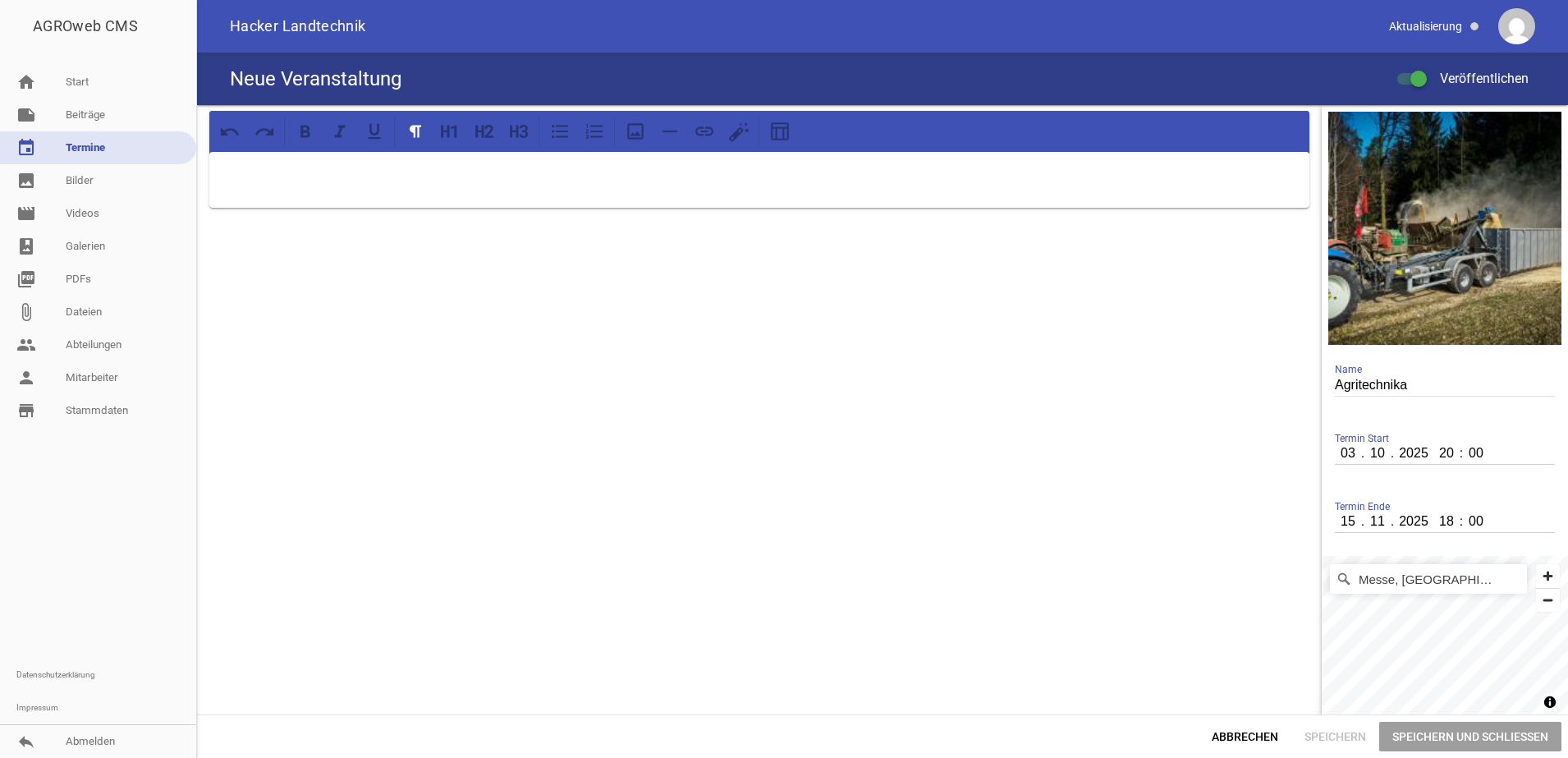
click at [453, 151] on div at bounding box center [759, 131] width 1100 height 41
click at [453, 166] on p at bounding box center [759, 173] width 1077 height 20
click at [605, 121] on icon at bounding box center [594, 131] width 21 height 21
click at [640, 141] on icon at bounding box center [635, 131] width 21 height 21
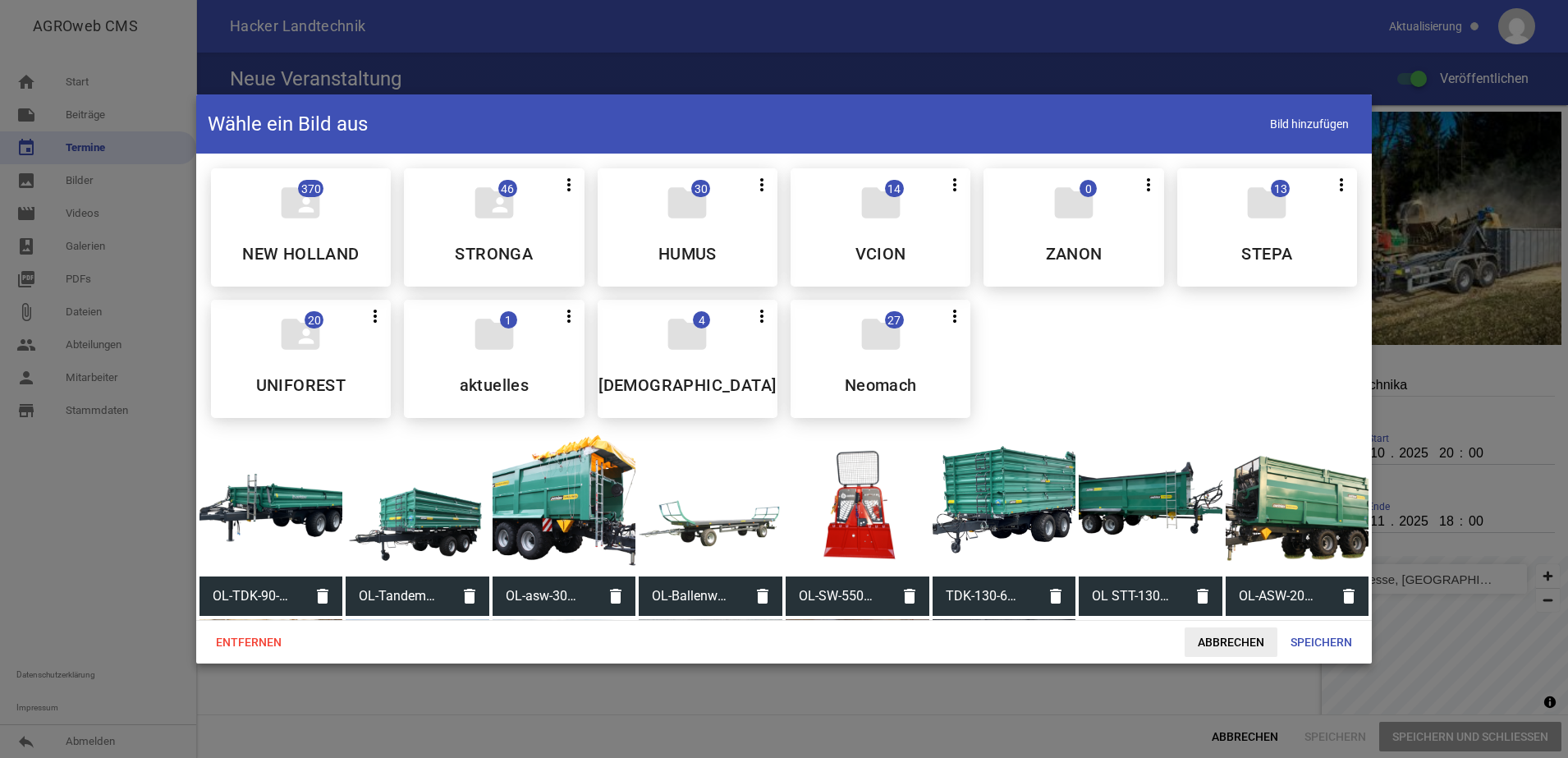
click at [1195, 640] on span "Abbrechen" at bounding box center [1231, 641] width 93 height 29
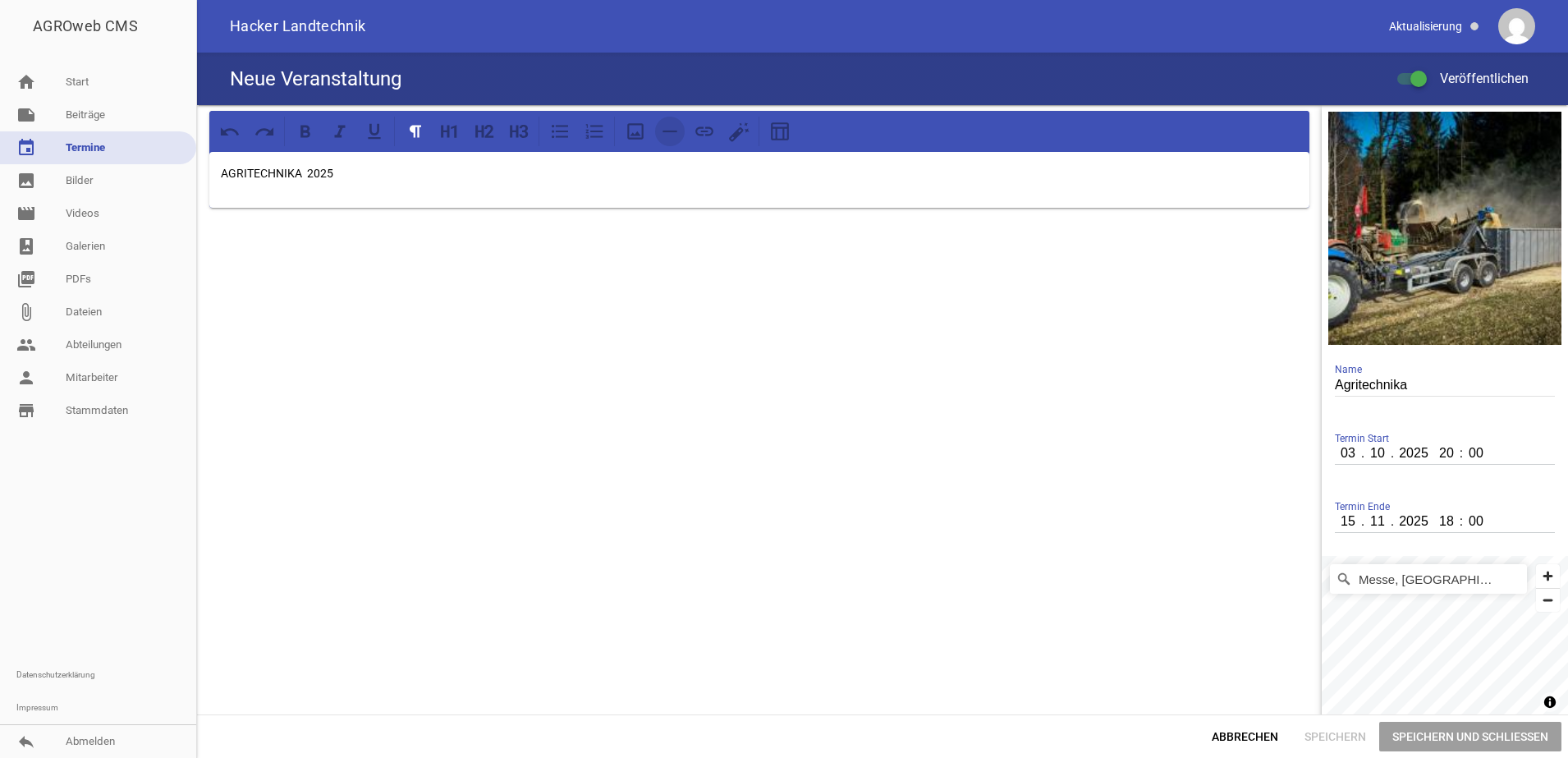
click at [662, 136] on icon at bounding box center [670, 131] width 21 height 21
click at [1437, 737] on span "Speichern und Schließen" at bounding box center [1470, 736] width 182 height 29
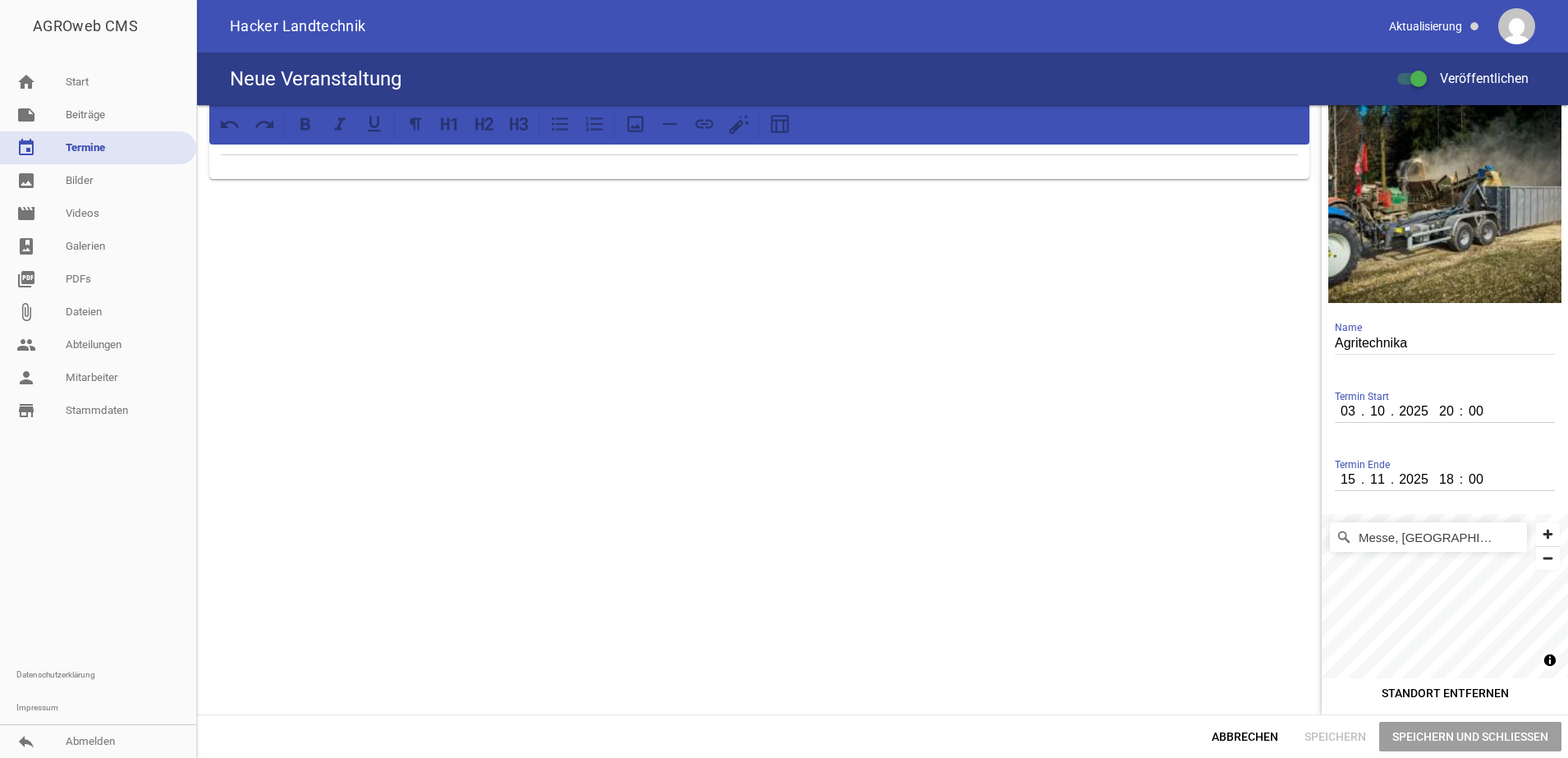
click at [69, 149] on link "event Termine" at bounding box center [98, 148] width 197 height 33
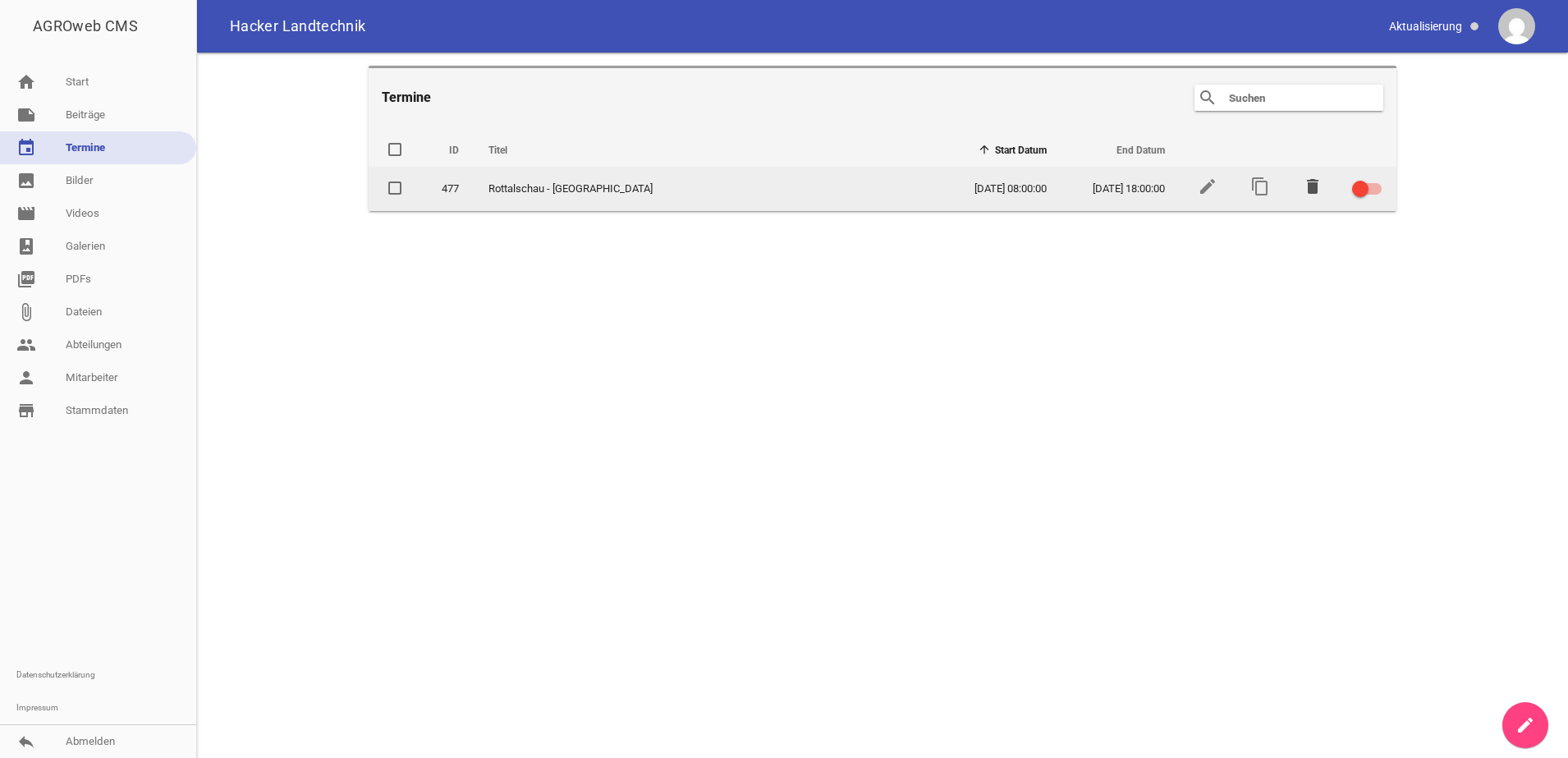
click at [1307, 186] on icon "delete" at bounding box center [1312, 186] width 20 height 20
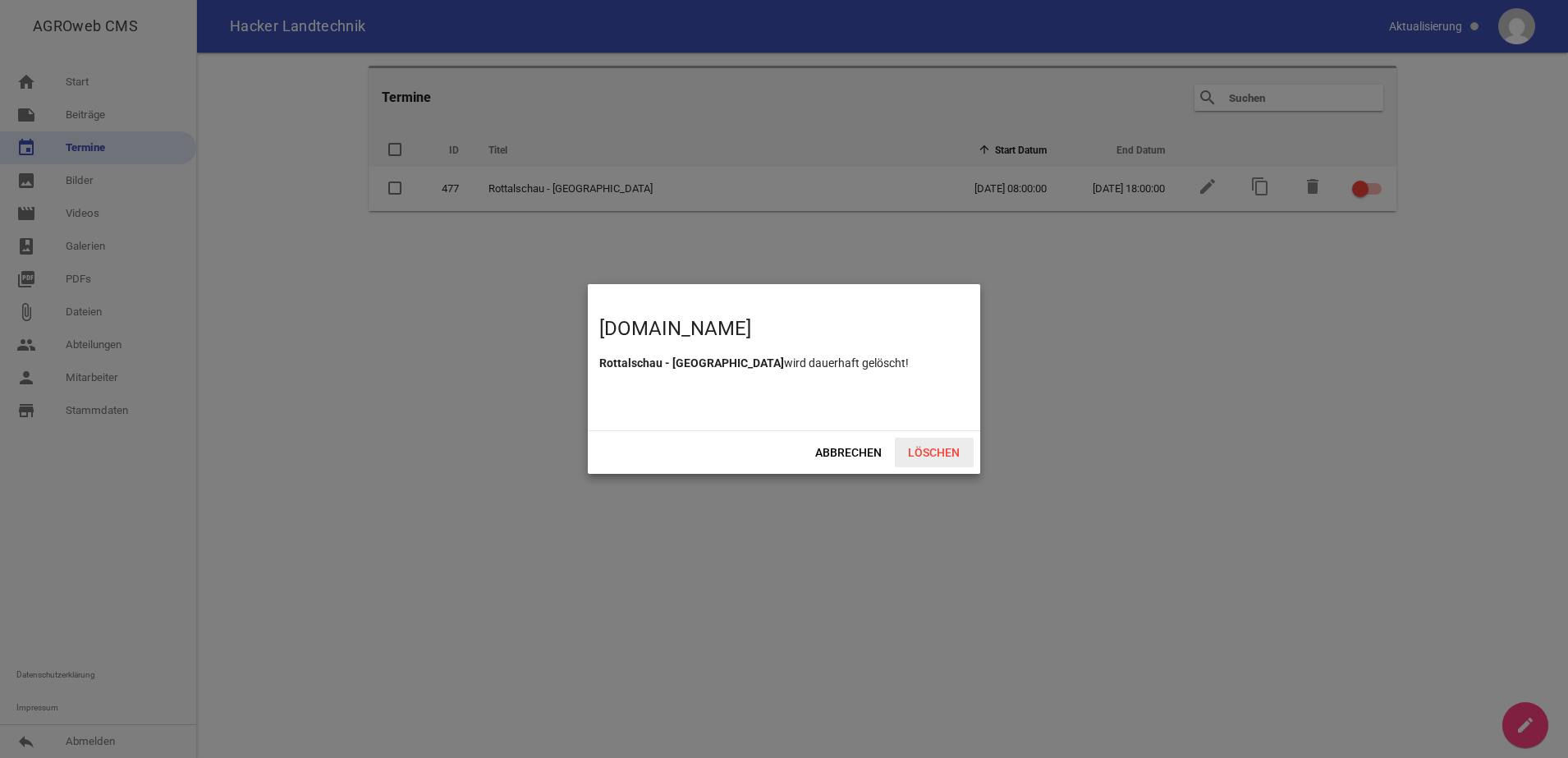
click at [955, 446] on span "Löschen" at bounding box center [934, 452] width 79 height 29
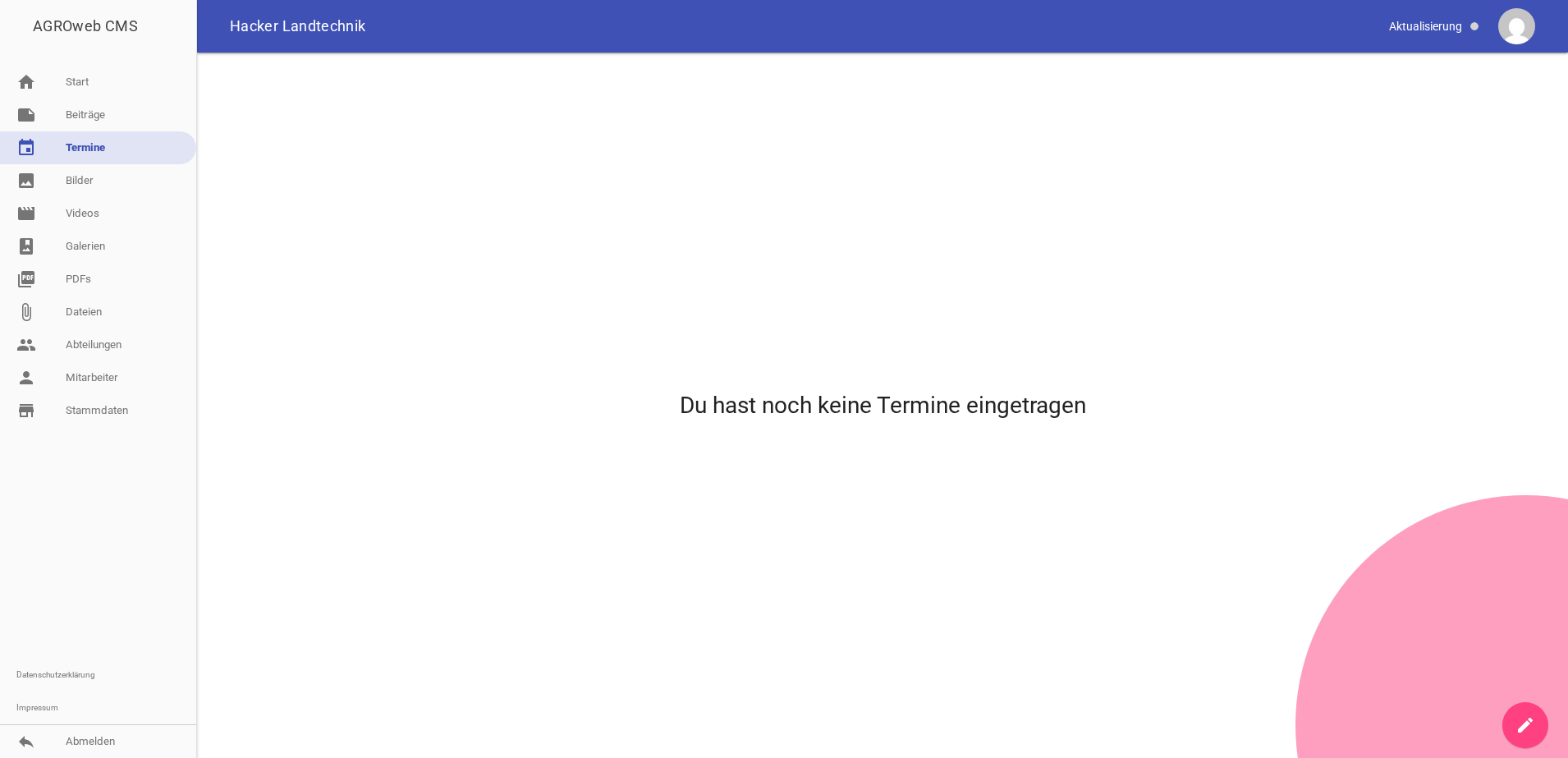
click at [1524, 714] on link "create" at bounding box center [1526, 725] width 46 height 46
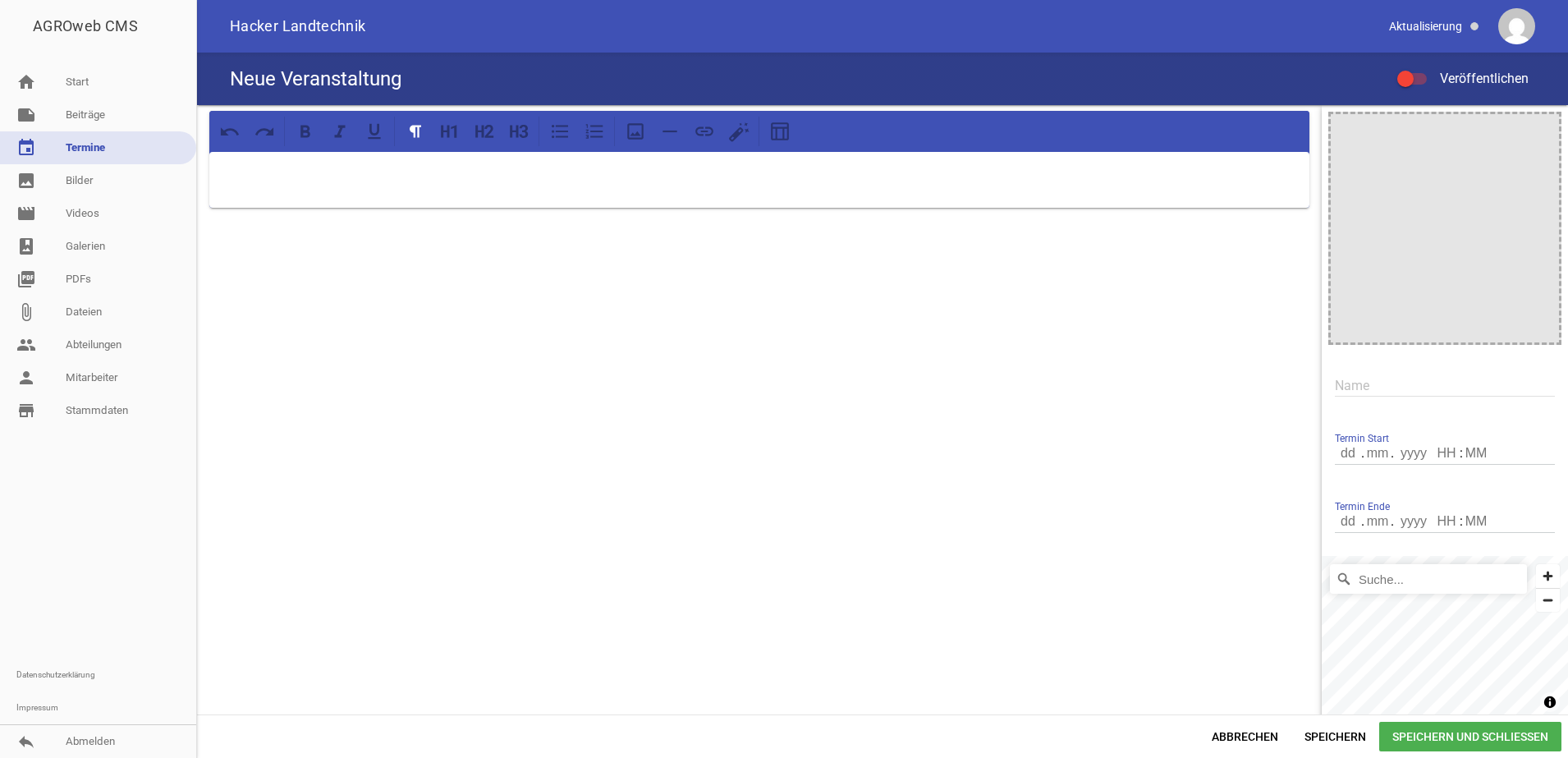
click at [514, 181] on p at bounding box center [759, 173] width 1077 height 20
click at [1537, 132] on icon "image" at bounding box center [1541, 131] width 27 height 27
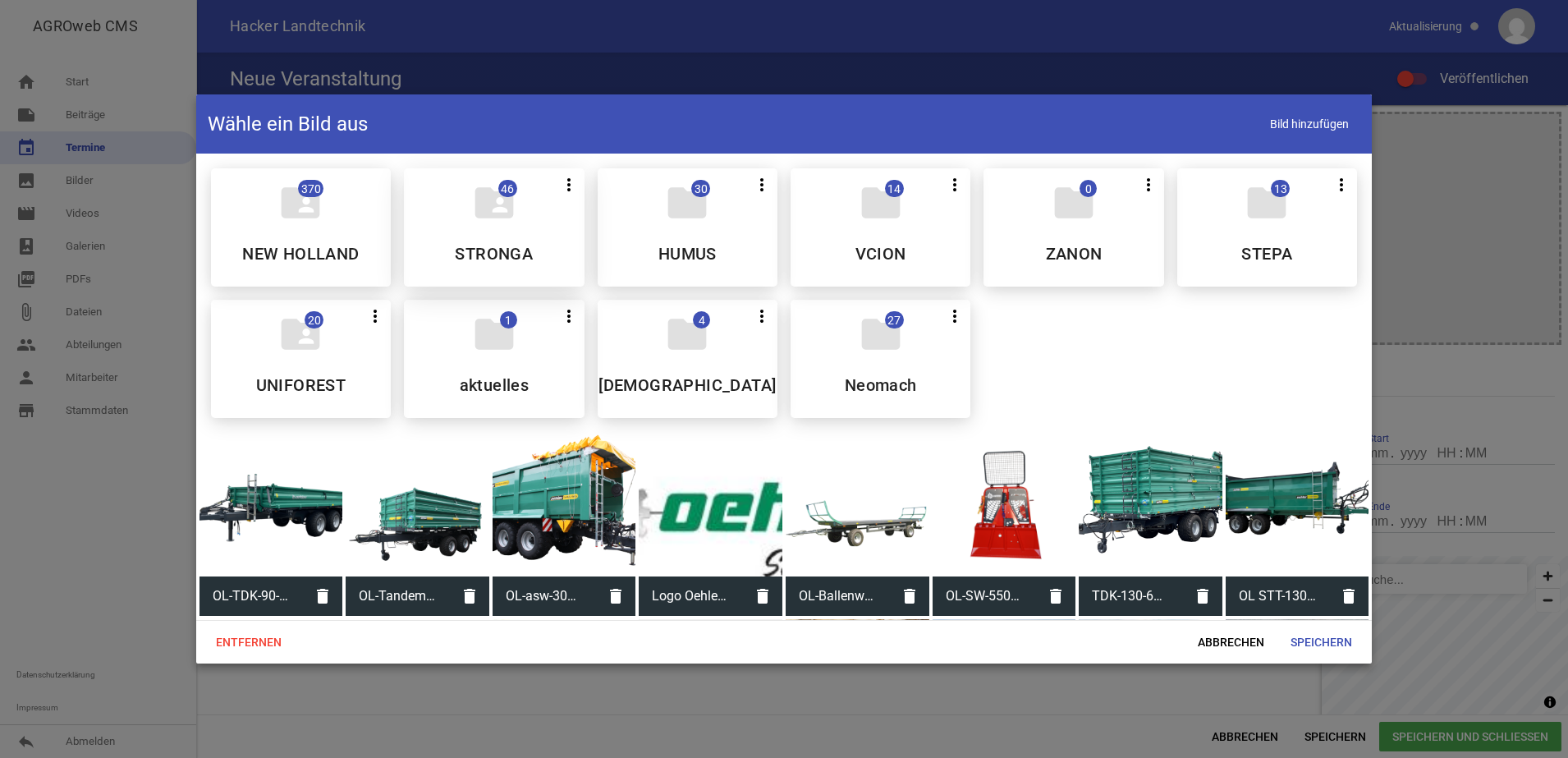
click at [447, 224] on div "folder_shared 46 more_vert Nicht mehr Teilen Bearbeiten Löschen STRONGA" at bounding box center [493, 227] width 179 height 118
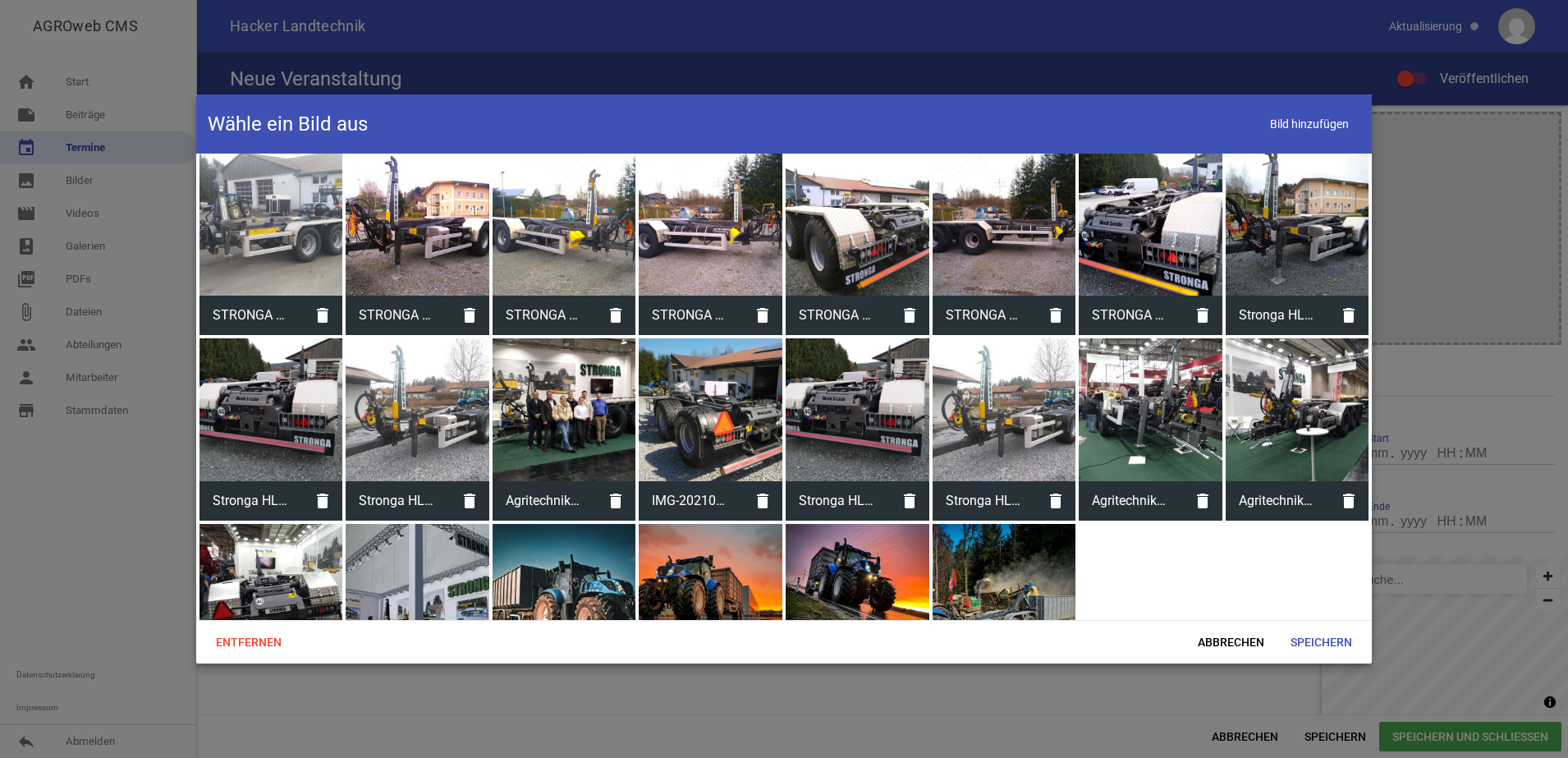
scroll to position [791, 0]
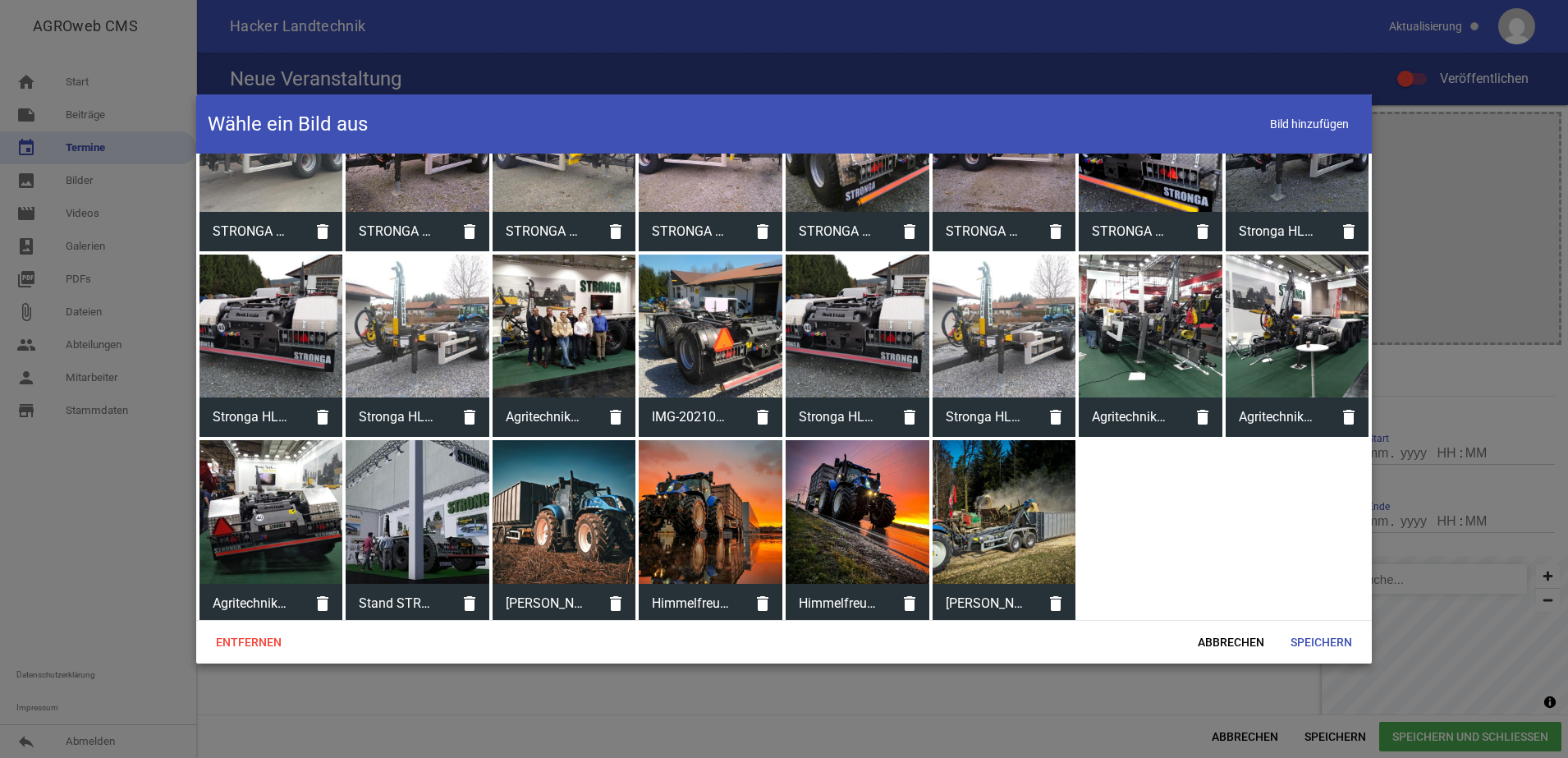
click at [994, 510] on div at bounding box center [1004, 511] width 143 height 143
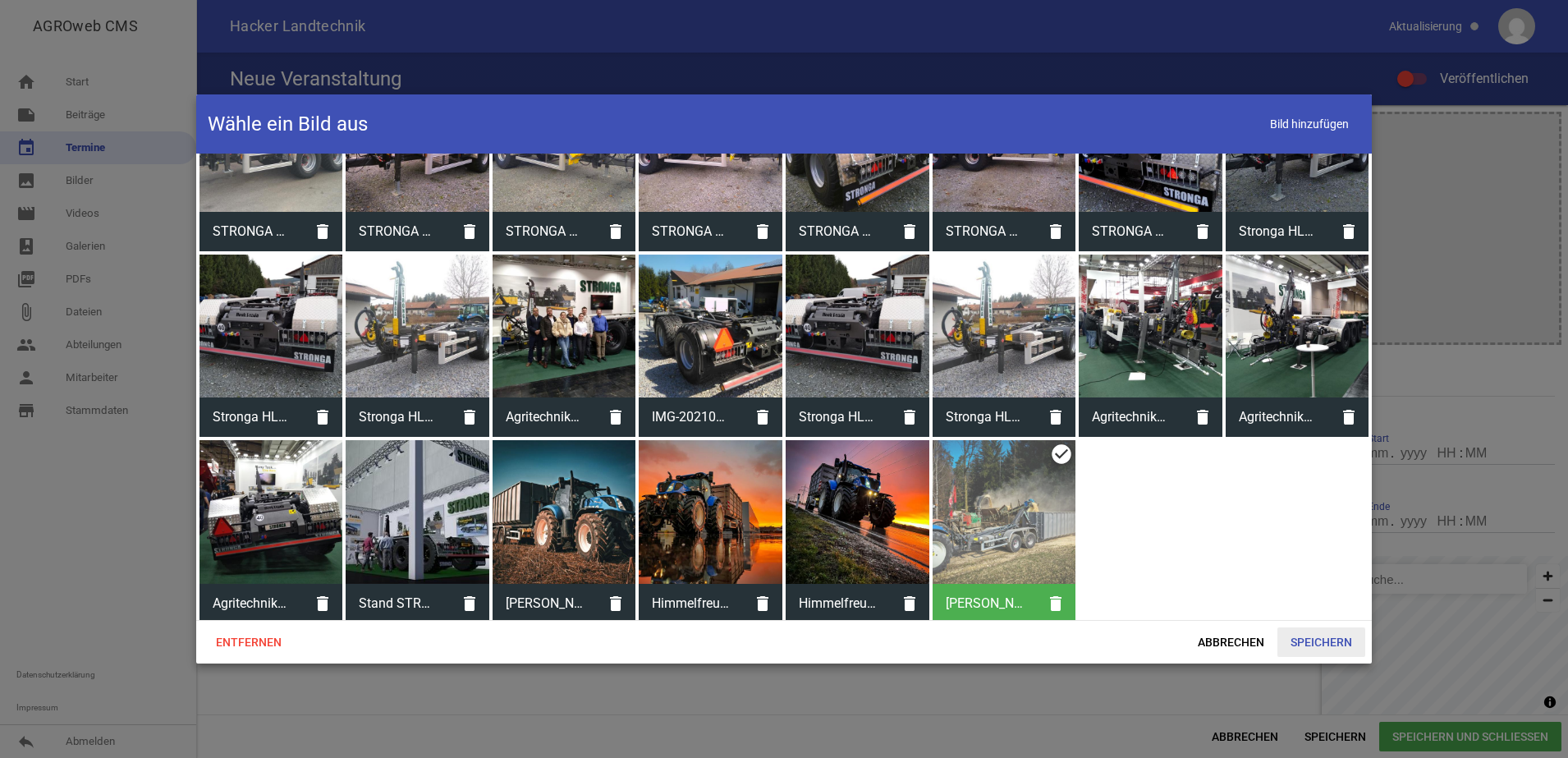
click at [1334, 640] on span "Speichern" at bounding box center [1322, 641] width 88 height 29
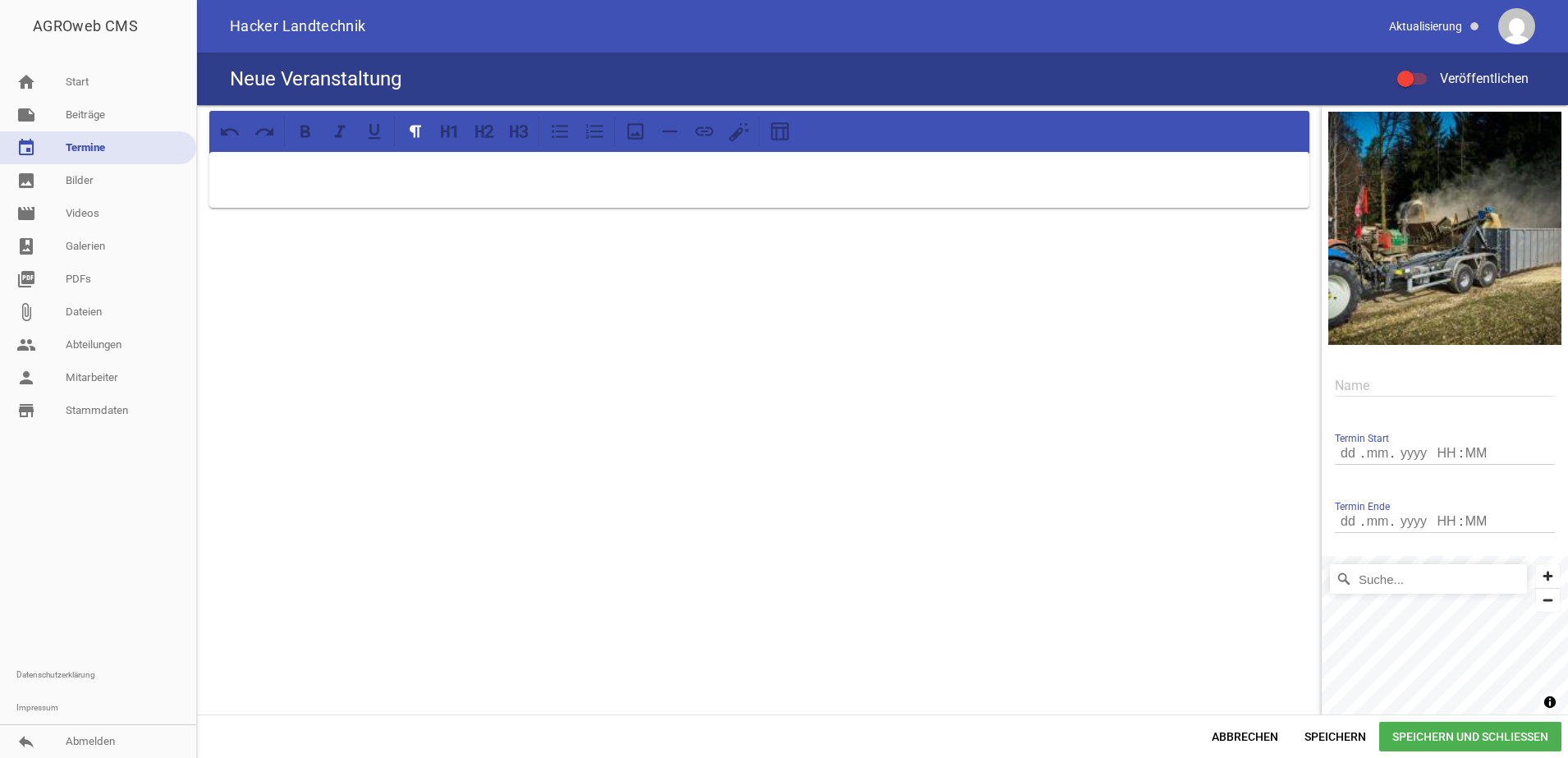
click at [463, 194] on div at bounding box center [759, 179] width 1100 height 56
drag, startPoint x: 872, startPoint y: 155, endPoint x: 216, endPoint y: 223, distance: 659.5
click at [216, 223] on div "AGRITECHNICA 2025 – [GEOGRAPHIC_DATA] | [DATE]–[DATE] | [DATE] – [DATE] – Expo …" at bounding box center [759, 430] width 1125 height 651
drag, startPoint x: 866, startPoint y: 197, endPoint x: 203, endPoint y: 162, distance: 663.9
click at [203, 162] on div "ag AGRITECHNICA 2025 – [GEOGRAPHIC_DATA] | [DATE]–[DATE] | [DATE] – [DATE] – Ex…" at bounding box center [759, 159] width 1125 height 108
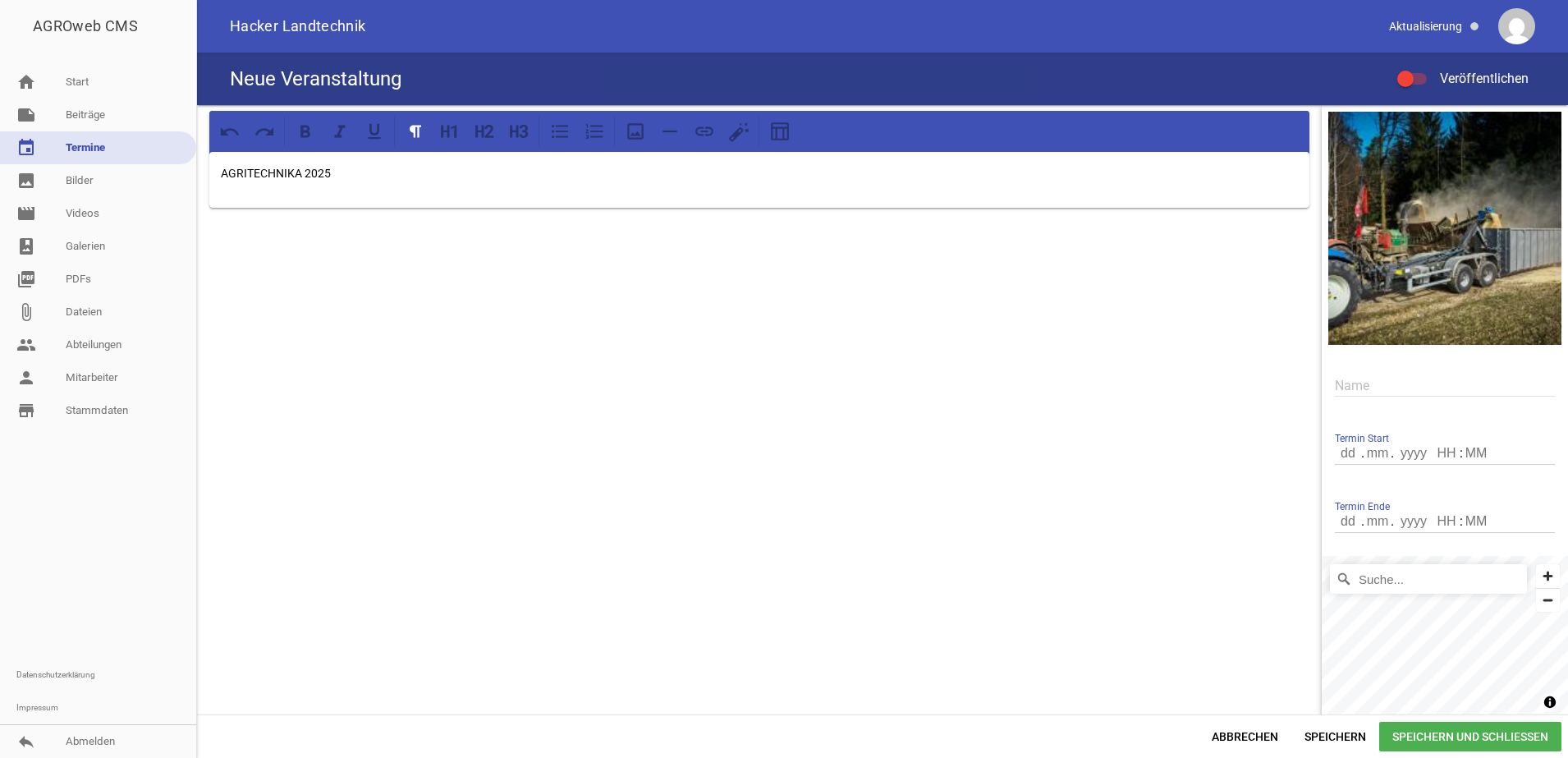
click at [1337, 458] on input "number" at bounding box center [1349, 452] width 28 height 21
type input "0"
type input "09"
type input "11"
type input "2025"
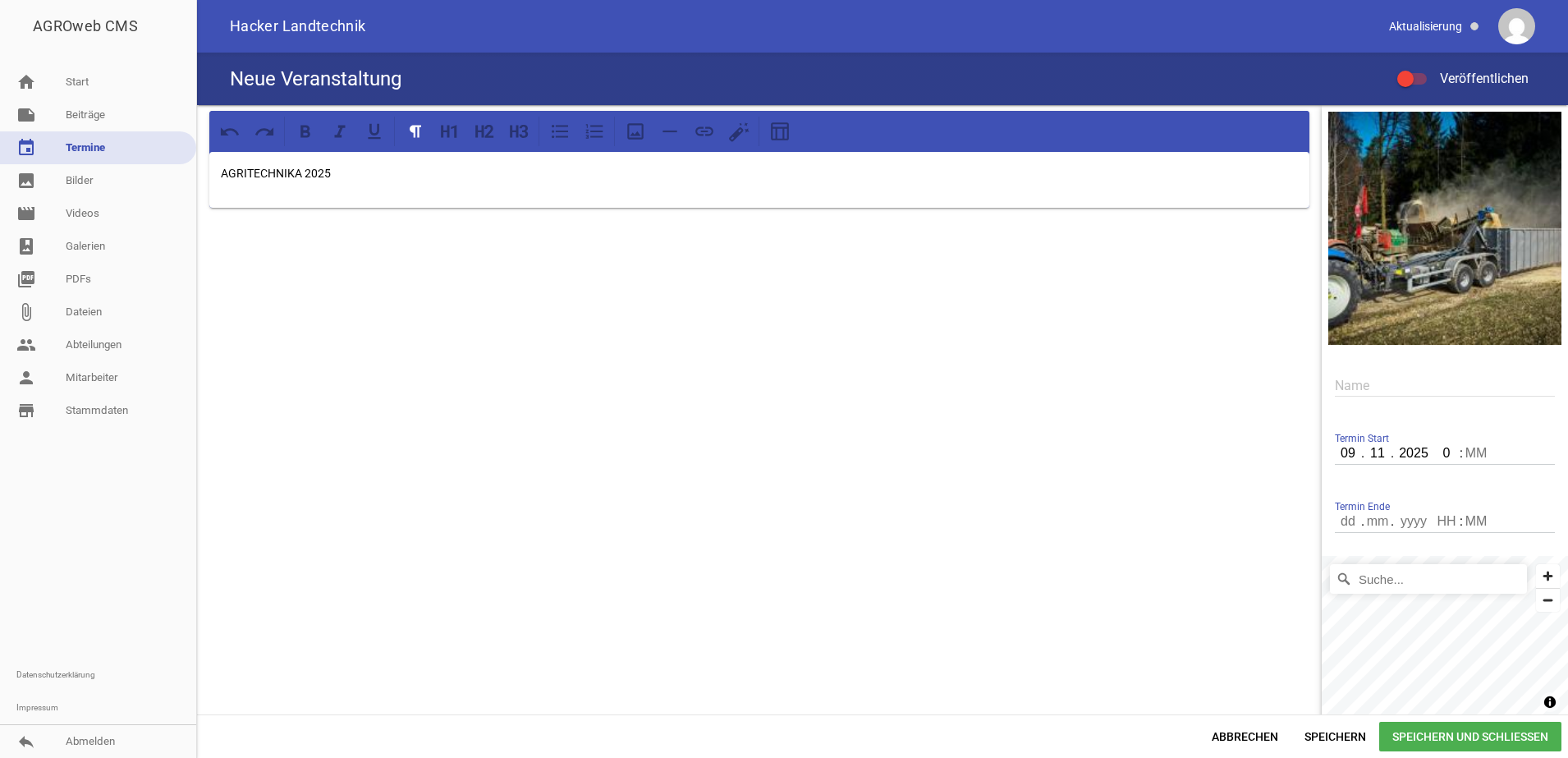
type input "09"
type input "00"
type input "15"
type input "11"
type input "2025"
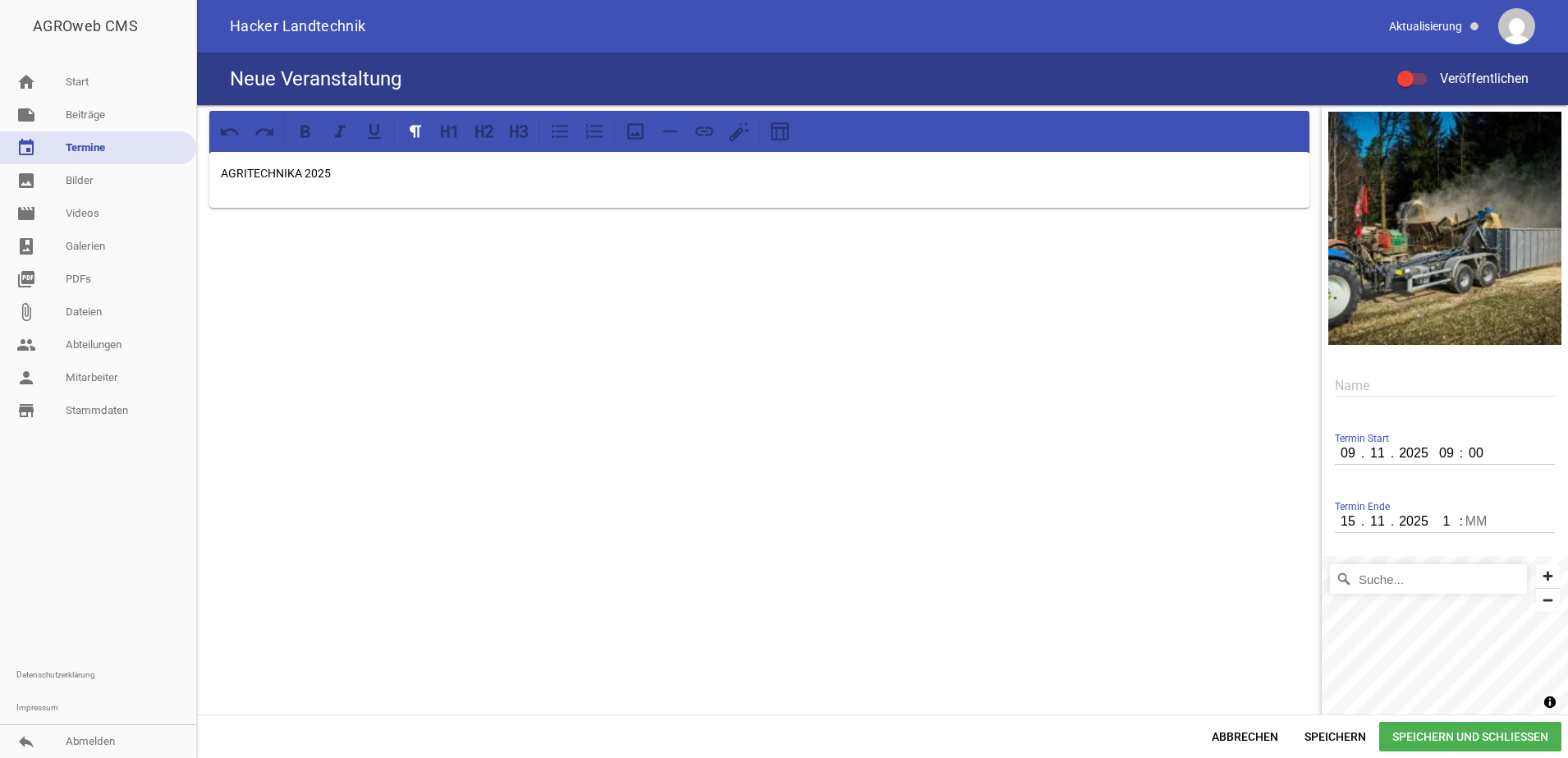
type input "18"
type input "00"
click at [1404, 579] on input "Suche..." at bounding box center [1428, 579] width 197 height 29
type input "Messe, [GEOGRAPHIC_DATA], [GEOGRAPHIC_DATA], [GEOGRAPHIC_DATA]"
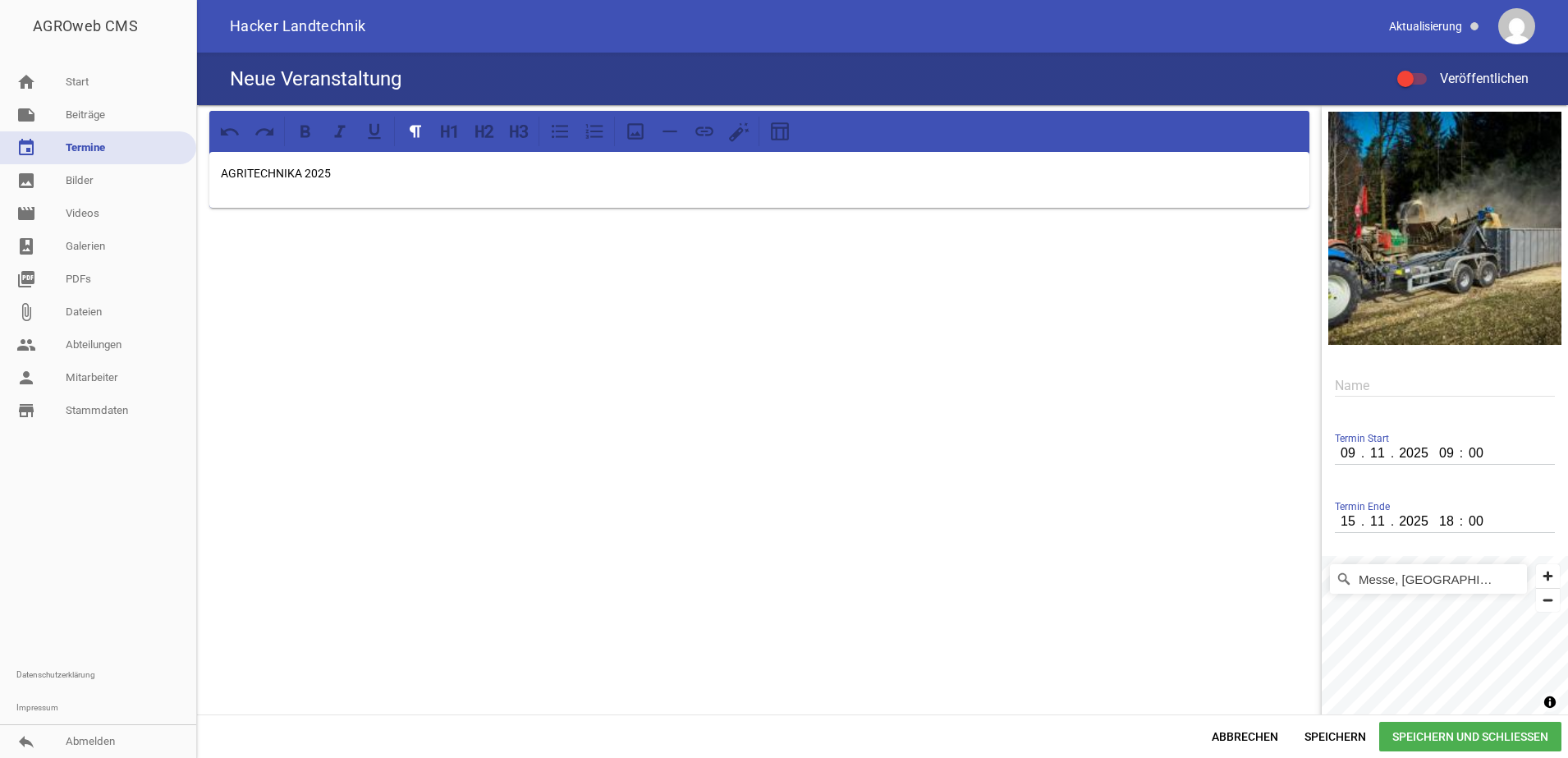
click at [1349, 383] on input "text" at bounding box center [1445, 385] width 220 height 22
click at [1357, 387] on input "AGRRITECHNIKA 2025" at bounding box center [1445, 385] width 220 height 22
type input "AGRITECHNIKA 2025"
click at [1443, 737] on span "Speichern und Schließen" at bounding box center [1470, 736] width 182 height 29
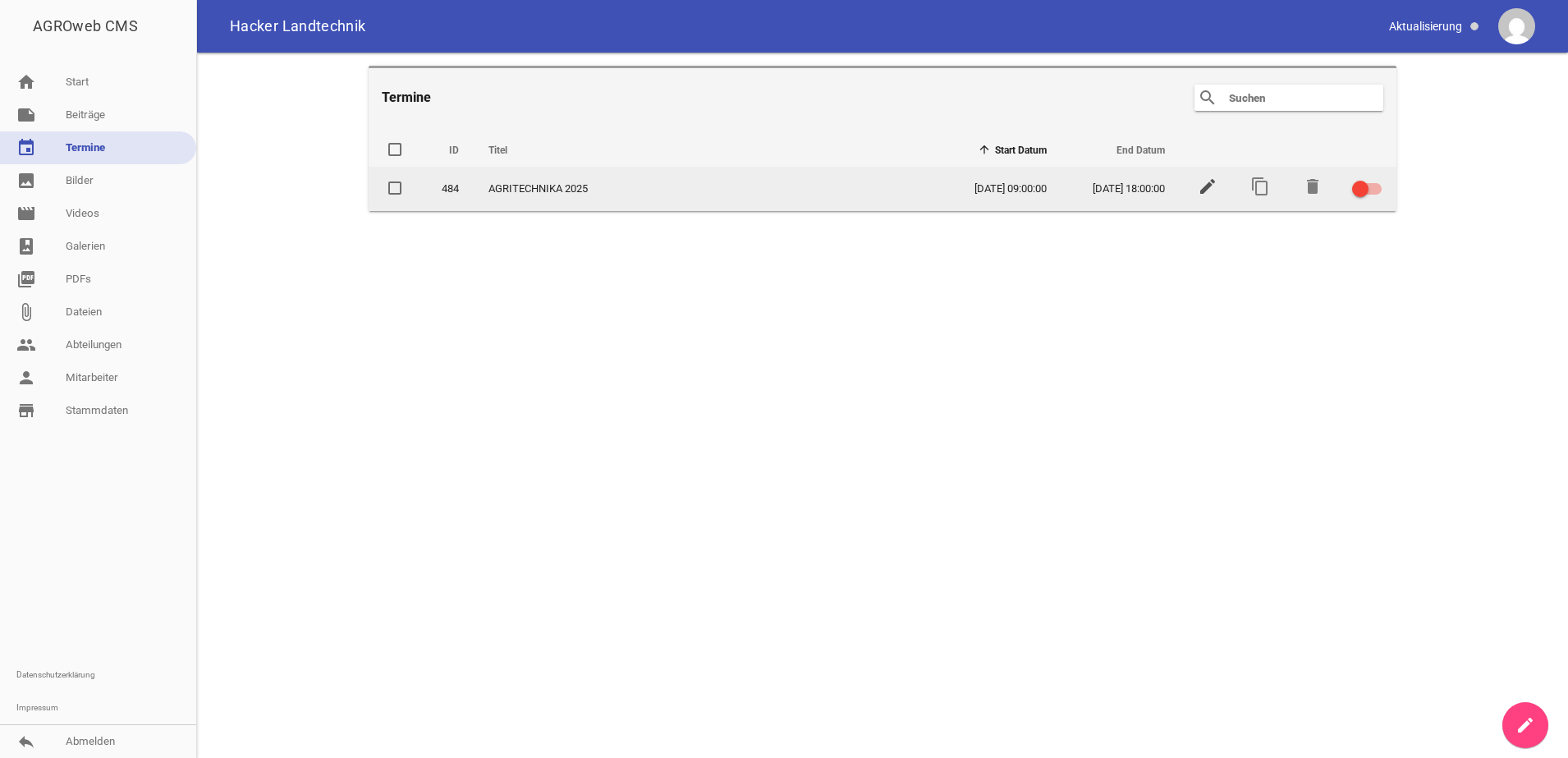
click at [1203, 179] on icon "edit" at bounding box center [1207, 186] width 20 height 20
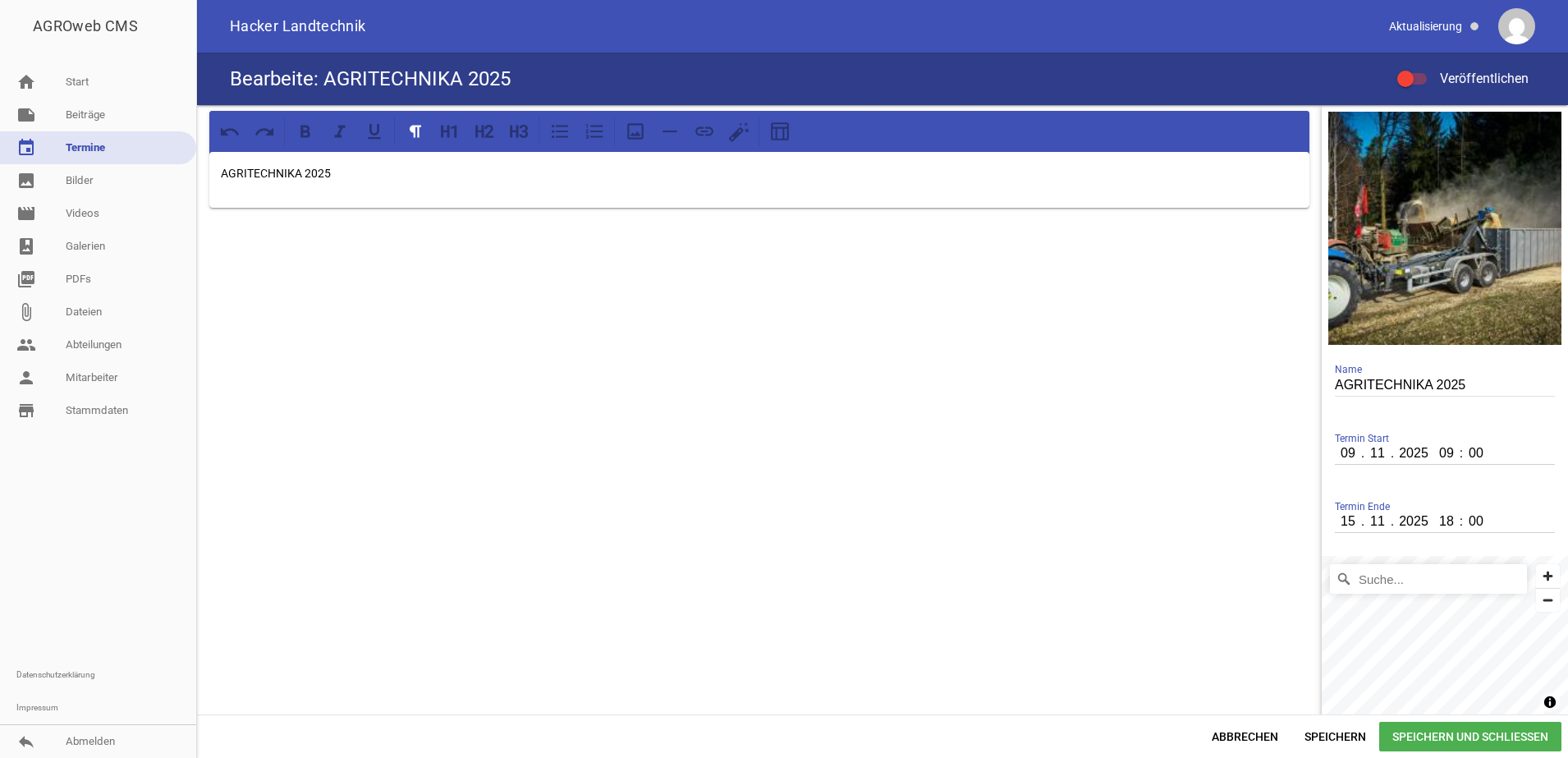
click at [435, 198] on div "AGRITECHNIKA 2025" at bounding box center [759, 179] width 1100 height 56
drag, startPoint x: 860, startPoint y: 213, endPoint x: 192, endPoint y: 203, distance: 668.1
click at [192, 203] on div "AGROweb CMS home Start note Beiträge label Aktuelles settings label Angebote se…" at bounding box center [784, 379] width 1568 height 758
drag, startPoint x: 345, startPoint y: 242, endPoint x: 206, endPoint y: 242, distance: 139.0
click at [206, 242] on div "AGRITECHNIKA 2025 Messestand STRONGA" at bounding box center [759, 208] width 1125 height 207
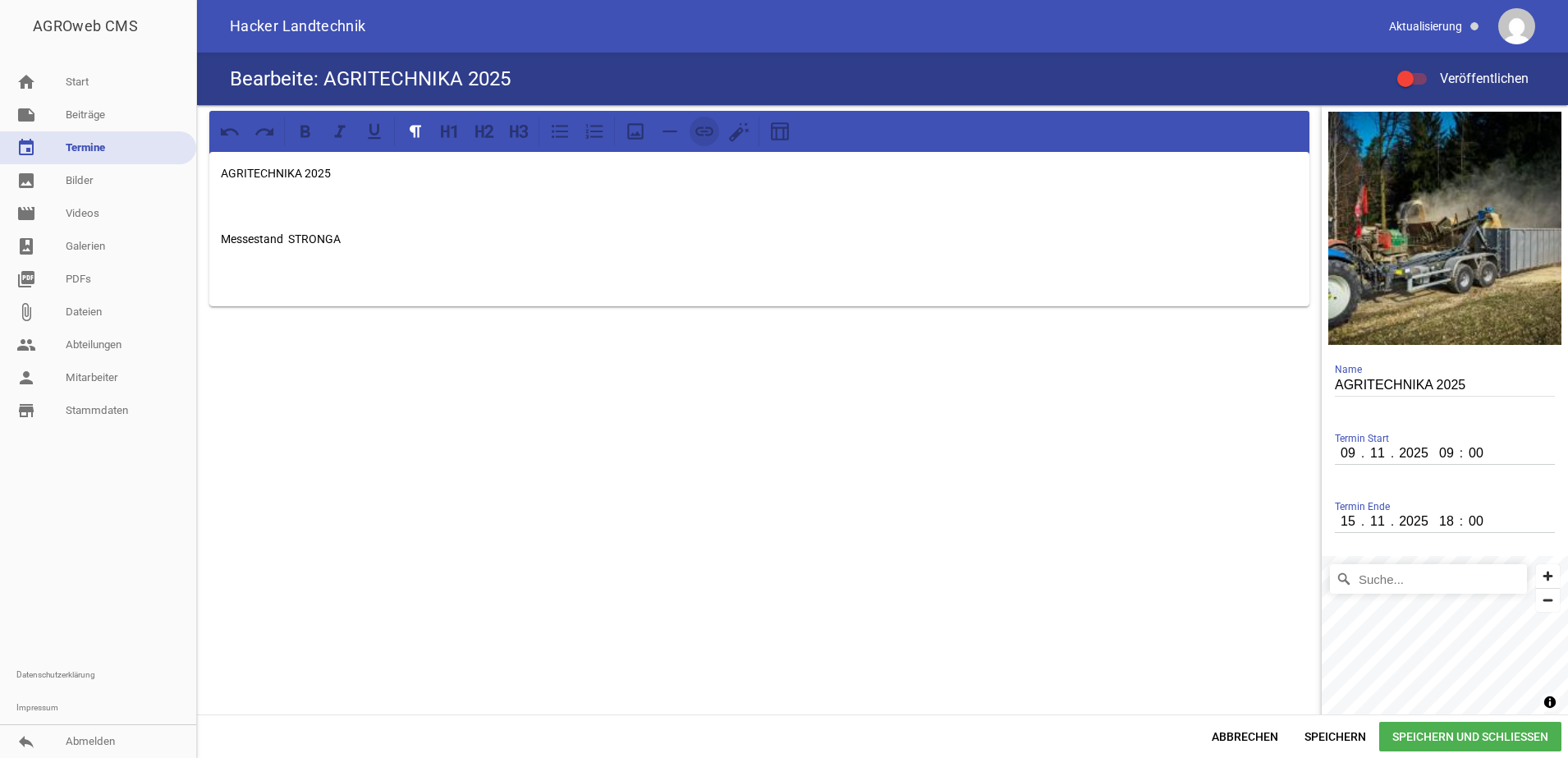
click at [701, 131] on icon at bounding box center [704, 131] width 21 height 21
click at [548, 258] on div "AGRITECHNIKA 2025 Messestand STRONGA" at bounding box center [759, 229] width 1100 height 155
click at [210, 246] on div "AGRITECHNIKA 2025 Messestand STRONGA" at bounding box center [759, 229] width 1100 height 155
drag, startPoint x: 335, startPoint y: 180, endPoint x: 326, endPoint y: 164, distance: 18.4
click at [176, 159] on div "AGROweb CMS home Start note Beiträge label Aktuelles settings label Angebote se…" at bounding box center [784, 379] width 1568 height 758
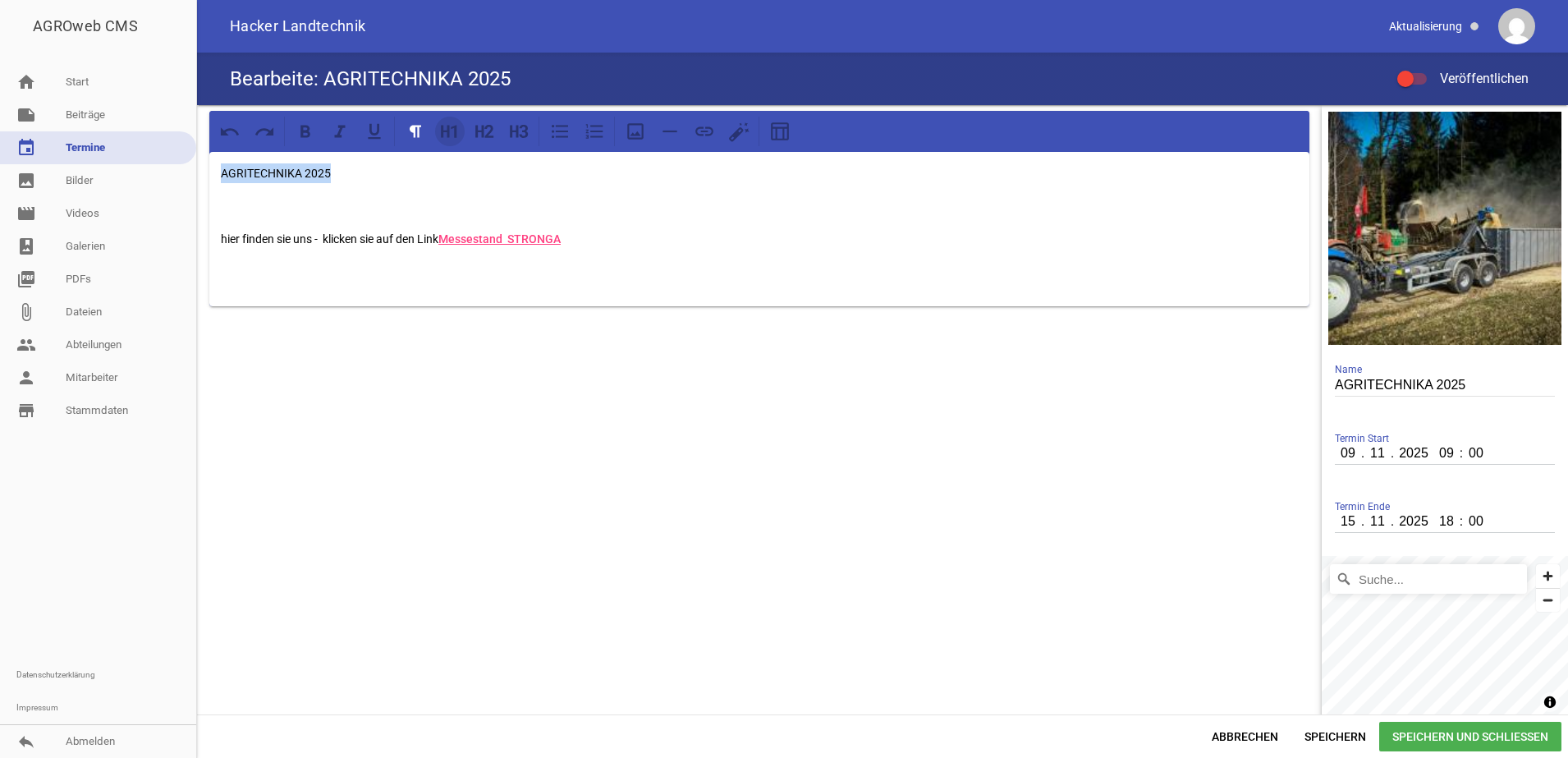
click at [443, 135] on icon at bounding box center [445, 130] width 9 height 12
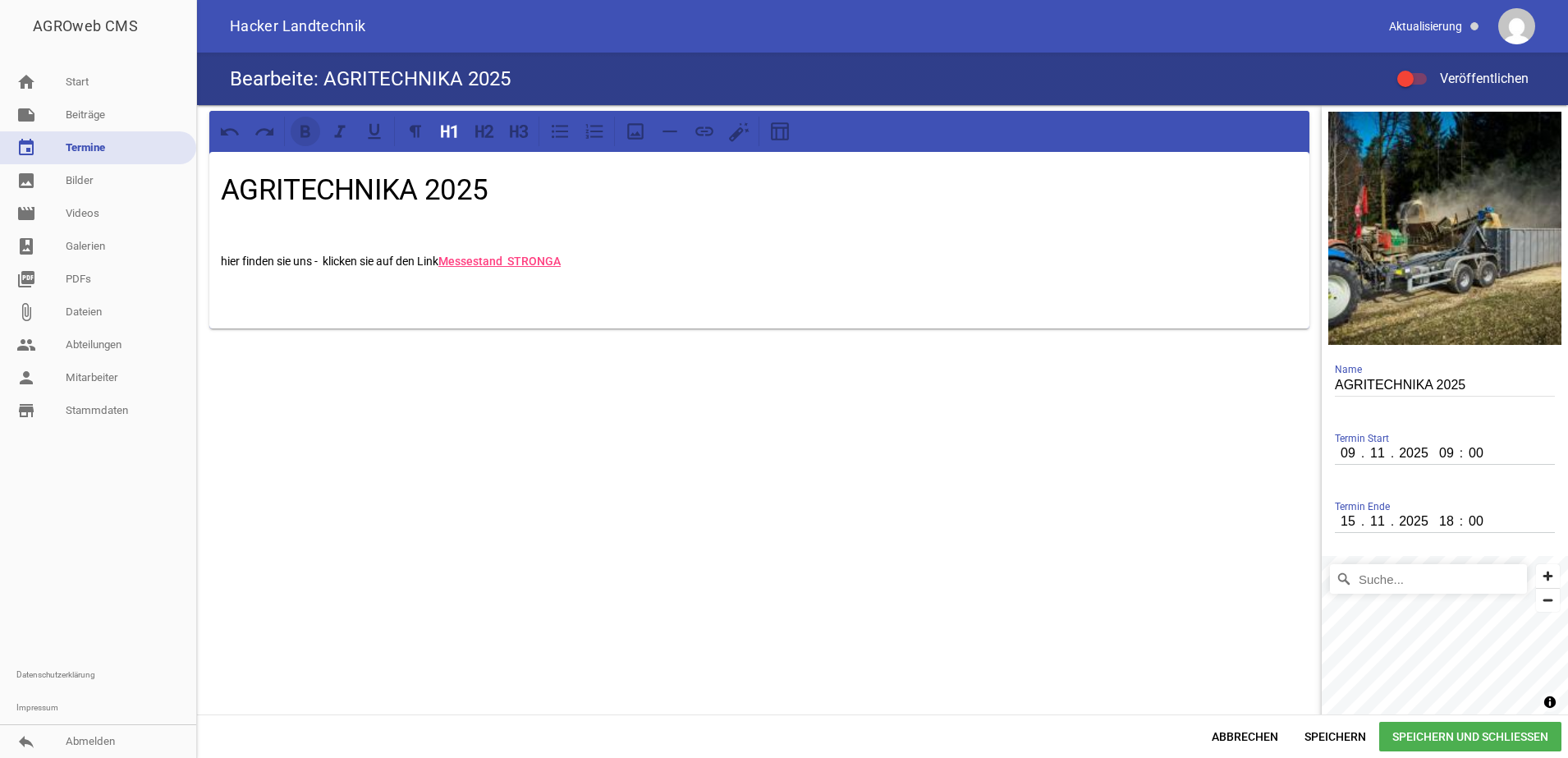
click at [304, 124] on icon at bounding box center [305, 131] width 21 height 21
click at [484, 127] on icon at bounding box center [484, 131] width 21 height 21
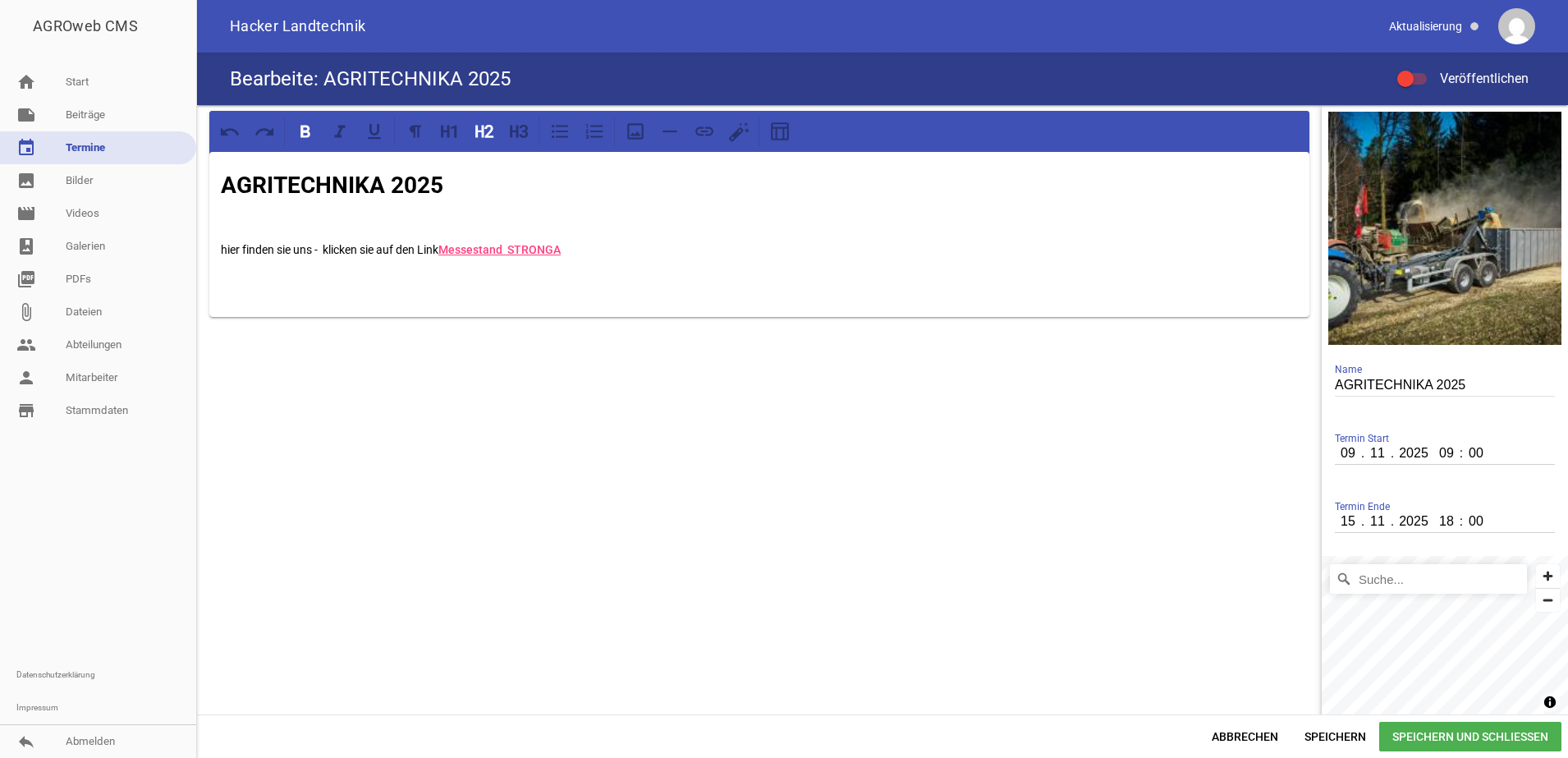
click at [505, 195] on h2 "AGRITECHNIKA 2025" at bounding box center [759, 185] width 1077 height 34
click at [451, 209] on p at bounding box center [759, 216] width 1077 height 20
click at [403, 224] on p at bounding box center [759, 216] width 1077 height 20
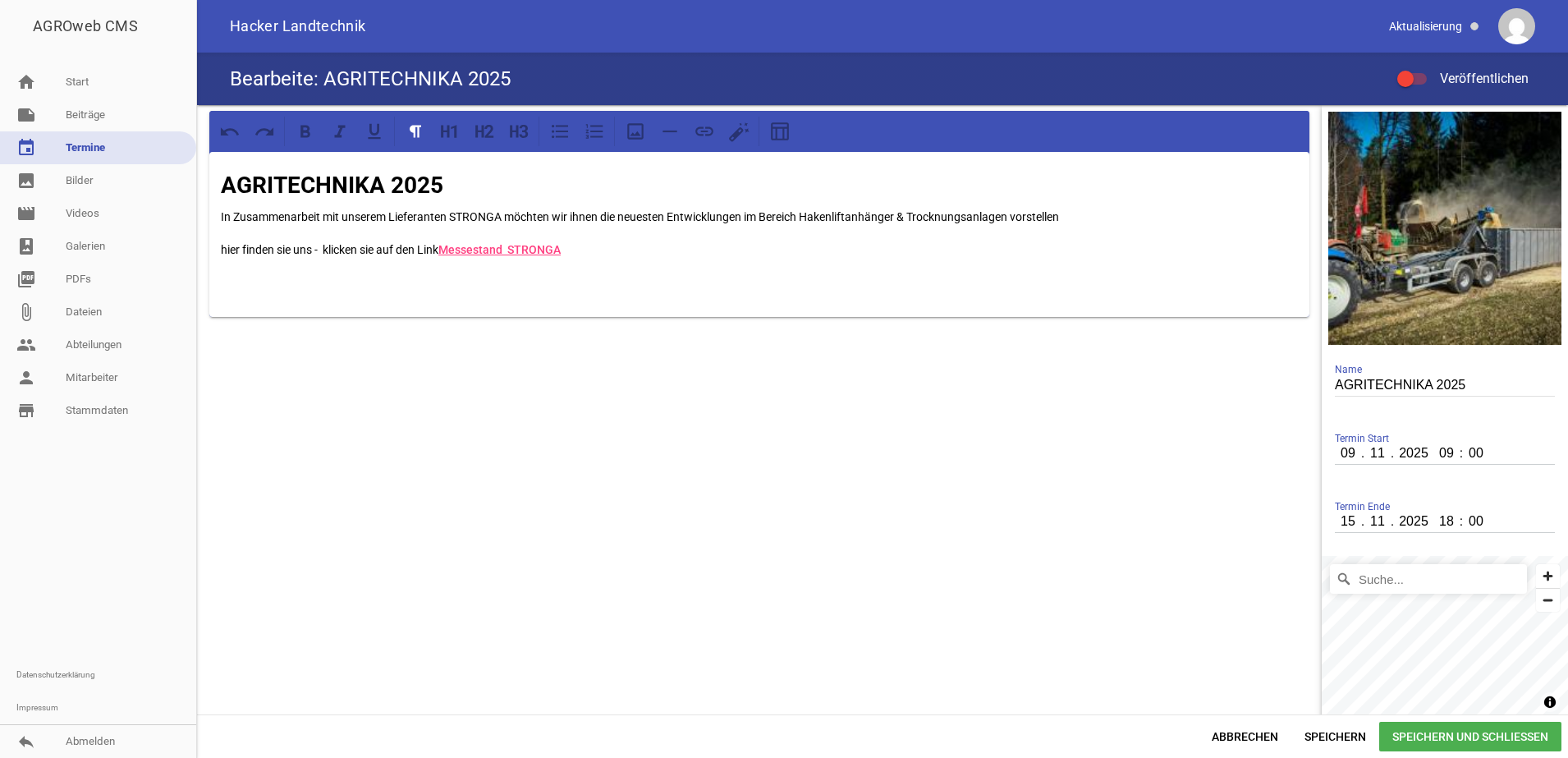
click at [1095, 214] on p "In Zusammenarbeit mit unserem Lieferanten STRONGA möchten wir ihnen die neueste…" at bounding box center [759, 216] width 1077 height 20
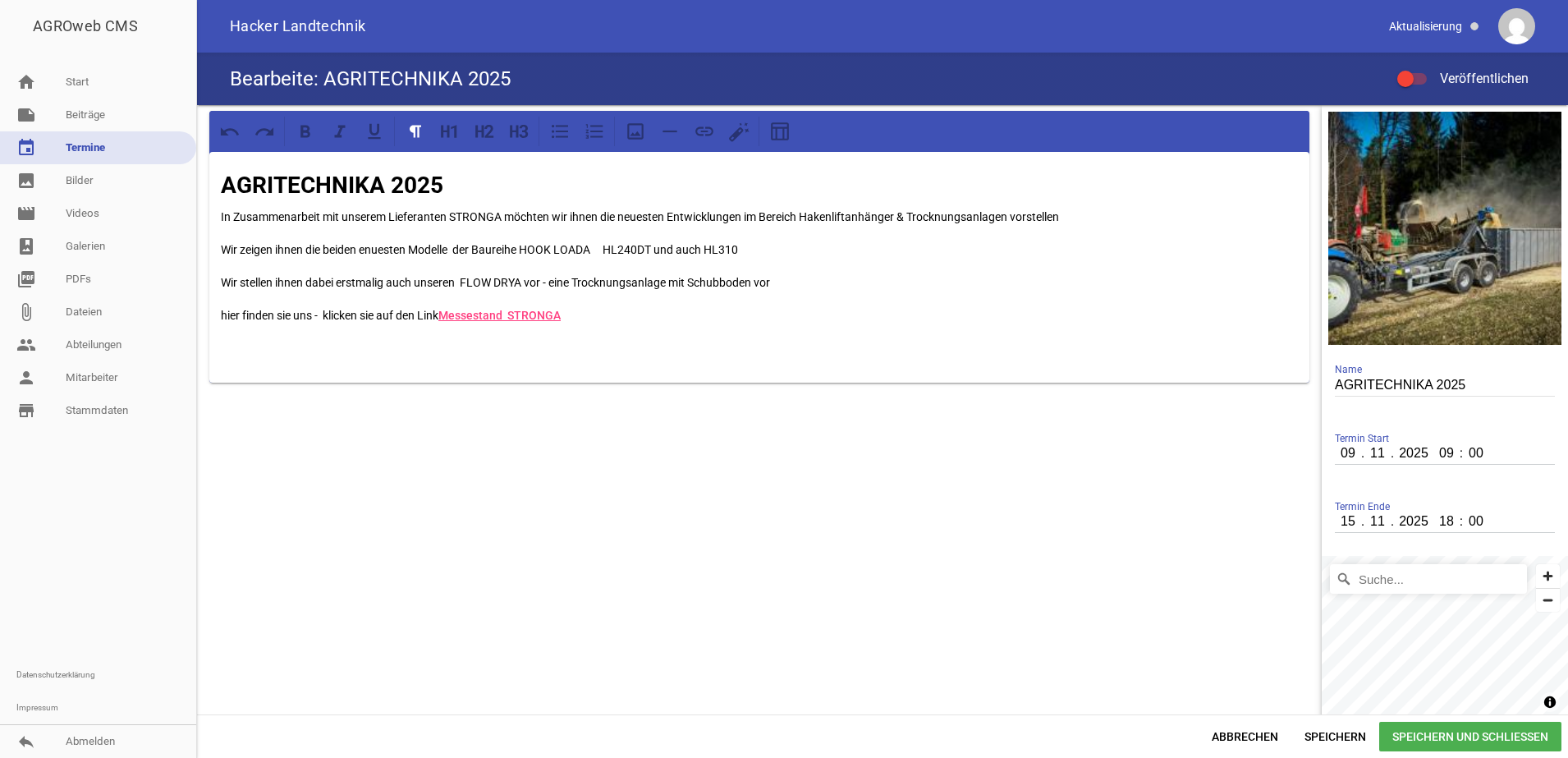
click at [773, 290] on p "Wir stellen ihnen dabei erstmalig auch unseren FLOW DRYA vor - eine Trocknungsa…" at bounding box center [759, 282] width 1077 height 20
drag, startPoint x: 522, startPoint y: 275, endPoint x: 541, endPoint y: 277, distance: 19.1
click at [526, 275] on p "Wir stellen ihnen dabei erstmalig auch unseren FLOW DRYA vor - eine Trocknungsa…" at bounding box center [759, 282] width 1077 height 20
click at [541, 277] on p "Wir stellen ihnen dabei erstmalig auch unseren FLOW DRYA vor - eine Trocknungsa…" at bounding box center [759, 282] width 1077 height 20
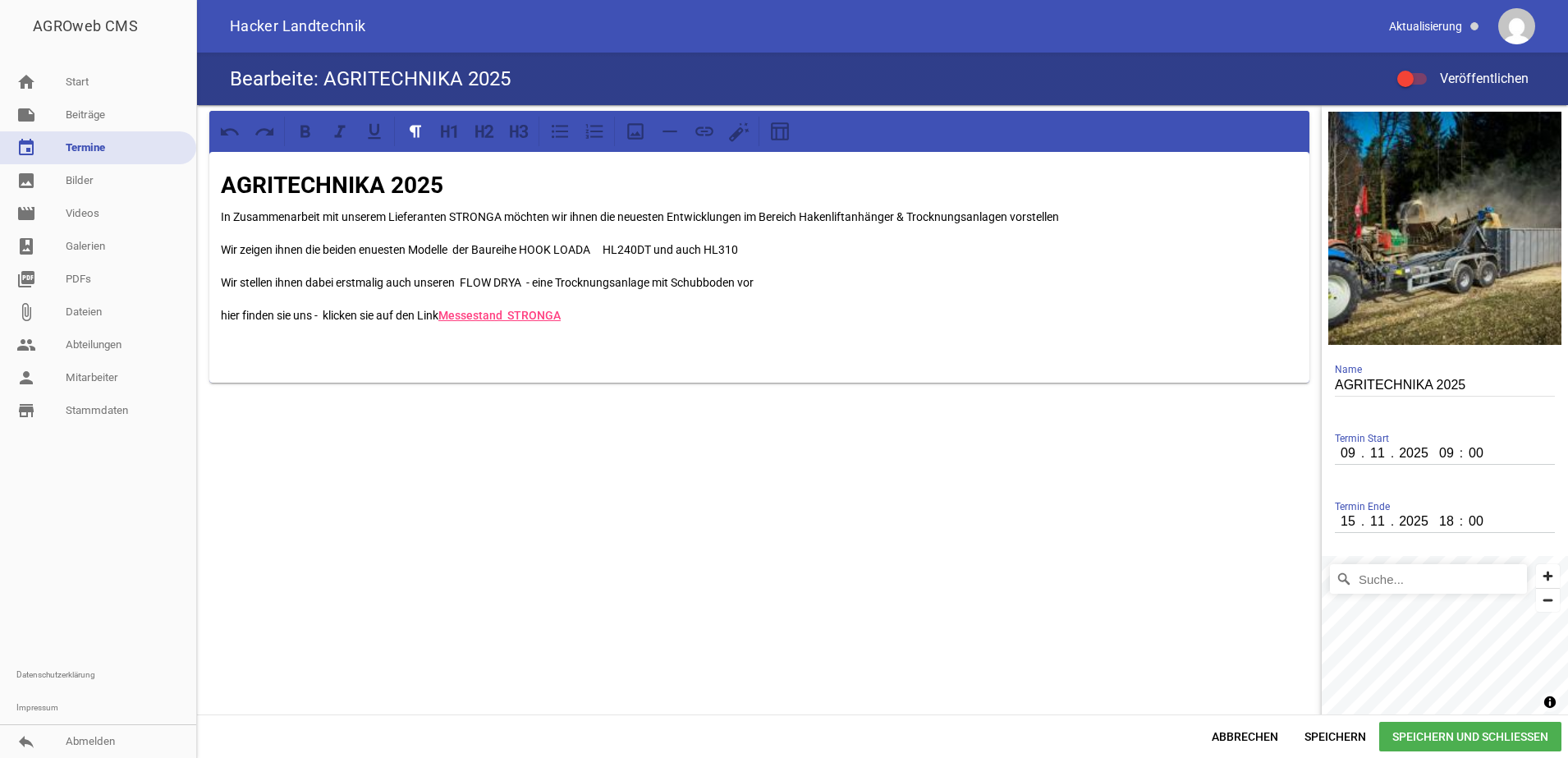
click at [598, 321] on p "hier finden sie uns - klicken sie auf den Link Messestand STRONGA" at bounding box center [759, 315] width 1077 height 20
click at [370, 246] on p "Wir zeigen ihnen die beiden enuesten Modelle der Baureihe HOOK LOADA HL240DT un…" at bounding box center [759, 249] width 1077 height 20
click at [214, 319] on div "AGRITECHNIKA 2025 In Zusammenarbeit mit unserem Lieferanten STRONGA möchten wir…" at bounding box center [759, 267] width 1100 height 231
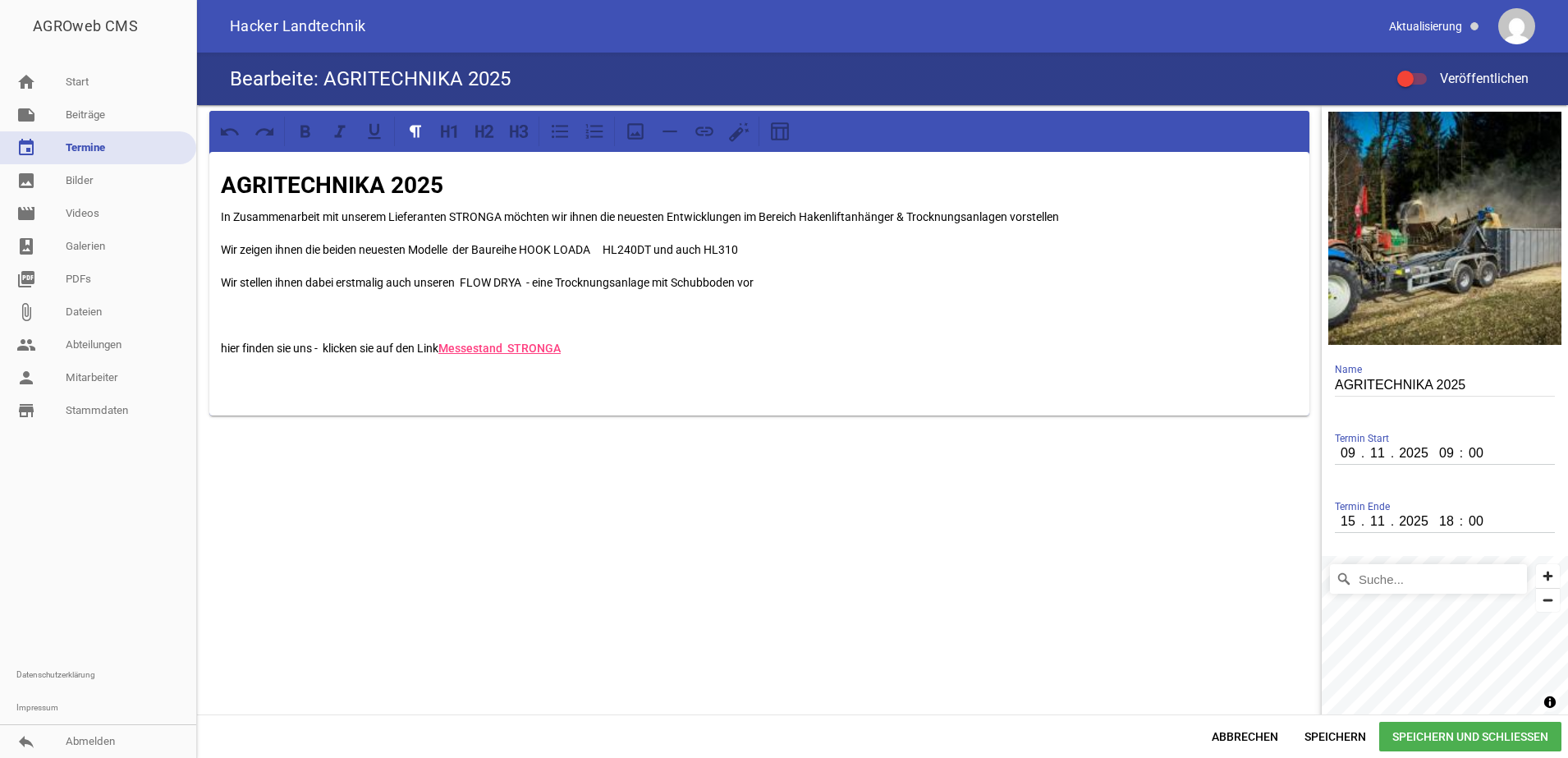
scroll to position [42, 0]
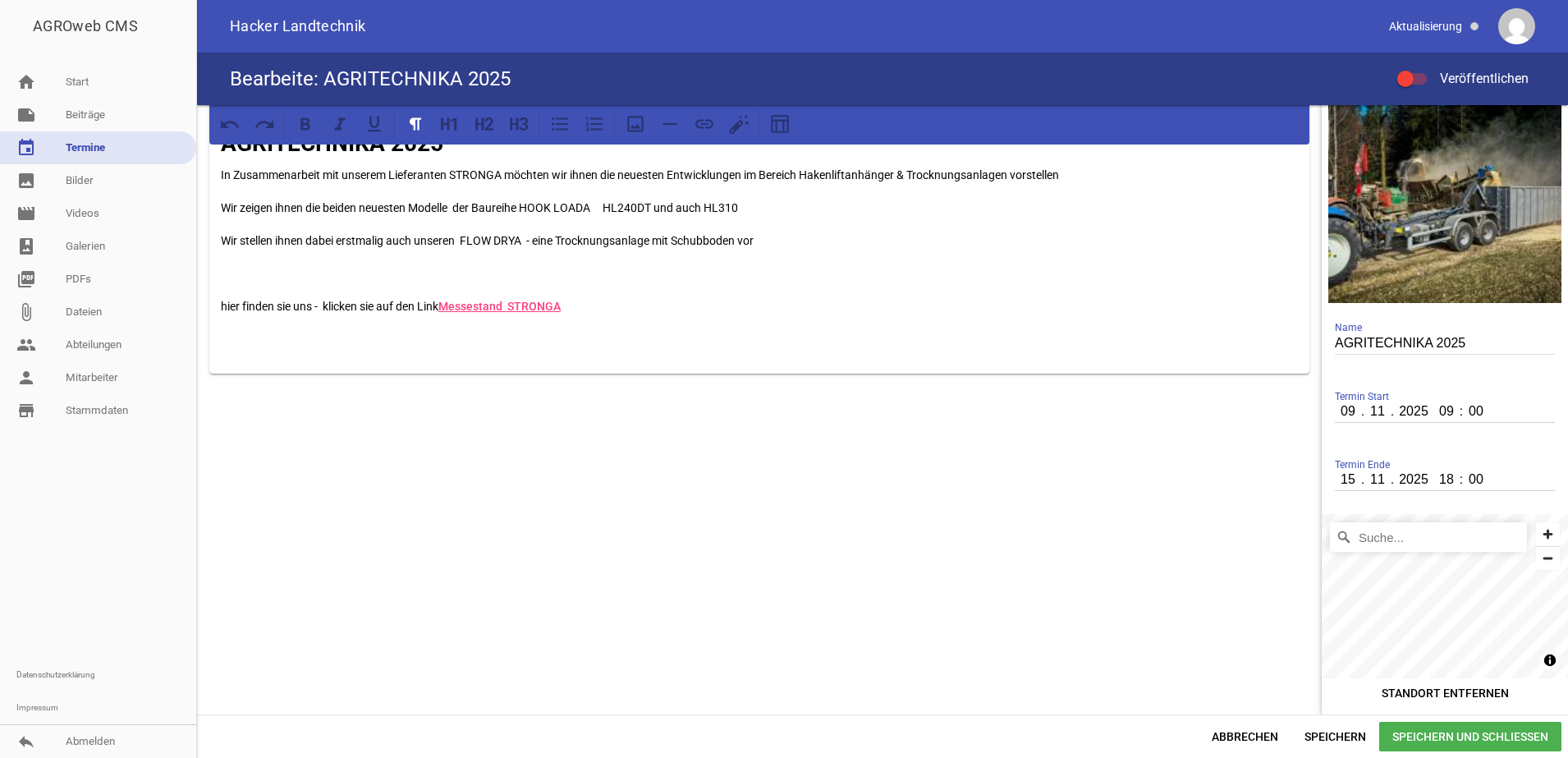
click at [432, 324] on div "AGRITECHNIKA 2025 In Zusammenarbeit mit unserem Lieferanten STRONGA möchten wir…" at bounding box center [759, 241] width 1100 height 264
click at [640, 122] on icon at bounding box center [635, 124] width 21 height 21
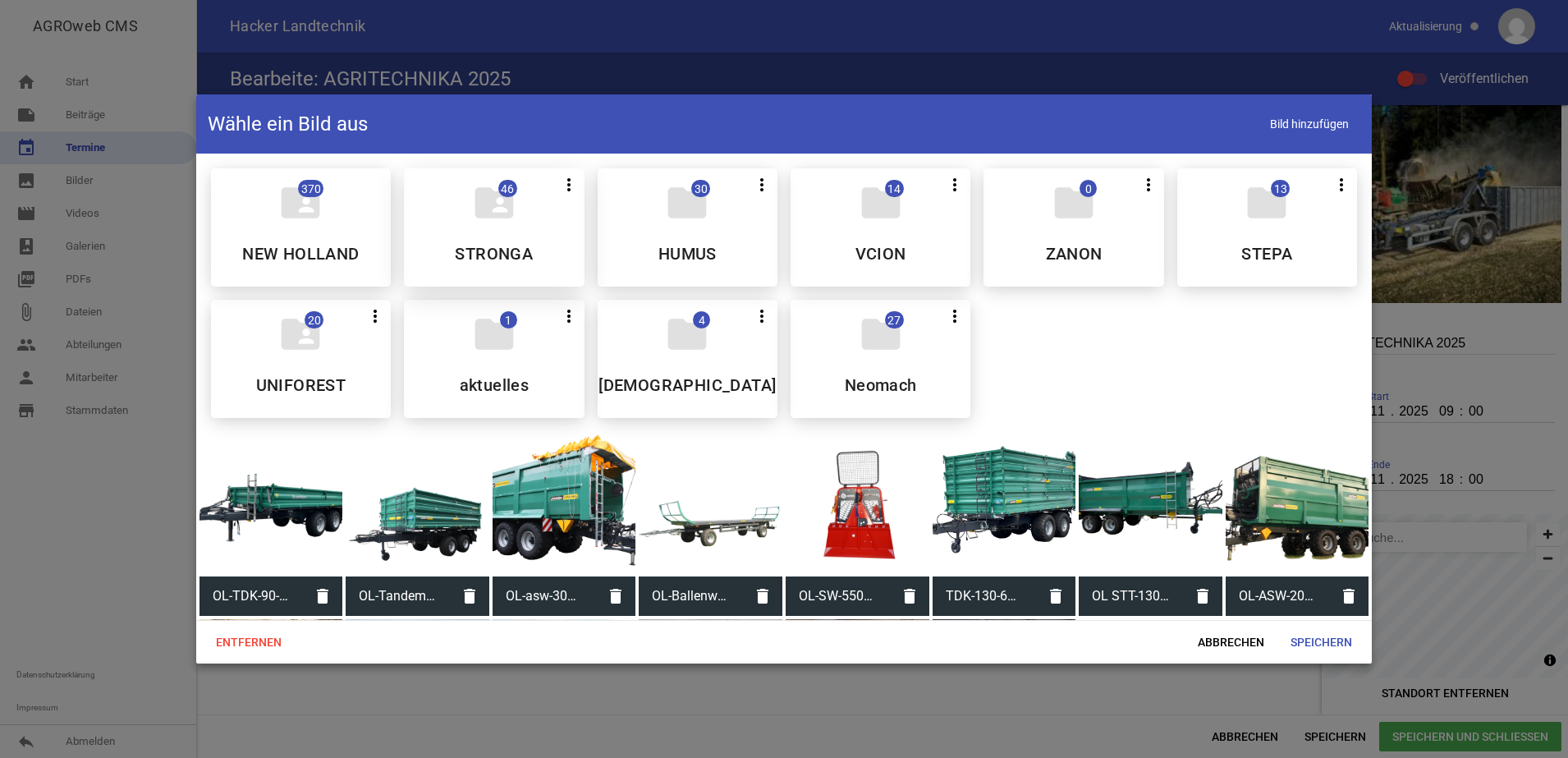
click at [518, 176] on div "folder_shared 46 more_vert Nicht mehr Teilen Bearbeiten Löschen STRONGA" at bounding box center [493, 227] width 179 height 118
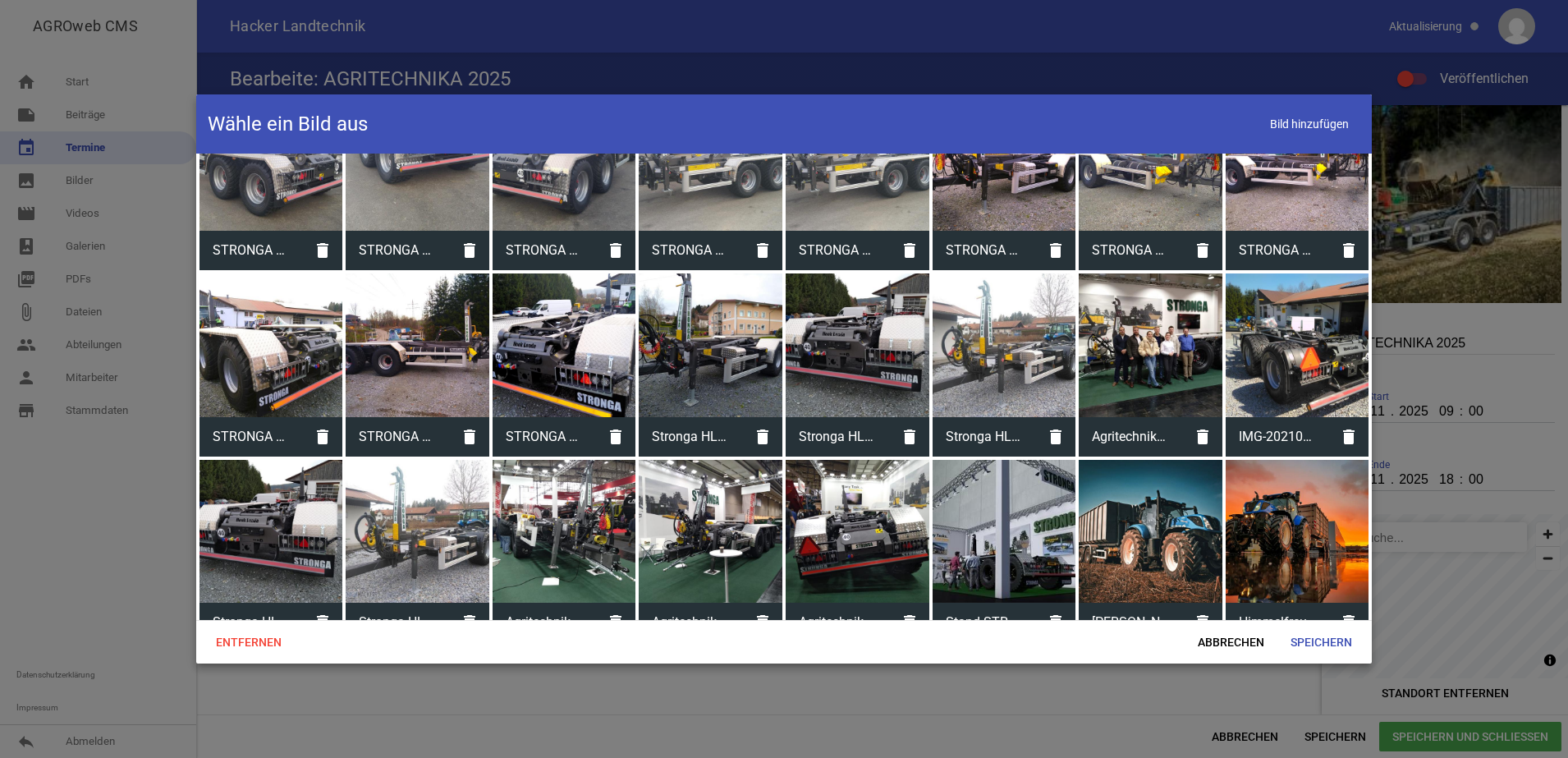
scroll to position [483, 0]
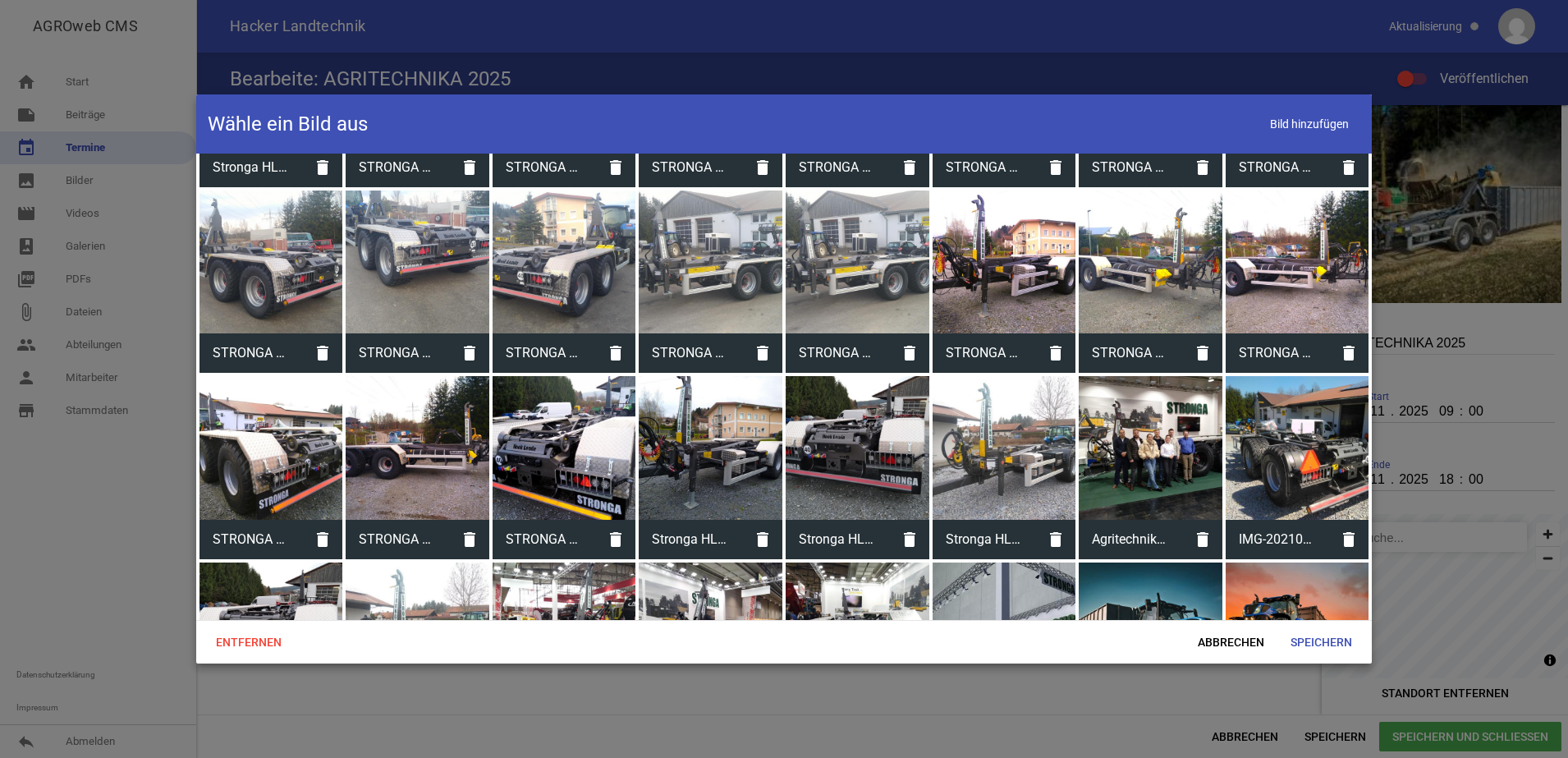
click at [1108, 453] on div at bounding box center [1150, 447] width 143 height 143
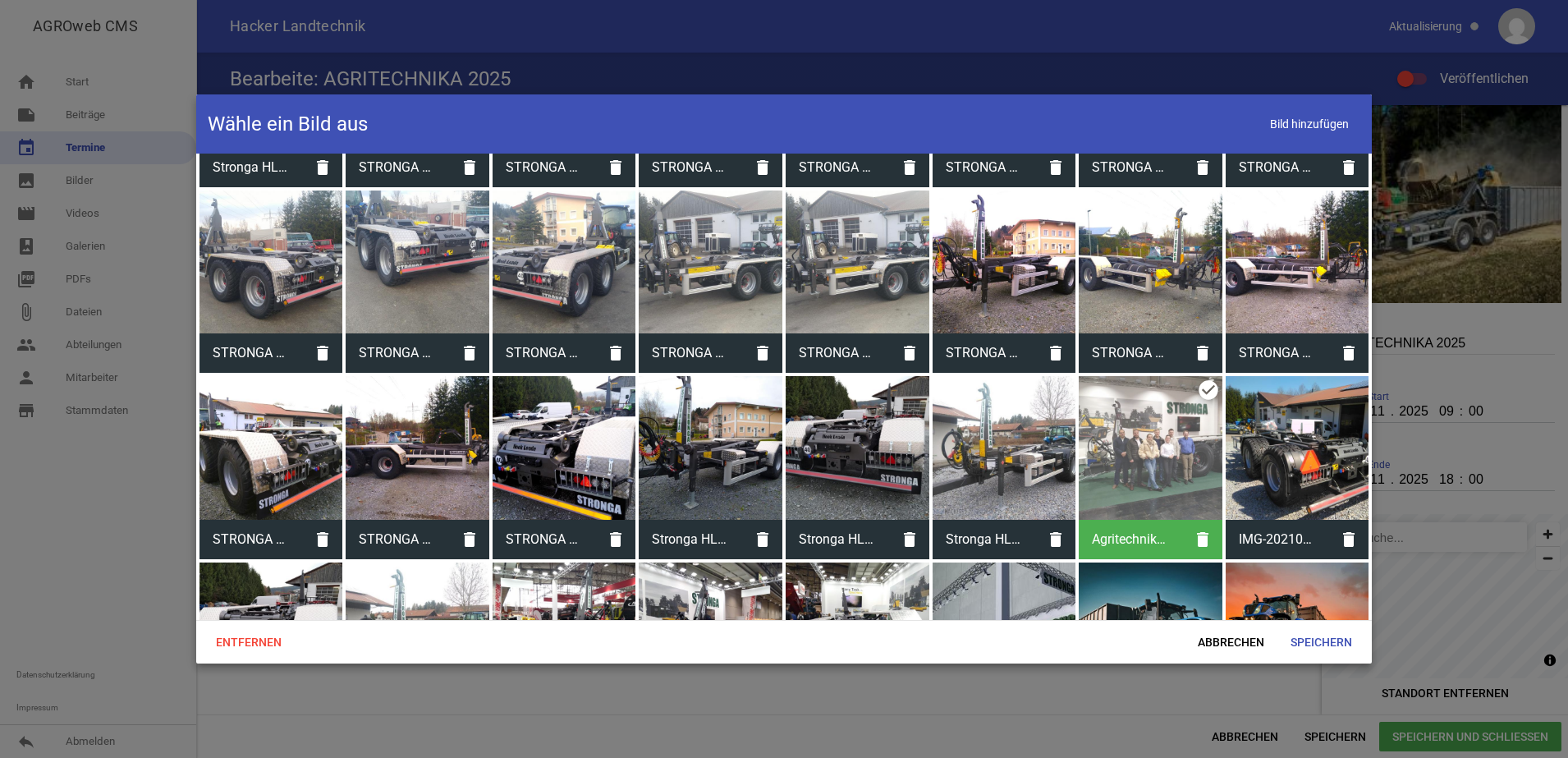
click at [1108, 453] on div at bounding box center [1150, 447] width 143 height 143
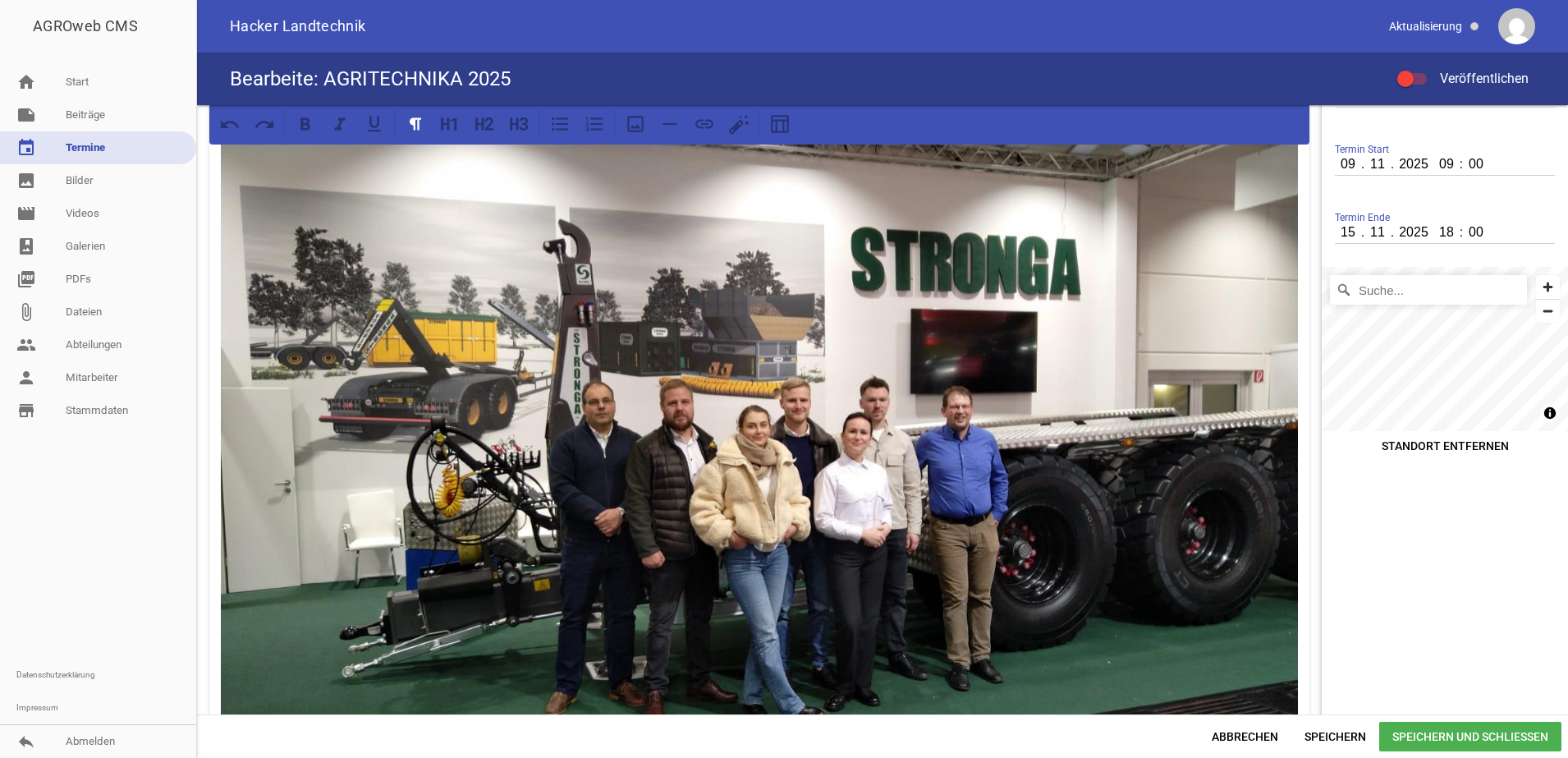
scroll to position [452, 0]
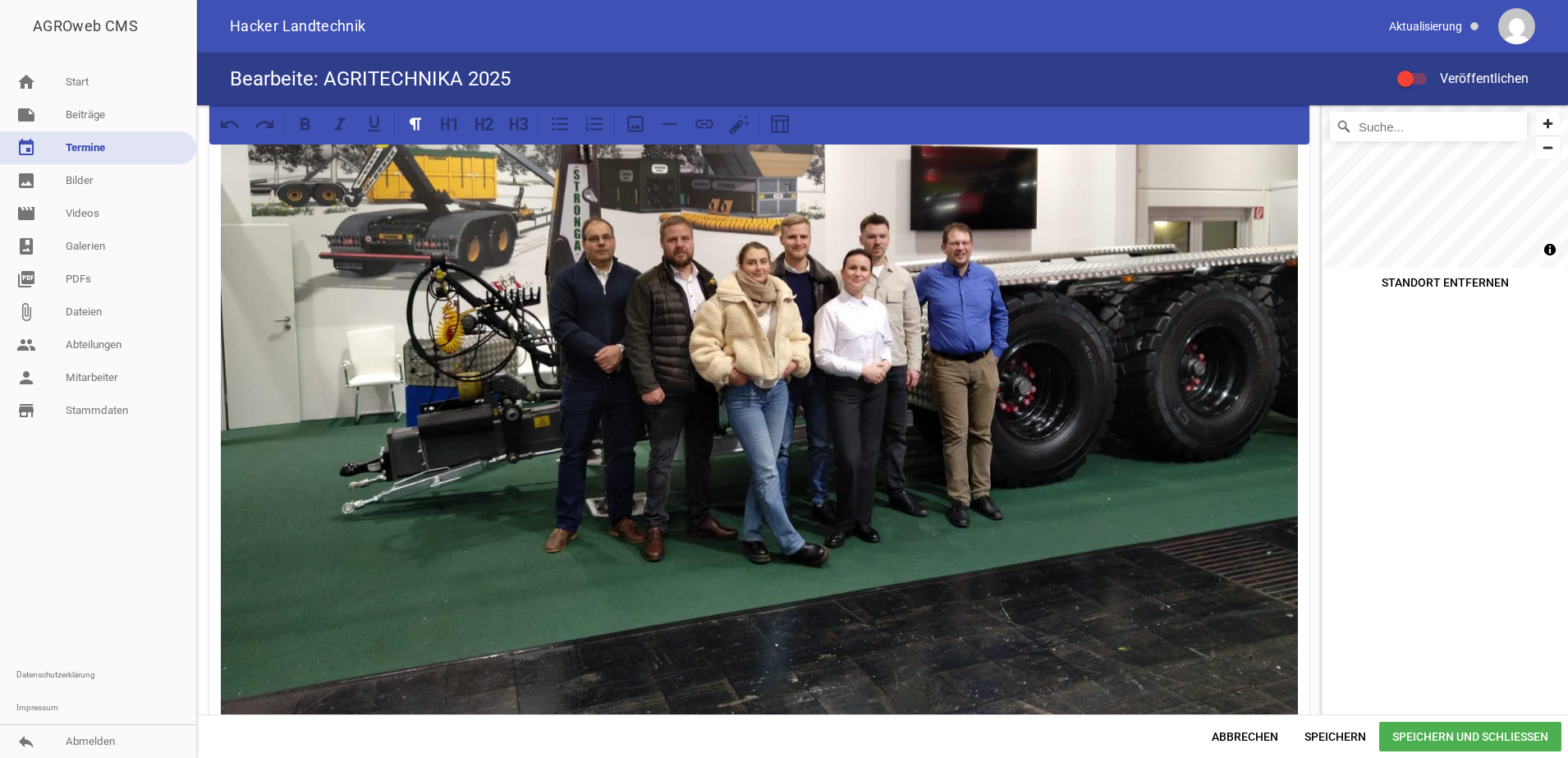
click at [951, 440] on img at bounding box center [759, 322] width 1077 height 808
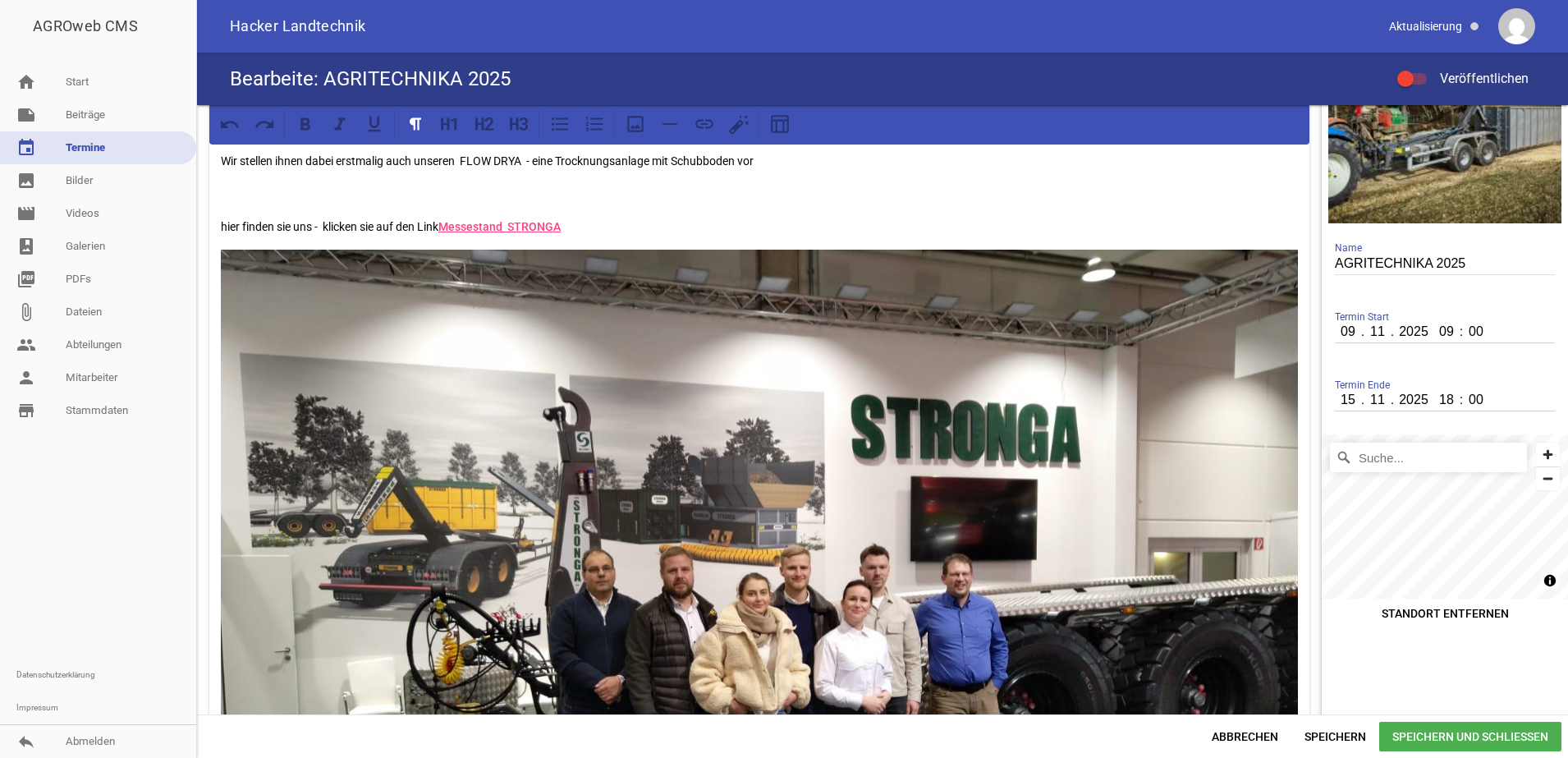
scroll to position [42, 0]
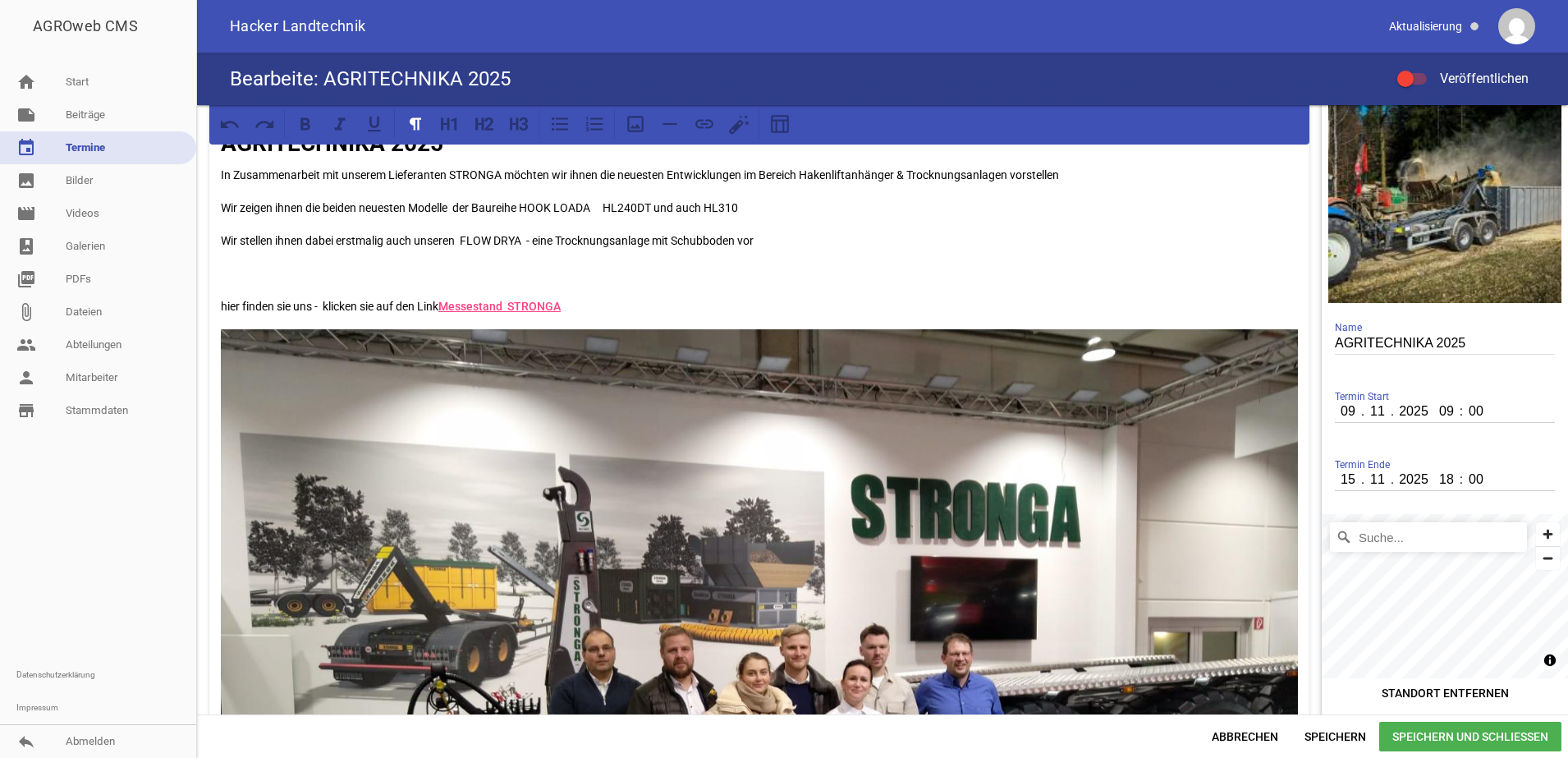
click at [1087, 414] on img at bounding box center [759, 732] width 1077 height 808
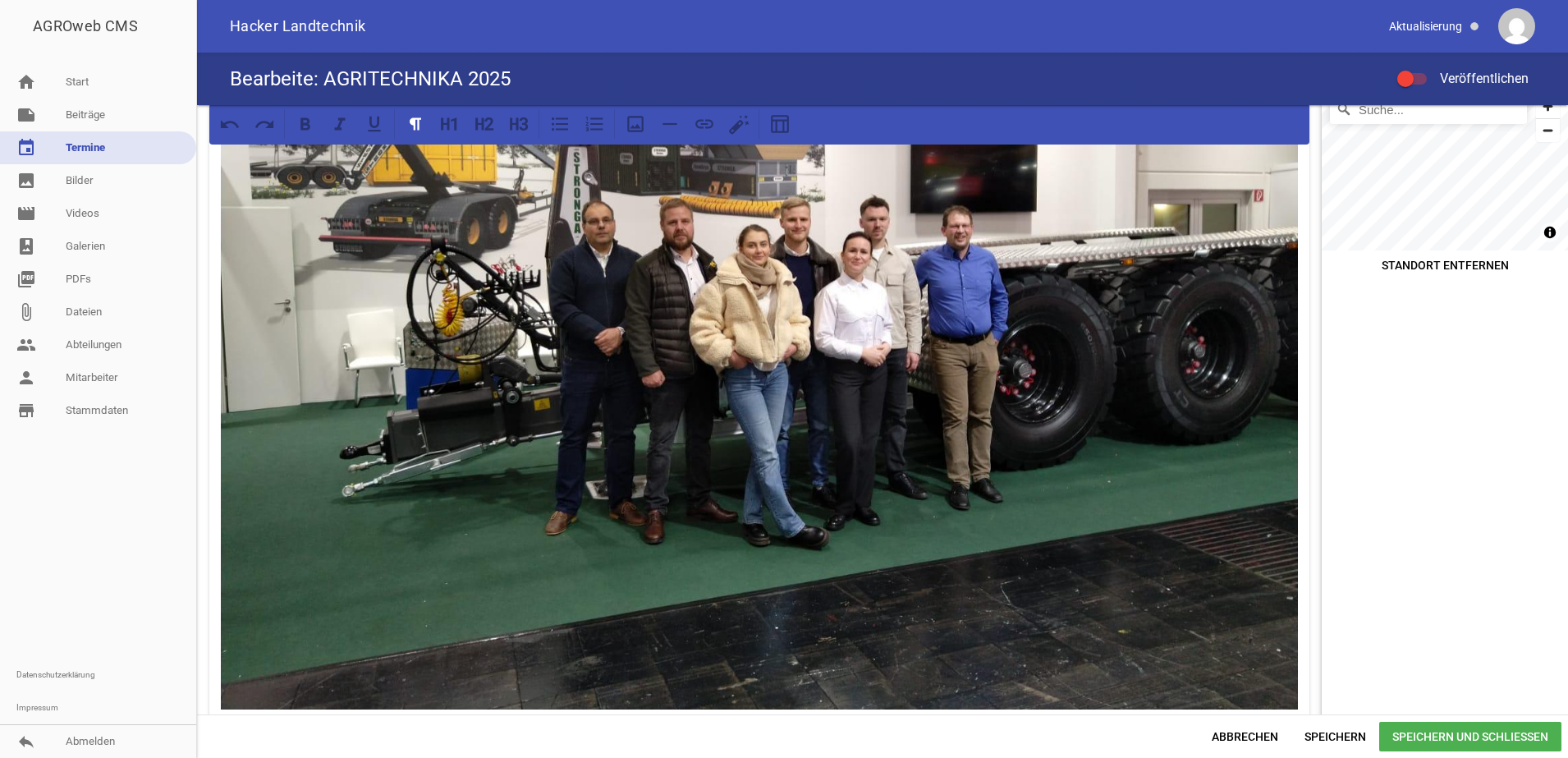
scroll to position [489, 0]
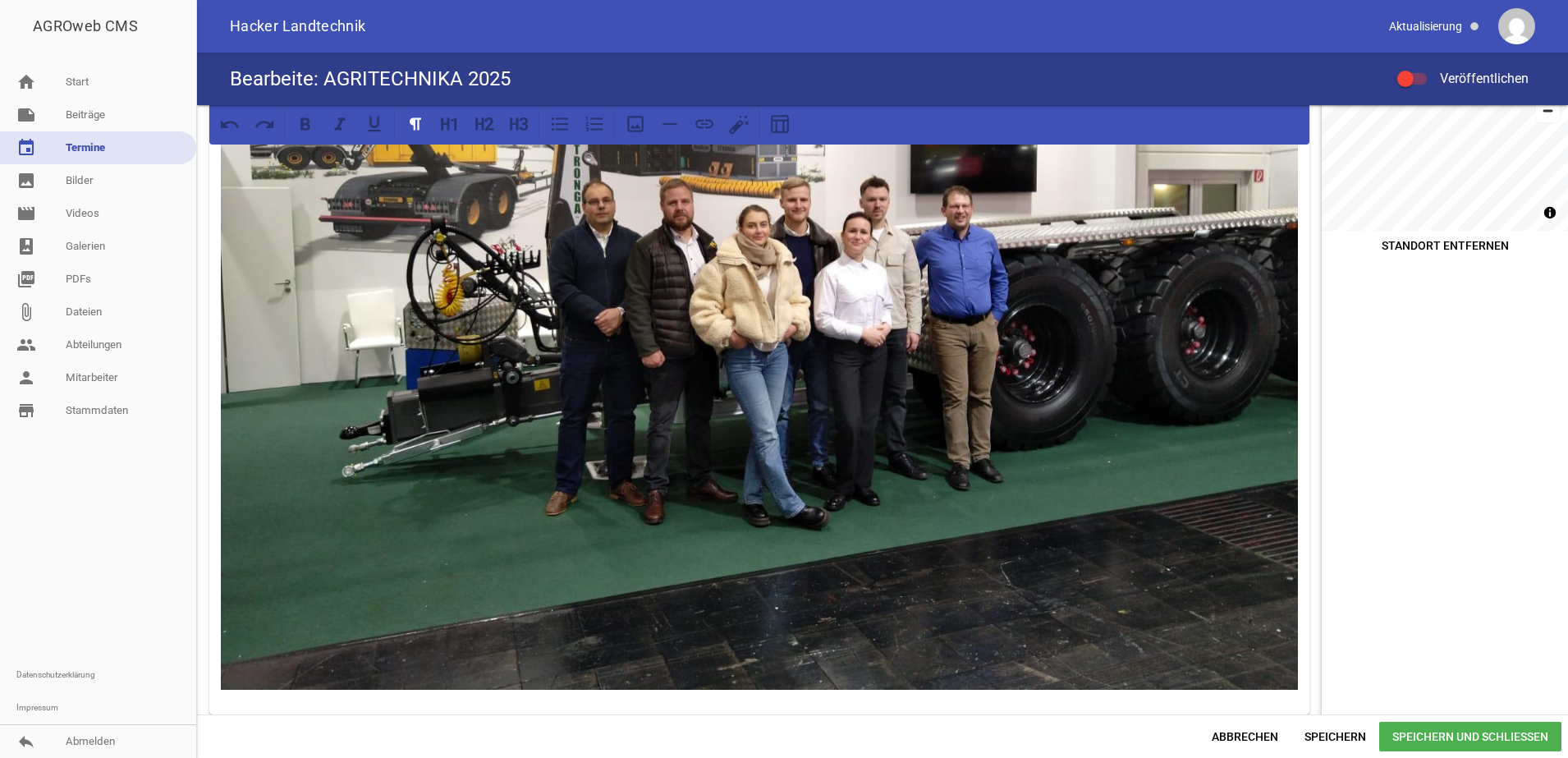
click at [1245, 678] on img at bounding box center [759, 285] width 1077 height 808
click at [1240, 689] on div "AGRITECHNIKA 2025 In Zusammenarbeit mit unserem Lieferanten STRONGA möchten wir…" at bounding box center [759, 188] width 1100 height 1052
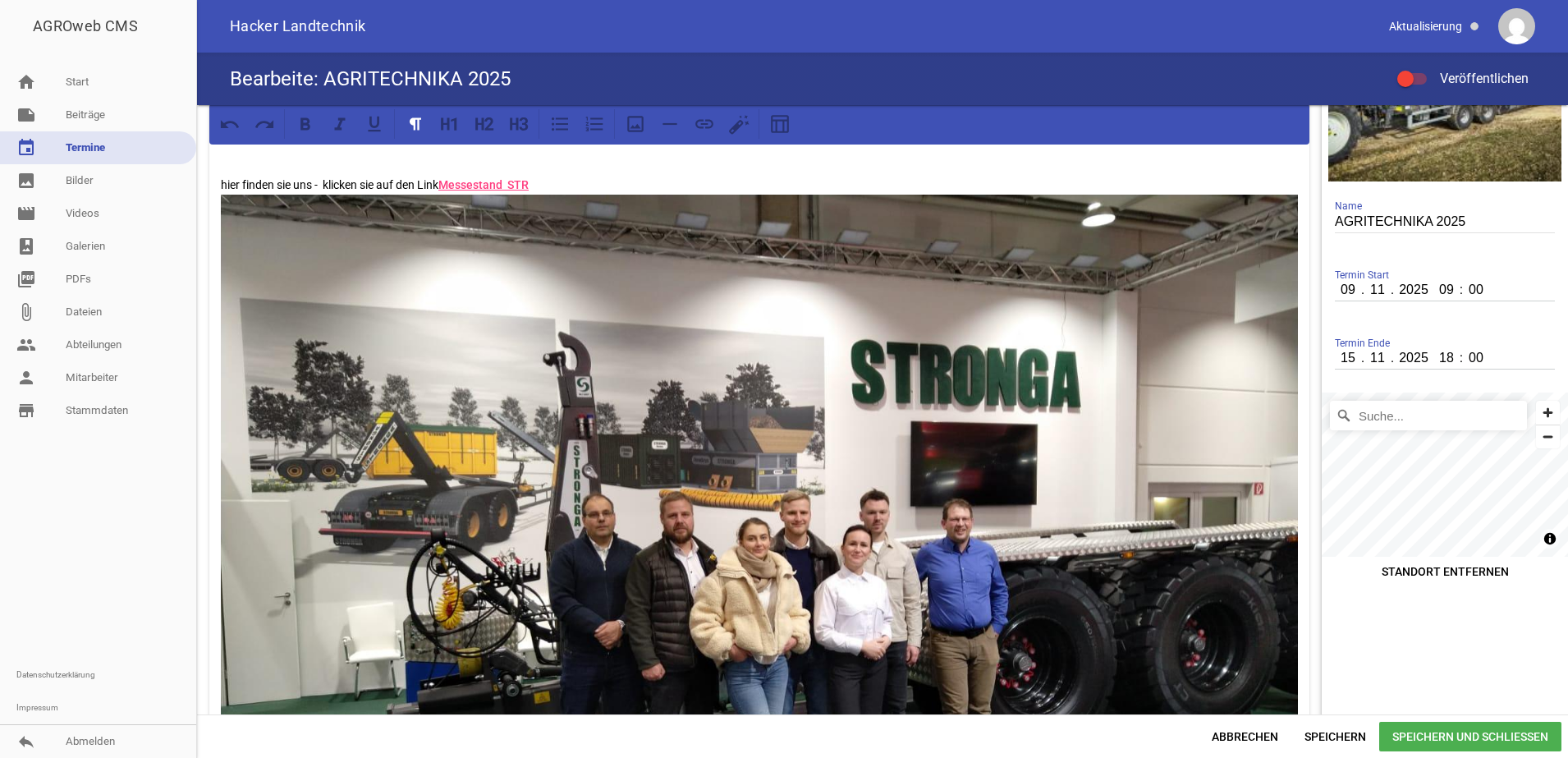
scroll to position [0, 0]
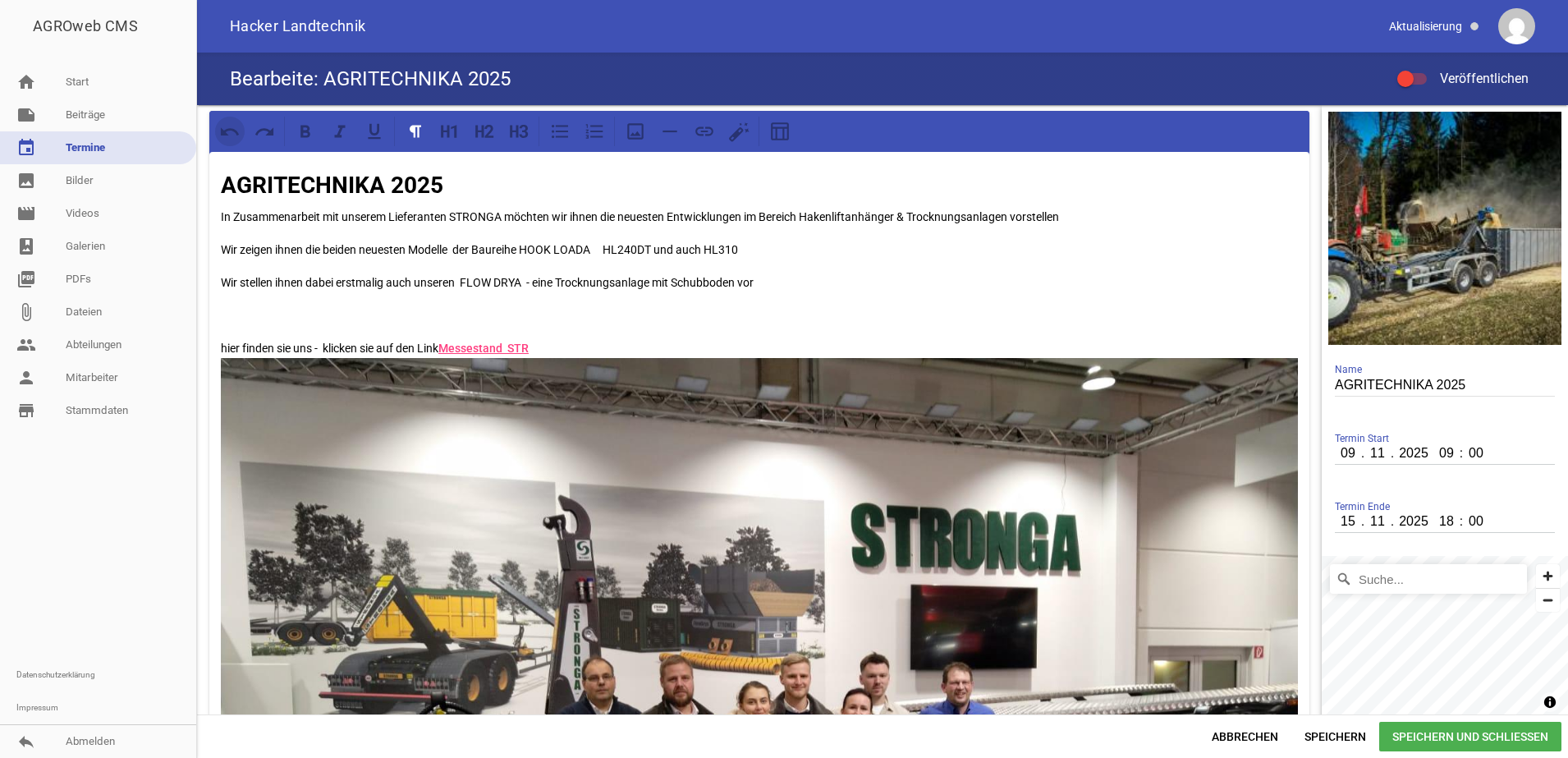
click at [234, 128] on icon at bounding box center [229, 131] width 21 height 21
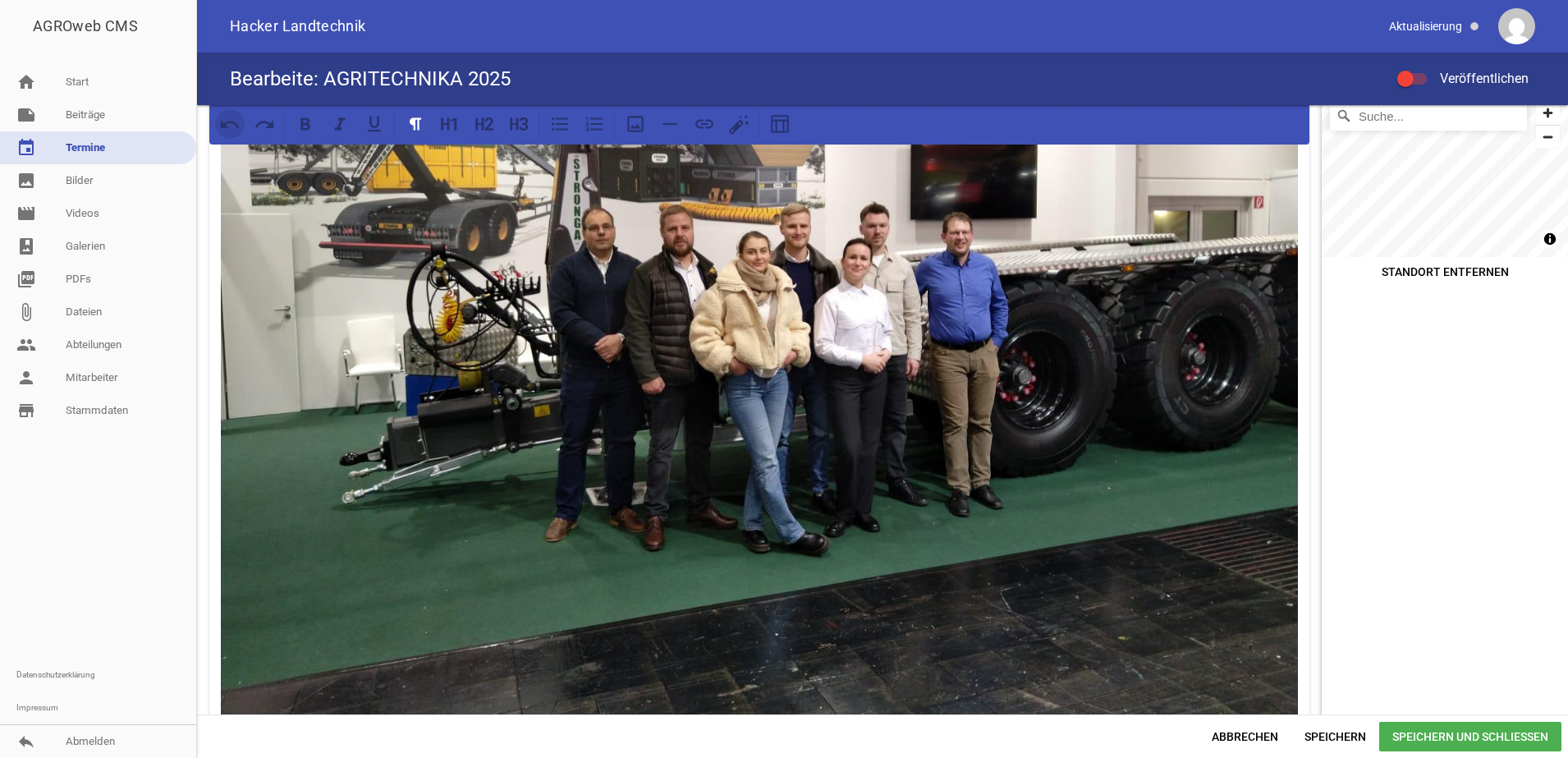
click at [234, 128] on icon at bounding box center [229, 124] width 21 height 21
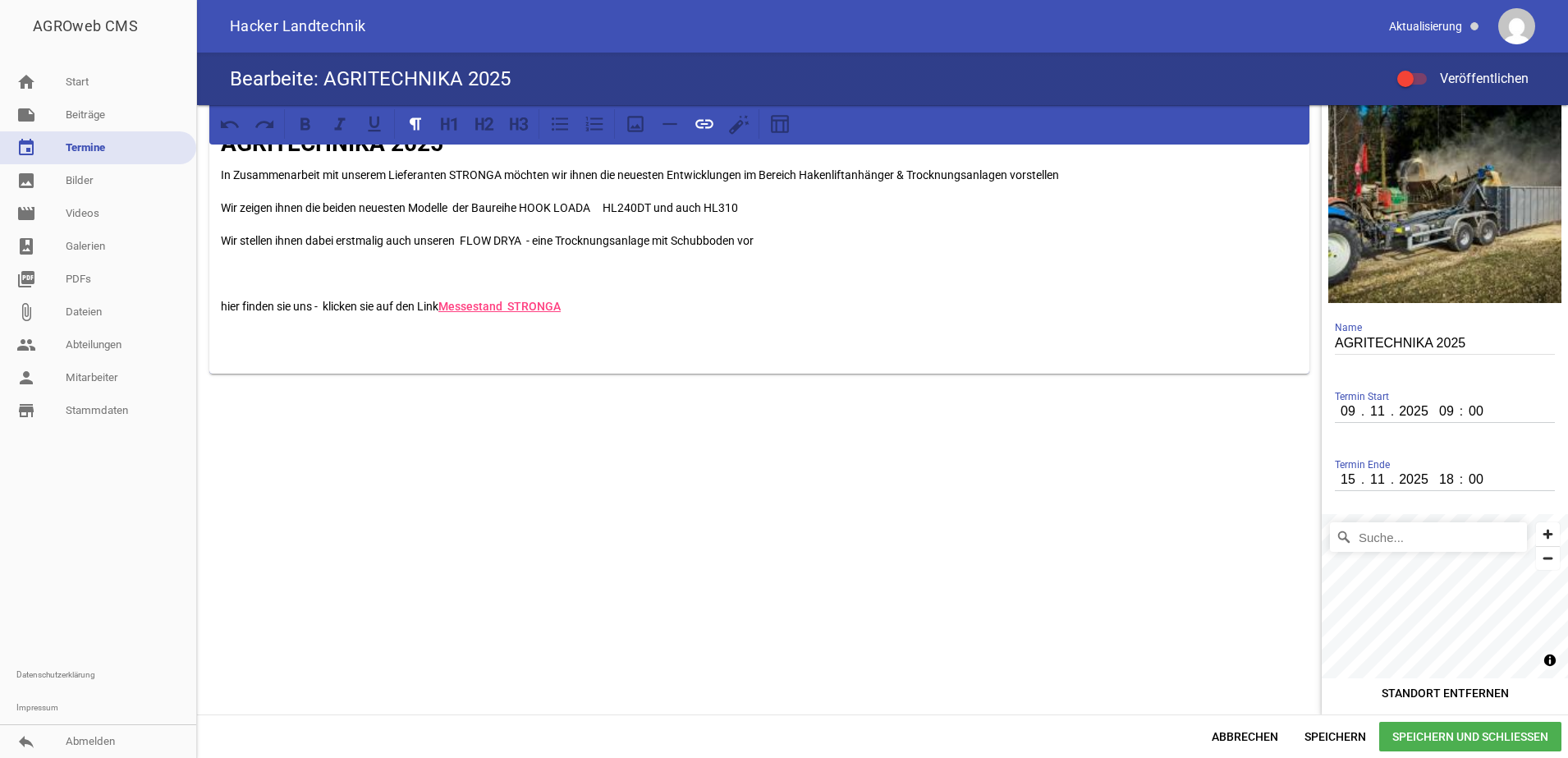
click at [472, 313] on p "hier finden sie uns - klicken sie auf den Link Messestand STRONGA" at bounding box center [759, 306] width 1077 height 20
click at [455, 334] on p at bounding box center [759, 338] width 1077 height 20
click at [625, 127] on icon at bounding box center [635, 124] width 21 height 21
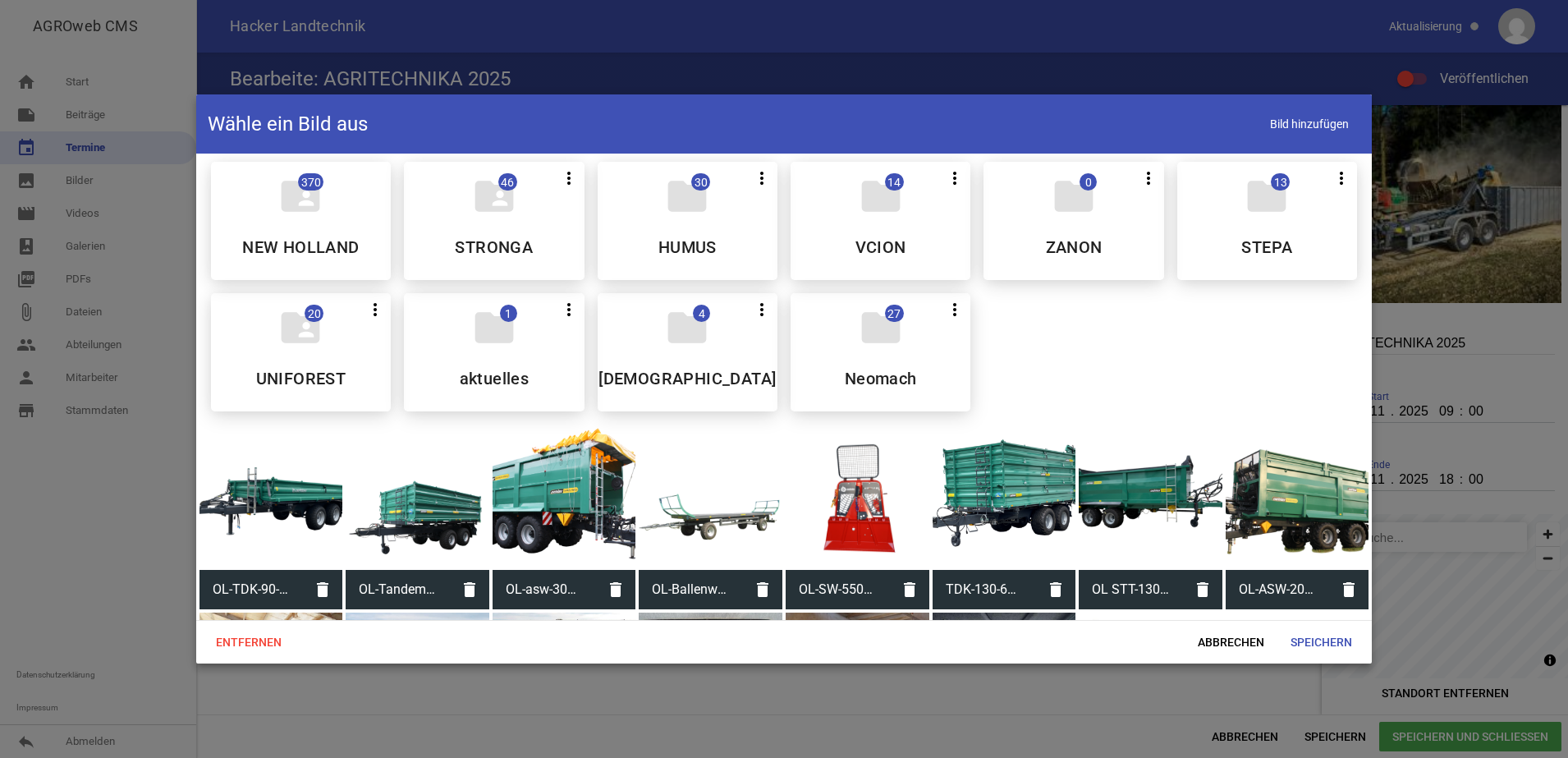
scroll to position [0, 0]
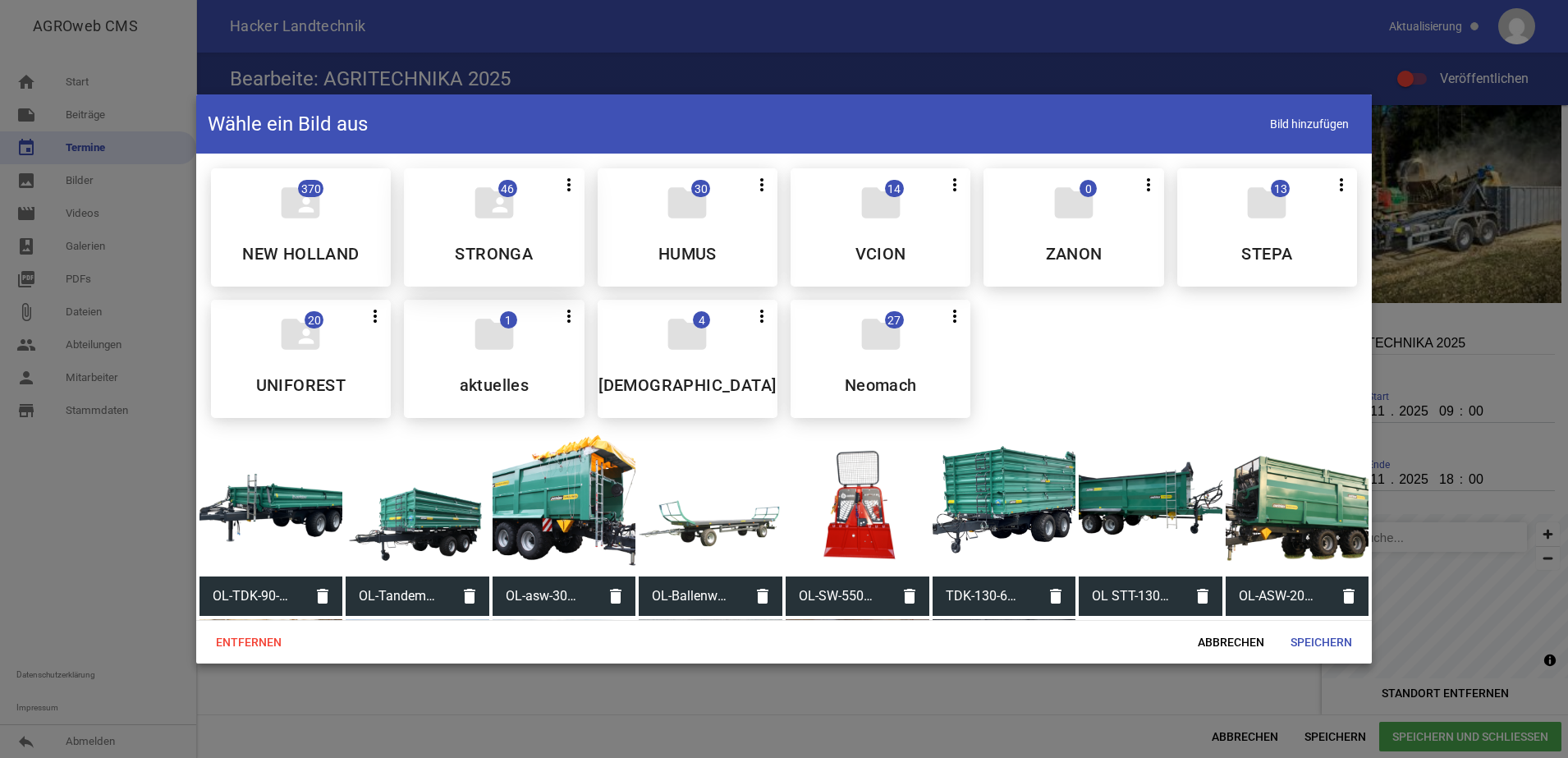
click at [495, 232] on div "folder_shared 46 more_vert Nicht mehr Teilen Bearbeiten Löschen STRONGA" at bounding box center [493, 227] width 179 height 118
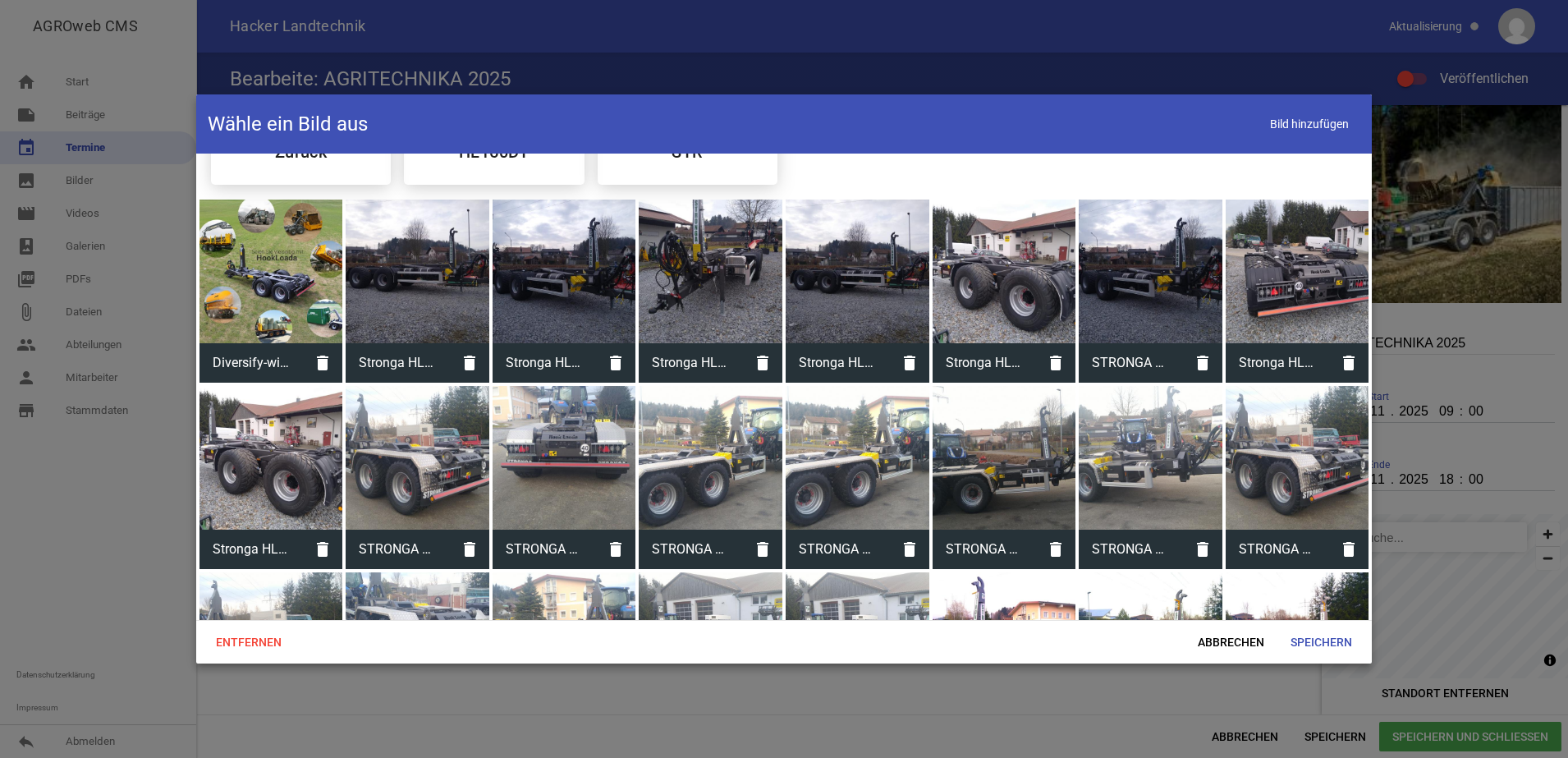
scroll to position [103, 0]
click at [256, 282] on div at bounding box center [270, 270] width 143 height 143
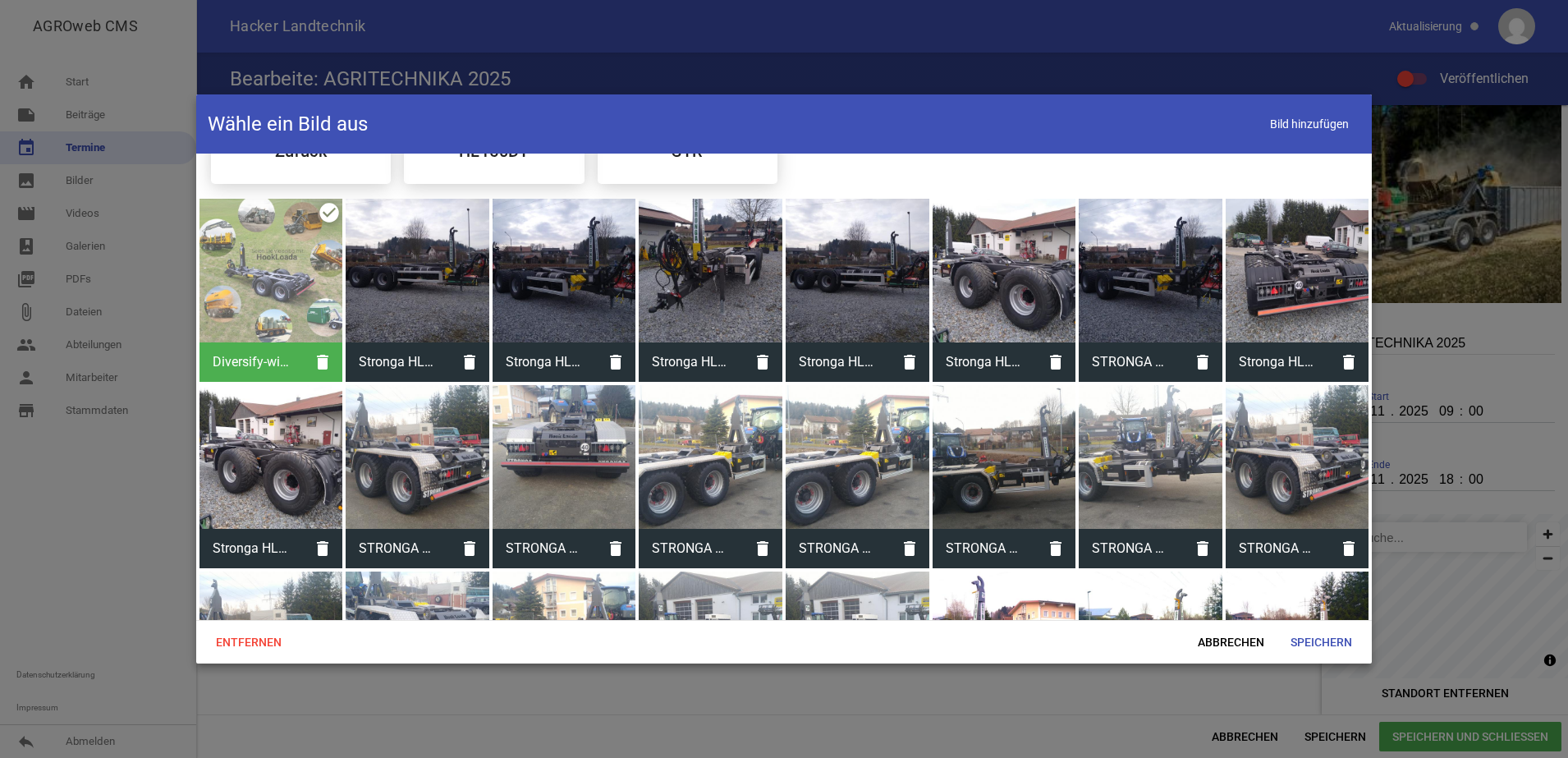
click at [256, 282] on div at bounding box center [270, 270] width 143 height 143
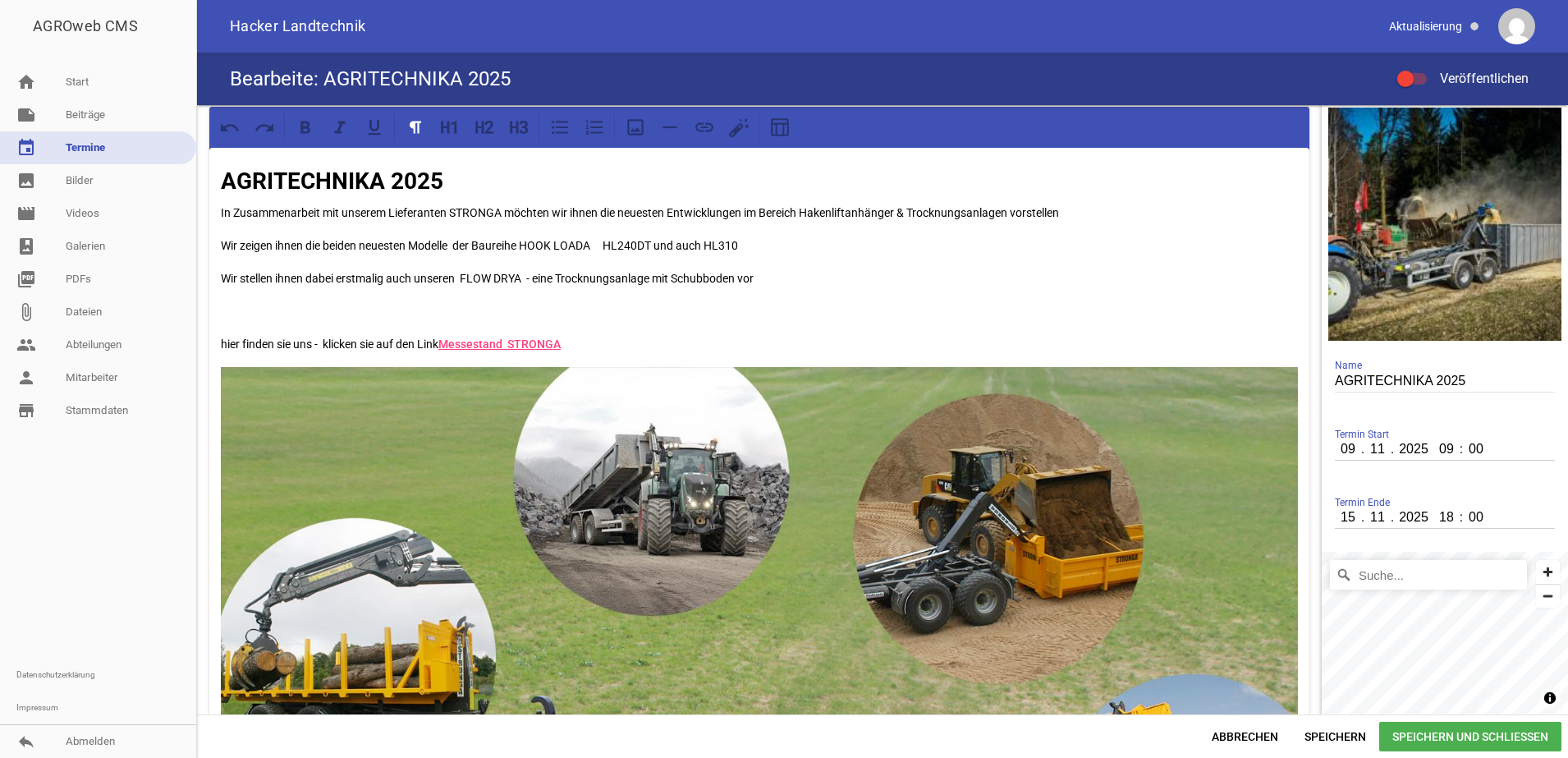
scroll to position [0, 0]
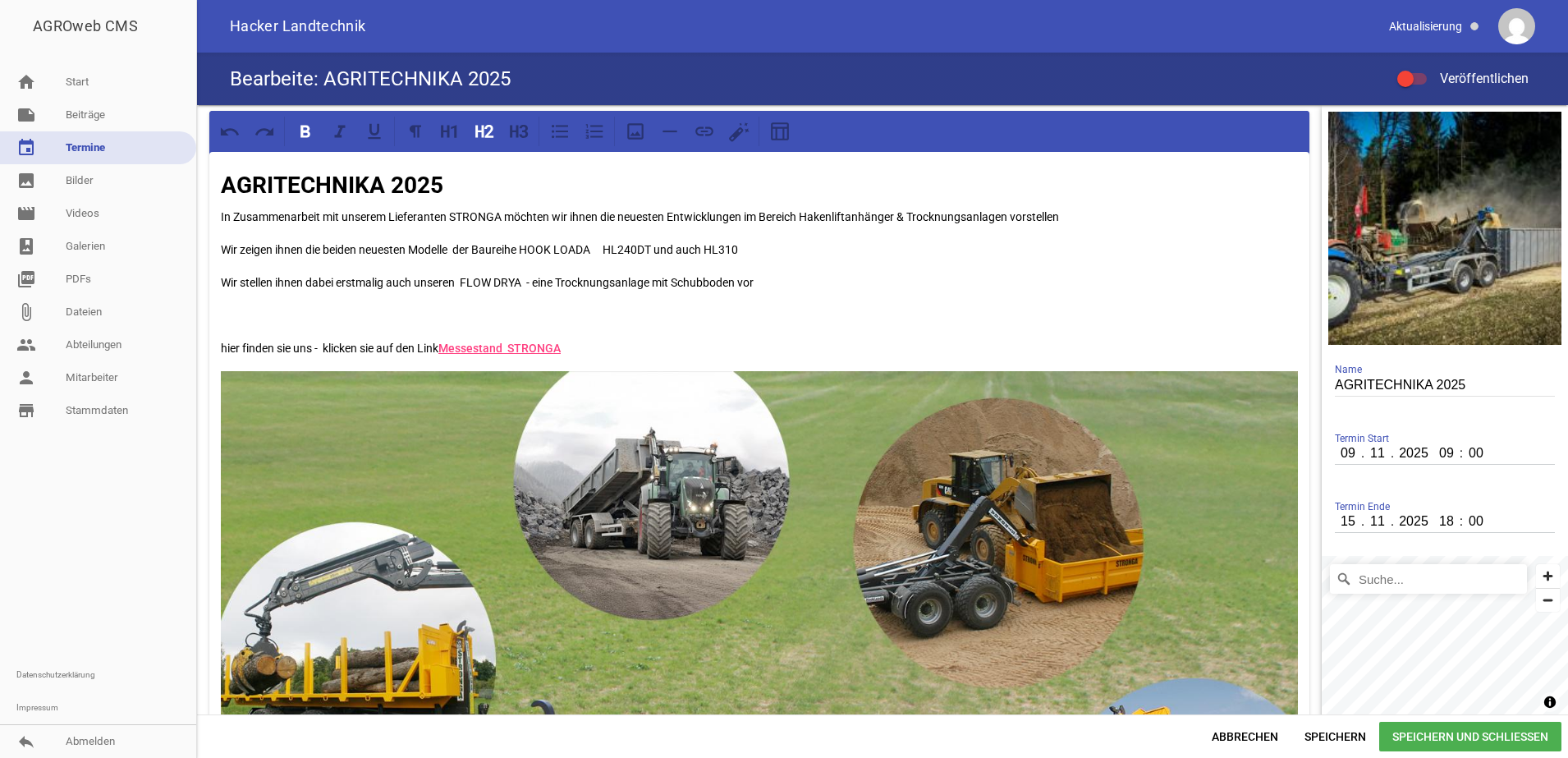
click at [619, 191] on h2 "AGRITECHNIKA 2025" at bounding box center [759, 185] width 1077 height 34
drag, startPoint x: 590, startPoint y: 340, endPoint x: 188, endPoint y: 334, distance: 402.0
click at [179, 337] on div "AGROweb CMS home Start note Beiträge label Aktuelles settings label Angebote se…" at bounding box center [784, 379] width 1568 height 758
copy p "hier finden sie uns - klicken sie auf den Link Messestand STRONGA"
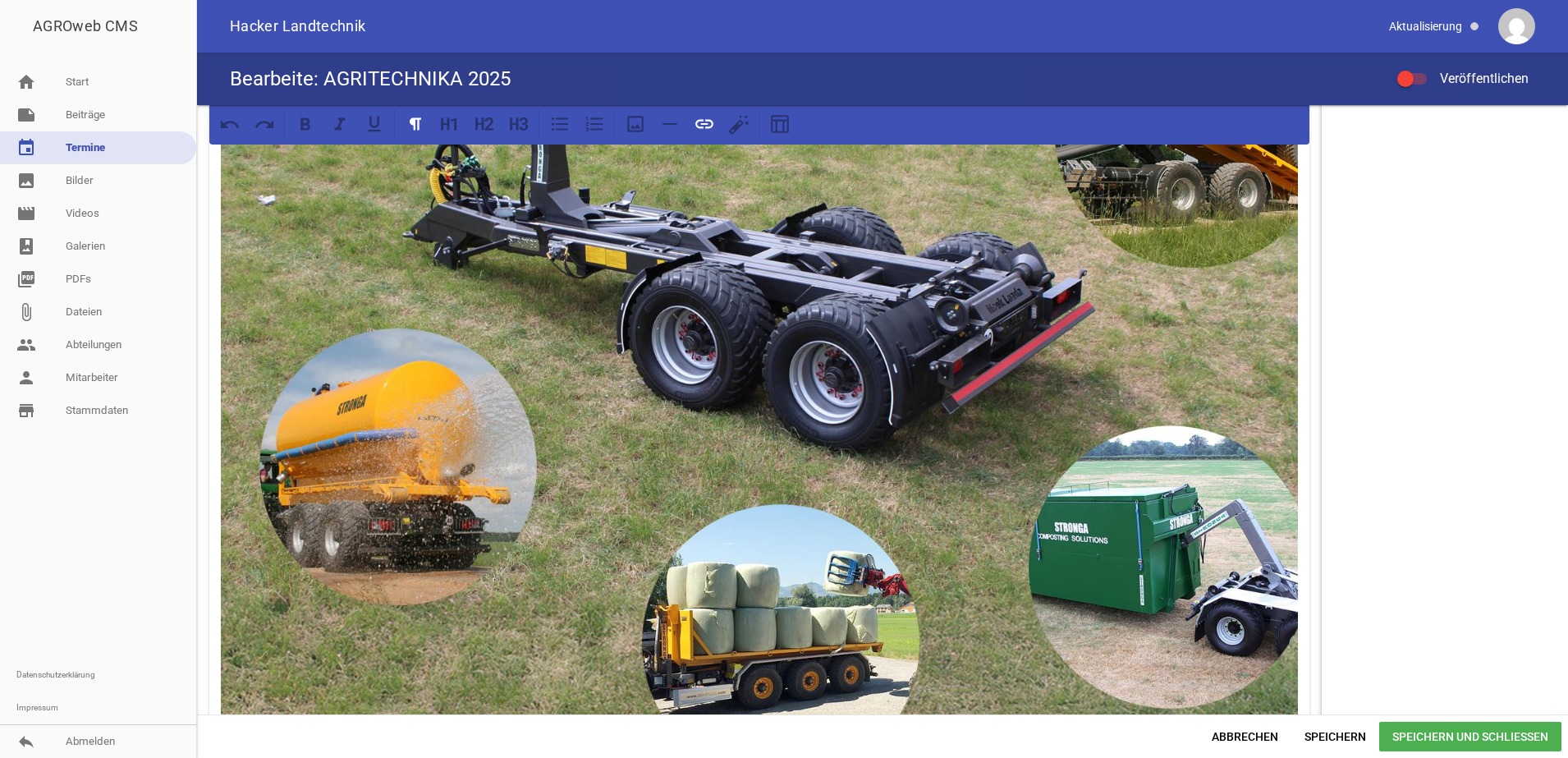
scroll to position [749, 0]
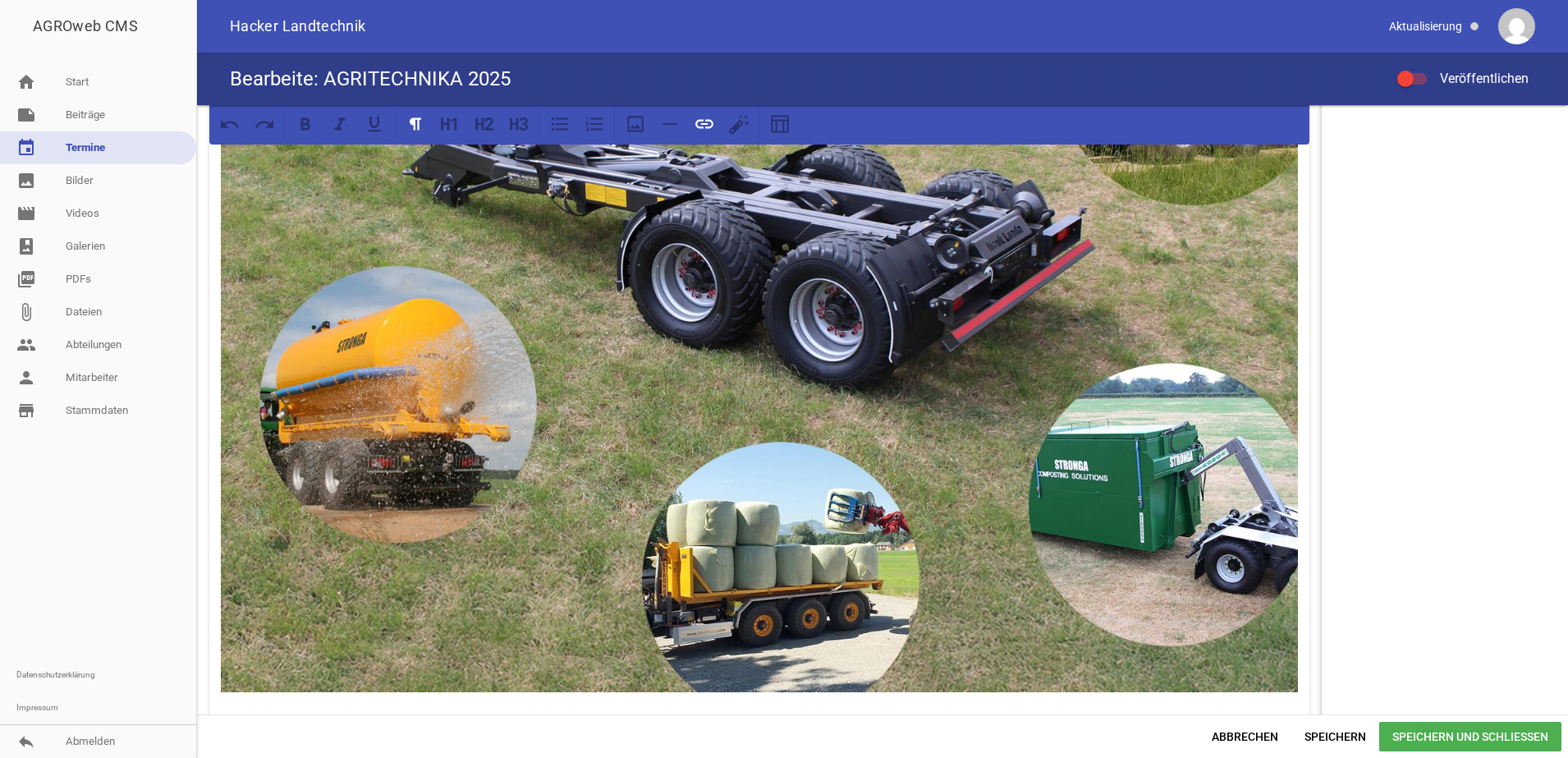
click at [1241, 700] on div "AGRITECHNIKA 2025 In Zusammenarbeit mit unserem Lieferanten STRONGA möchten wir…" at bounding box center [759, 59] width 1100 height 1314
click at [1300, 677] on div "AGRITECHNIKA 2025 In Zusammenarbeit mit unserem Lieferanten STRONGA möchten wir…" at bounding box center [759, 59] width 1100 height 1314
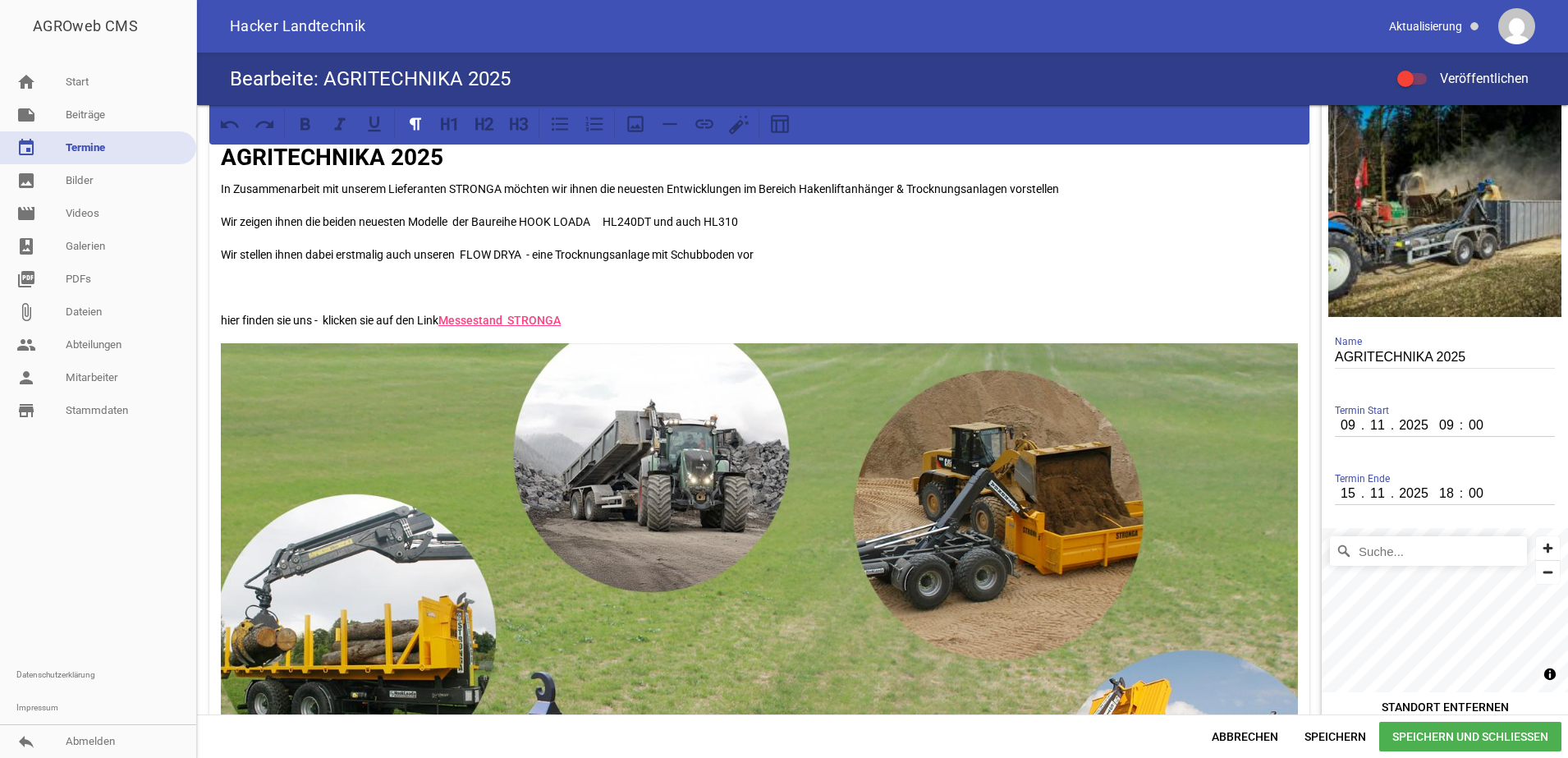
scroll to position [0, 0]
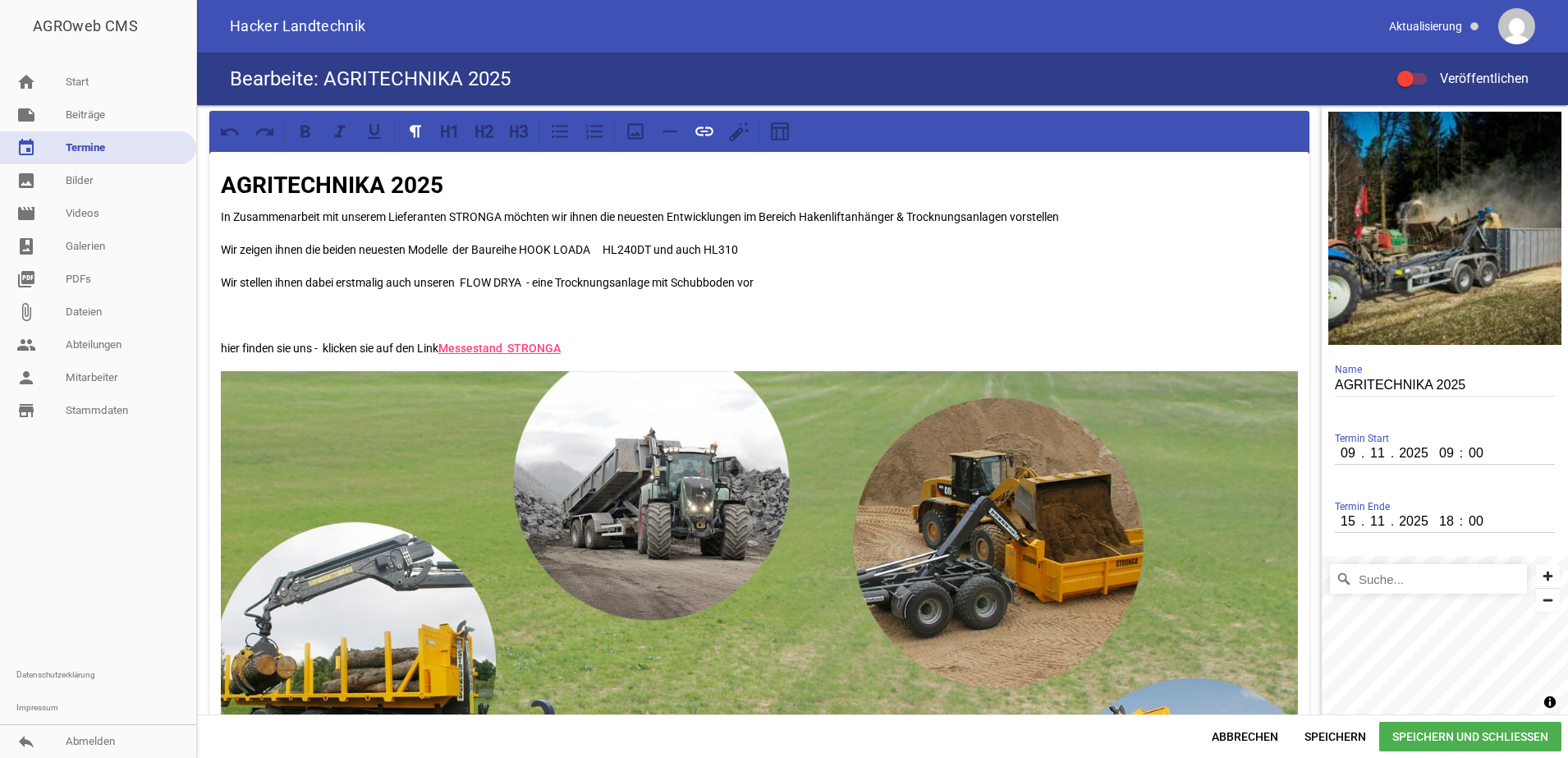
drag, startPoint x: 596, startPoint y: 333, endPoint x: 239, endPoint y: 367, distance: 358.6
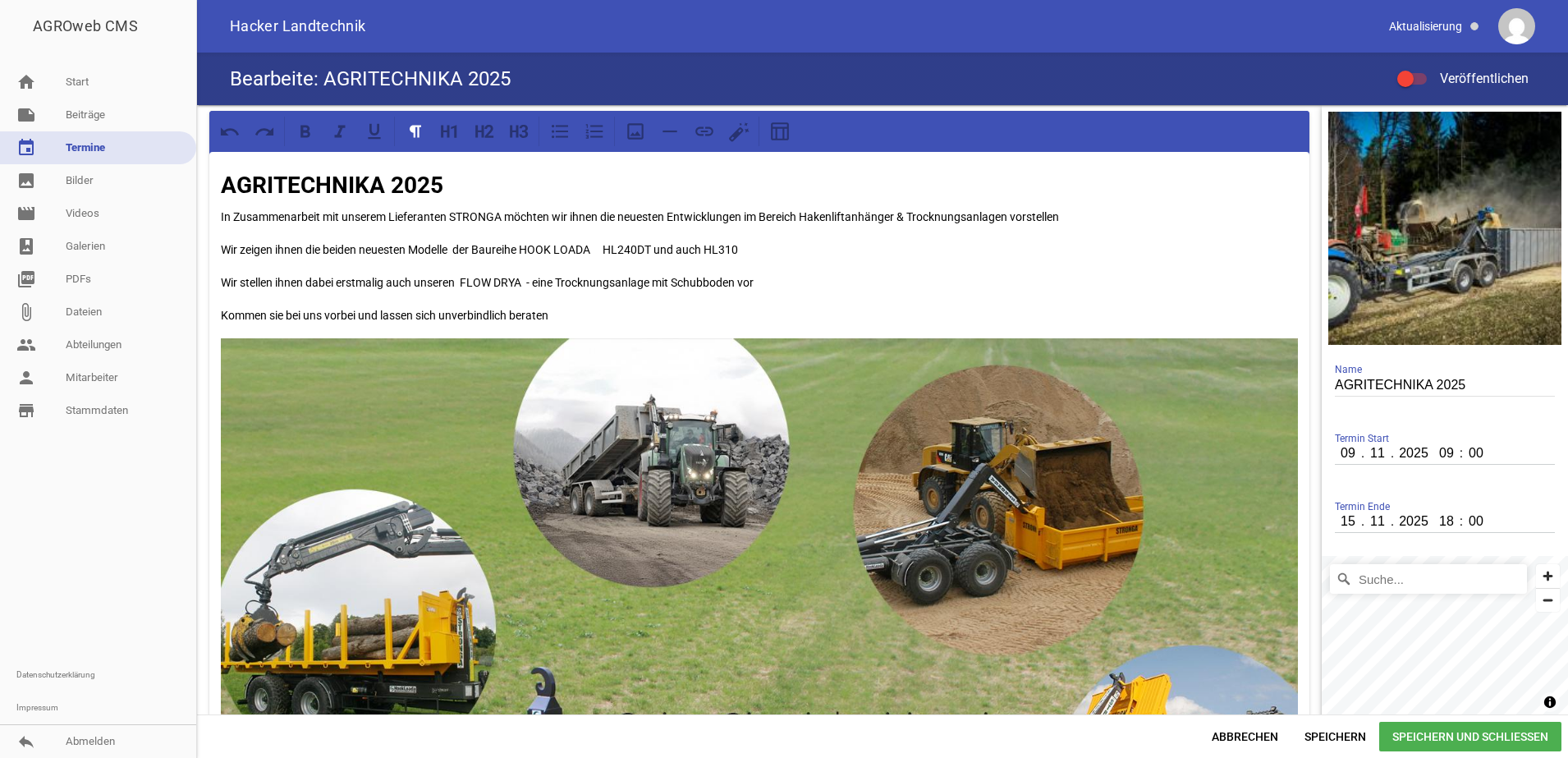
click at [618, 324] on p "Kommen sie bei uns vorbei und lassen sich unverbindlich beraten" at bounding box center [759, 315] width 1077 height 20
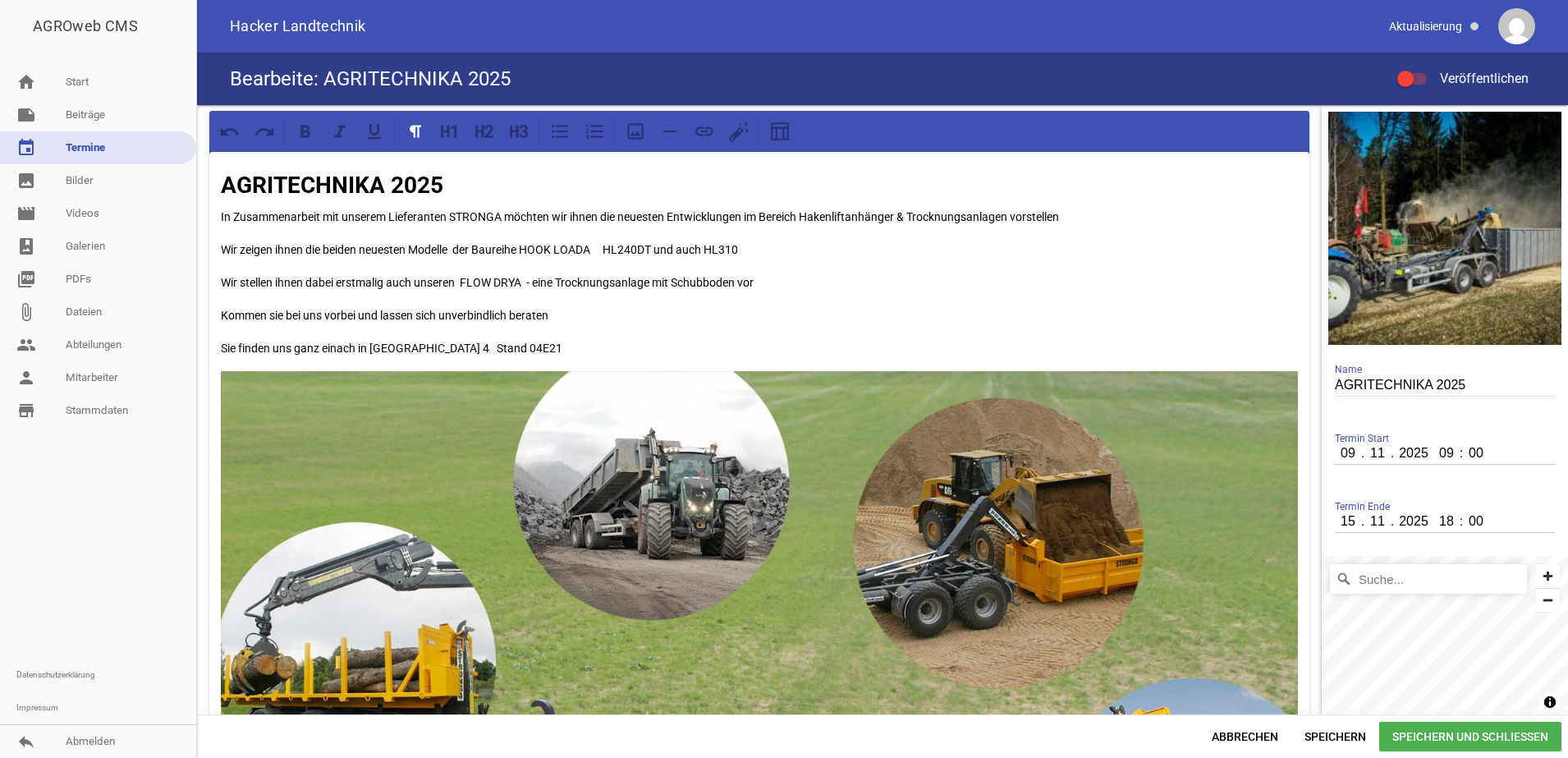
click at [339, 356] on p "Sie finden uns ganz einach in [GEOGRAPHIC_DATA] 4 Stand 04E21" at bounding box center [759, 348] width 1077 height 20
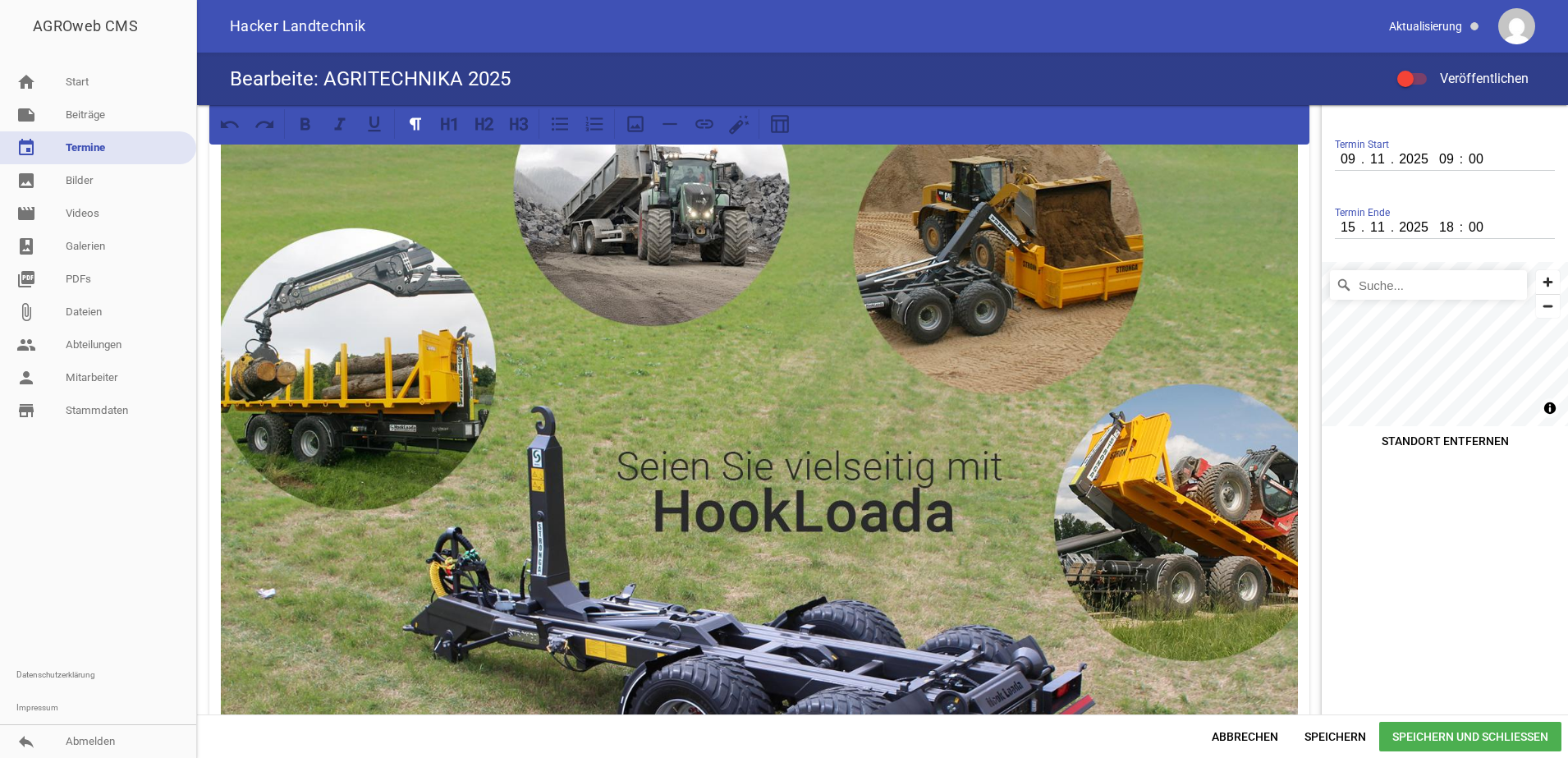
scroll to position [205, 0]
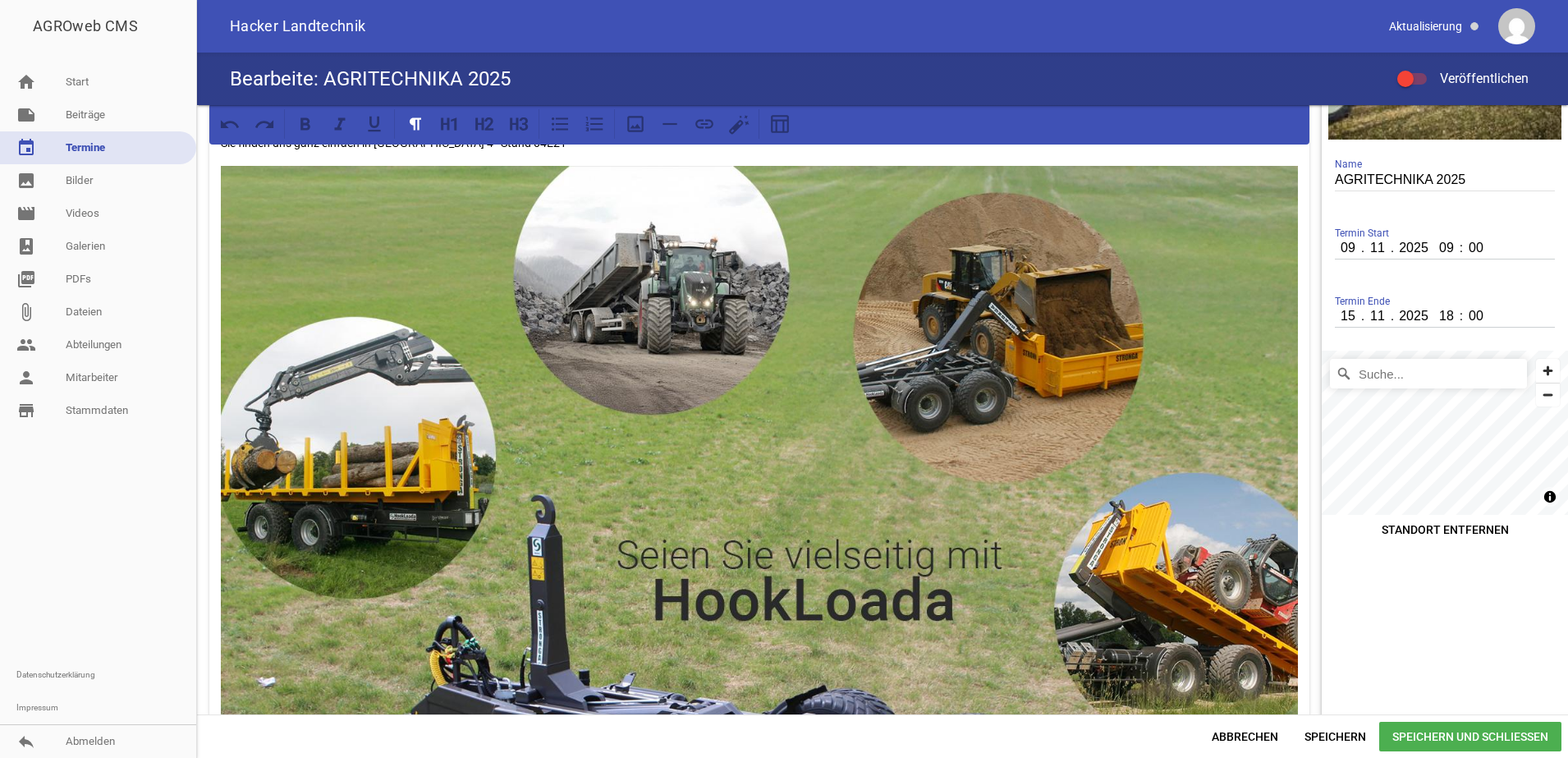
click at [1387, 366] on input "Suche..." at bounding box center [1428, 373] width 197 height 29
type input "Messe, [GEOGRAPHIC_DATA], [GEOGRAPHIC_DATA], [GEOGRAPHIC_DATA]"
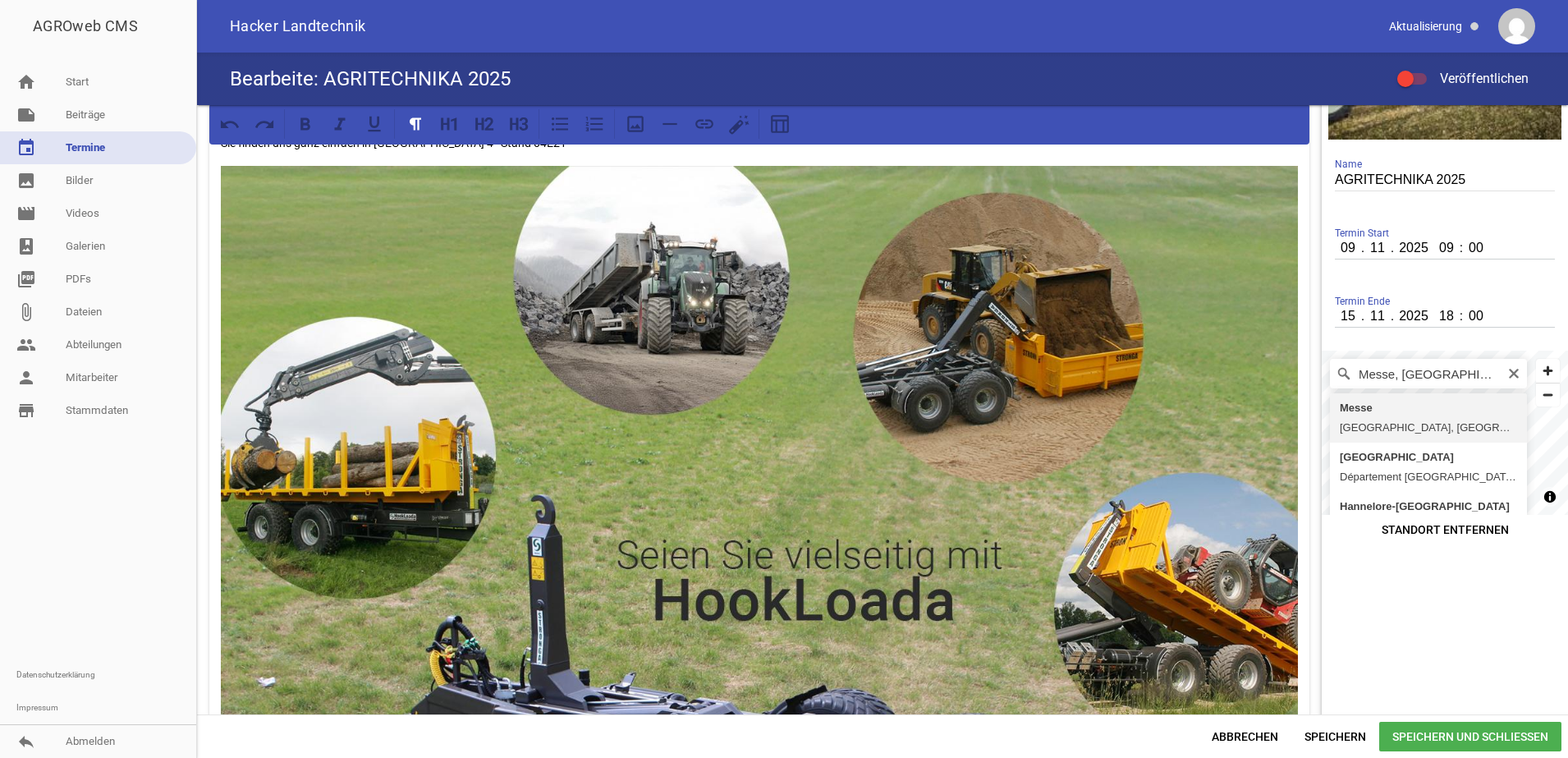
scroll to position [0, 0]
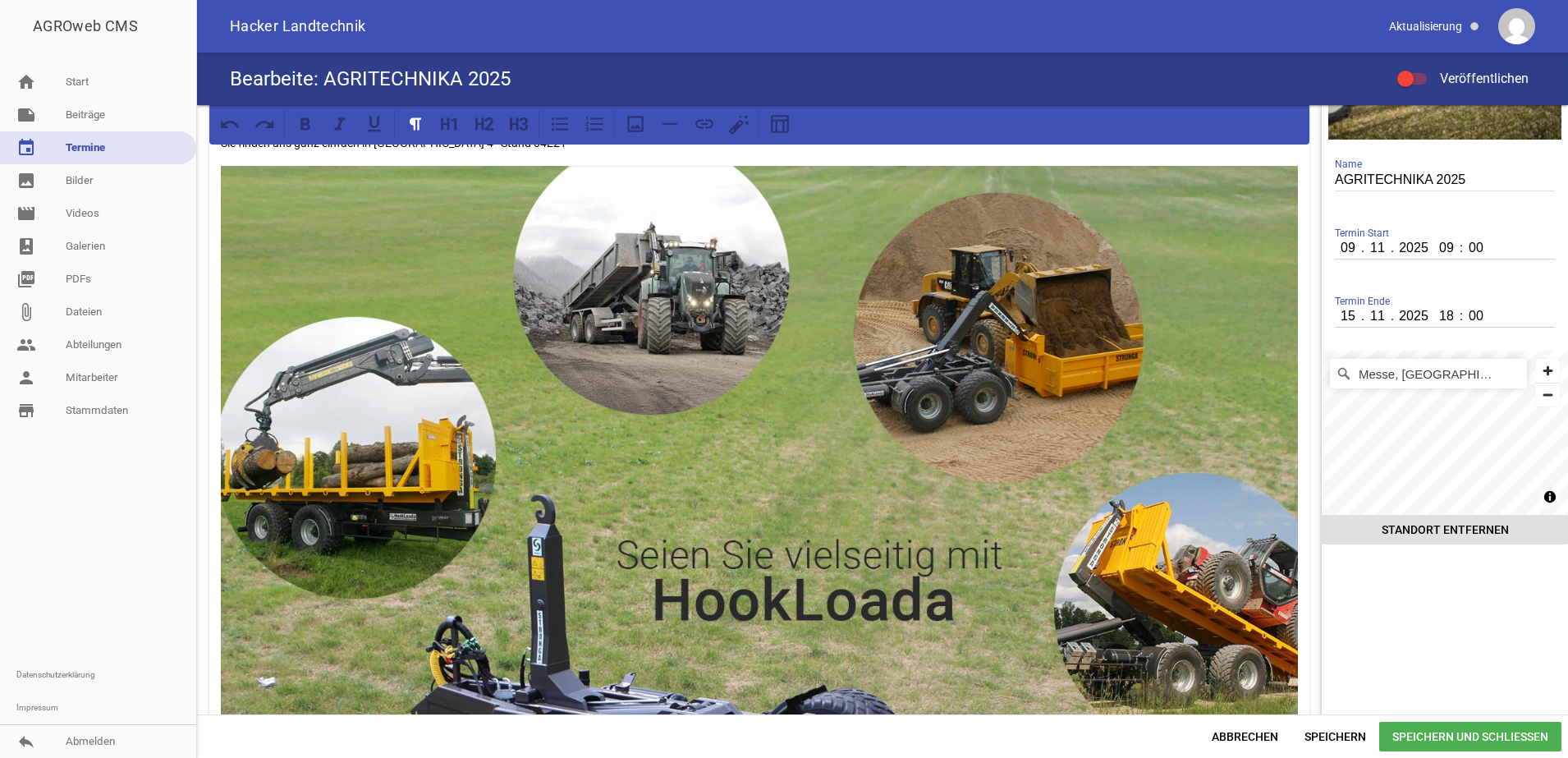
click at [1461, 543] on button "Standort entfernen" at bounding box center [1444, 530] width 246 height 29
click at [1431, 578] on aside "crop image AGRITECHNIKA 2025 Name Termin Start [DATE] 09 : 00 Termin Ende [DATE…" at bounding box center [1444, 615] width 246 height 1432
click at [1444, 387] on input "Messe, [GEOGRAPHIC_DATA], [GEOGRAPHIC_DATA], [GEOGRAPHIC_DATA]" at bounding box center [1428, 373] width 197 height 29
click at [1408, 603] on aside "crop image AGRITECHNIKA 2025 Name Termin Start [DATE] 09 : 00 Termin Ende [DATE…" at bounding box center [1444, 615] width 246 height 1432
click at [1425, 737] on span "Speichern und Schließen" at bounding box center [1470, 736] width 182 height 29
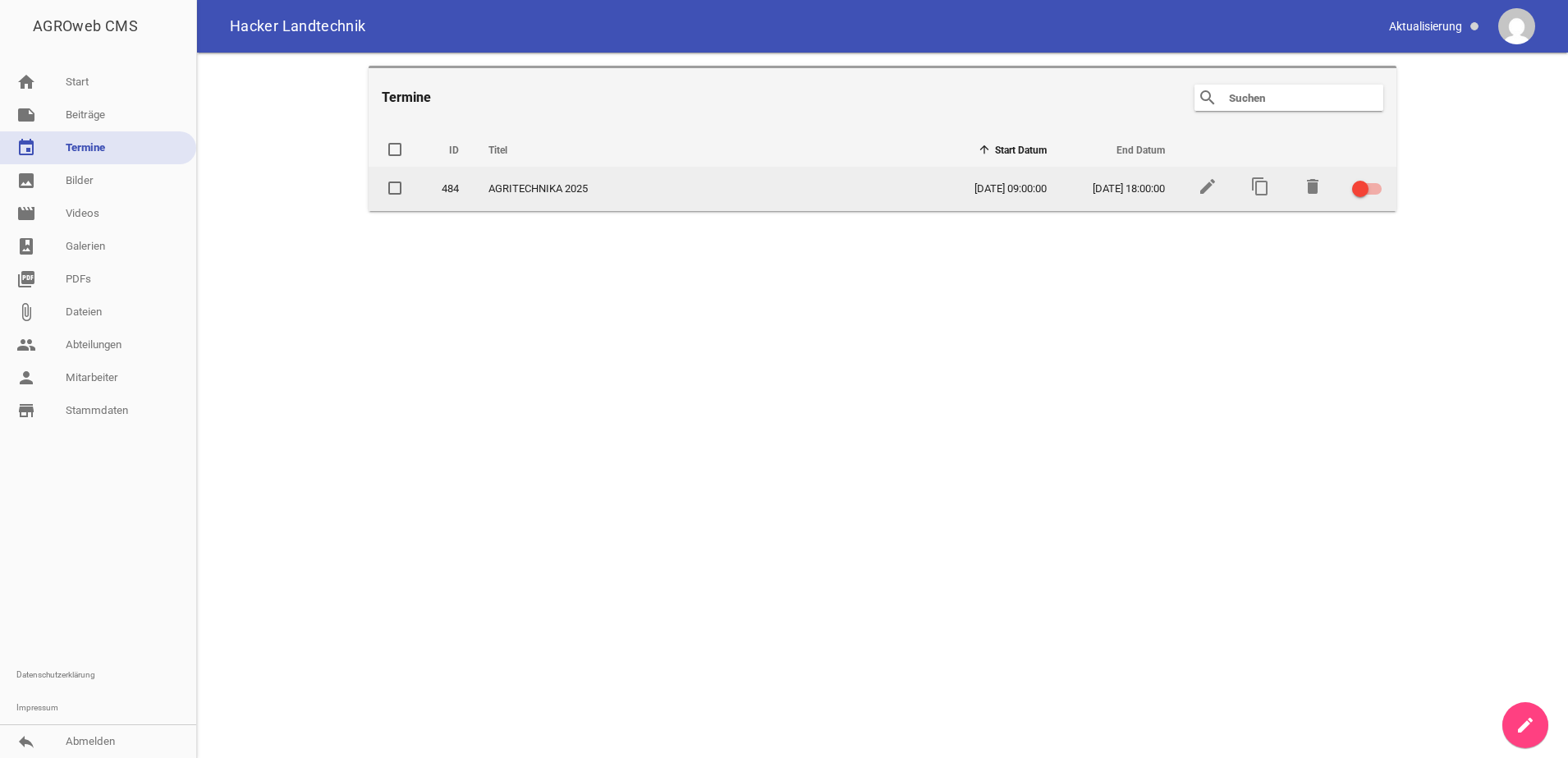
click at [1362, 185] on span at bounding box center [1361, 189] width 7 height 7
click at [1377, 179] on input "checkbox" at bounding box center [1377, 179] width 0 height 0
click at [1204, 178] on icon "edit" at bounding box center [1207, 186] width 20 height 20
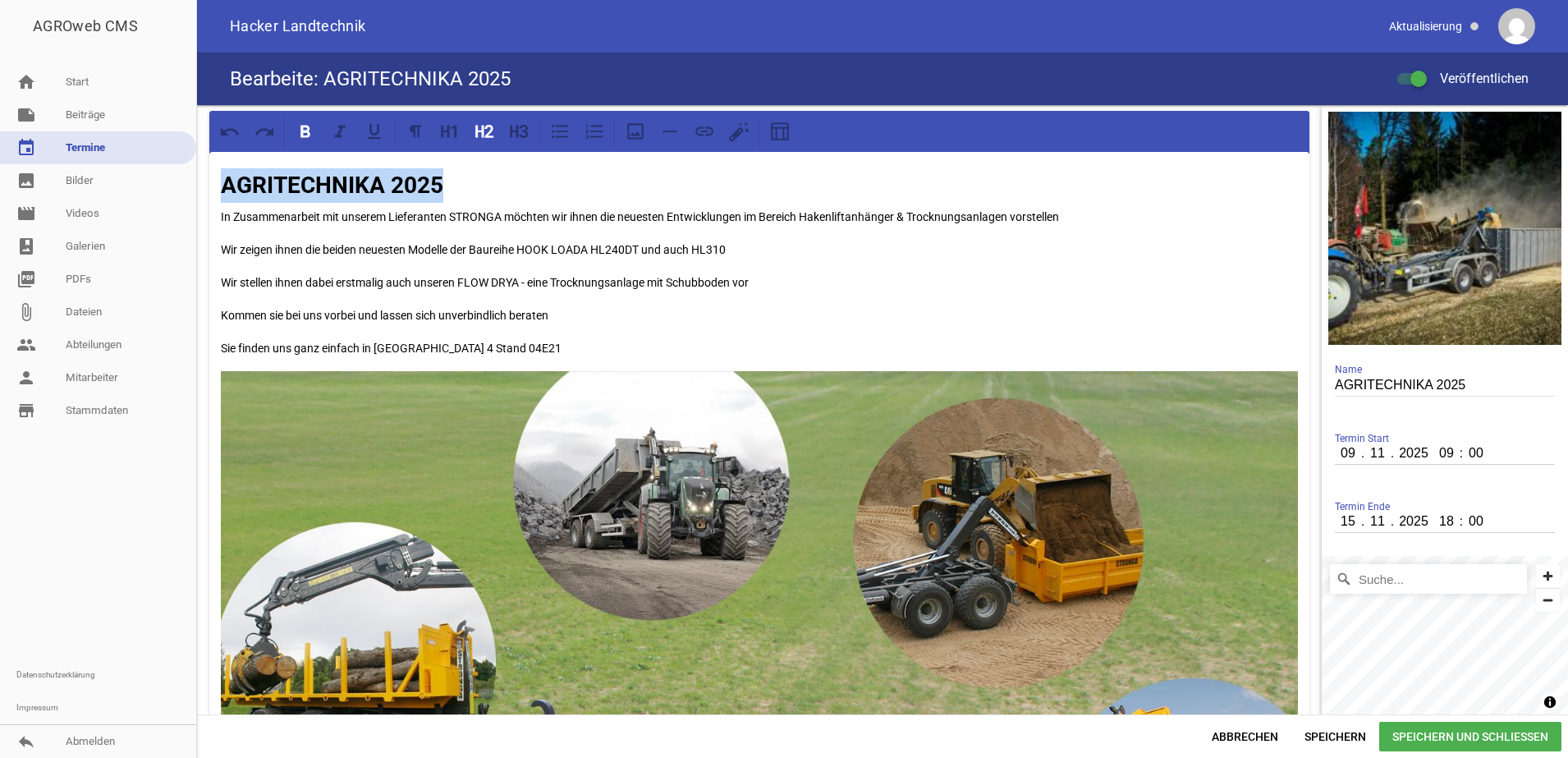
drag, startPoint x: 456, startPoint y: 178, endPoint x: 210, endPoint y: 178, distance: 246.0
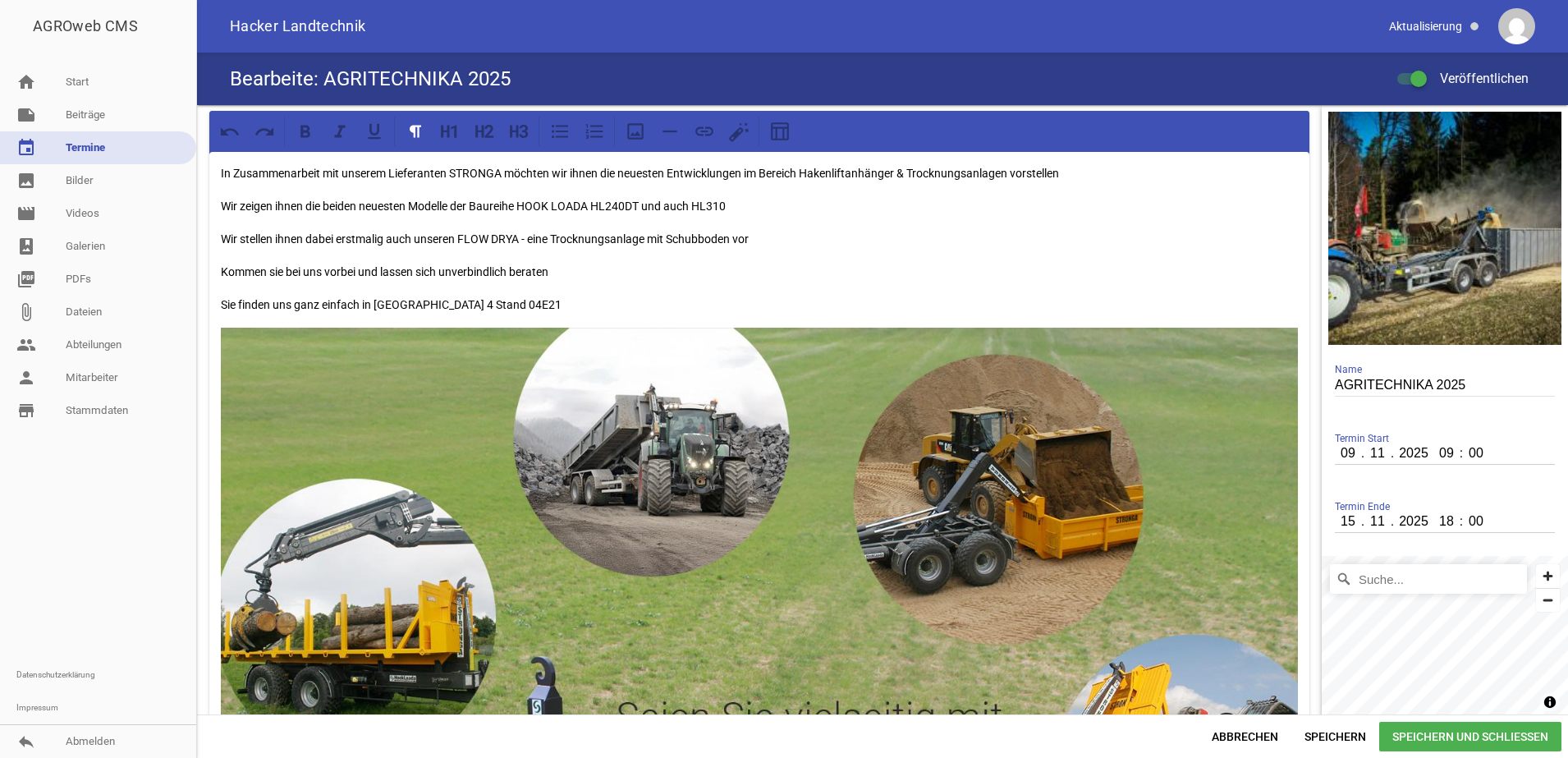
drag, startPoint x: 595, startPoint y: 201, endPoint x: 586, endPoint y: 445, distance: 244.2
click at [598, 205] on p "Wir zeigen ihnen die beiden neuesten Modelle der Baureihe HOOK LOADA HL240DT un…" at bounding box center [759, 206] width 1077 height 20
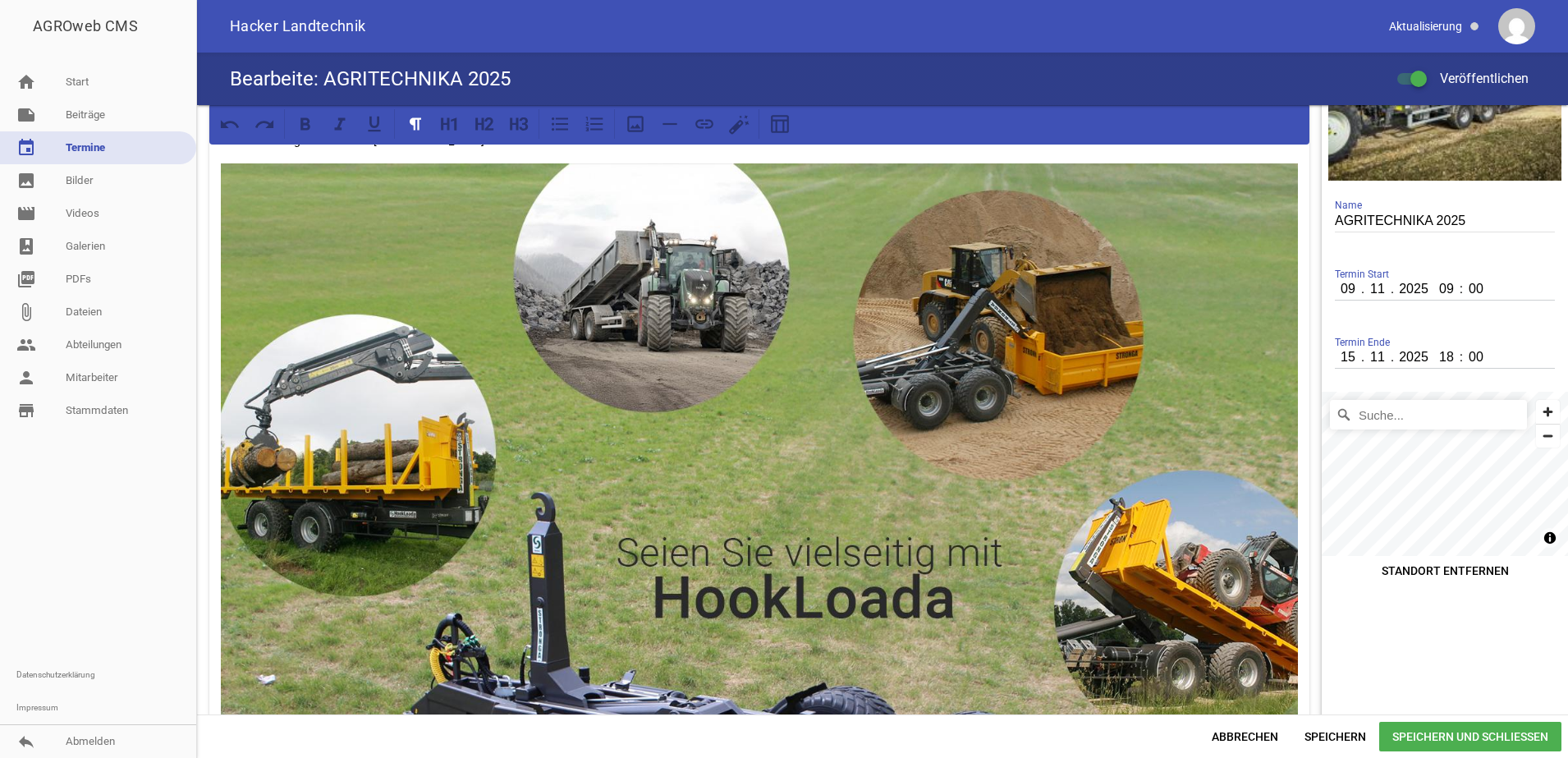
scroll to position [156, 0]
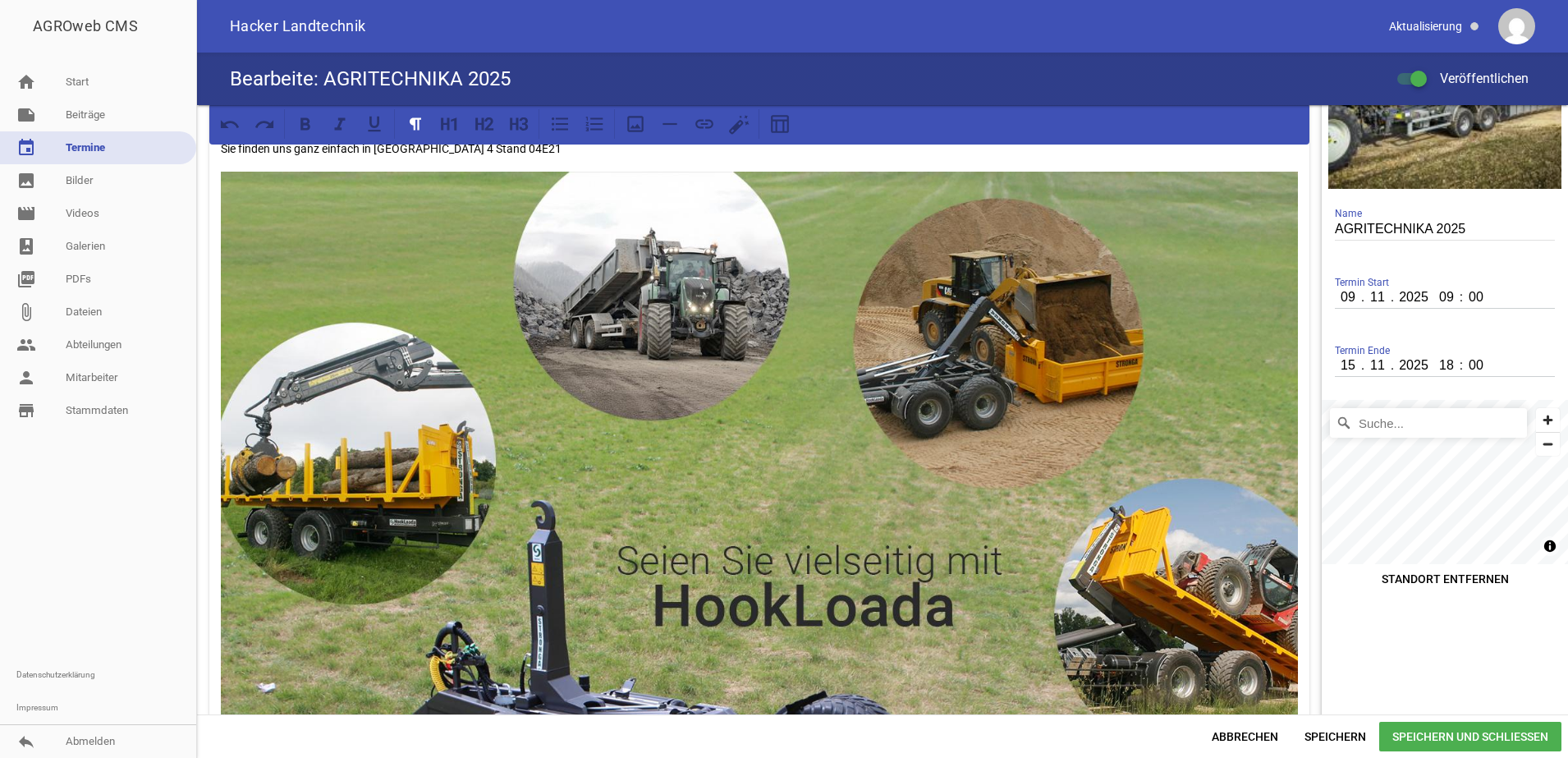
click at [1387, 420] on input "Suche..." at bounding box center [1428, 422] width 197 height 29
type input "Messe, [GEOGRAPHIC_DATA], [GEOGRAPHIC_DATA], [GEOGRAPHIC_DATA]"
click at [1462, 424] on input "Messe, [GEOGRAPHIC_DATA], [GEOGRAPHIC_DATA], [GEOGRAPHIC_DATA]" at bounding box center [1428, 422] width 197 height 29
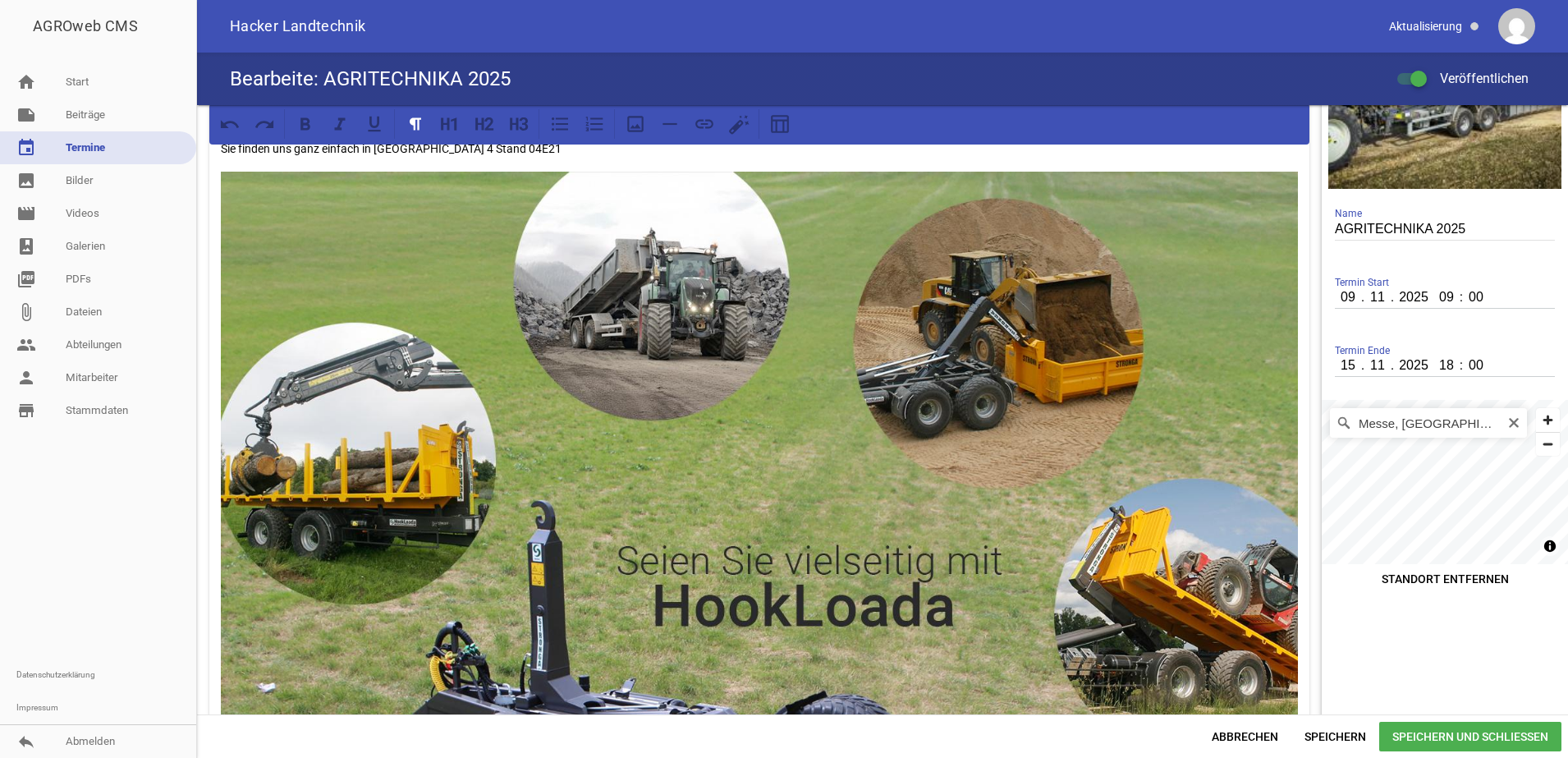
click at [1336, 420] on icon at bounding box center [1344, 422] width 16 height 16
click at [1471, 700] on aside "crop image AGRITECHNIKA 2025 Name Termin Start [DATE] 09 : 00 Termin Ende [DATE…" at bounding box center [1444, 644] width 246 height 1389
click at [1482, 733] on span "Speichern und Schließen" at bounding box center [1470, 736] width 182 height 29
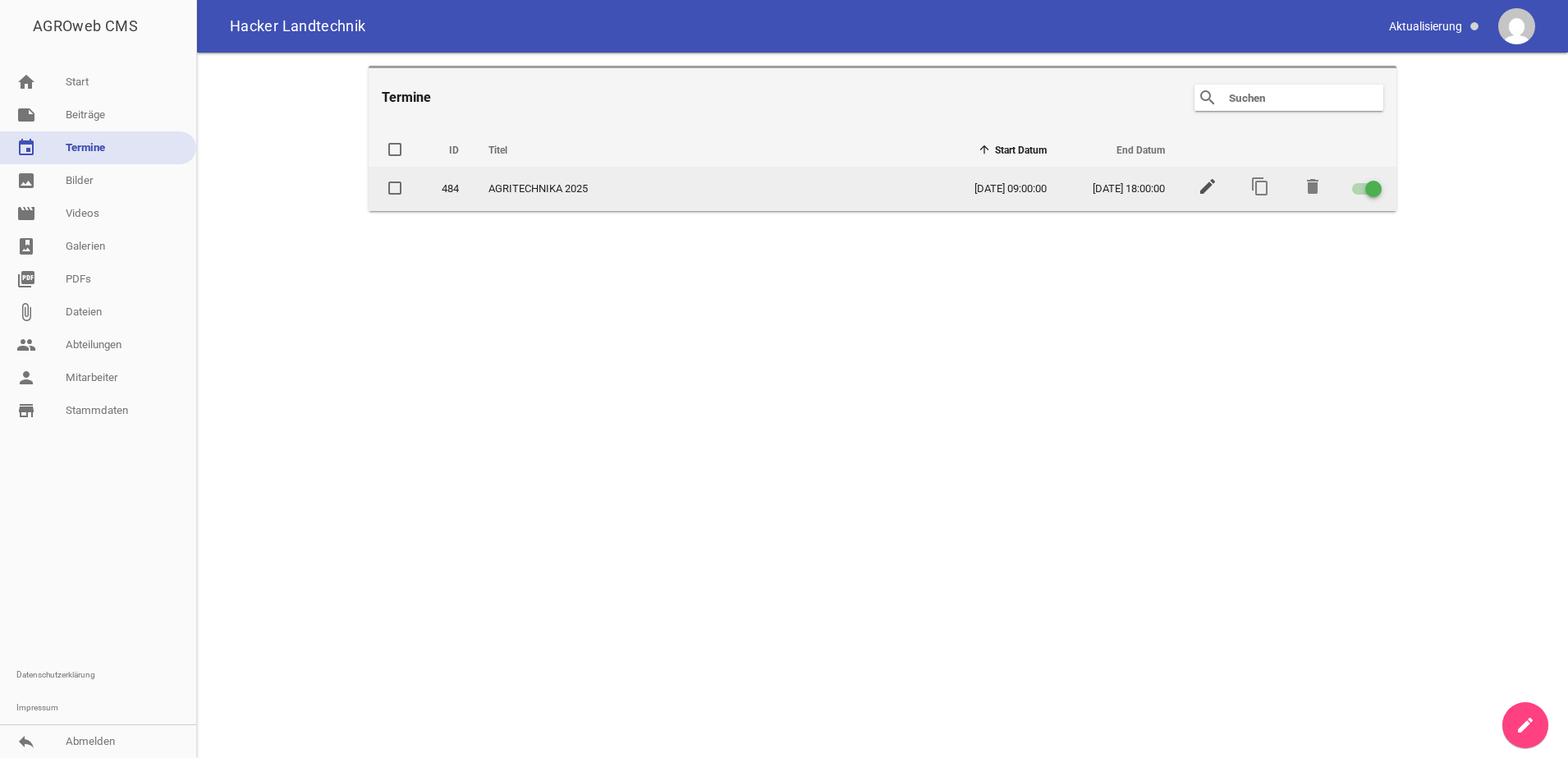
click at [1206, 179] on icon "edit" at bounding box center [1207, 186] width 20 height 20
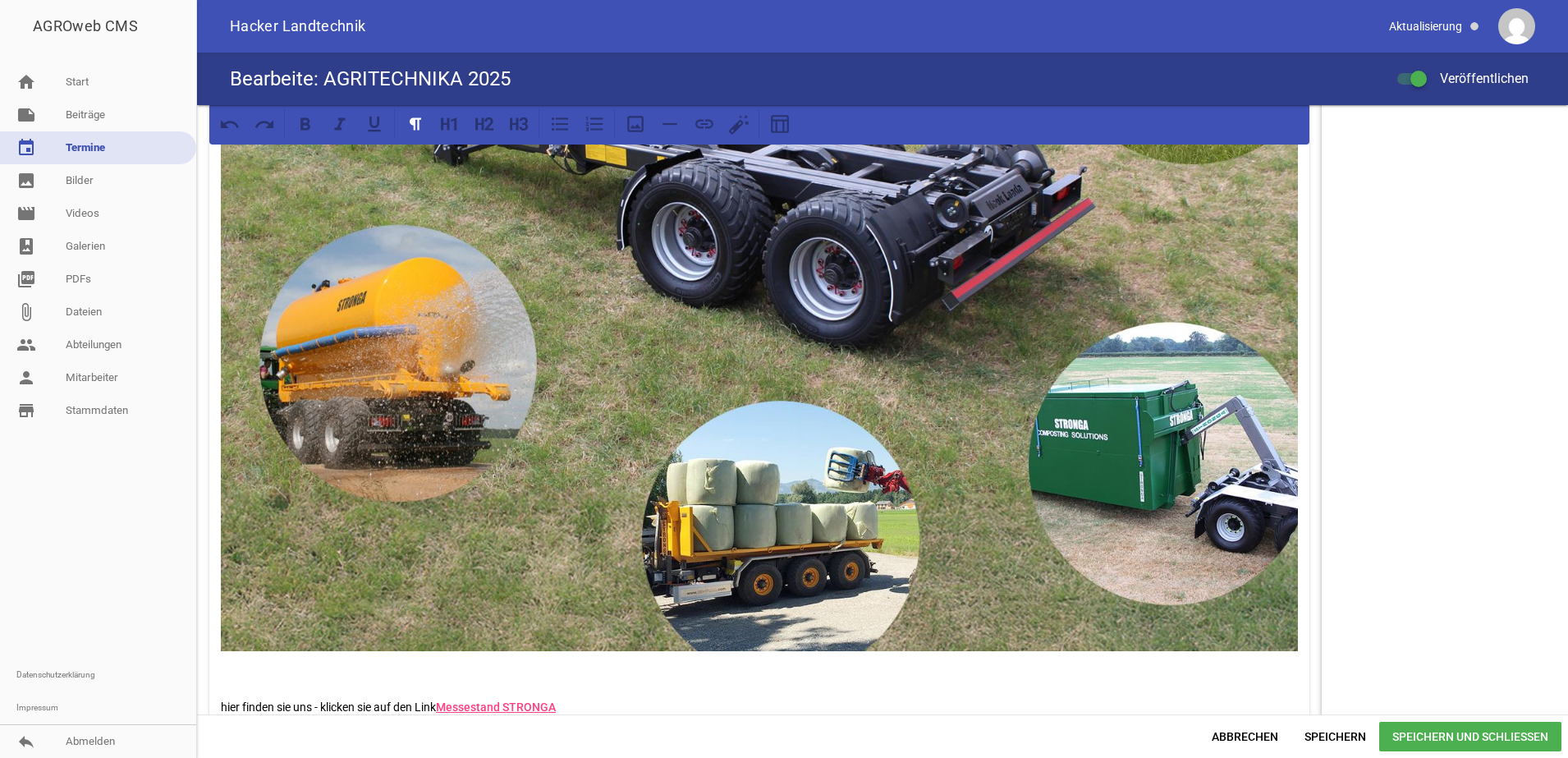
scroll to position [772, 0]
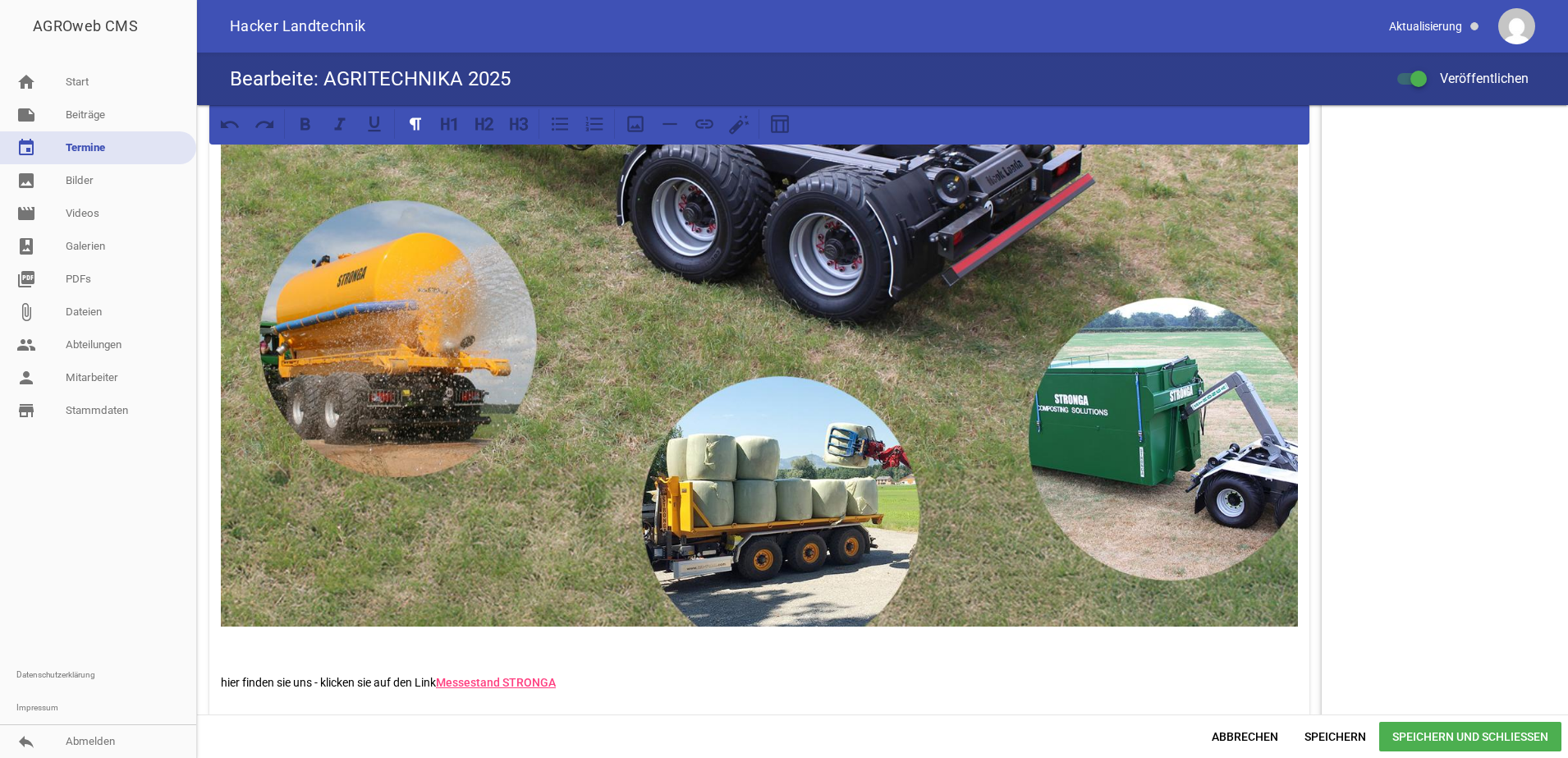
click at [650, 677] on p "hier finden sie uns - klicken sie auf den Link Messestand STRONGA" at bounding box center [759, 682] width 1077 height 20
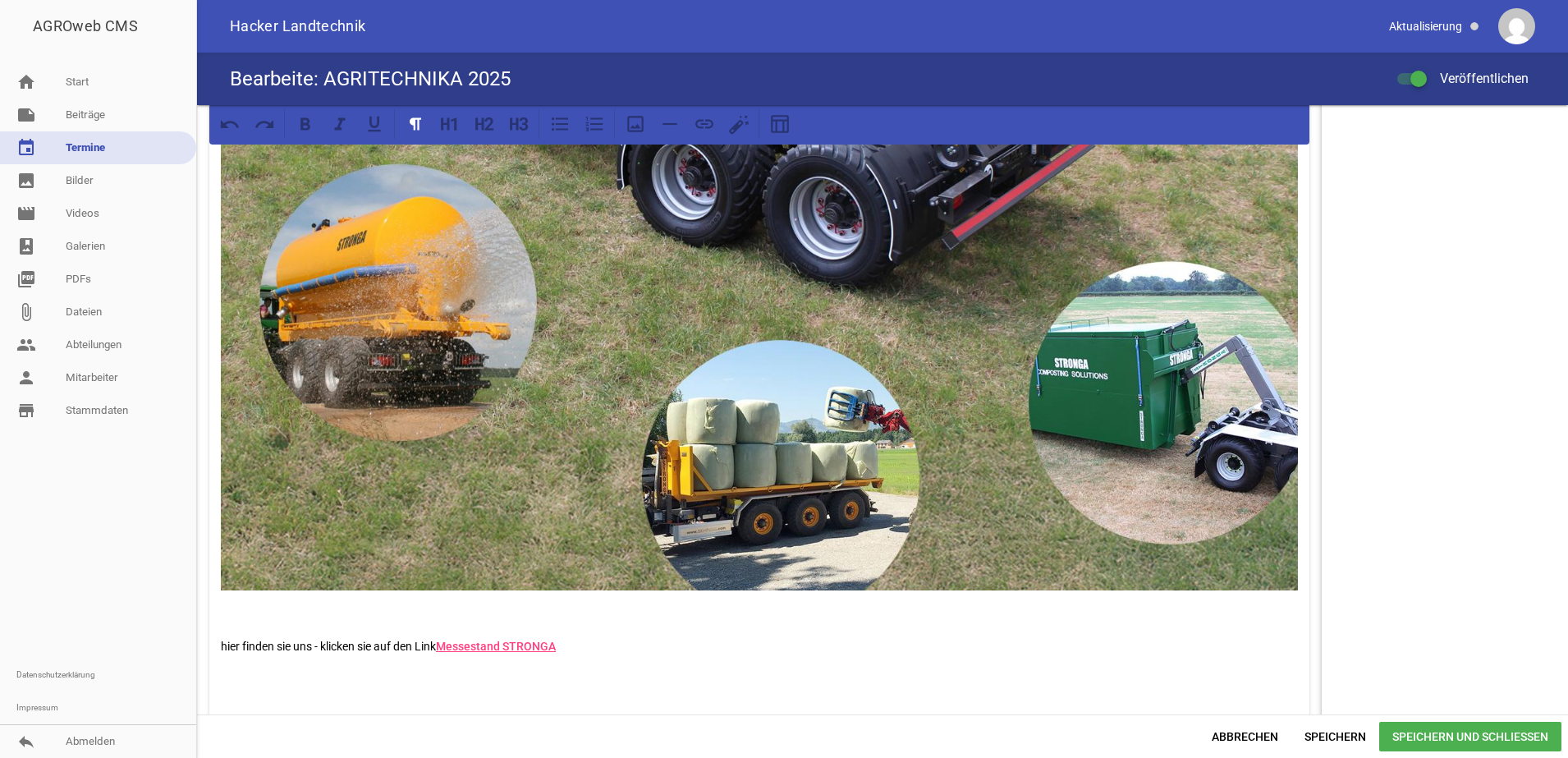
click at [663, 646] on p "hier finden sie uns - klicken sie auf den Link Messestand STRONGA" at bounding box center [759, 646] width 1077 height 20
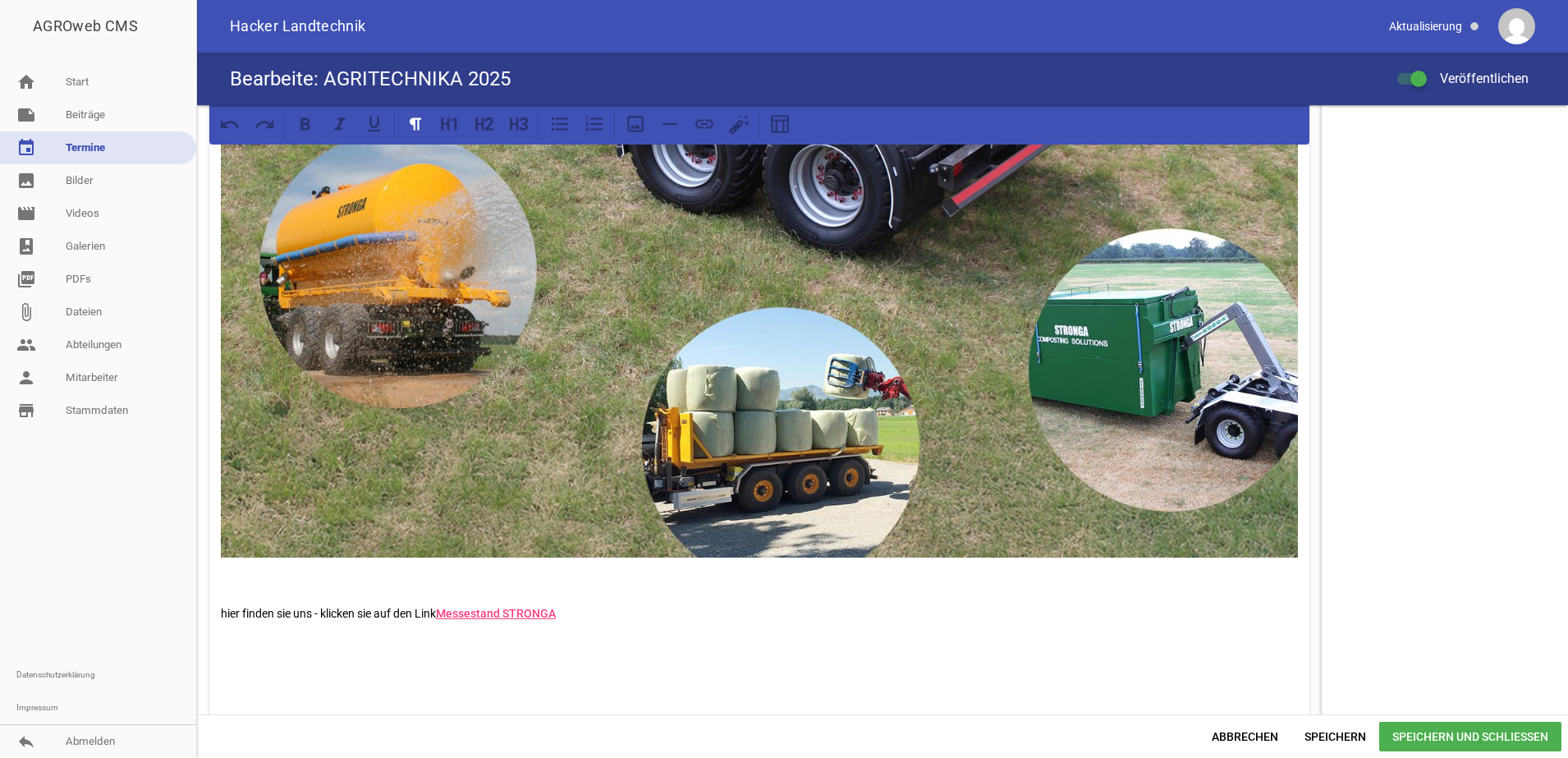
drag, startPoint x: 271, startPoint y: 670, endPoint x: 830, endPoint y: 608, distance: 562.4
click at [830, 608] on p "hier finden sie uns - klicken sie auf den Link Messestand STRONGA" at bounding box center [759, 613] width 1077 height 20
click at [641, 124] on icon at bounding box center [635, 124] width 21 height 21
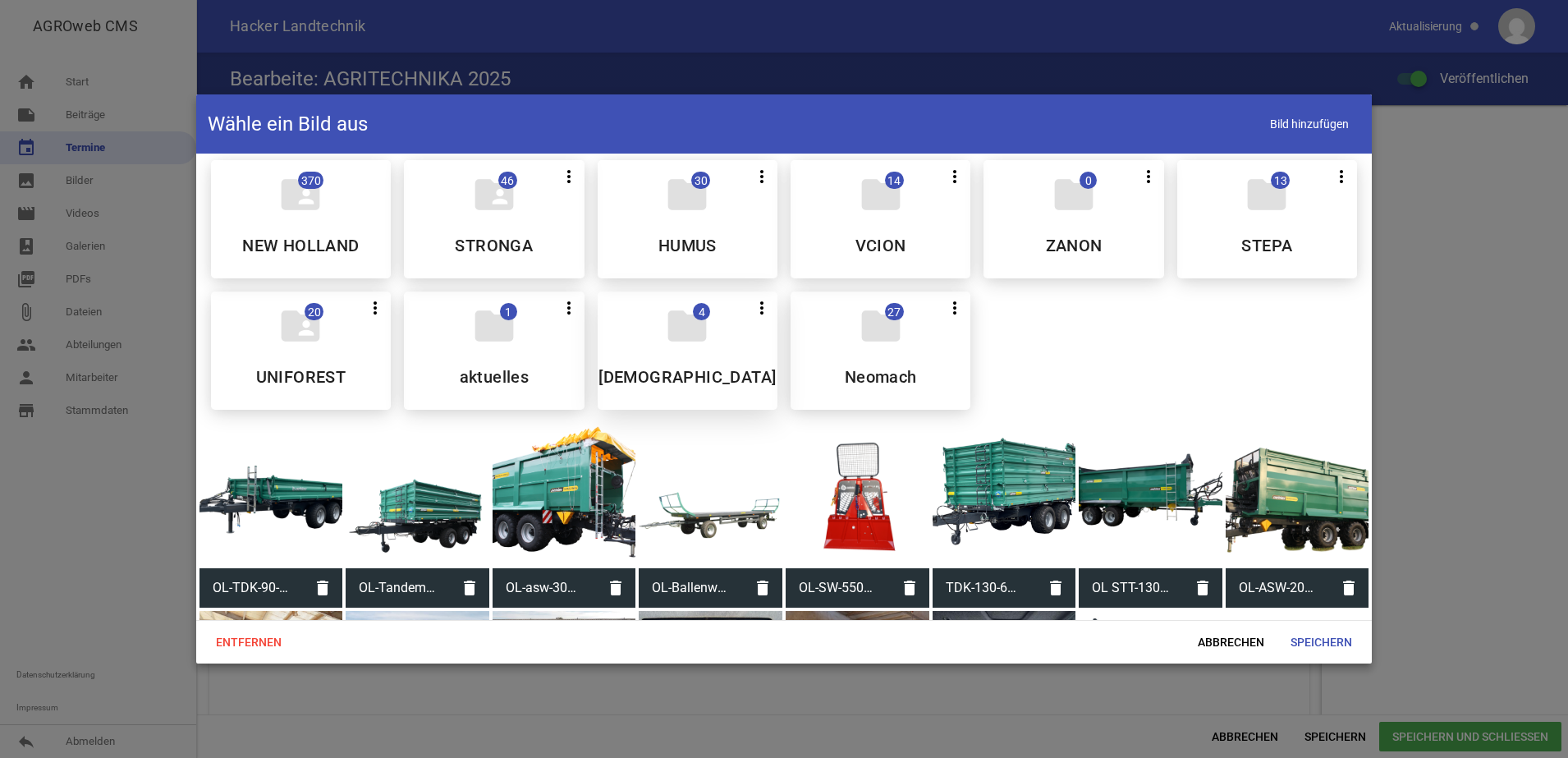
scroll to position [0, 0]
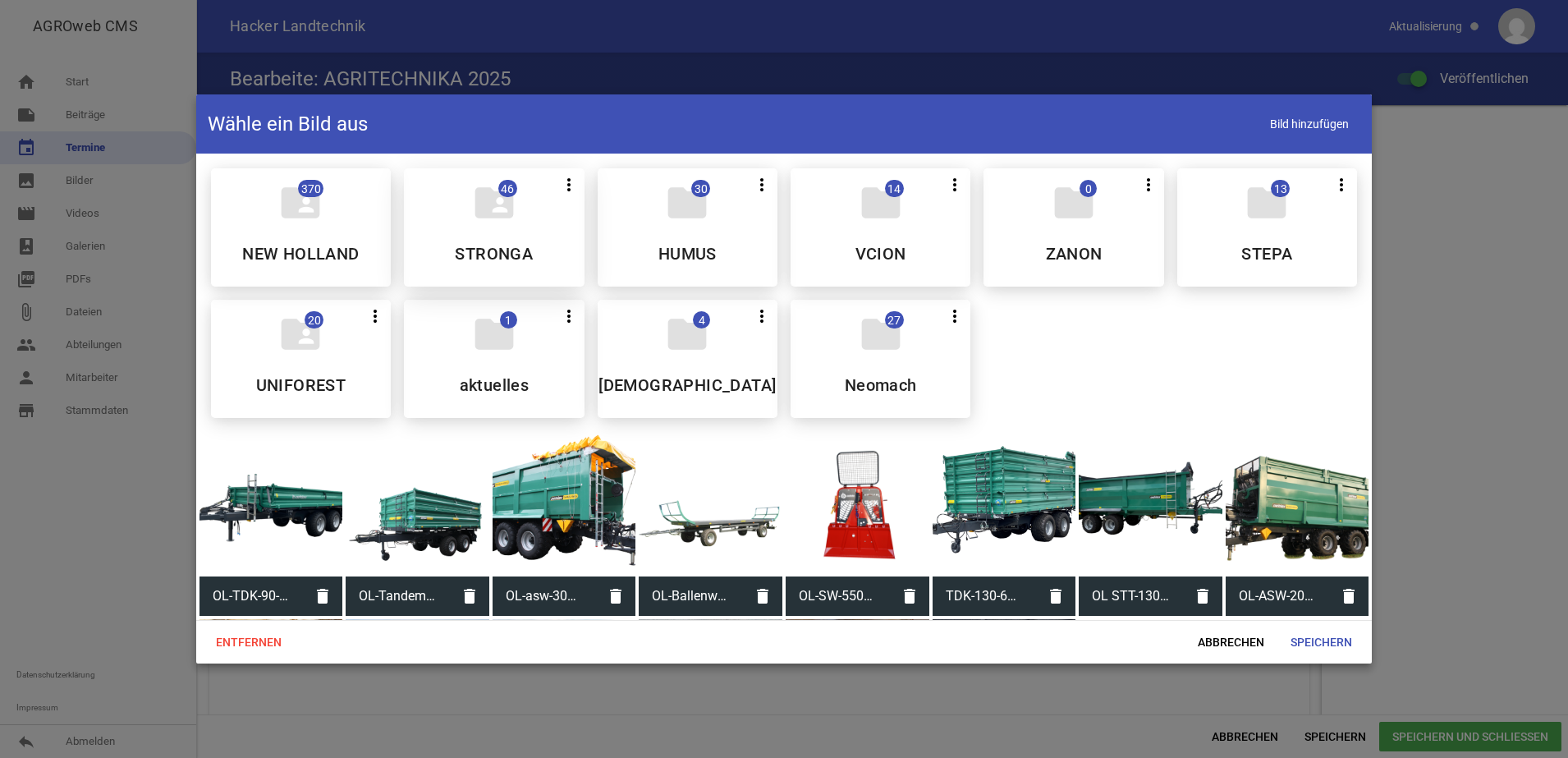
click at [537, 214] on div "folder_shared 46 more_vert Nicht mehr Teilen Bearbeiten Löschen STRONGA" at bounding box center [493, 227] width 179 height 118
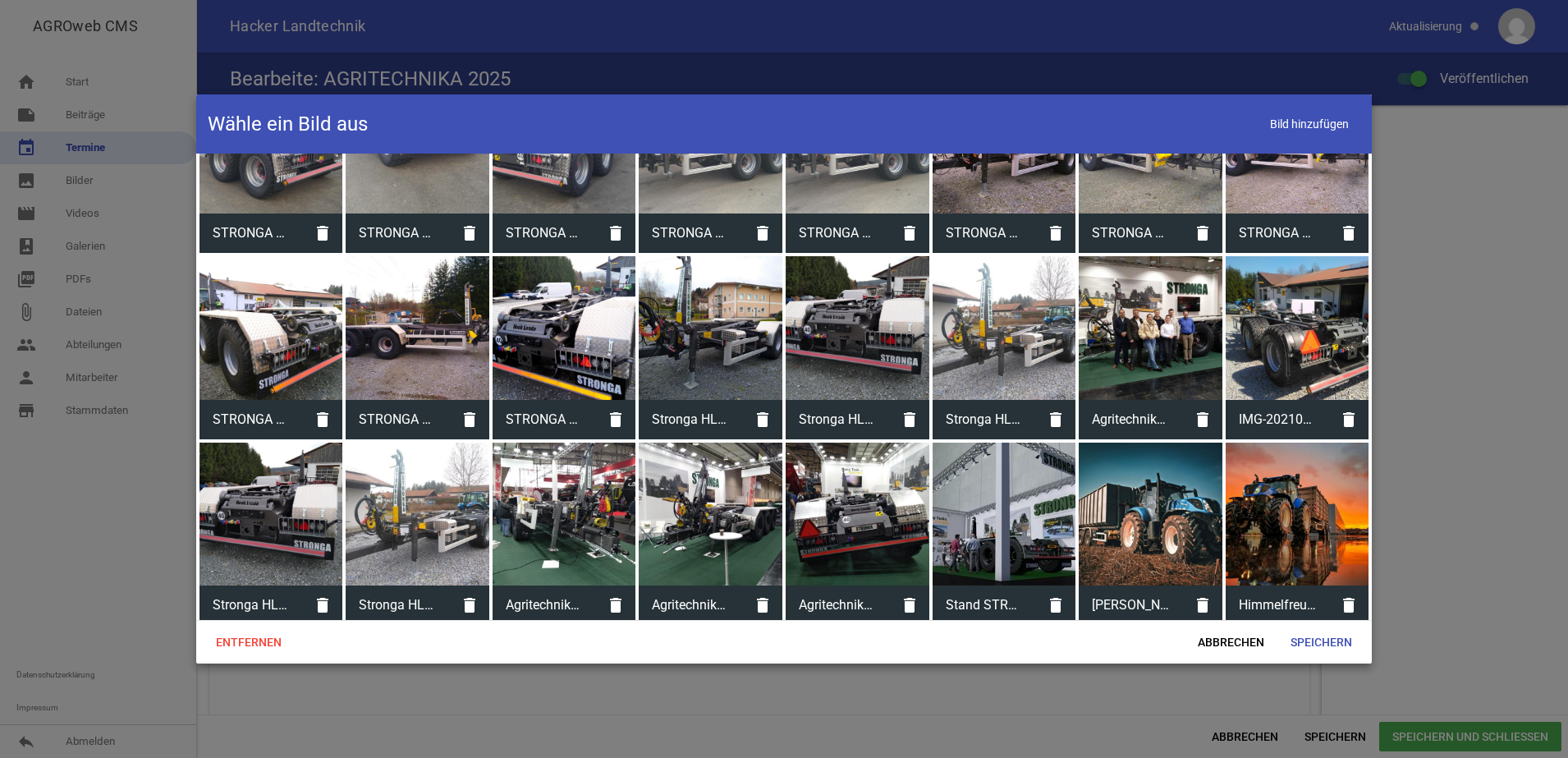
scroll to position [791, 0]
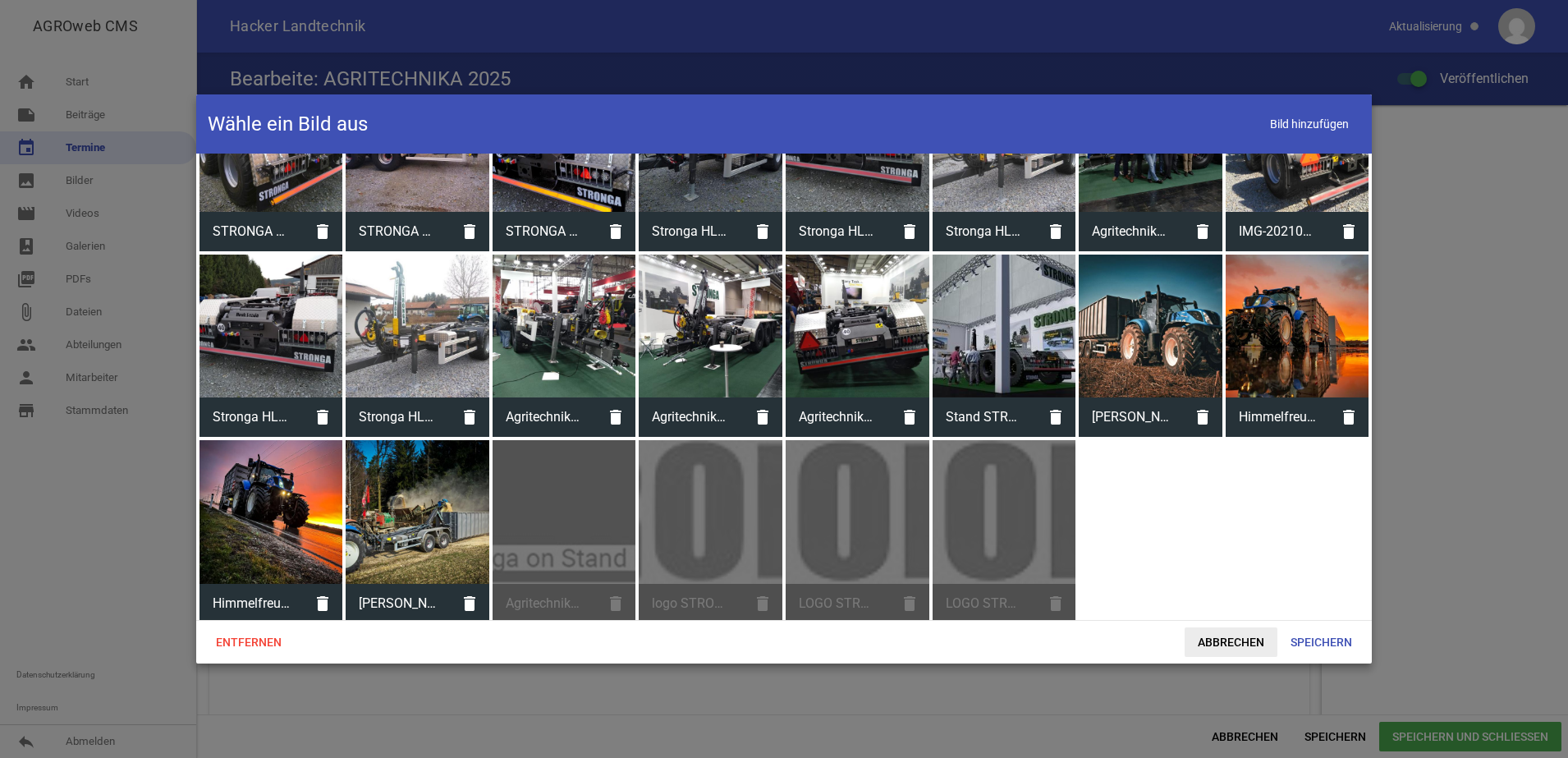
click at [1231, 652] on span "Abbrechen" at bounding box center [1231, 641] width 93 height 29
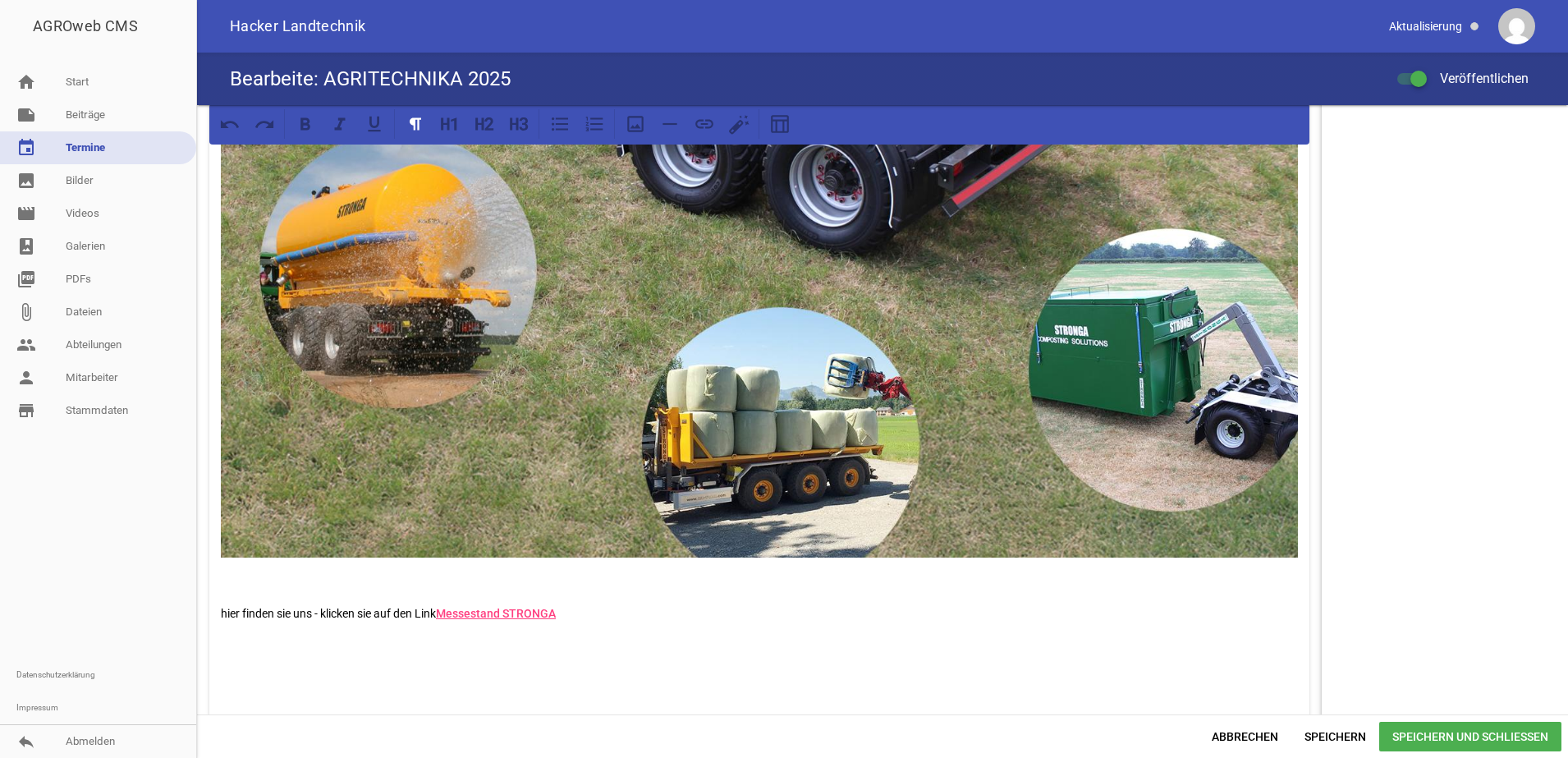
click at [513, 656] on div "In Zusammenarbeit mit unserem Lieferanten STRONGA möchten wir ihnen die neueste…" at bounding box center [759, 45] width 1100 height 1468
